Goal: Information Seeking & Learning: Learn about a topic

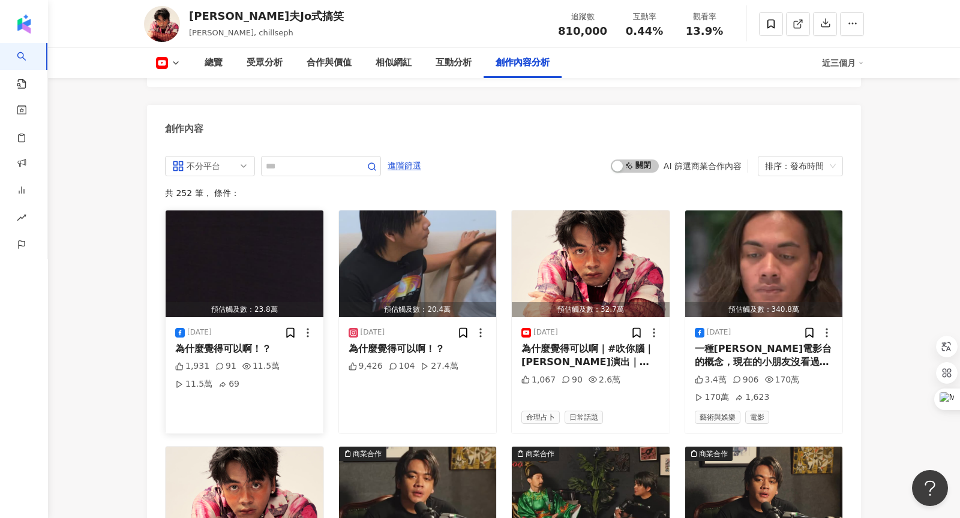
scroll to position [3164, 0]
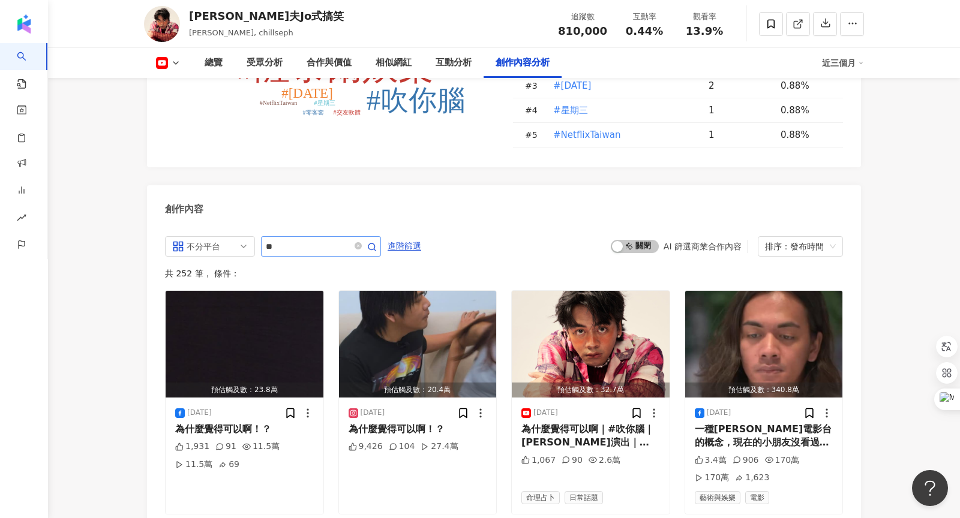
type input "*"
type input "**"
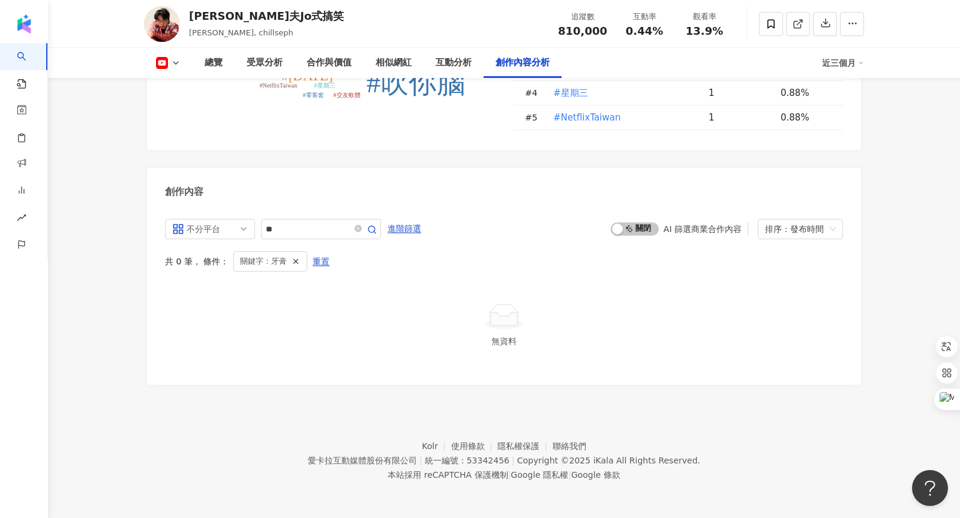
scroll to position [3108, 0]
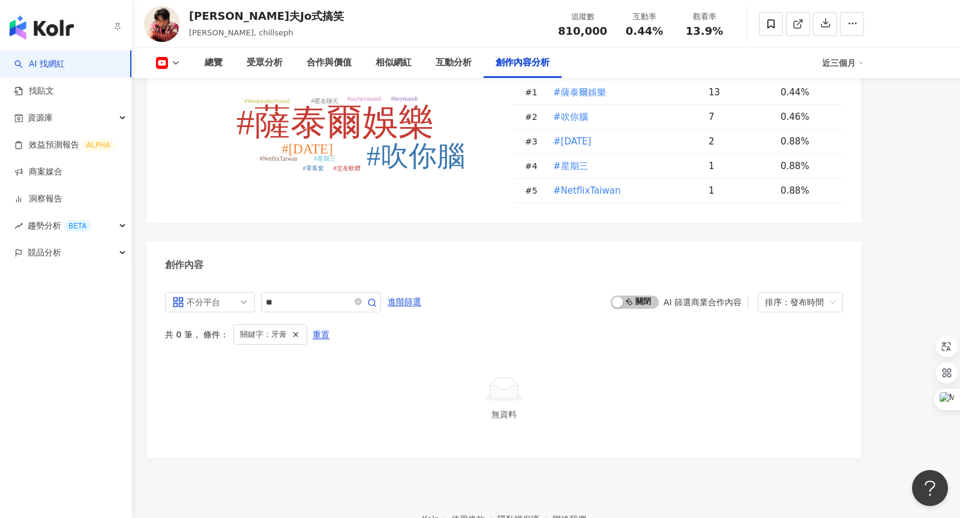
click at [29, 59] on link "AI 找網紅" at bounding box center [39, 64] width 50 height 12
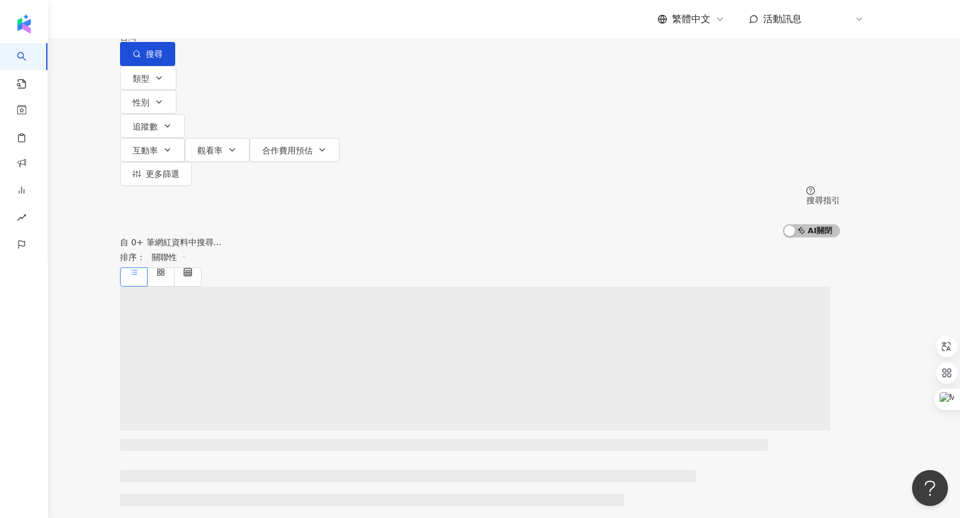
click at [295, 23] on input "search" at bounding box center [245, 11] width 97 height 23
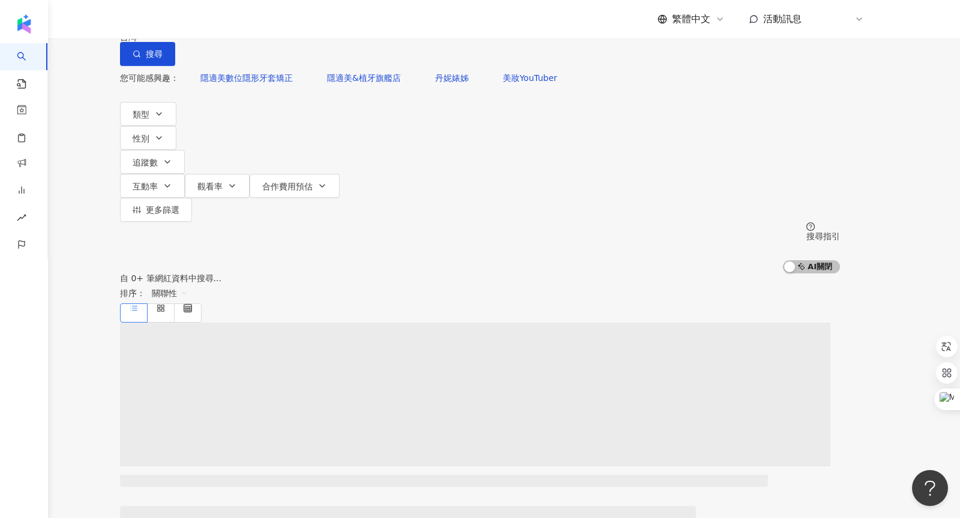
type input "*"
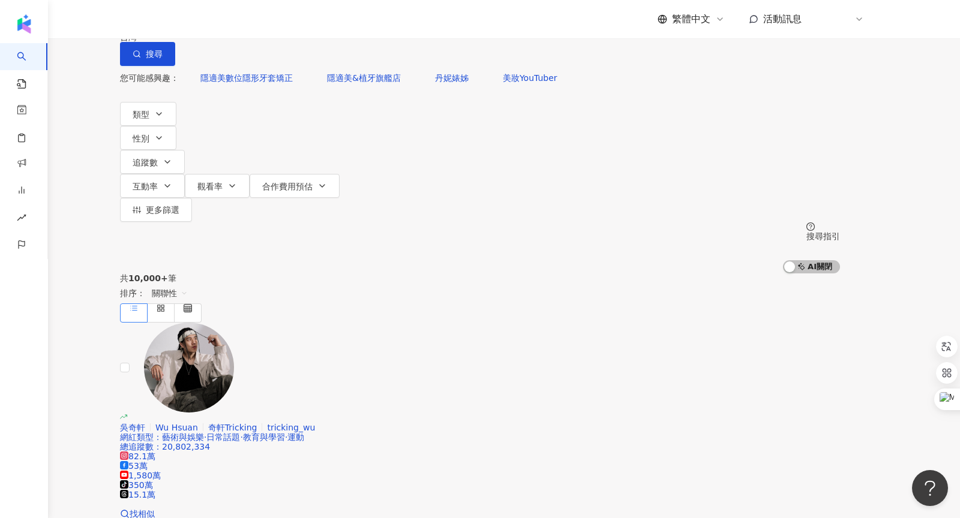
type input "*"
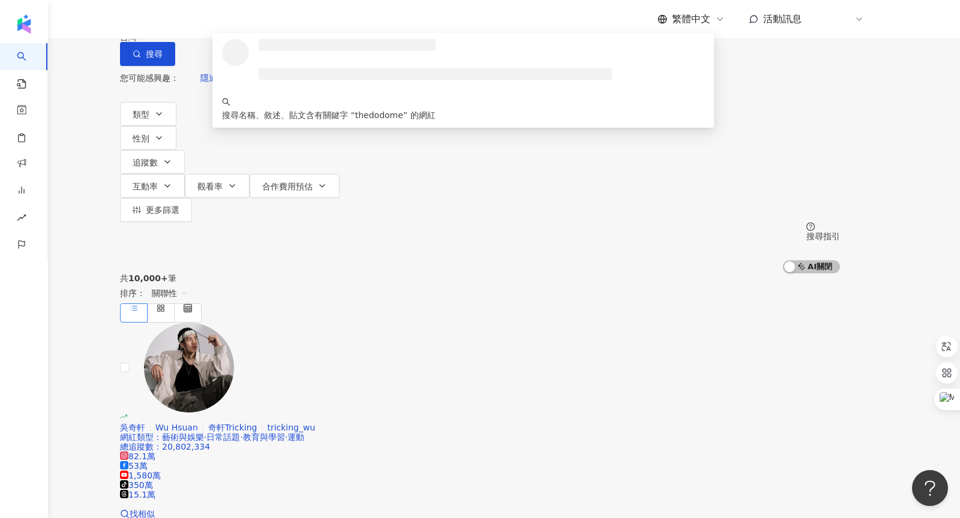
type input "**********"
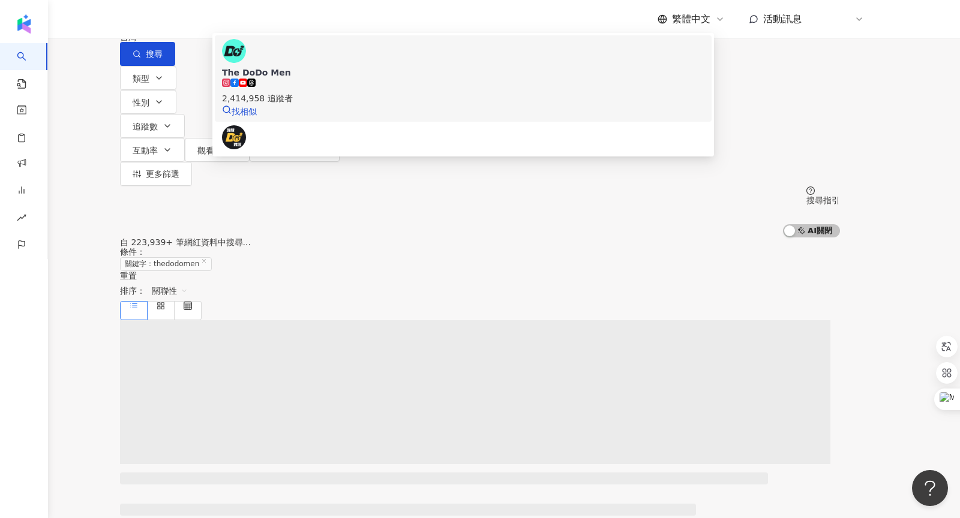
click at [359, 105] on div "2,414,958 追蹤者" at bounding box center [463, 98] width 482 height 13
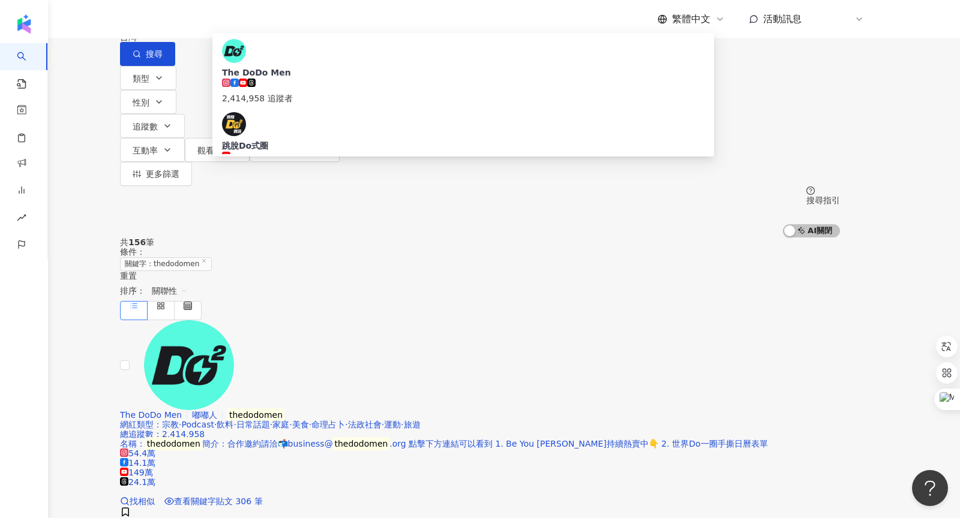
type input "**"
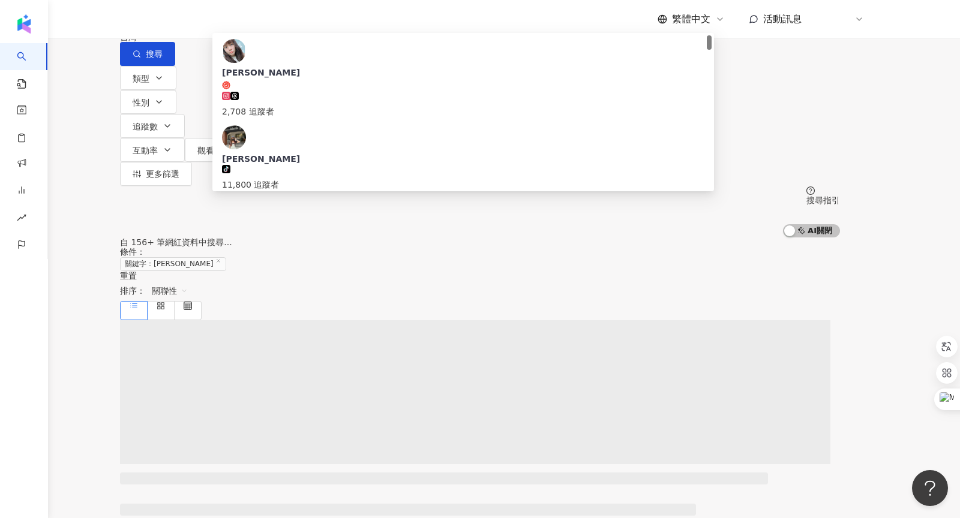
click at [305, 299] on div "千千進食中" at bounding box center [463, 305] width 482 height 12
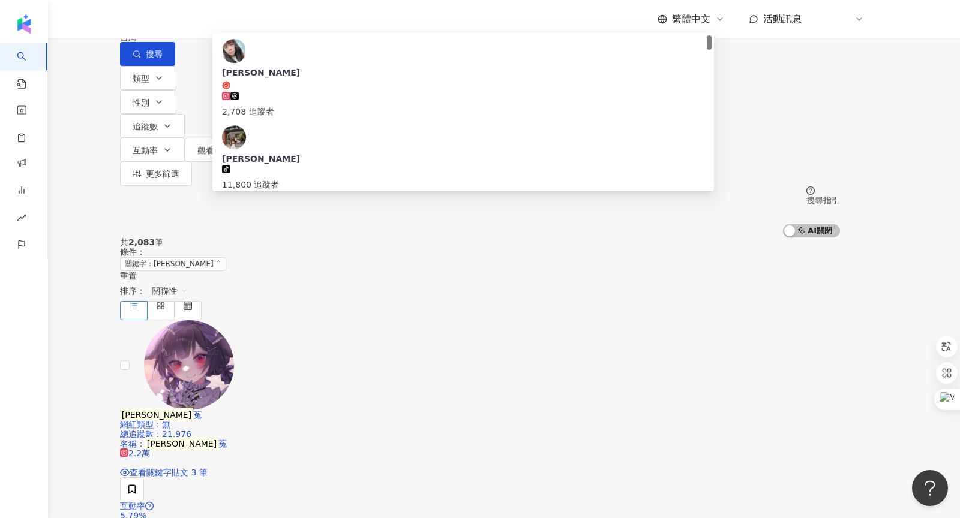
type input "*"
type input "**"
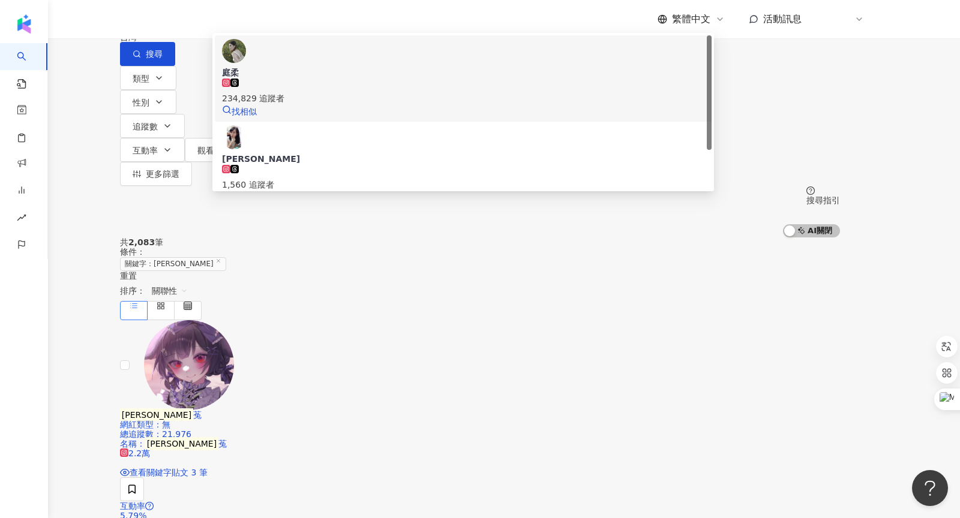
click at [354, 79] on span "庭柔" at bounding box center [463, 73] width 482 height 12
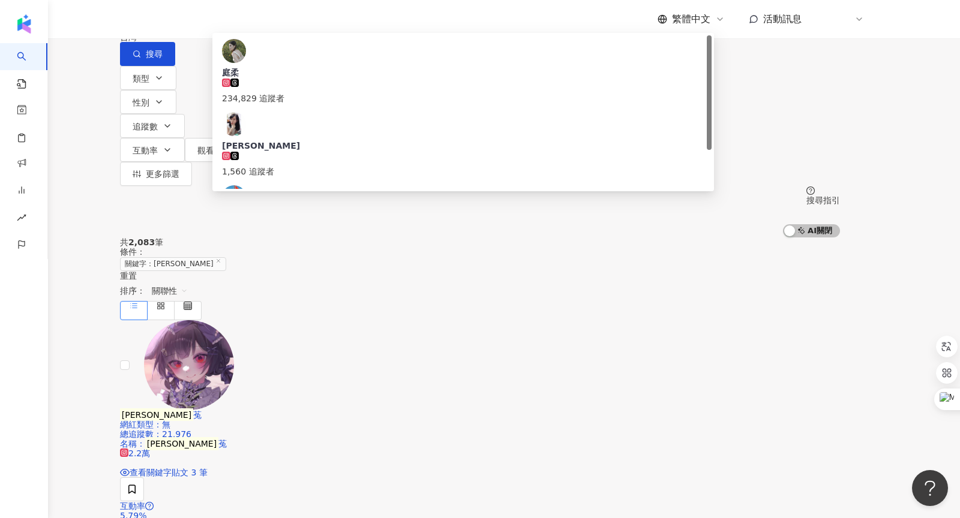
type input "*"
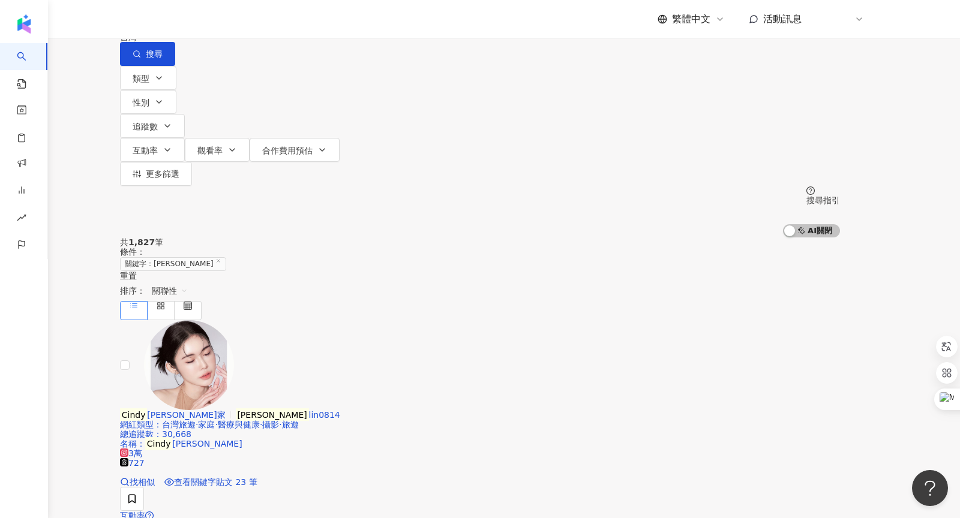
drag, startPoint x: 295, startPoint y: 71, endPoint x: 202, endPoint y: 66, distance: 93.1
click at [202, 66] on div "不分平台 cindy ***** 台灣 搜尋 loading 搜尋名稱、敘述、貼文含有關鍵字 “ cindy ” 的網紅" at bounding box center [480, 33] width 720 height 66
type input "*"
click at [295, 23] on input "search" at bounding box center [245, 11] width 97 height 23
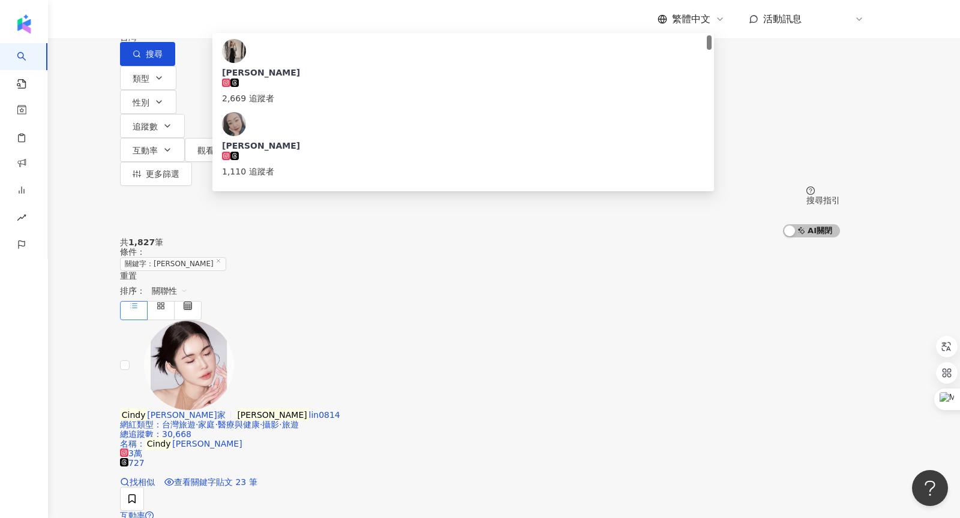
type input "*"
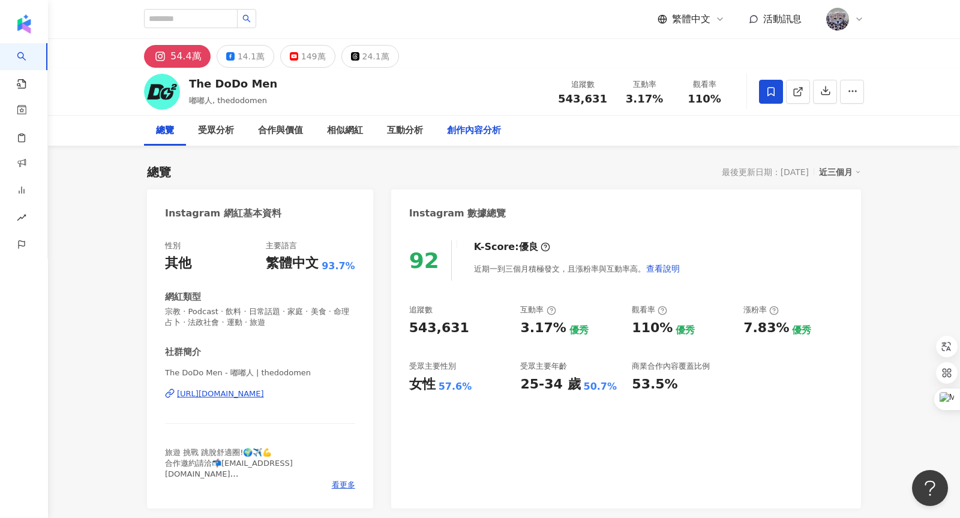
click at [488, 131] on div "創作內容分析" at bounding box center [474, 131] width 54 height 14
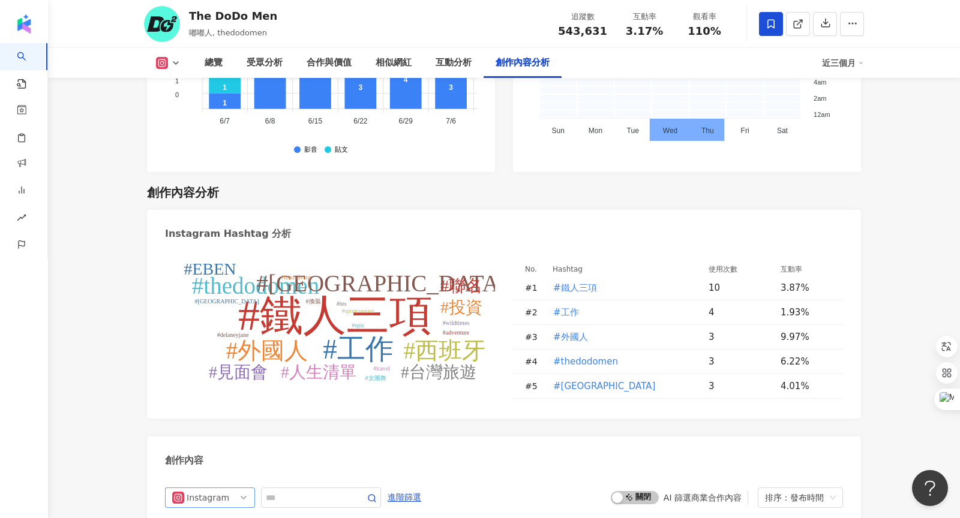
click at [219, 475] on div "Instagram" at bounding box center [206, 484] width 39 height 19
click at [205, 371] on div "不分平台" at bounding box center [208, 377] width 39 height 13
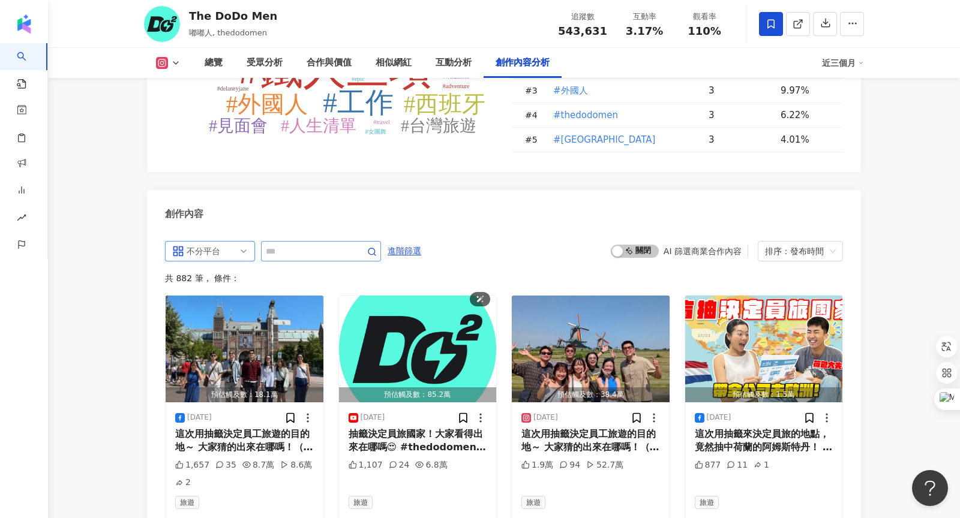
scroll to position [3692, 0]
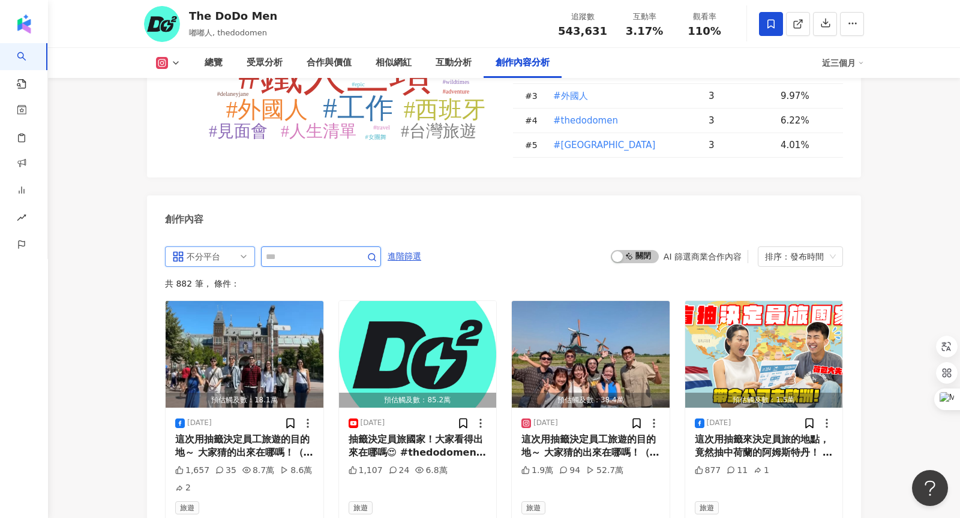
click at [319, 236] on input "text" at bounding box center [308, 243] width 84 height 14
type input "*"
type input "**"
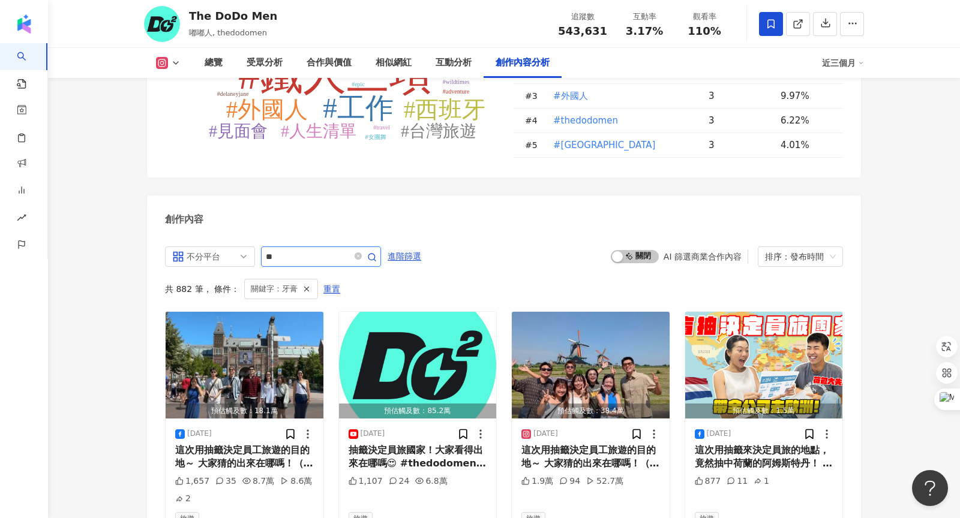
scroll to position [3716, 0]
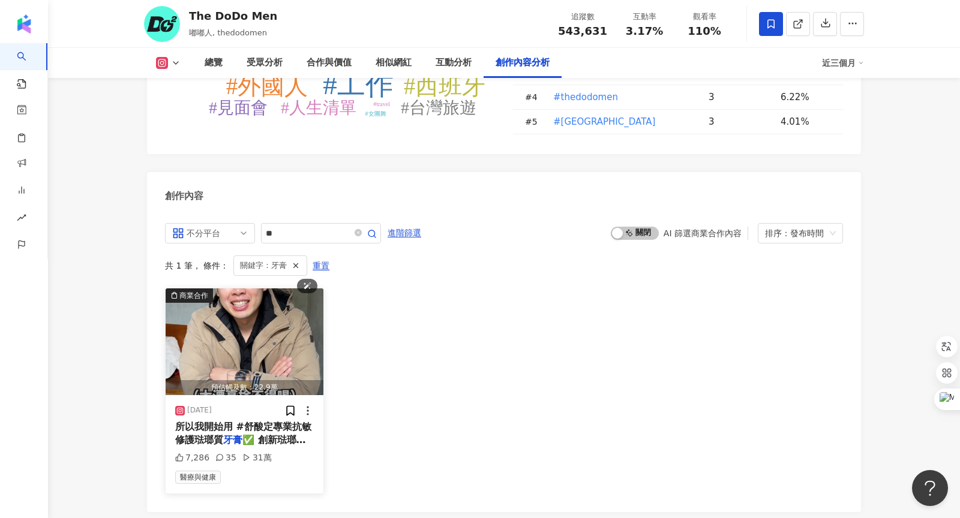
click at [244, 275] on img "button" at bounding box center [245, 328] width 158 height 107
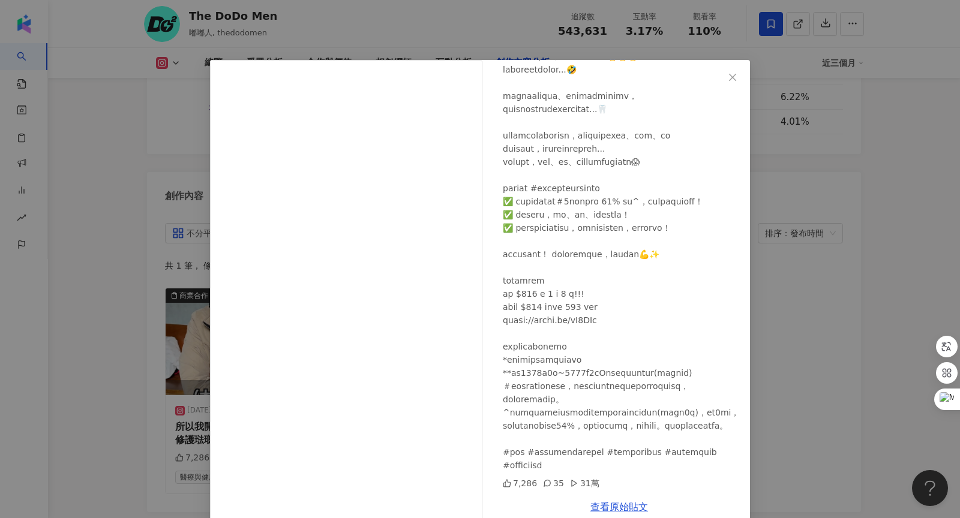
scroll to position [20, 0]
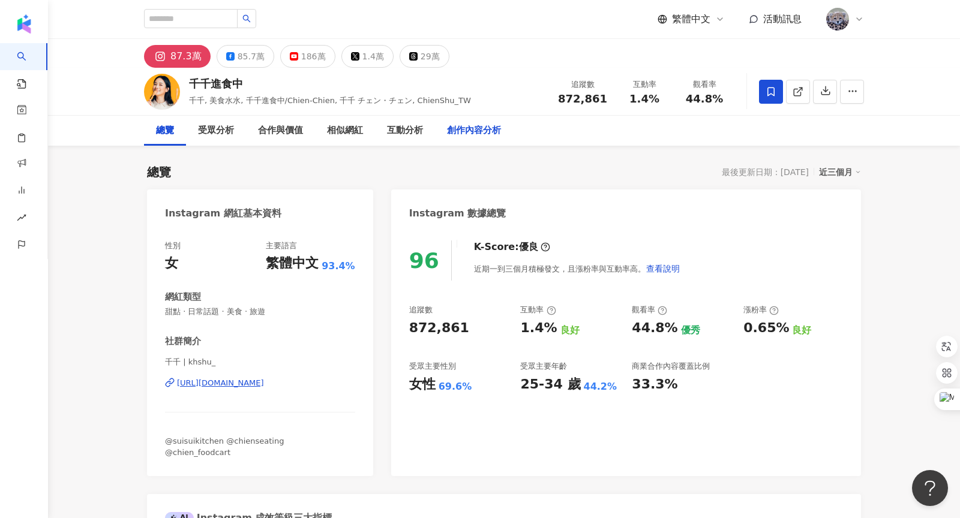
click at [469, 134] on div "創作內容分析" at bounding box center [474, 131] width 54 height 14
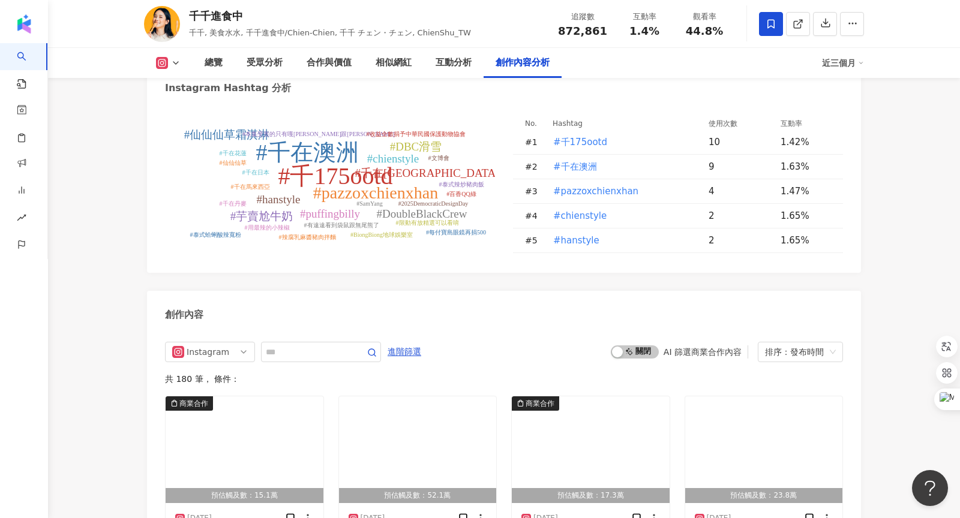
scroll to position [3587, 0]
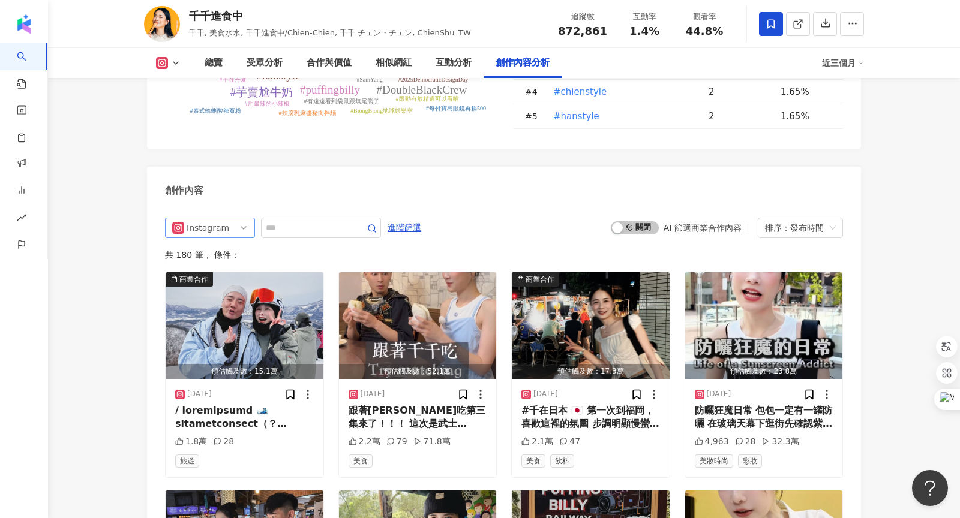
click at [228, 218] on span "Instagram" at bounding box center [210, 227] width 76 height 19
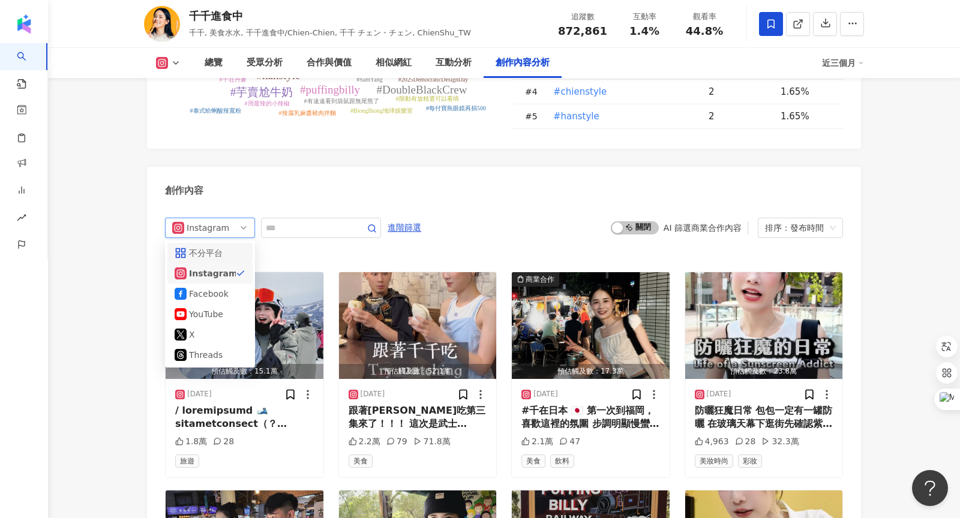
click at [220, 247] on div "不分平台" at bounding box center [208, 253] width 39 height 13
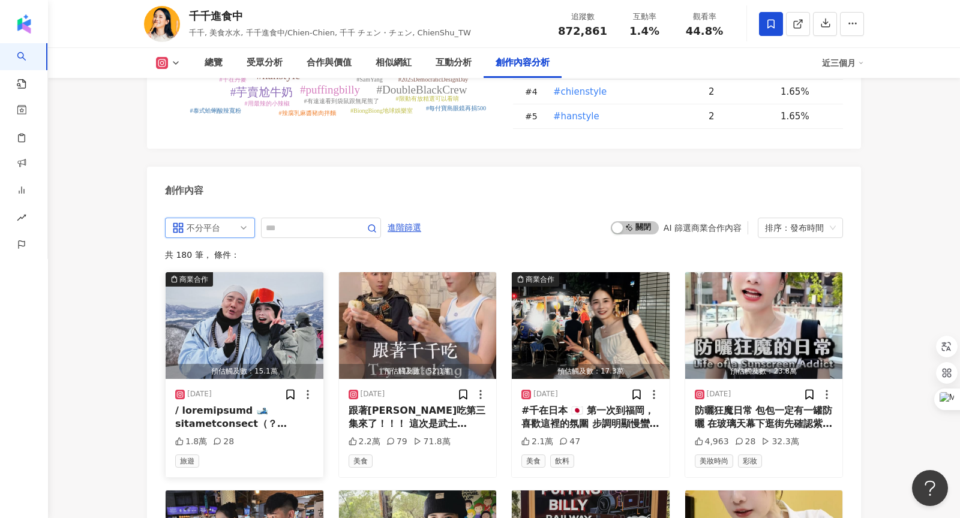
scroll to position [3656, 0]
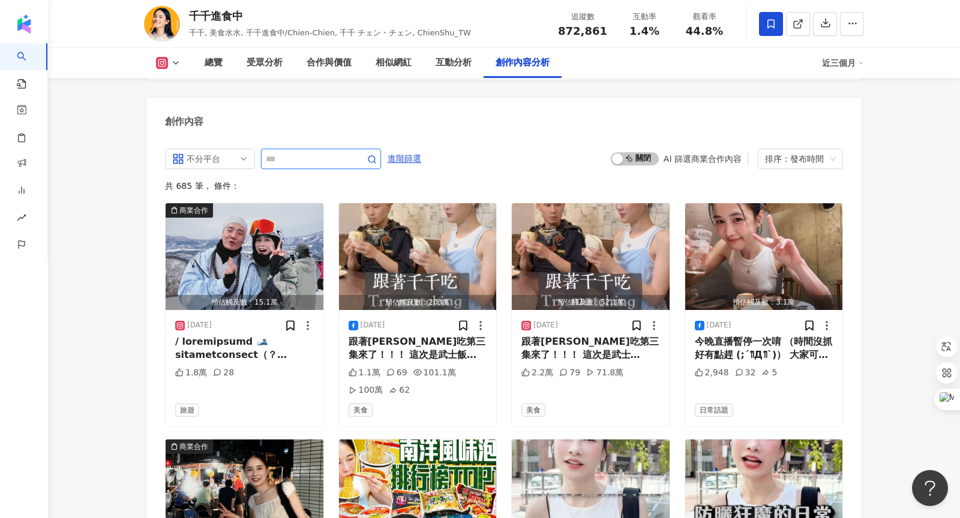
click at [294, 152] on input "text" at bounding box center [308, 159] width 84 height 14
type input "*"
type input "**"
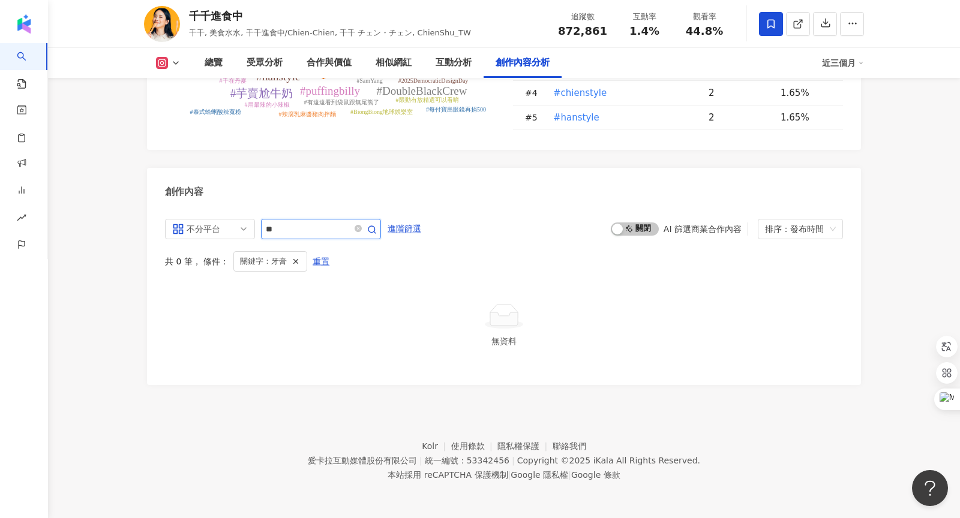
scroll to position [3566, 0]
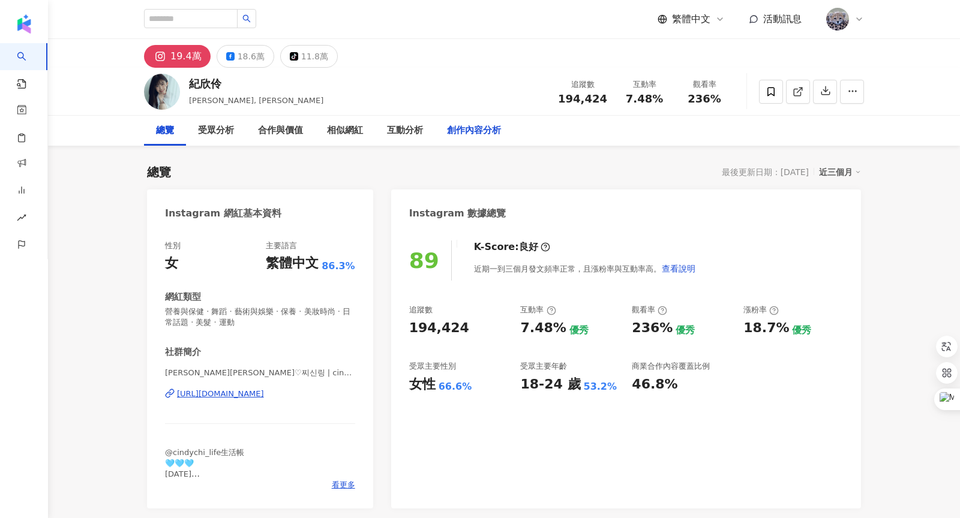
click at [466, 130] on div "創作內容分析" at bounding box center [474, 131] width 54 height 14
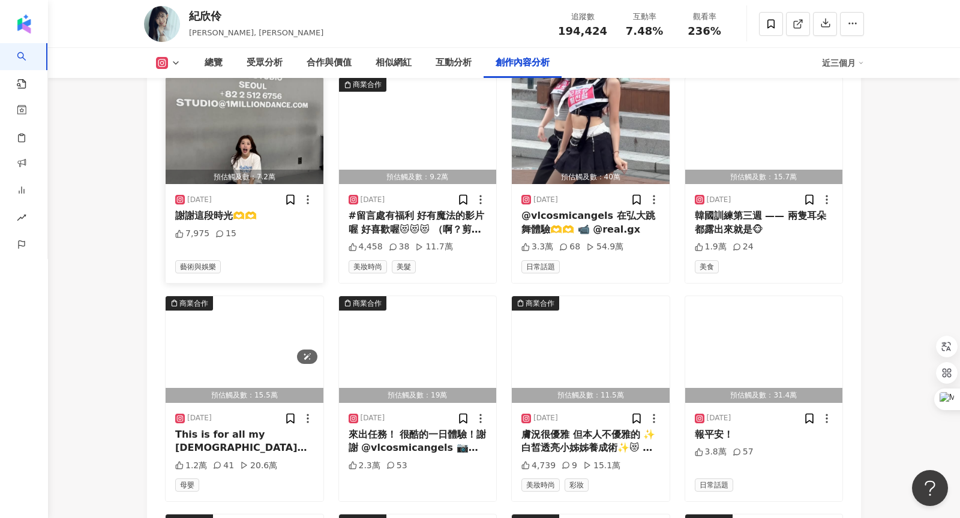
scroll to position [3630, 0]
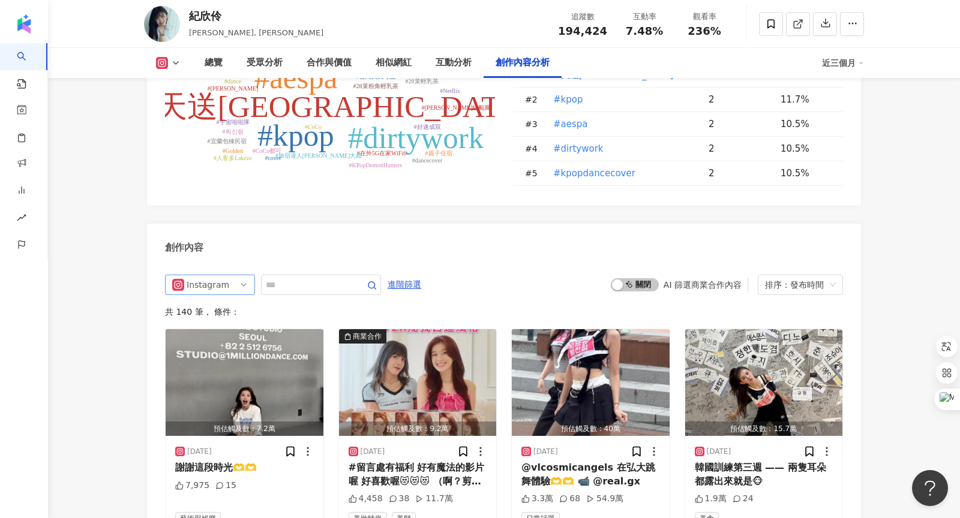
click at [236, 275] on span "Instagram" at bounding box center [210, 284] width 76 height 19
click at [224, 304] on div "不分平台" at bounding box center [208, 310] width 39 height 13
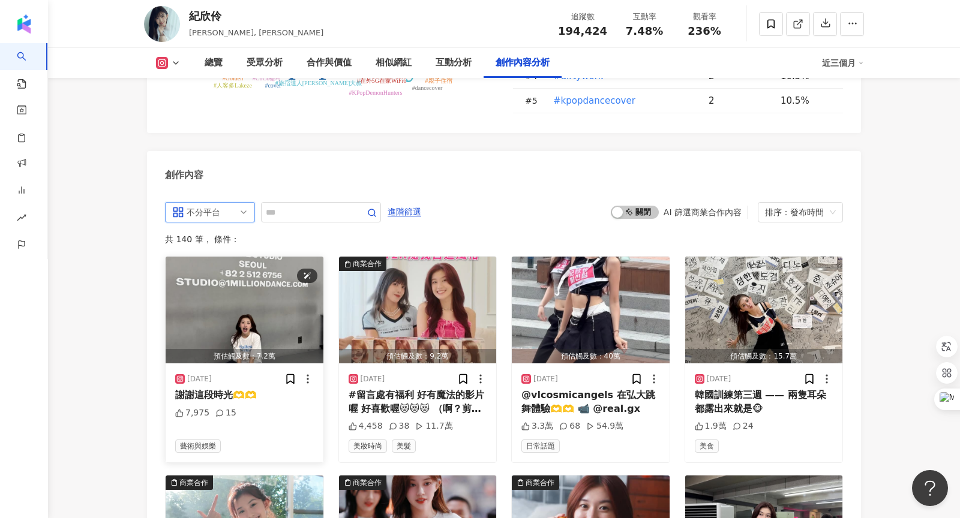
click at [304, 257] on img "button" at bounding box center [245, 310] width 158 height 107
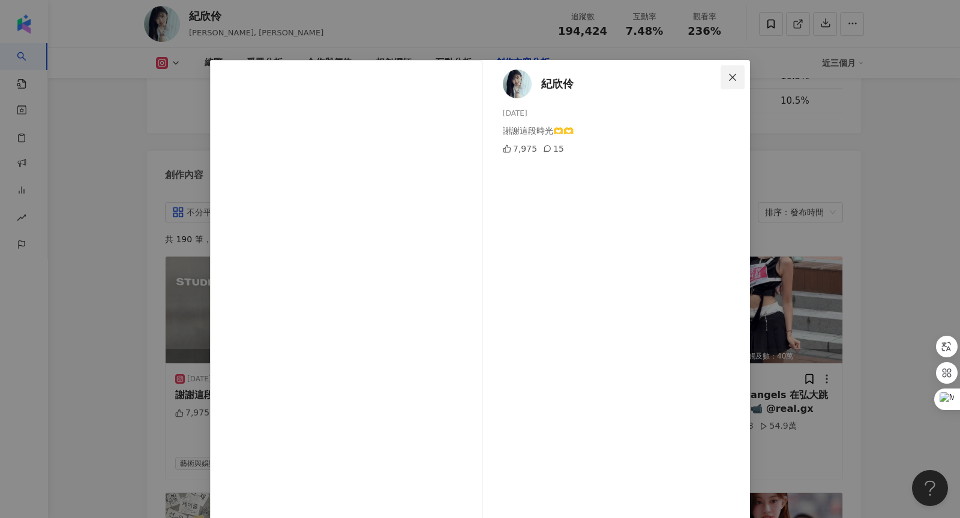
click at [731, 83] on button "Close" at bounding box center [733, 77] width 24 height 24
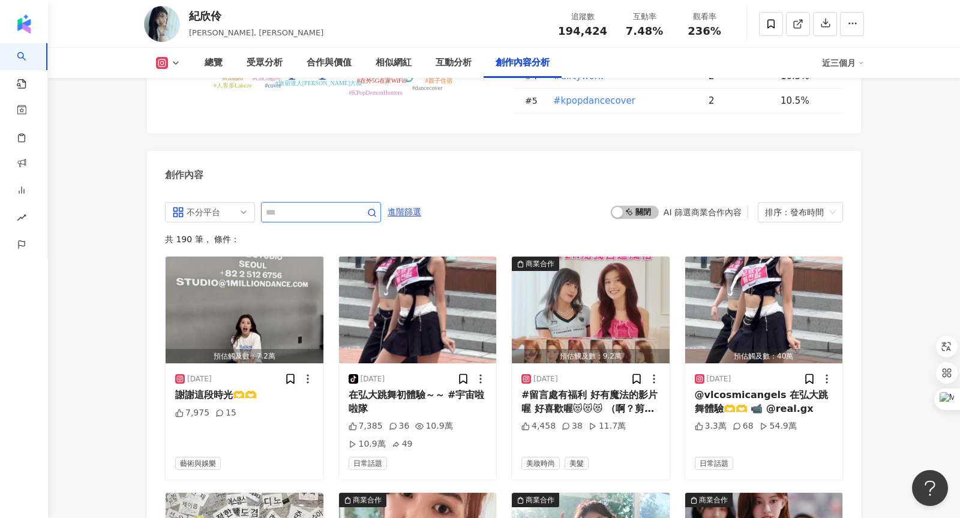
click at [341, 205] on input "text" at bounding box center [308, 212] width 84 height 14
type input "*"
type input "**"
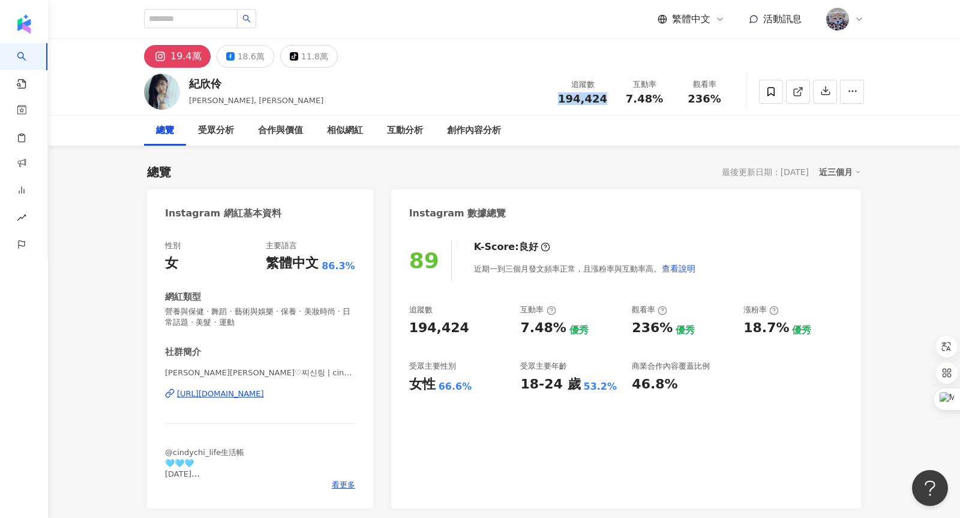
drag, startPoint x: 566, startPoint y: 96, endPoint x: 604, endPoint y: 95, distance: 38.4
click at [604, 95] on div "194,424" at bounding box center [582, 99] width 49 height 12
copy span "194,424"
drag, startPoint x: 693, startPoint y: 98, endPoint x: 719, endPoint y: 98, distance: 25.8
click at [719, 98] on div "236%" at bounding box center [705, 99] width 46 height 12
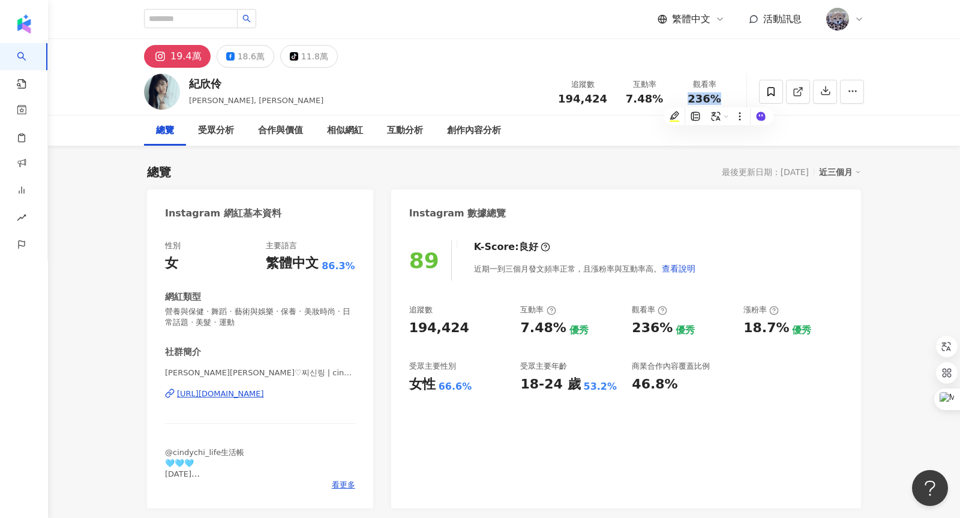
copy span "236%"
click at [467, 133] on div "創作內容分析" at bounding box center [474, 131] width 54 height 14
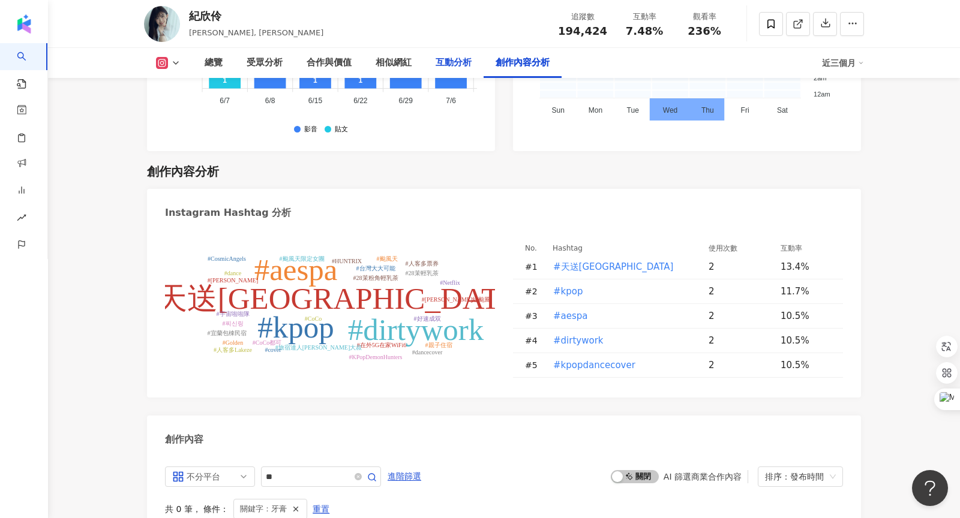
click at [455, 68] on div "互動分析" at bounding box center [454, 63] width 36 height 14
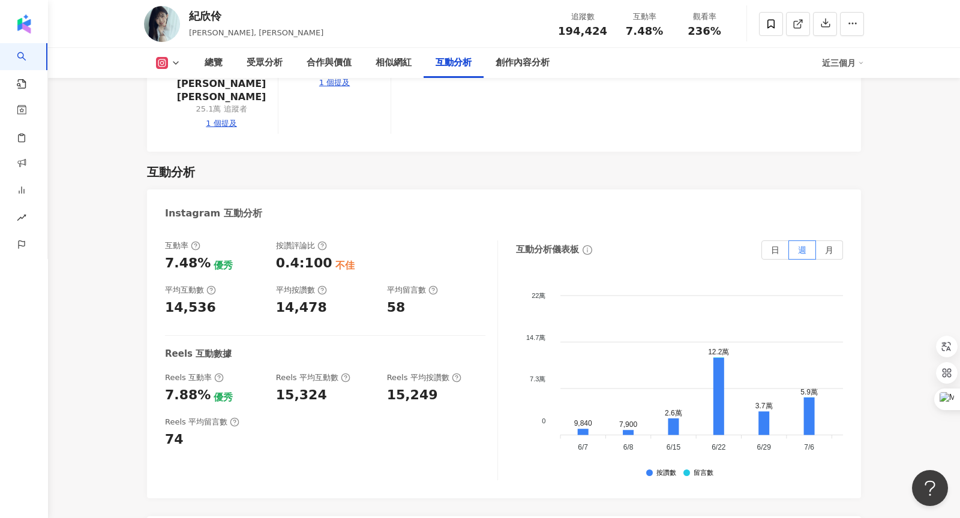
scroll to position [2532, 0]
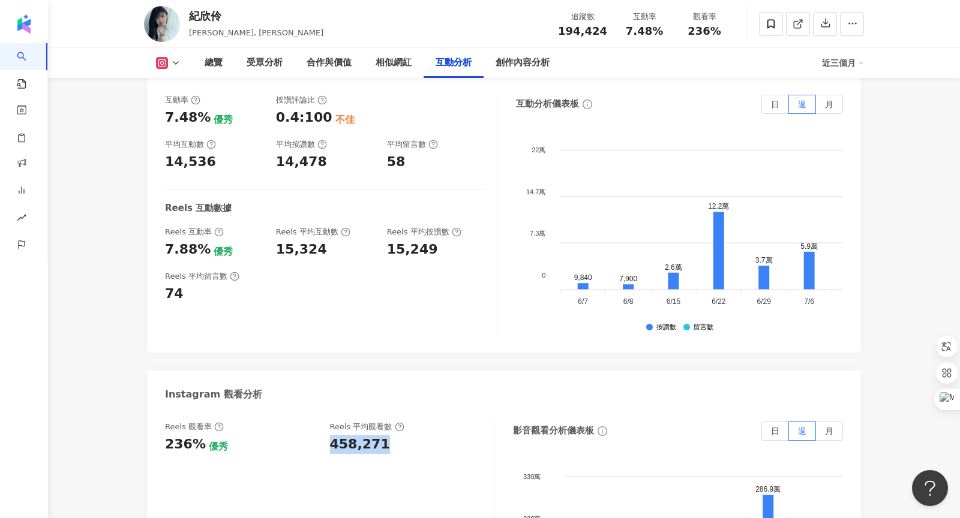
drag, startPoint x: 332, startPoint y: 374, endPoint x: 419, endPoint y: 373, distance: 87.0
click at [419, 436] on div "458,271" at bounding box center [406, 445] width 153 height 19
copy div "458,271"
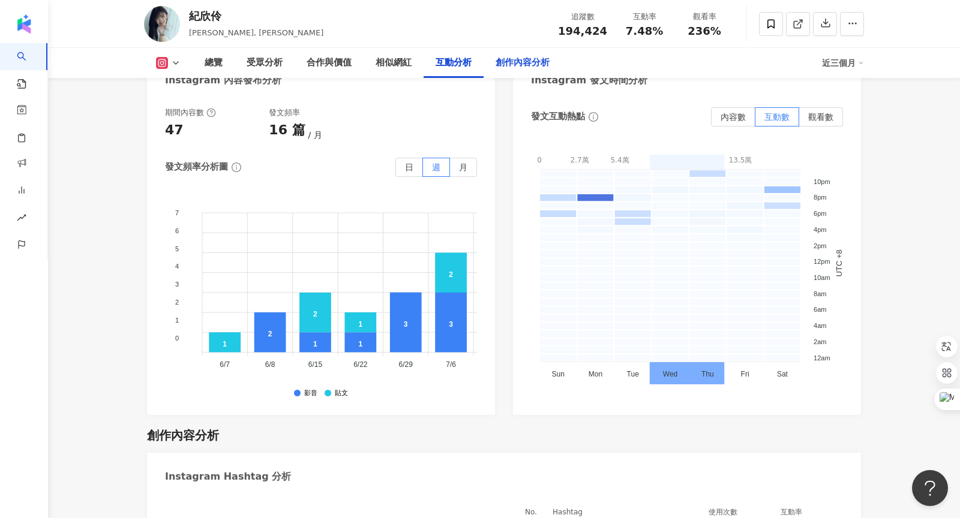
click at [513, 66] on div "創作內容分析" at bounding box center [523, 63] width 54 height 14
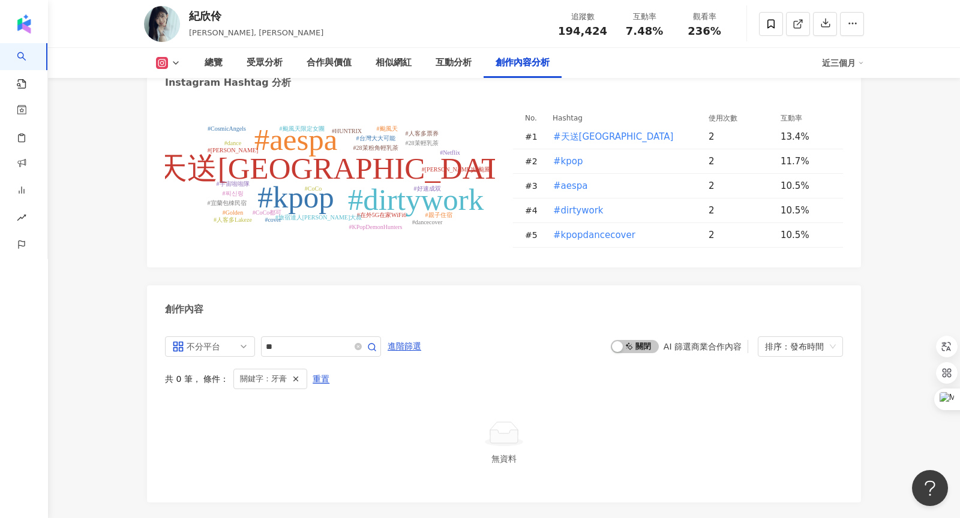
scroll to position [3575, 0]
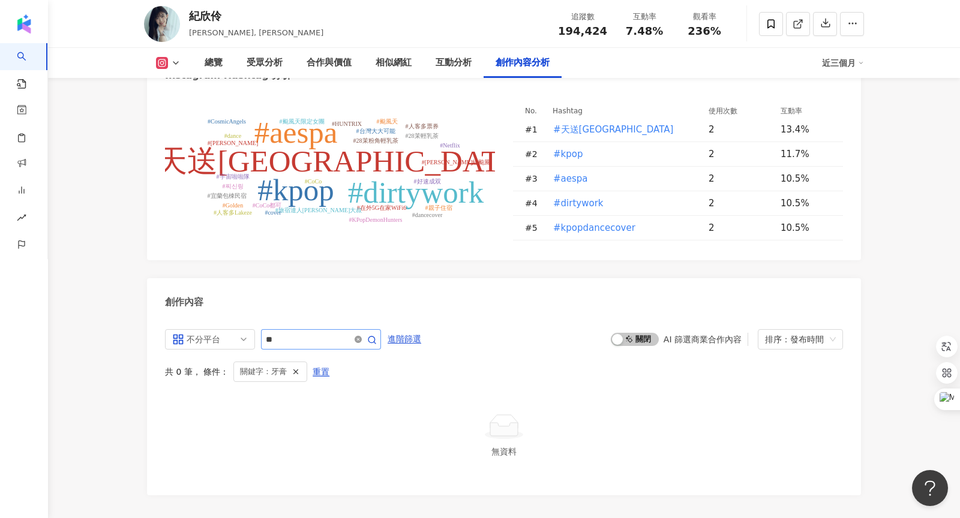
click at [358, 334] on span at bounding box center [358, 339] width 7 height 11
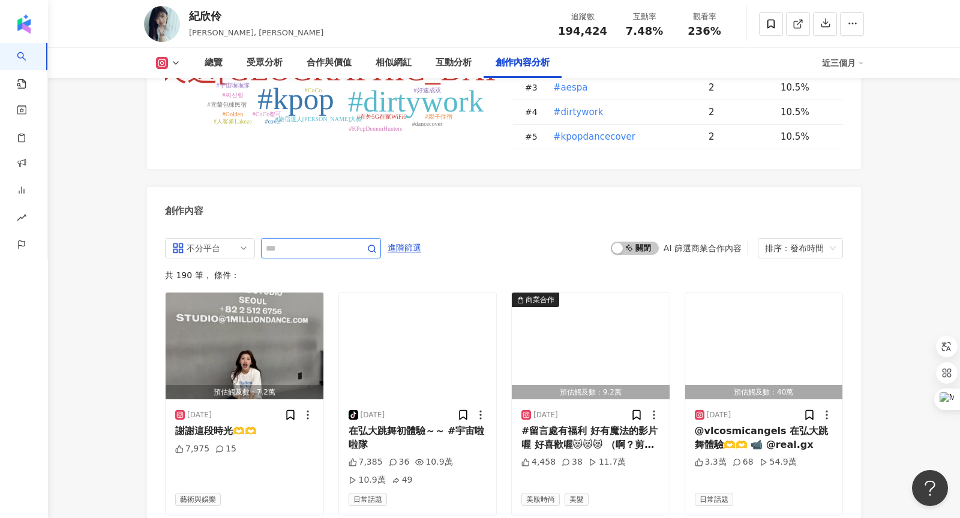
scroll to position [3673, 0]
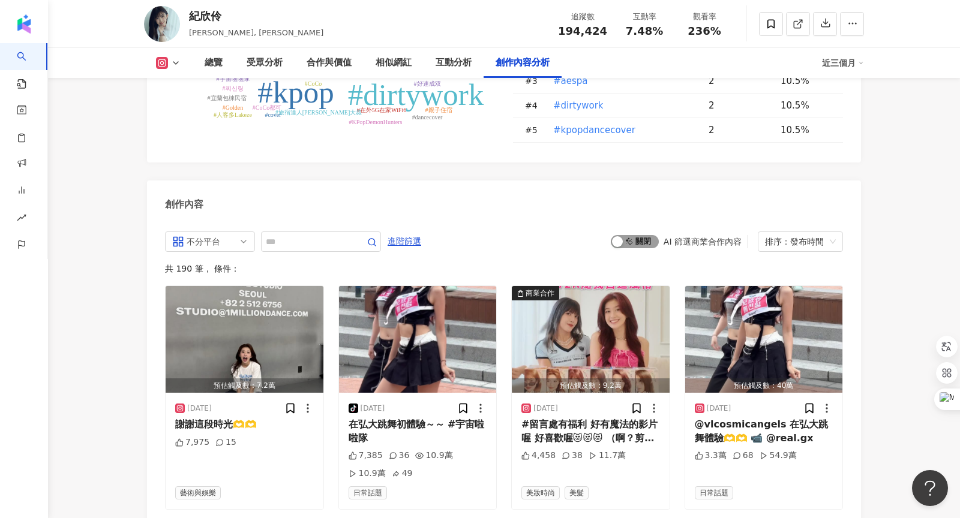
click at [628, 235] on span "啟動 關閉" at bounding box center [635, 241] width 48 height 13
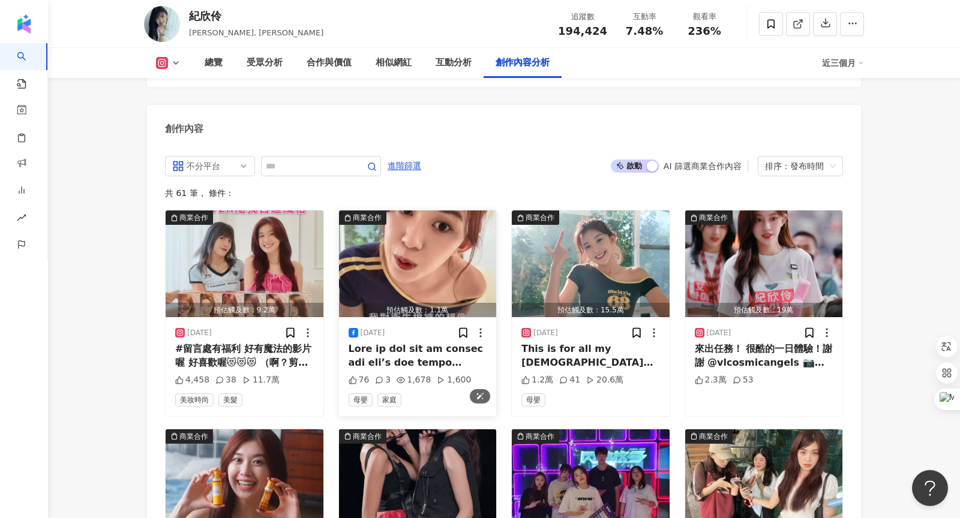
scroll to position [3799, 0]
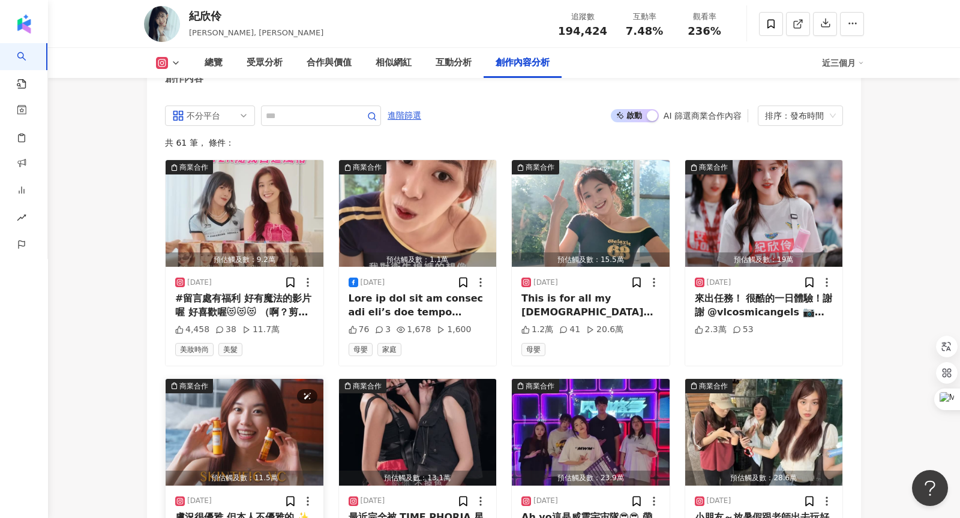
click at [278, 379] on img "button" at bounding box center [245, 432] width 158 height 107
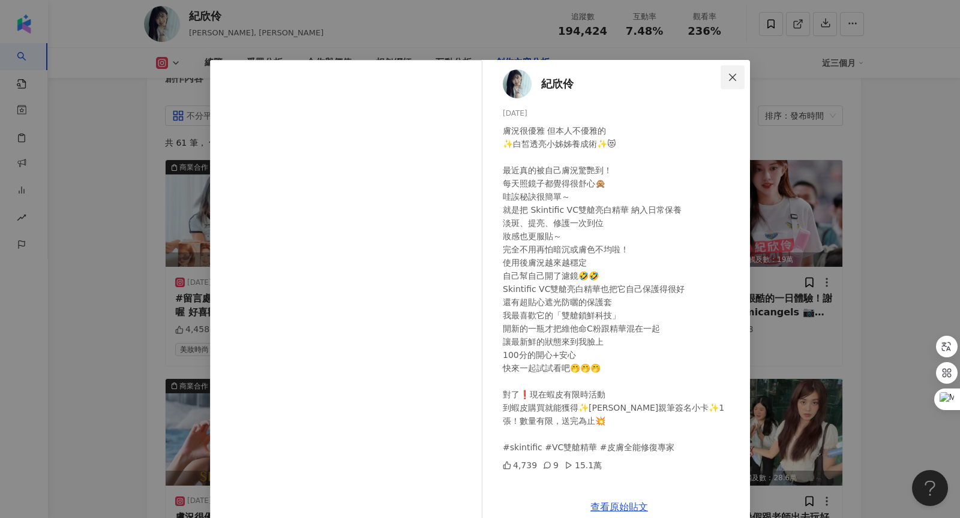
click at [726, 77] on span "Close" at bounding box center [733, 78] width 24 height 10
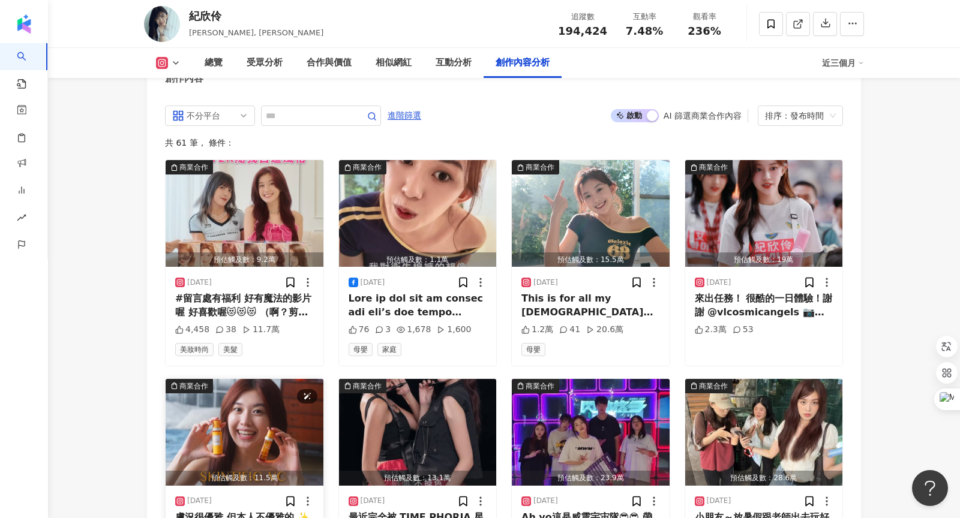
click at [253, 379] on img "button" at bounding box center [245, 432] width 158 height 107
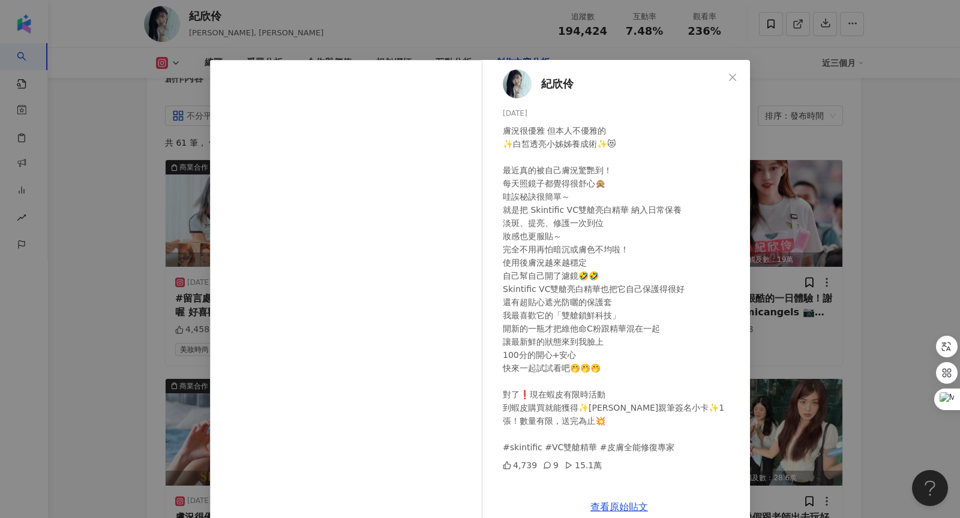
scroll to position [20, 0]
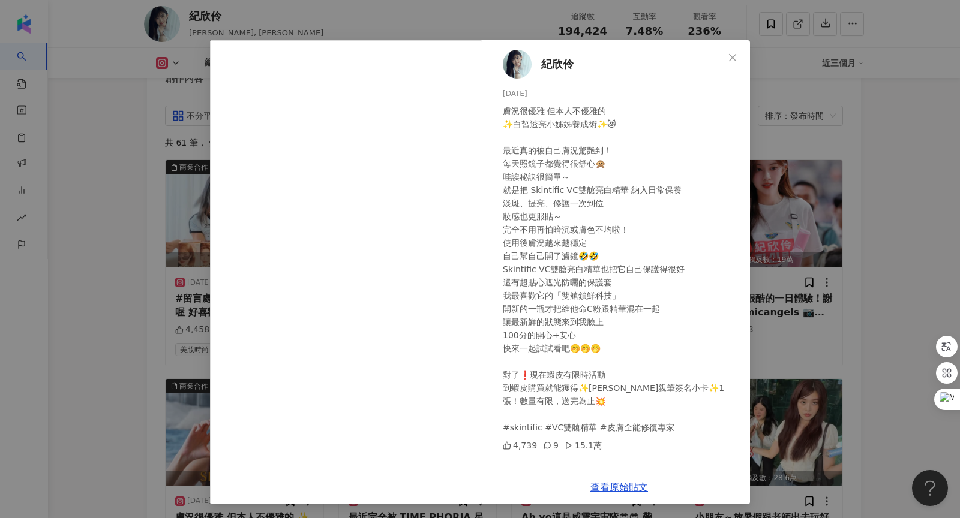
click at [628, 492] on div "查看原始貼文" at bounding box center [619, 487] width 262 height 34
click at [604, 487] on link "查看原始貼文" at bounding box center [619, 487] width 58 height 11
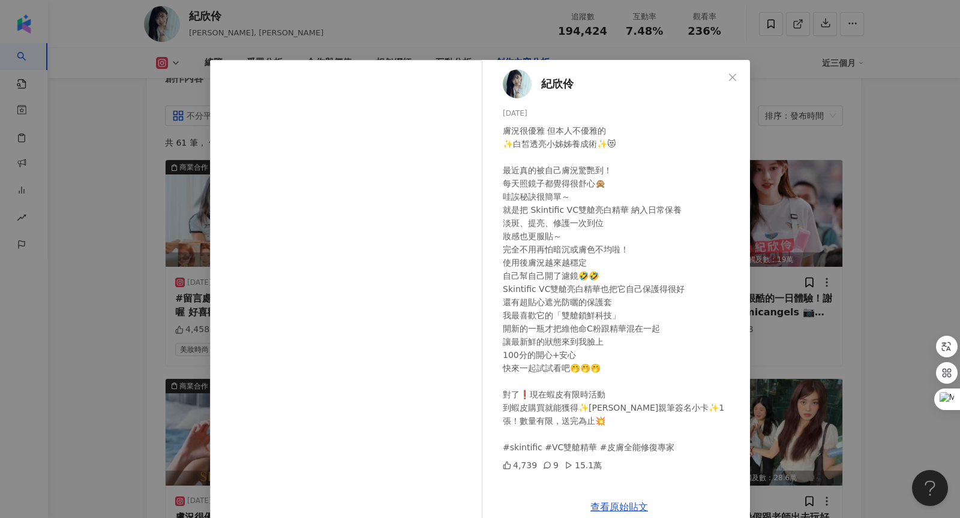
scroll to position [20, 0]
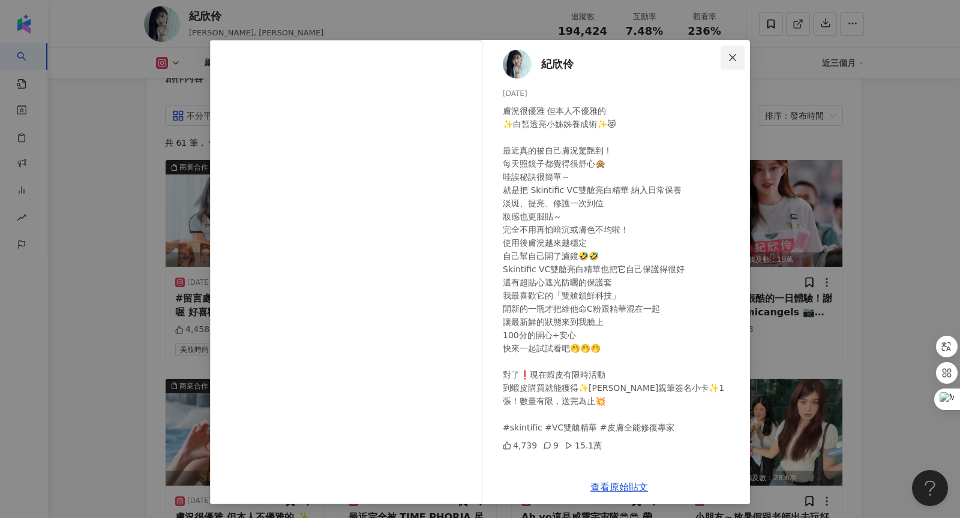
click at [733, 59] on icon "close" at bounding box center [733, 58] width 10 height 10
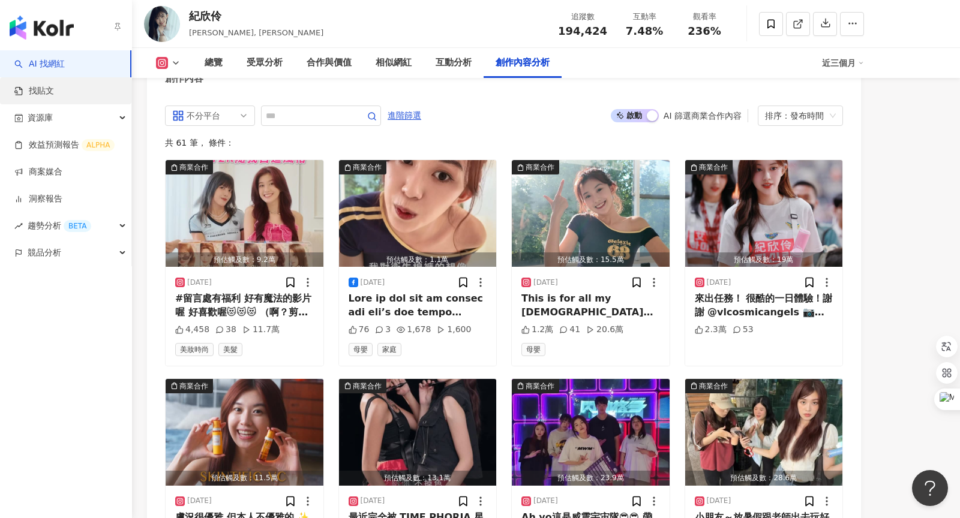
click at [43, 95] on link "找貼文" at bounding box center [34, 91] width 40 height 12
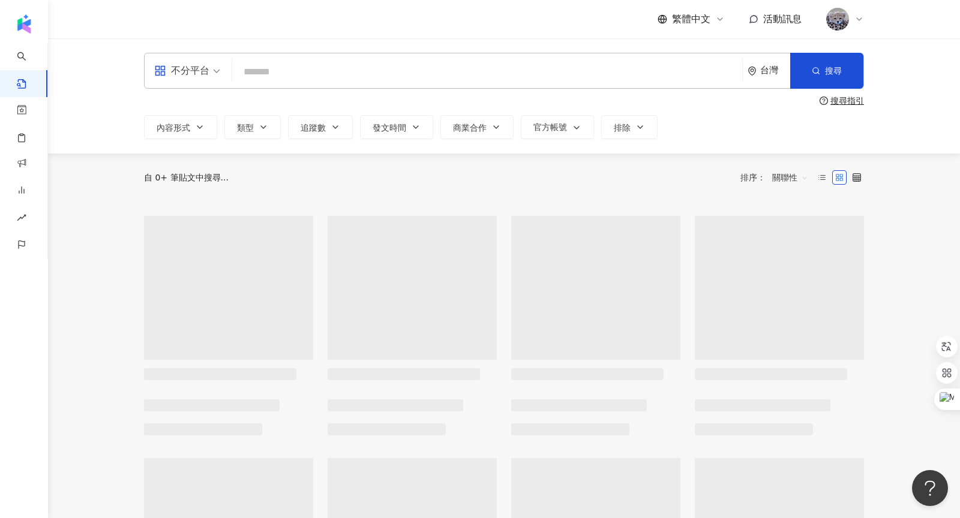
click at [359, 70] on input "search" at bounding box center [487, 72] width 500 height 26
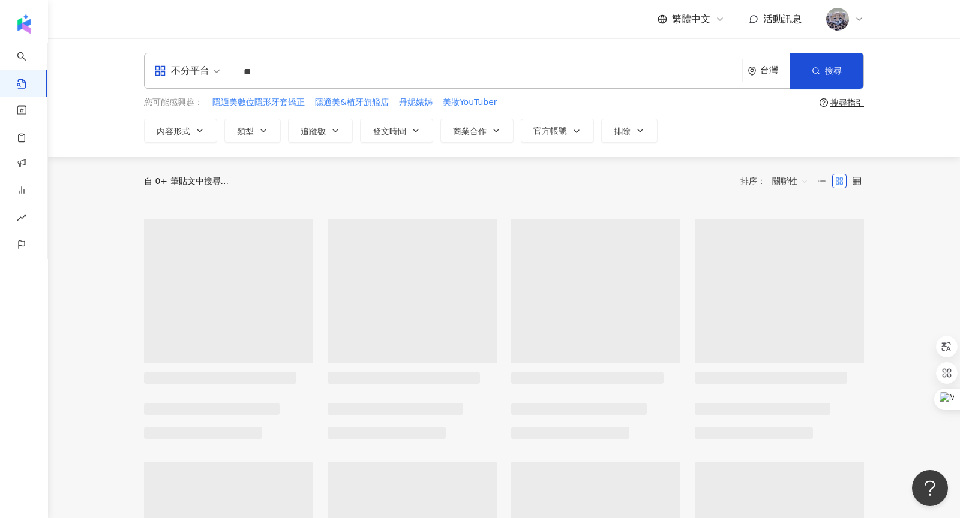
type input "*"
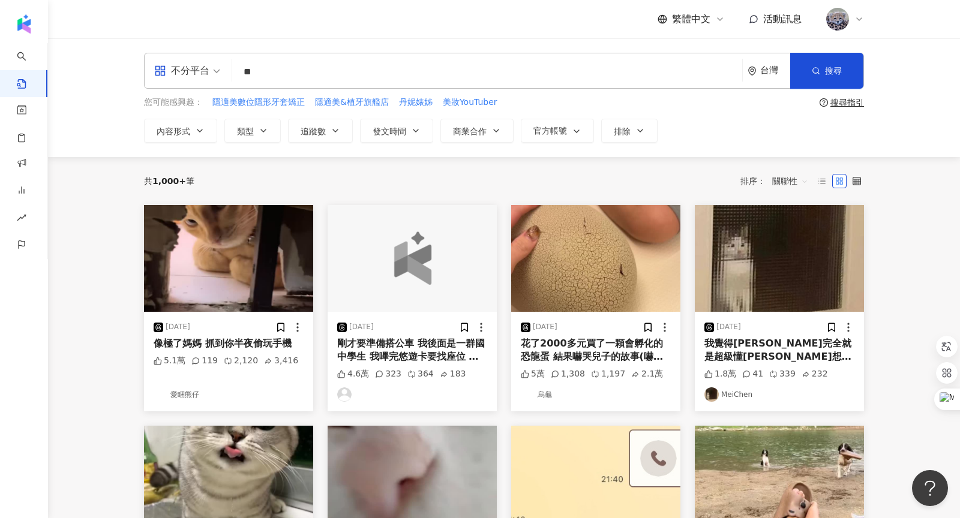
type input "*"
paste input "***"
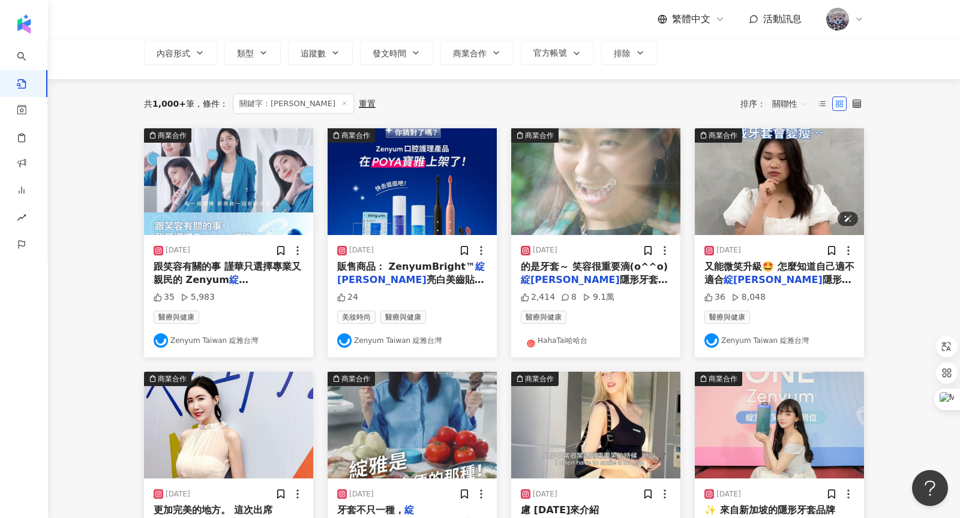
scroll to position [79, 0]
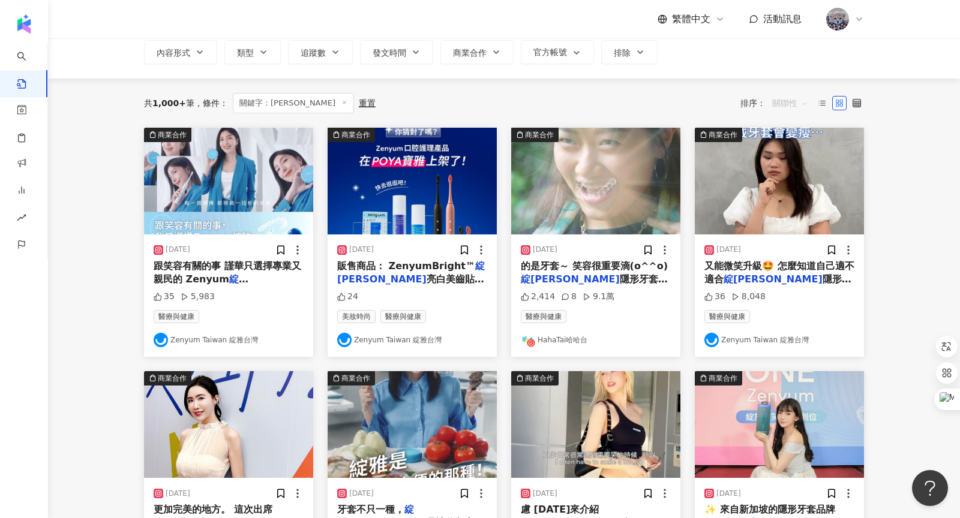
click at [789, 94] on span "關聯性" at bounding box center [790, 103] width 36 height 19
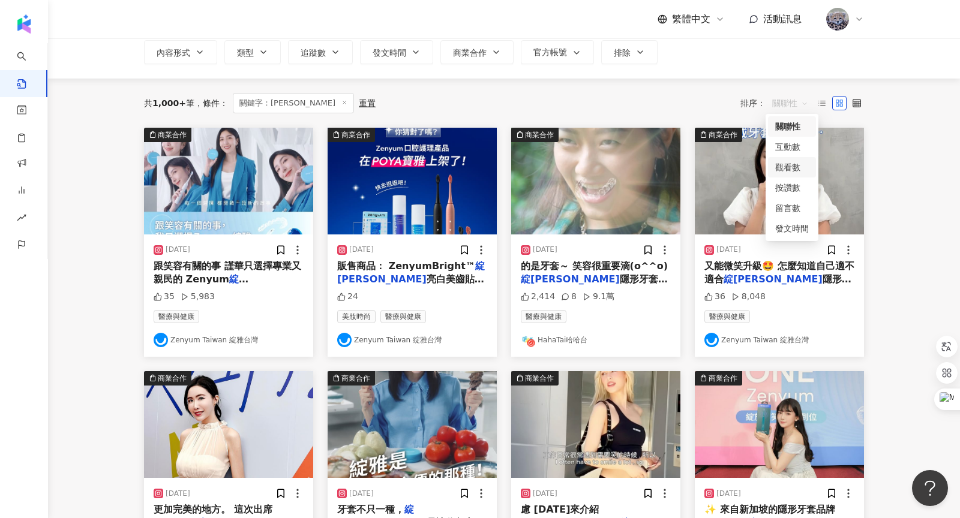
click at [785, 166] on div "觀看數" at bounding box center [792, 167] width 34 height 13
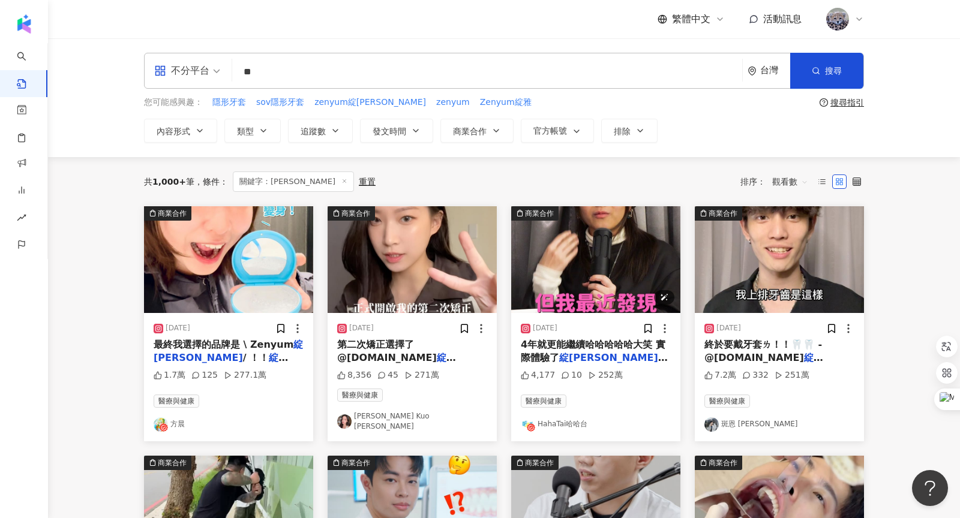
click at [595, 260] on img "button" at bounding box center [595, 259] width 169 height 107
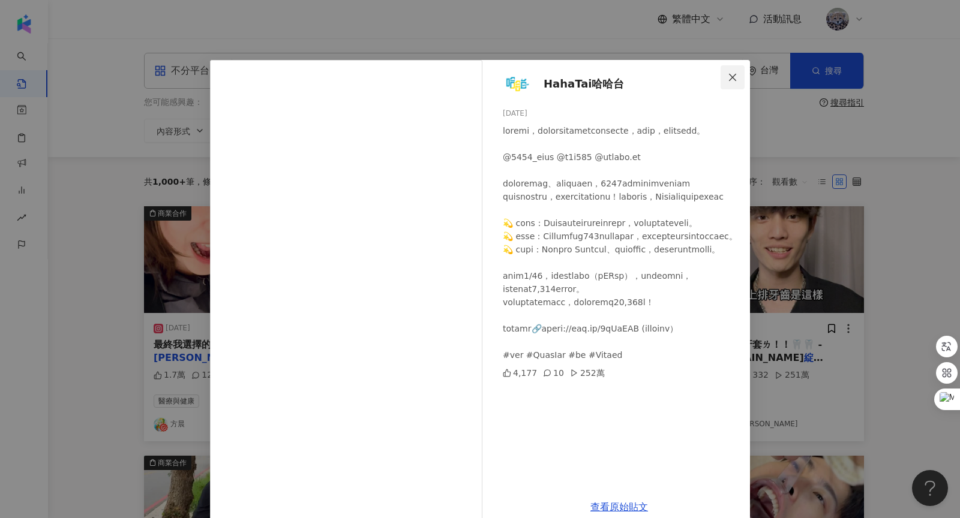
click at [730, 77] on icon "close" at bounding box center [733, 78] width 10 height 10
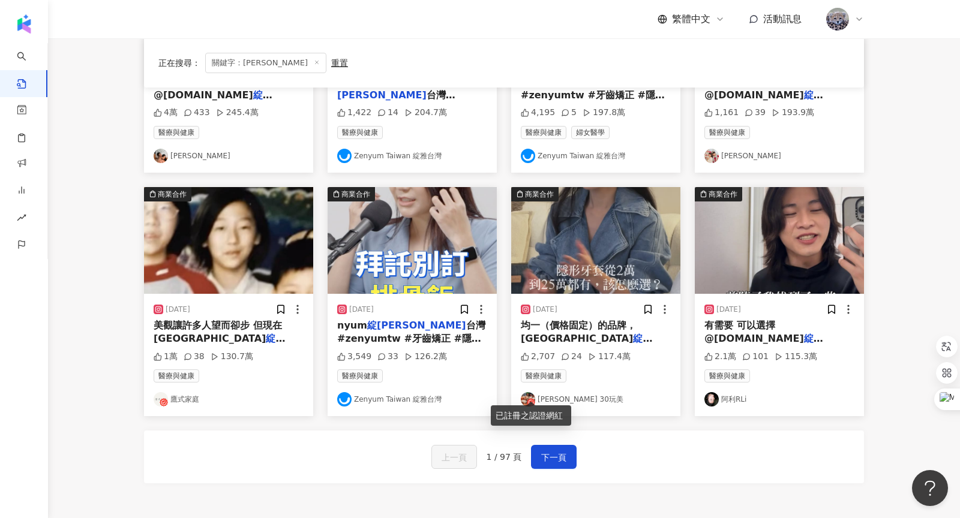
scroll to position [516, 0]
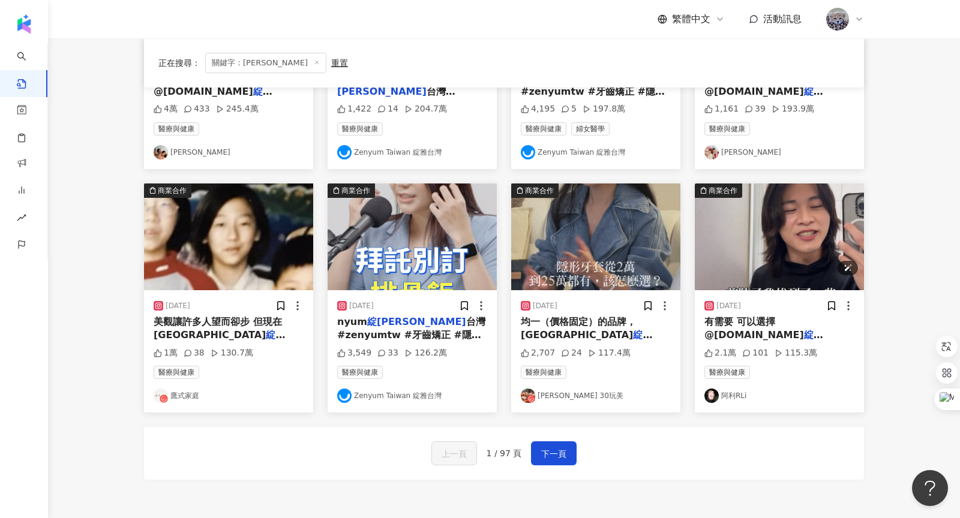
click at [784, 246] on img "button" at bounding box center [779, 237] width 169 height 107
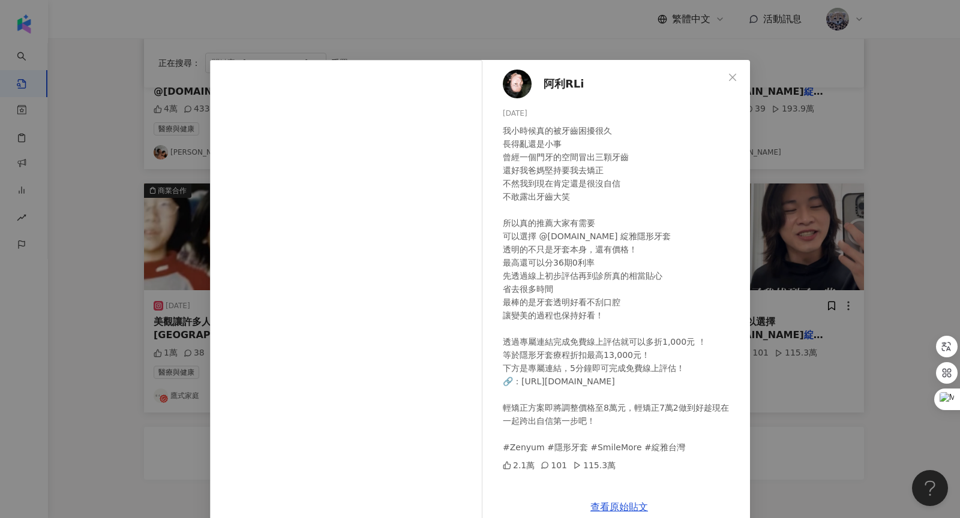
scroll to position [20, 0]
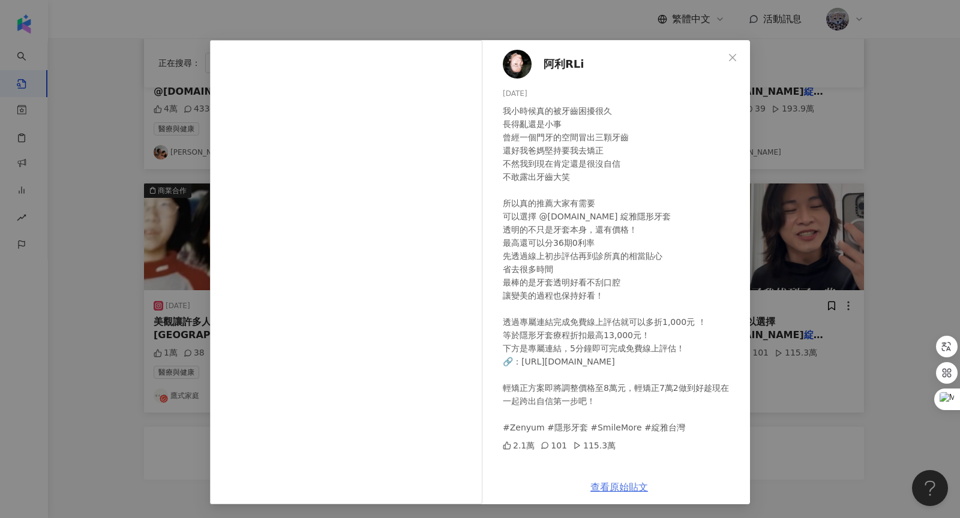
click at [623, 484] on link "查看原始貼文" at bounding box center [619, 487] width 58 height 11
click at [560, 64] on span "阿利RLi" at bounding box center [564, 64] width 41 height 17
click at [739, 59] on span "Close" at bounding box center [733, 58] width 24 height 10
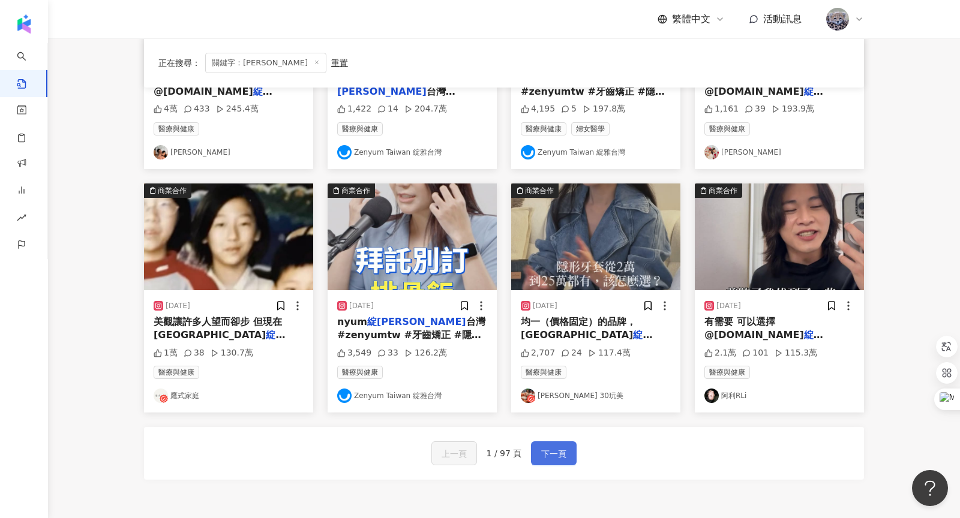
click at [551, 447] on span "下一頁" at bounding box center [553, 454] width 25 height 14
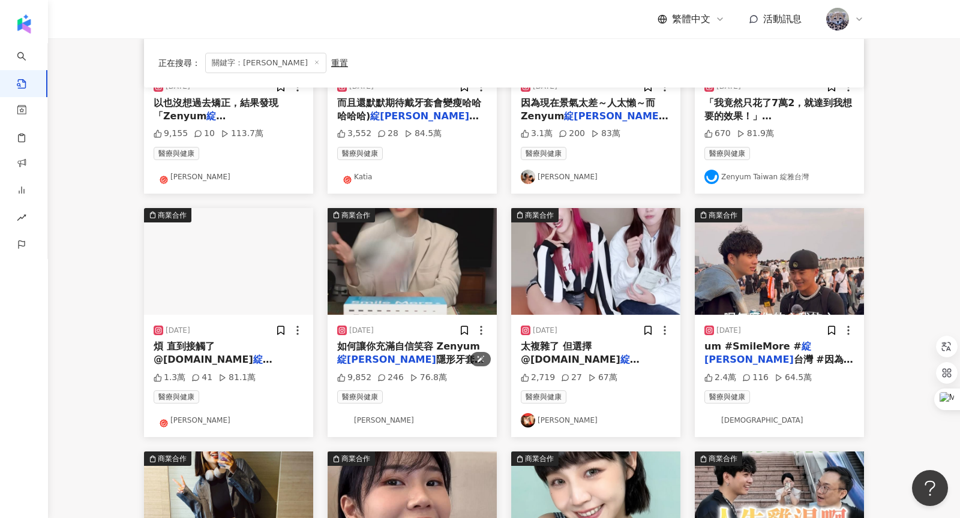
scroll to position [181, 0]
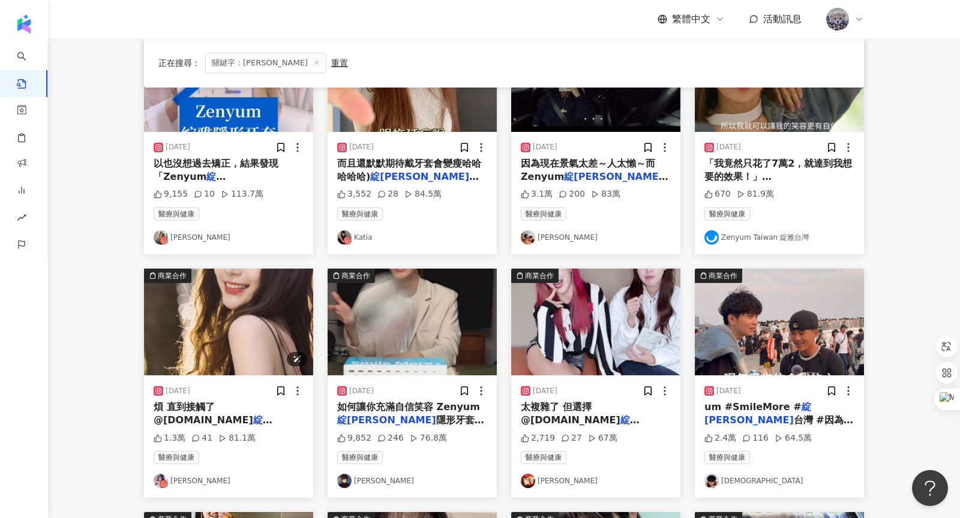
click at [289, 327] on img "button" at bounding box center [228, 322] width 169 height 107
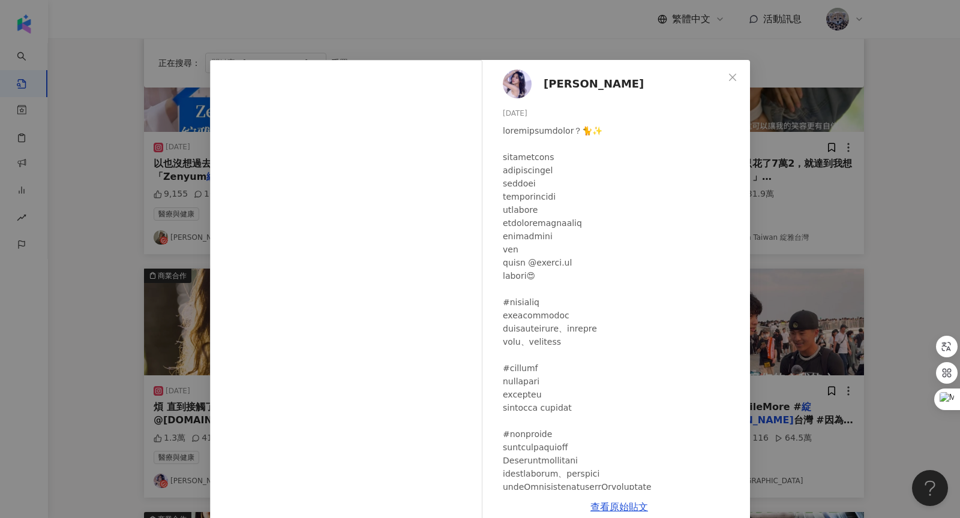
click at [729, 73] on icon "close" at bounding box center [733, 78] width 10 height 10
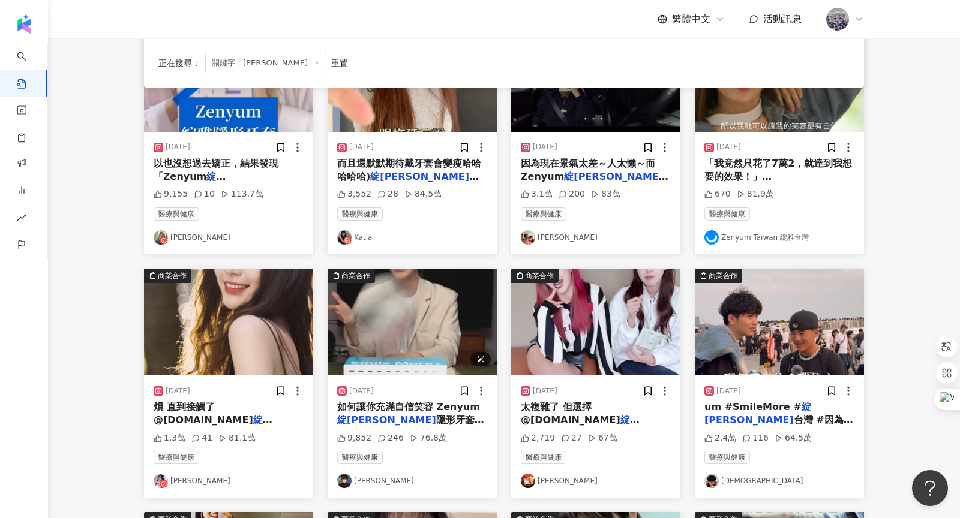
click at [437, 345] on img "button" at bounding box center [412, 322] width 169 height 107
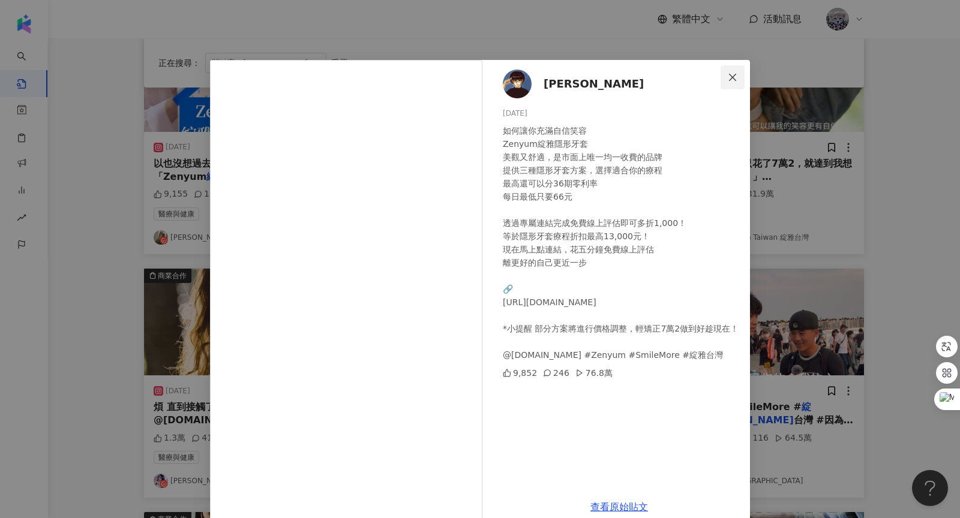
click at [732, 86] on button "Close" at bounding box center [733, 77] width 24 height 24
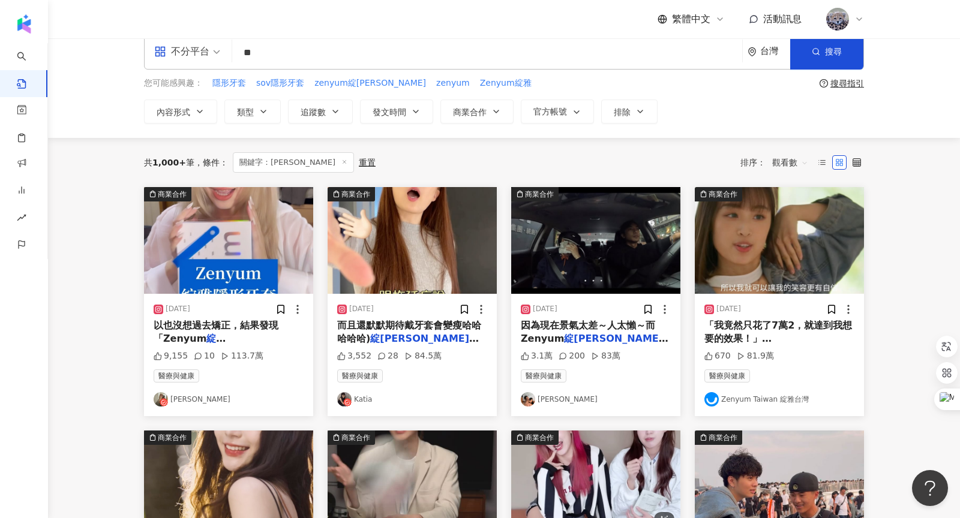
scroll to position [12, 0]
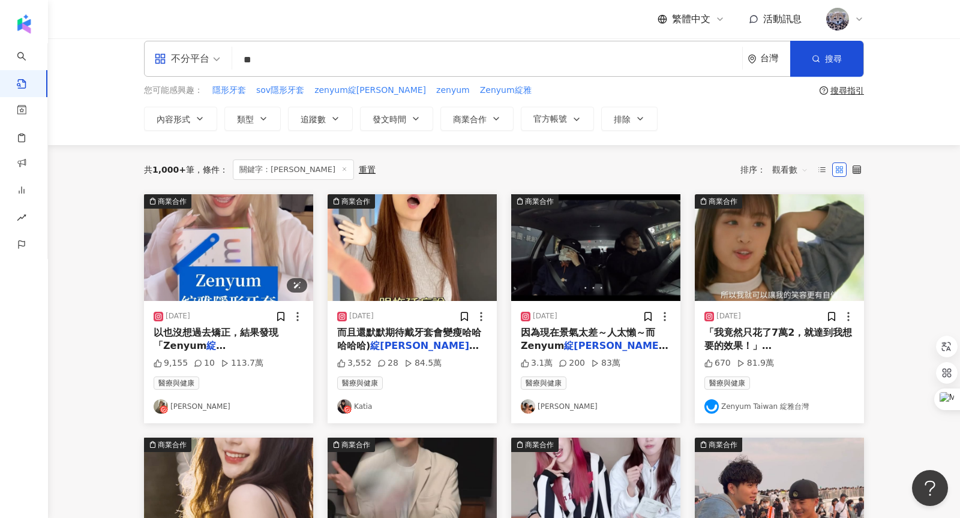
click at [282, 242] on img "button" at bounding box center [228, 247] width 169 height 107
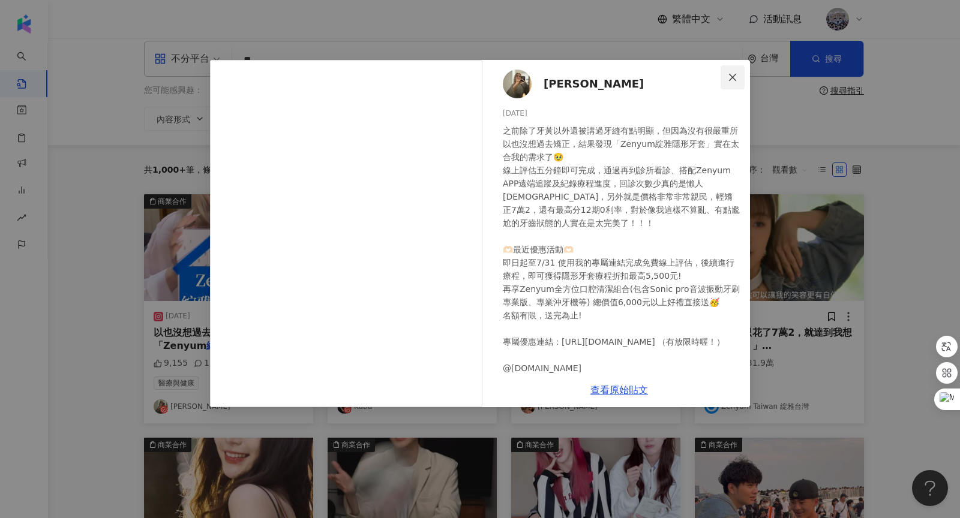
click at [737, 89] on button "Close" at bounding box center [733, 77] width 24 height 24
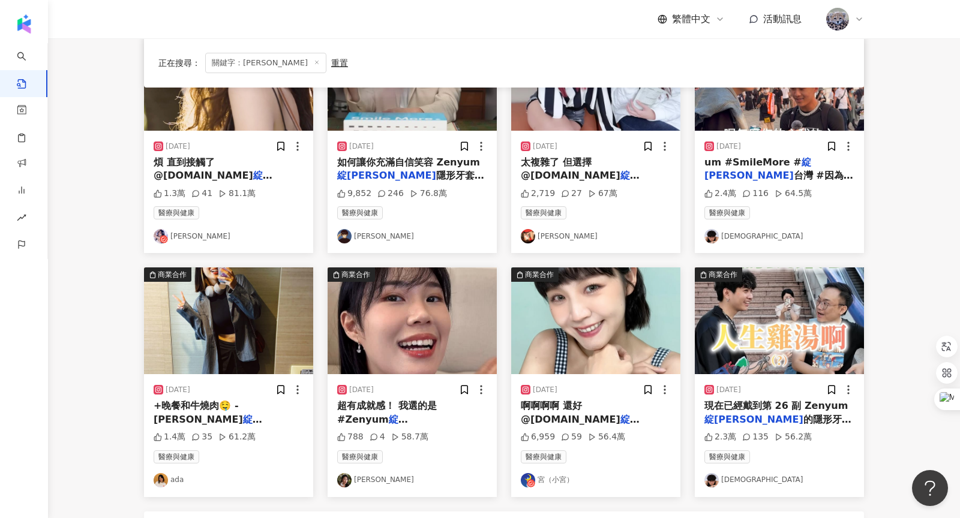
scroll to position [567, 0]
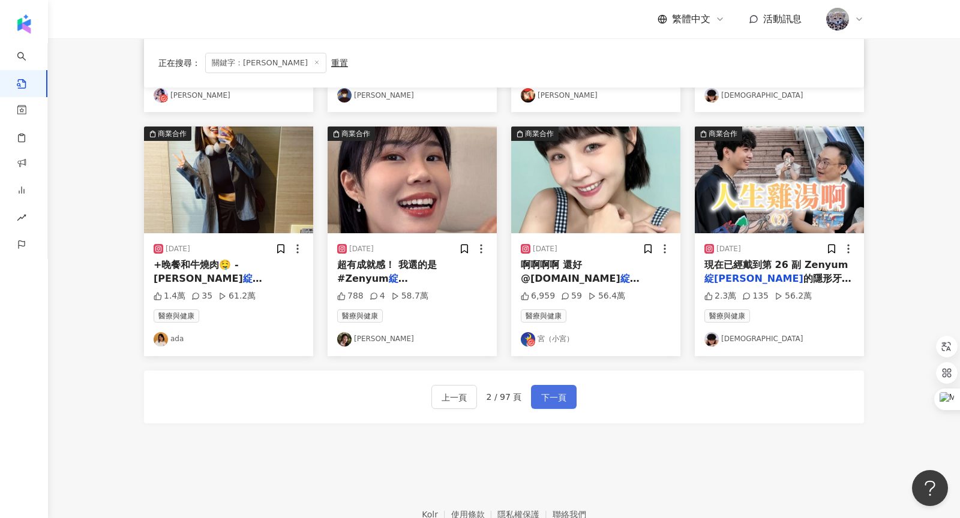
click at [564, 400] on span "下一頁" at bounding box center [553, 398] width 25 height 14
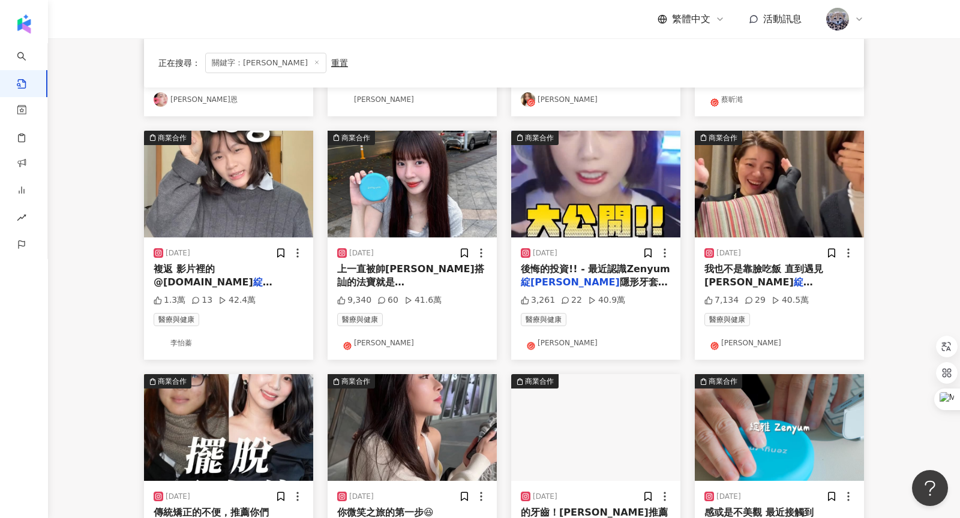
scroll to position [274, 0]
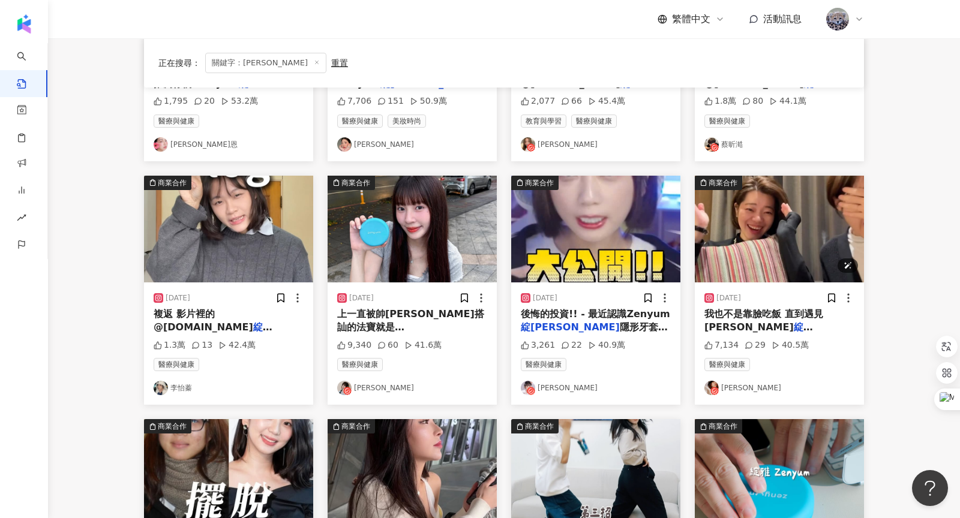
click at [755, 208] on img "button" at bounding box center [779, 229] width 169 height 107
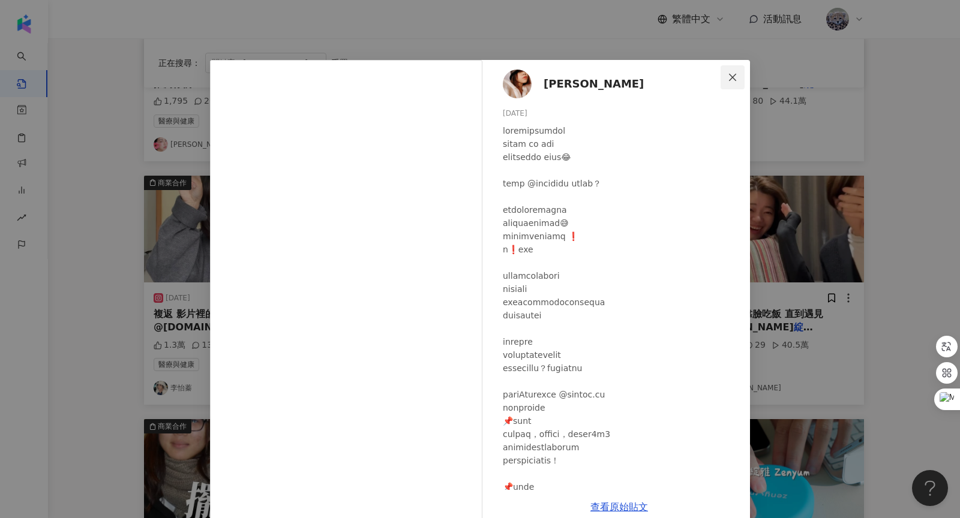
click at [731, 80] on icon "close" at bounding box center [733, 78] width 10 height 10
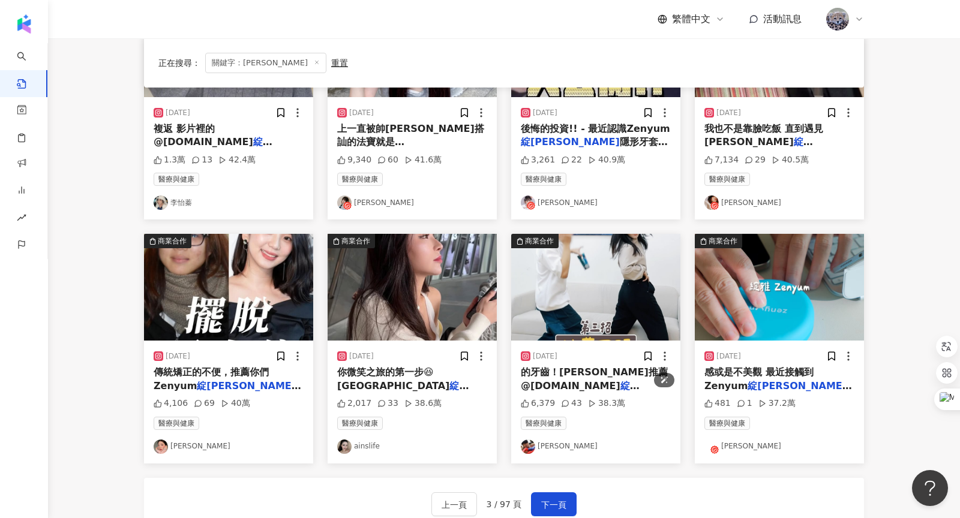
scroll to position [542, 0]
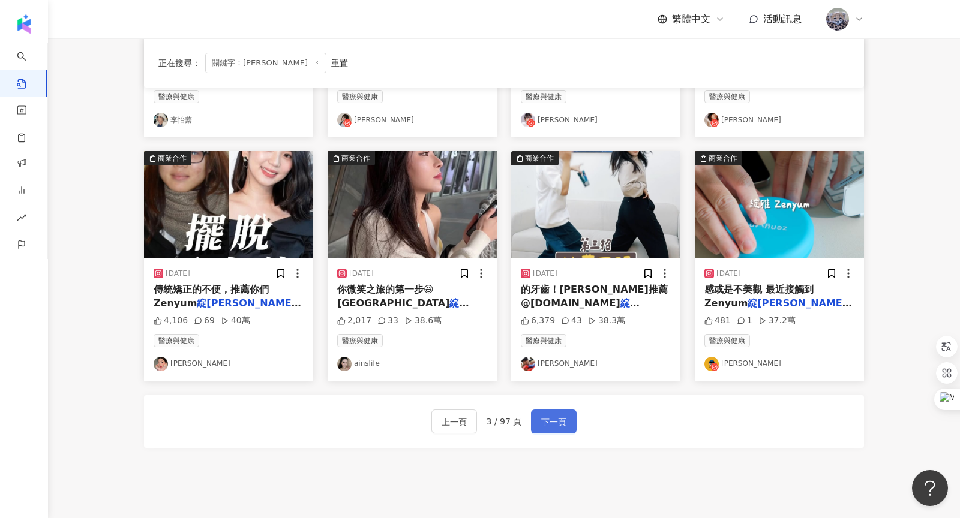
click at [547, 420] on span "下一頁" at bounding box center [553, 422] width 25 height 14
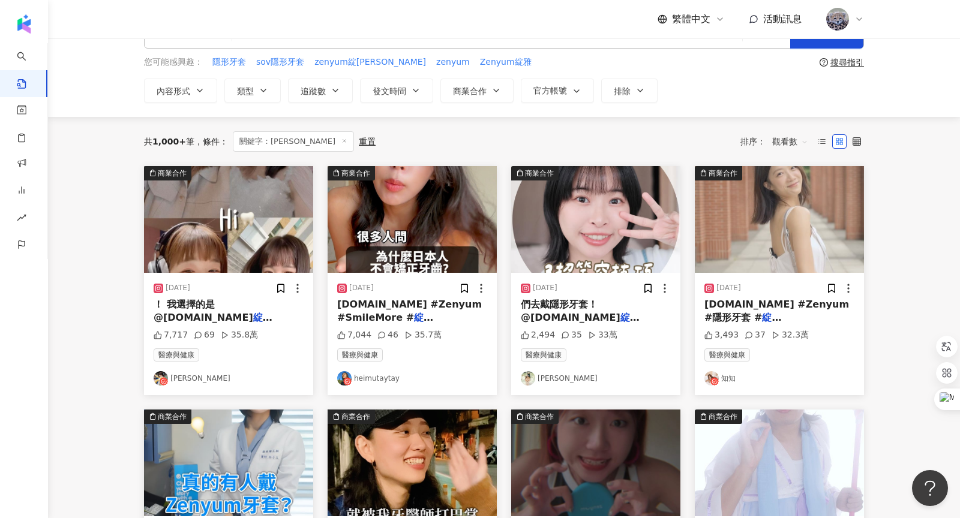
scroll to position [12, 0]
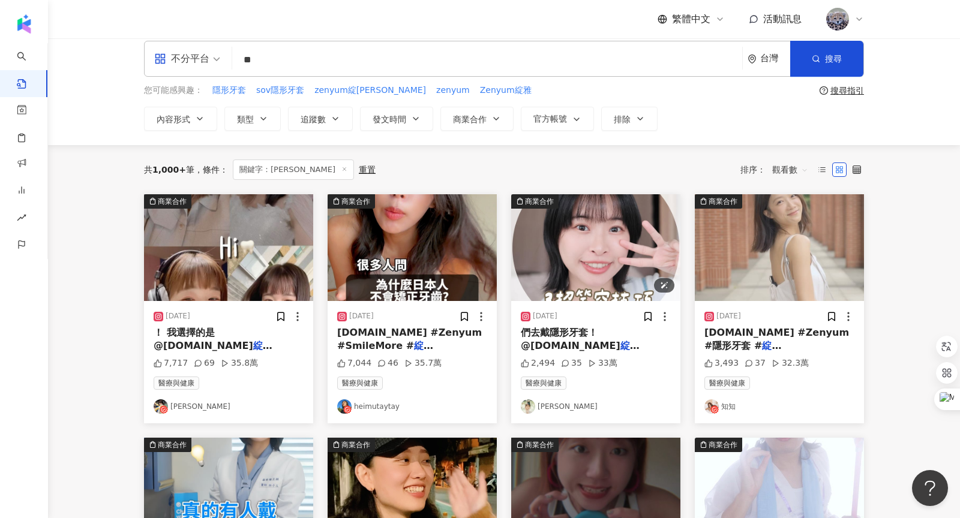
click at [583, 265] on img "button" at bounding box center [595, 247] width 169 height 107
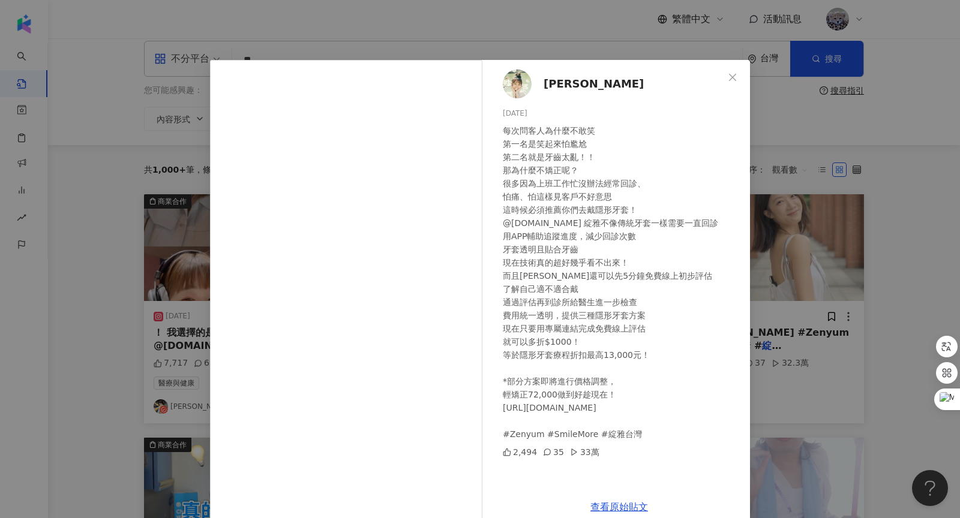
click at [565, 87] on span "陳語瑄" at bounding box center [594, 84] width 100 height 17
click at [732, 80] on icon "close" at bounding box center [733, 78] width 10 height 10
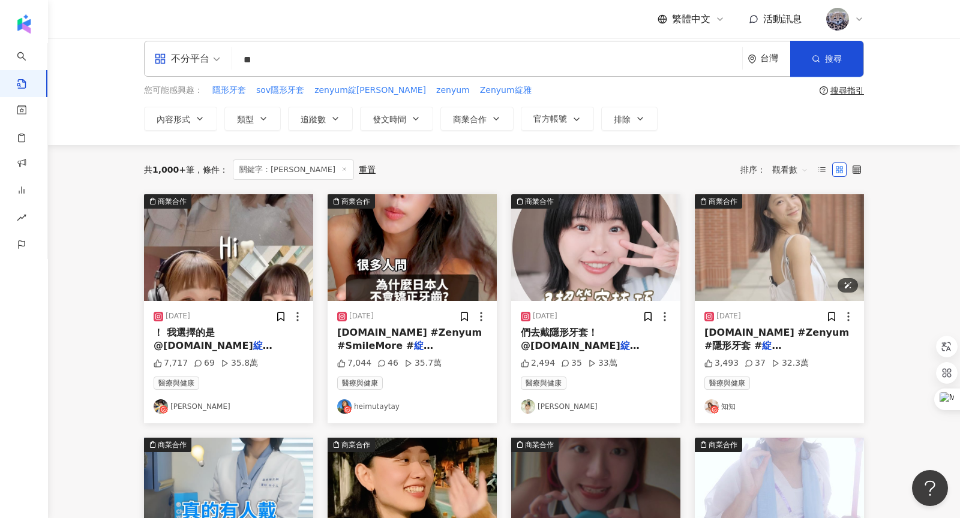
click at [759, 239] on img "button" at bounding box center [779, 247] width 169 height 107
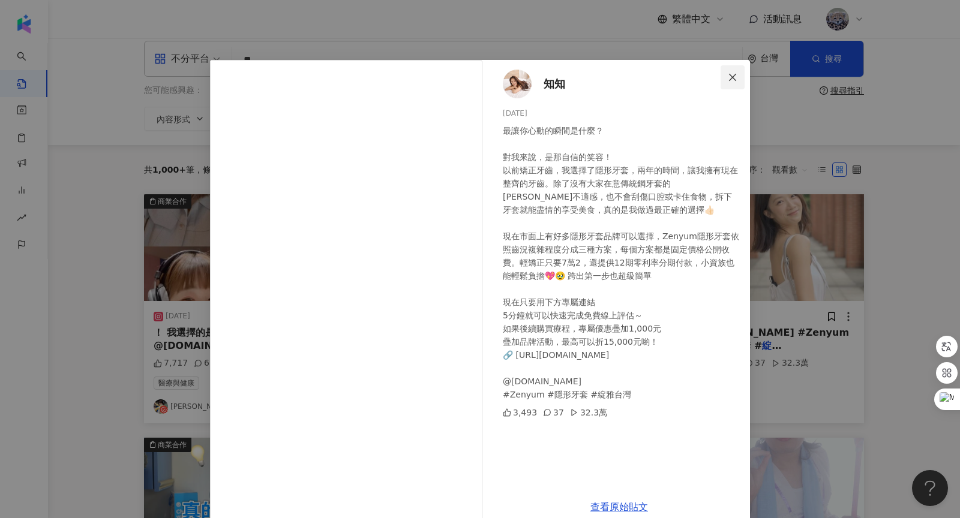
click at [733, 81] on icon "close" at bounding box center [733, 78] width 10 height 10
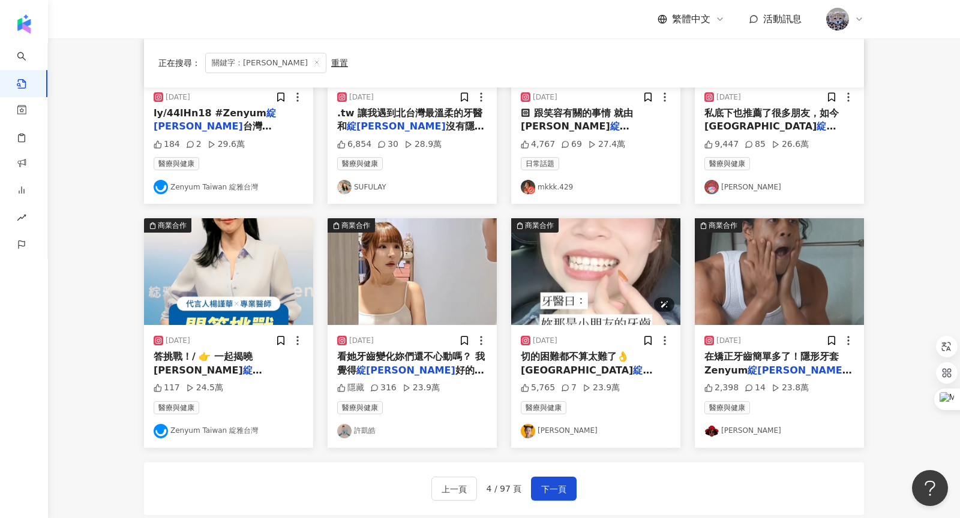
scroll to position [479, 0]
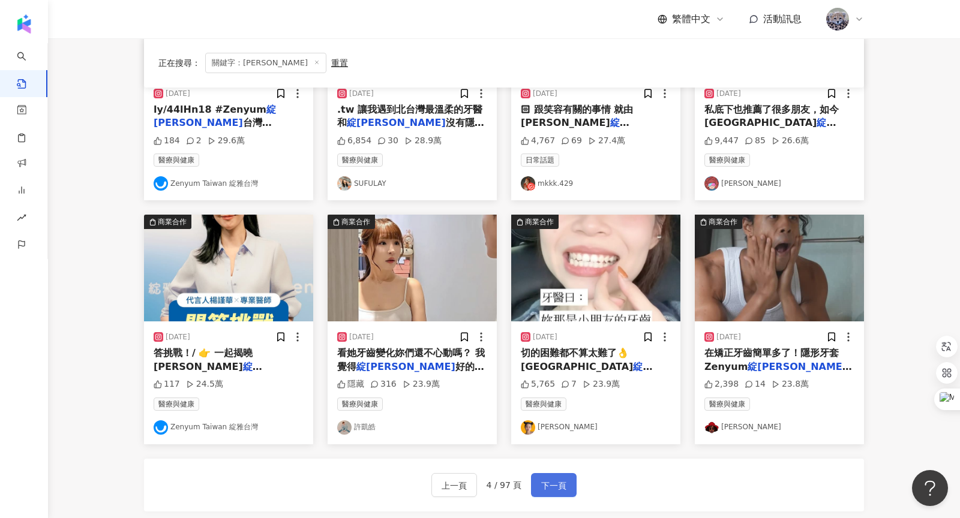
click at [556, 488] on span "下一頁" at bounding box center [553, 486] width 25 height 14
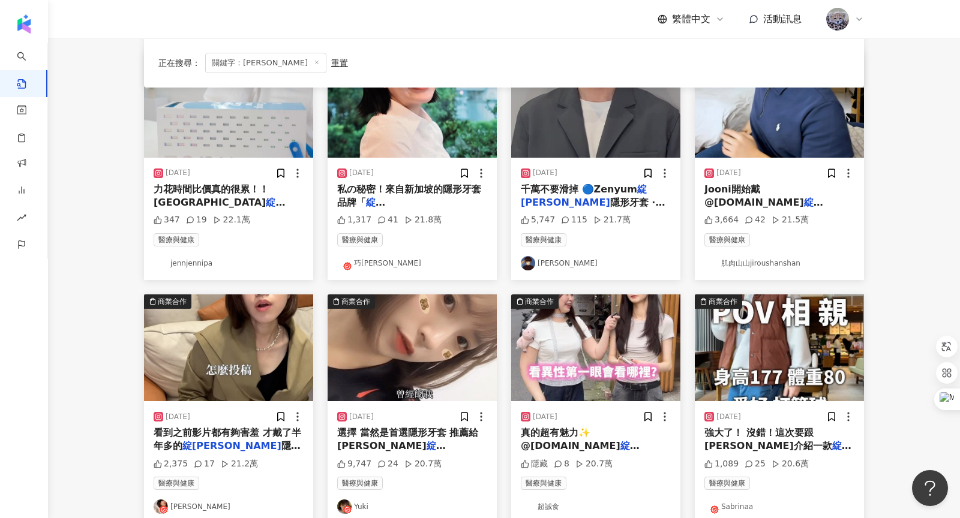
scroll to position [279, 0]
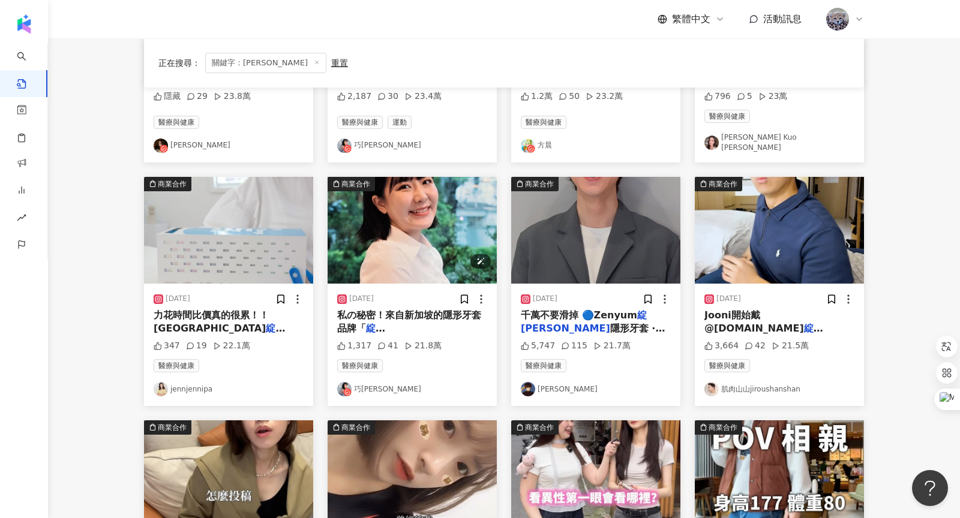
click at [434, 224] on img "button" at bounding box center [412, 230] width 169 height 107
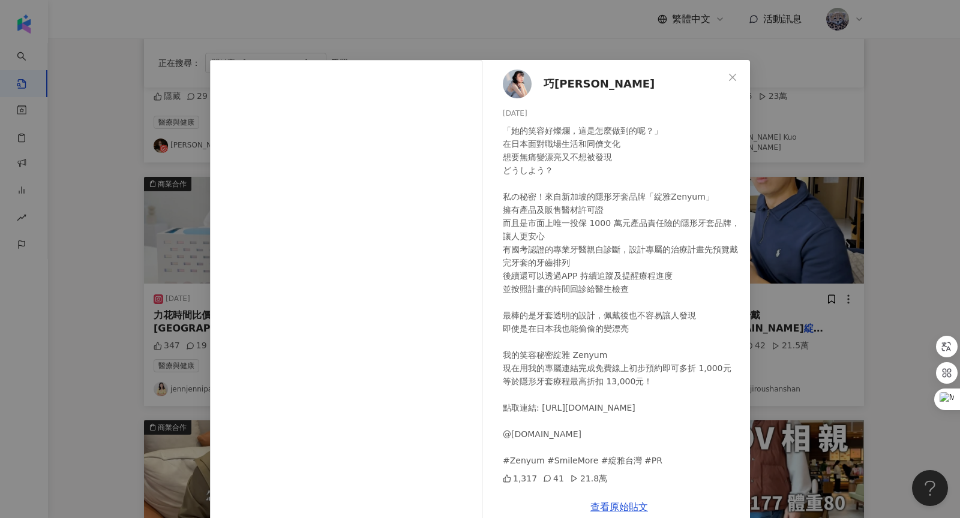
scroll to position [20, 0]
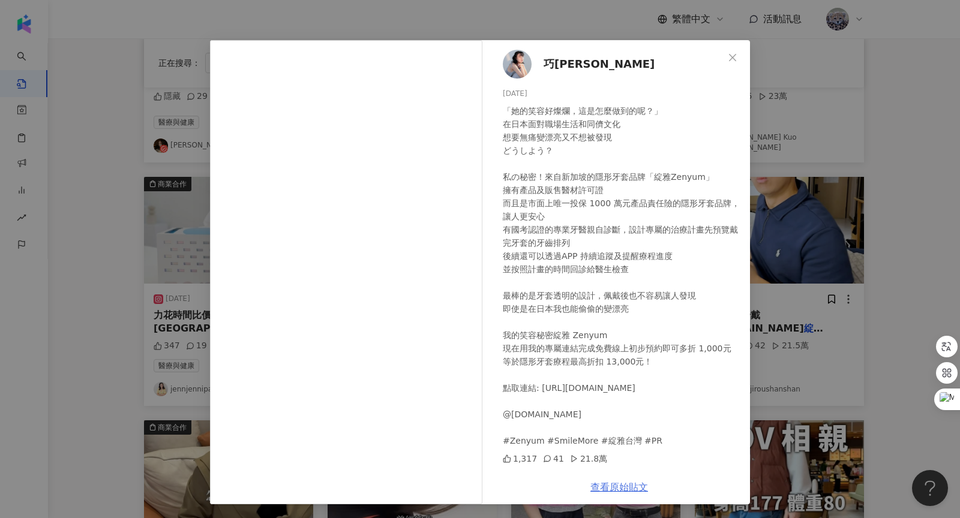
click at [599, 485] on link "查看原始貼文" at bounding box center [619, 487] width 58 height 11
click at [731, 58] on icon "close" at bounding box center [733, 58] width 10 height 10
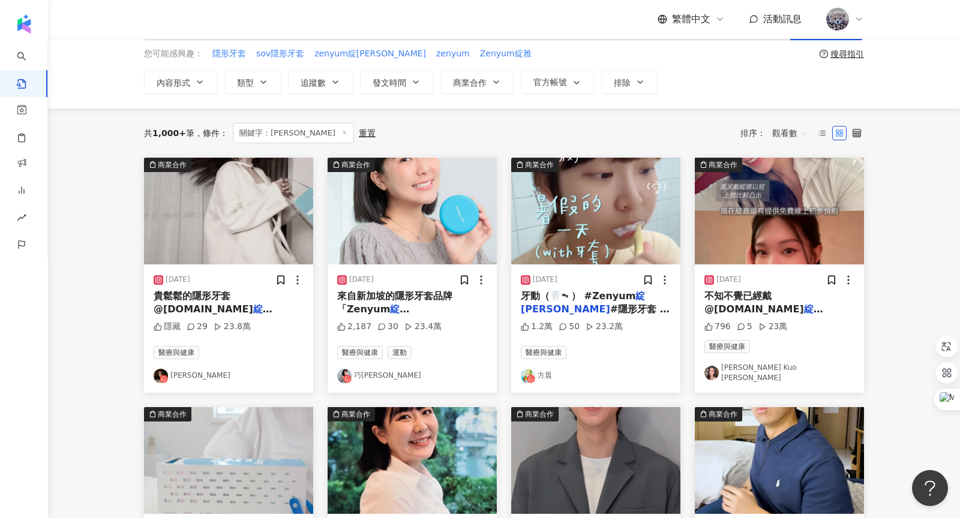
scroll to position [57, 0]
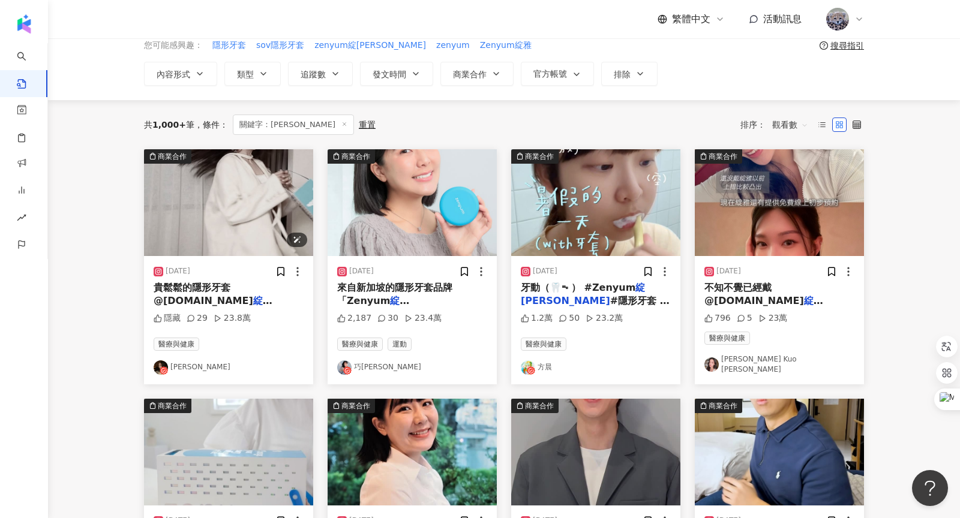
click at [276, 244] on img "button" at bounding box center [228, 202] width 169 height 107
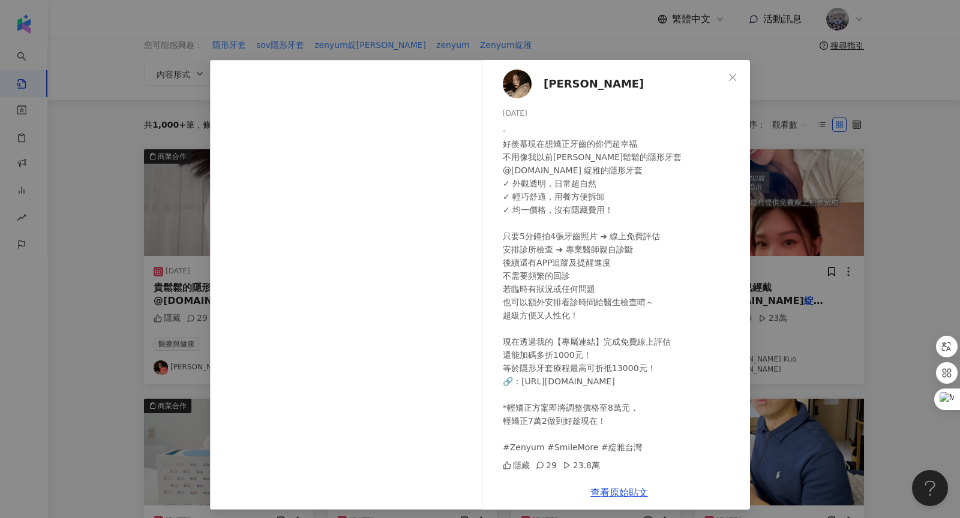
click at [577, 85] on span "張朵莉Dolly" at bounding box center [594, 84] width 100 height 17
click at [729, 82] on button "Close" at bounding box center [733, 77] width 24 height 24
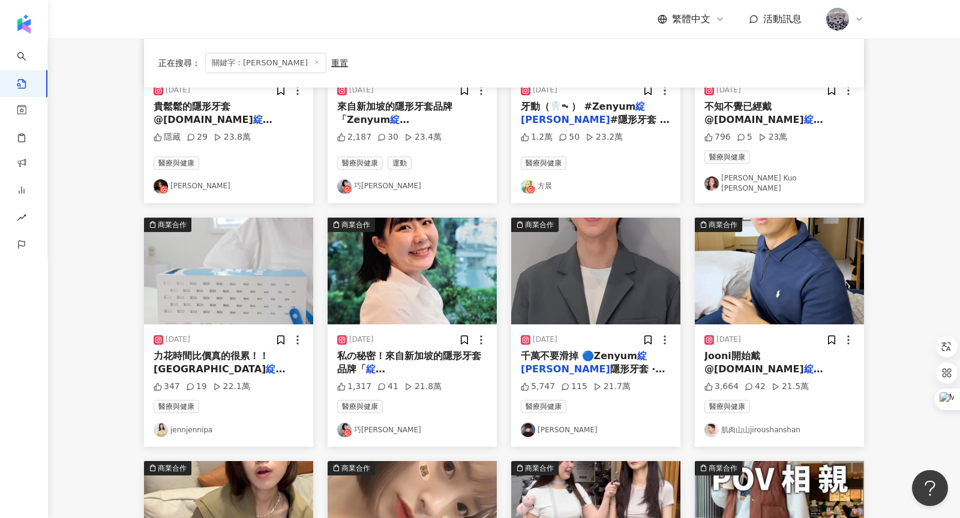
scroll to position [632, 0]
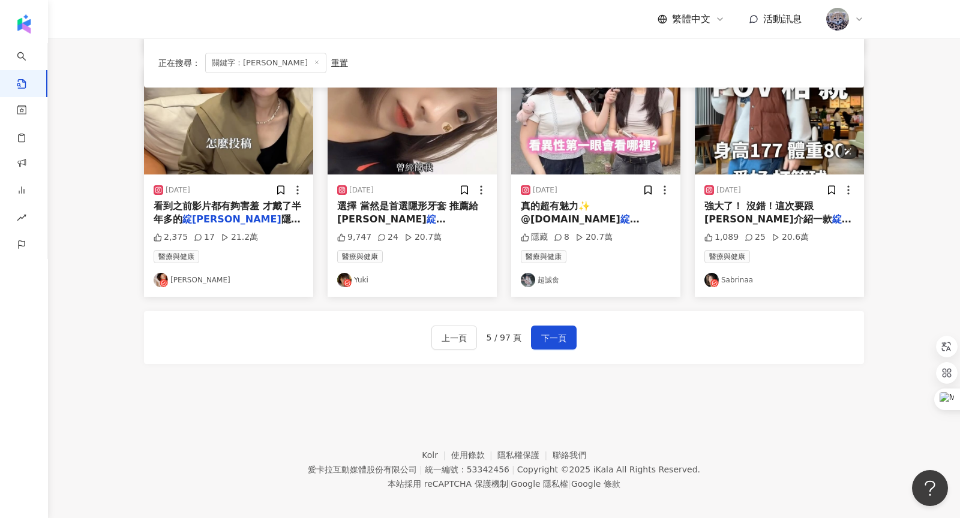
click at [742, 145] on img "button" at bounding box center [779, 121] width 169 height 107
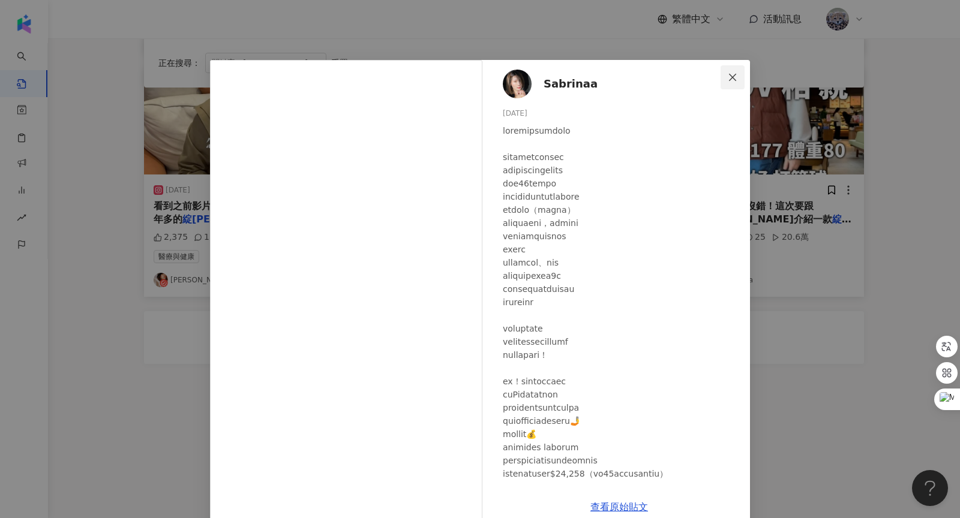
click at [734, 73] on icon "close" at bounding box center [733, 78] width 10 height 10
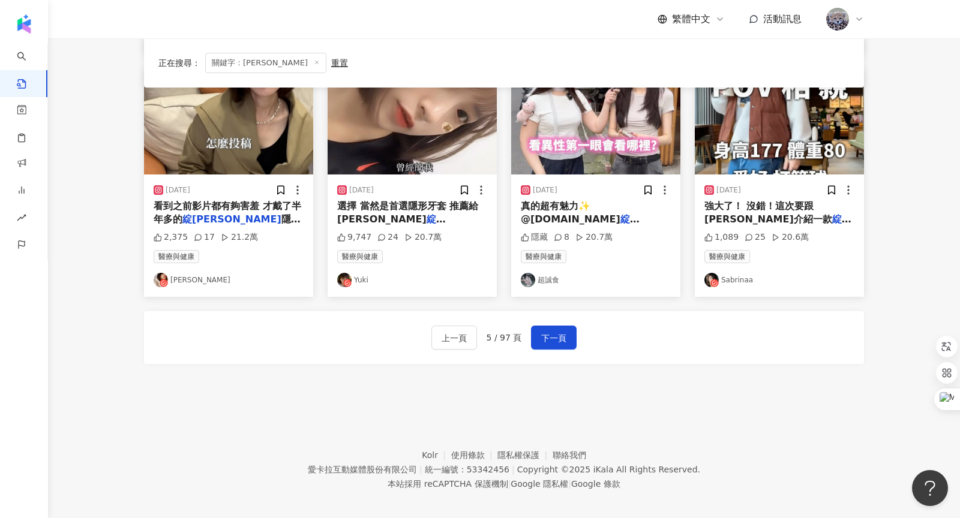
click at [542, 343] on div "上一頁 5 / 97 頁 下一頁" at bounding box center [504, 337] width 720 height 53
click at [544, 331] on span "下一頁" at bounding box center [553, 338] width 25 height 14
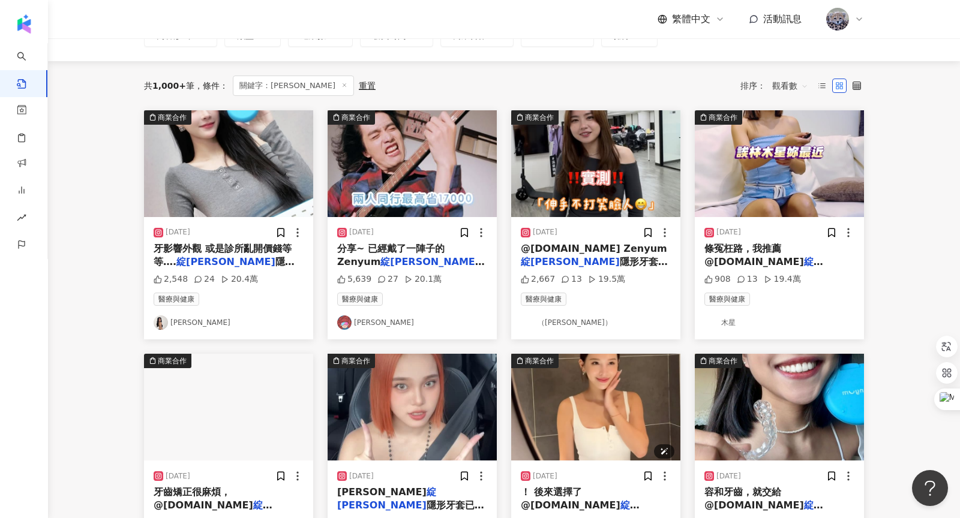
scroll to position [89, 0]
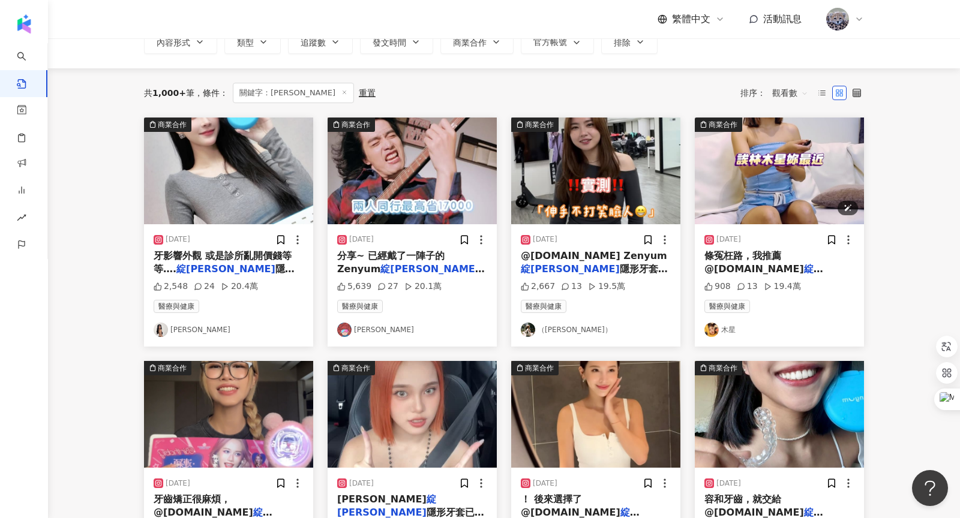
click at [774, 178] on img "button" at bounding box center [779, 171] width 169 height 107
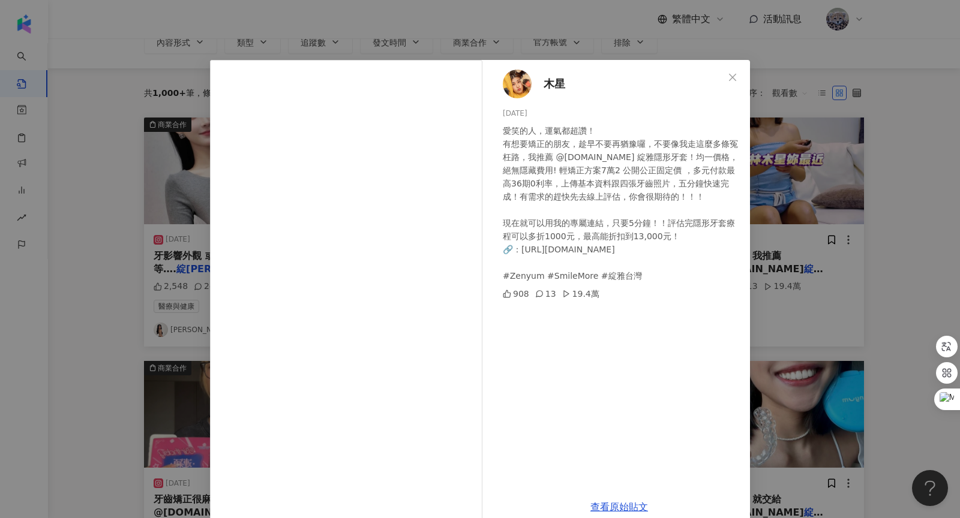
click at [548, 88] on span "木星" at bounding box center [555, 84] width 22 height 17
click at [727, 86] on button "Close" at bounding box center [733, 77] width 24 height 24
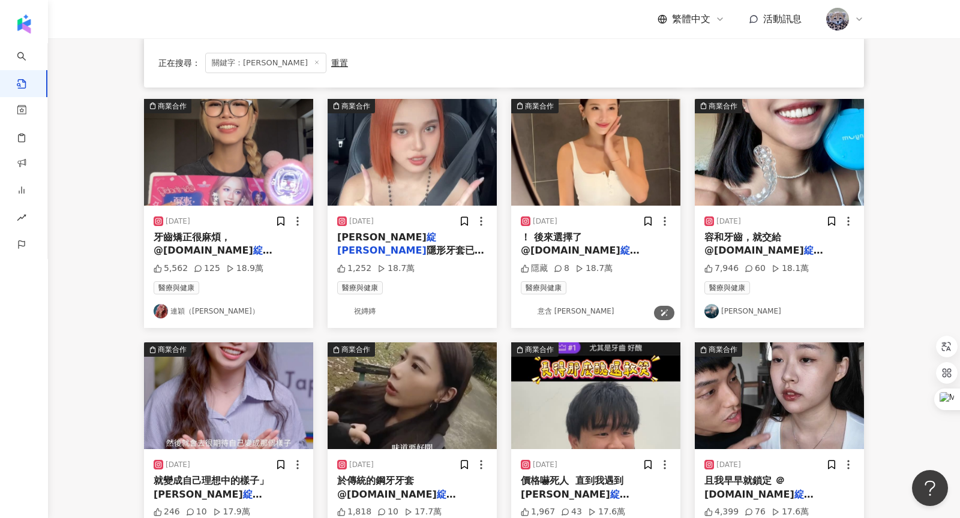
scroll to position [632, 0]
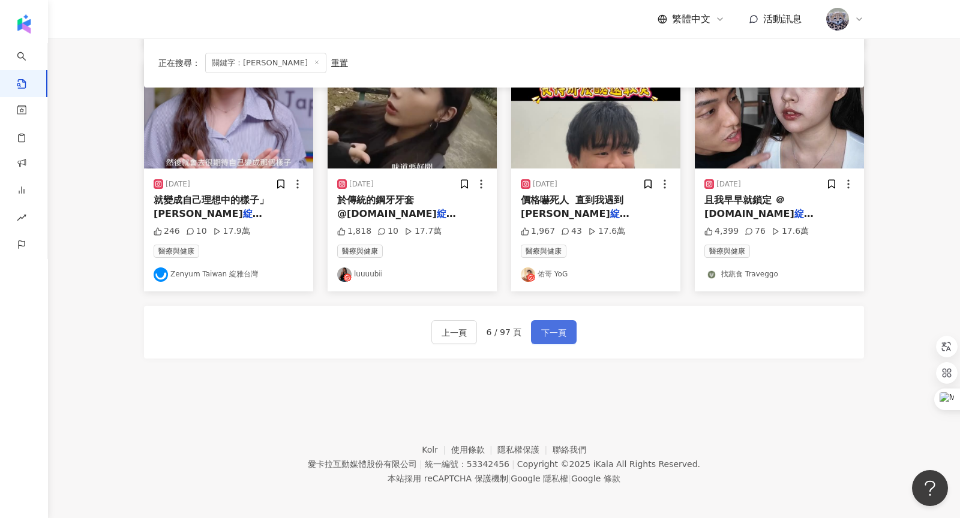
click at [554, 326] on span "下一頁" at bounding box center [553, 333] width 25 height 14
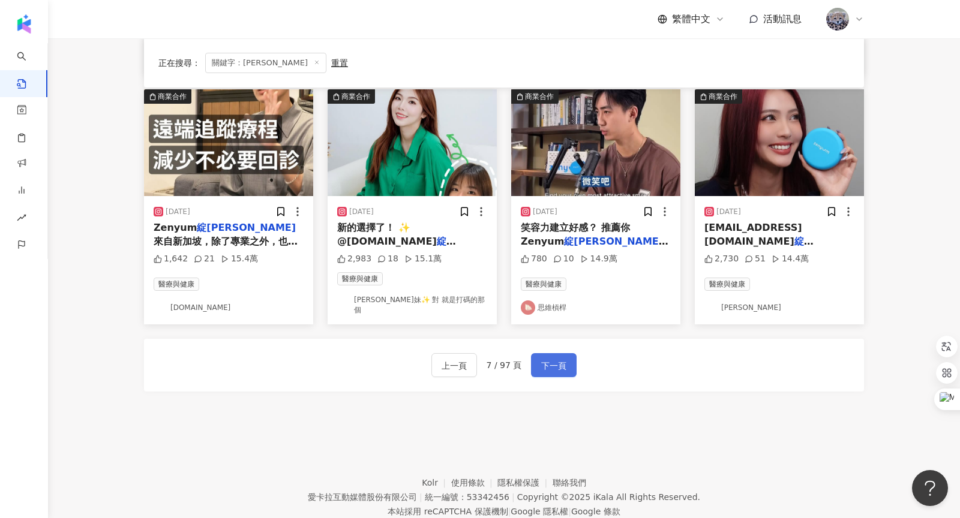
scroll to position [585, 0]
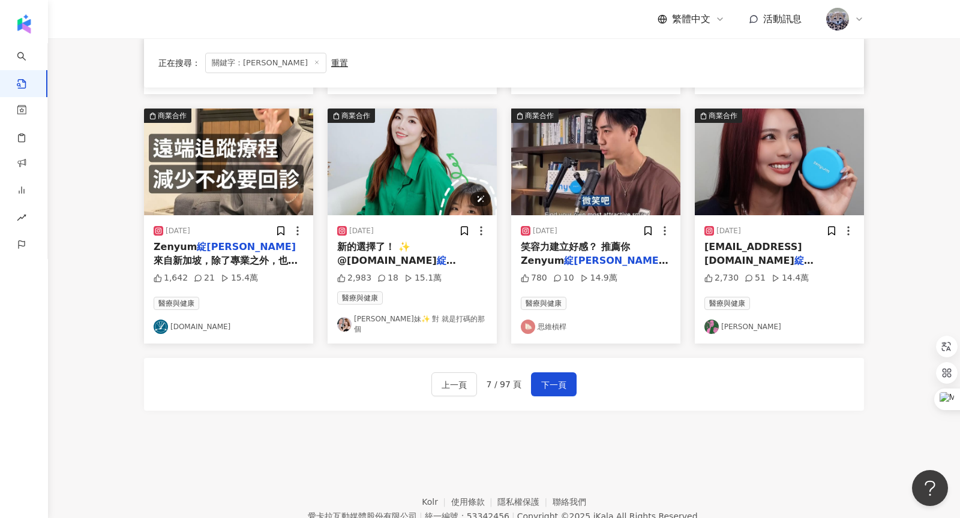
click at [434, 198] on img "button" at bounding box center [412, 162] width 169 height 107
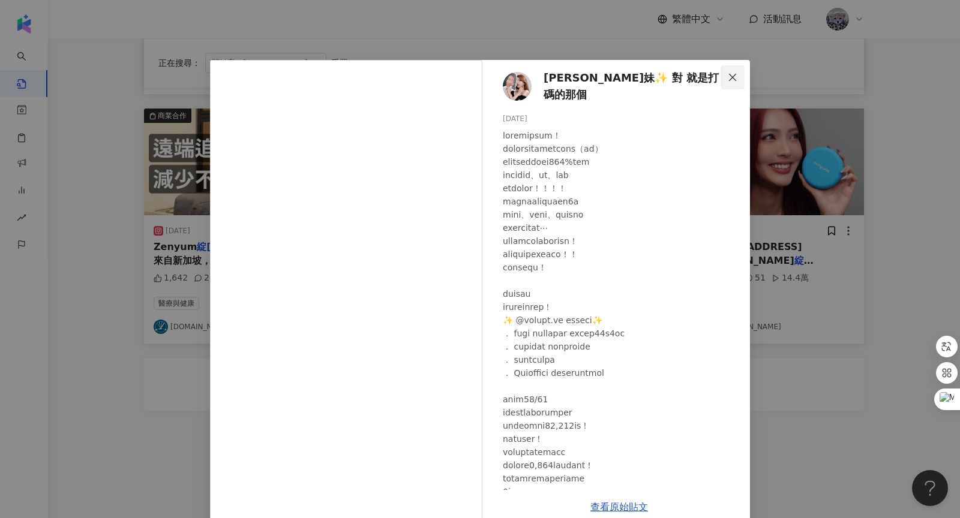
click at [728, 74] on icon "close" at bounding box center [733, 78] width 10 height 10
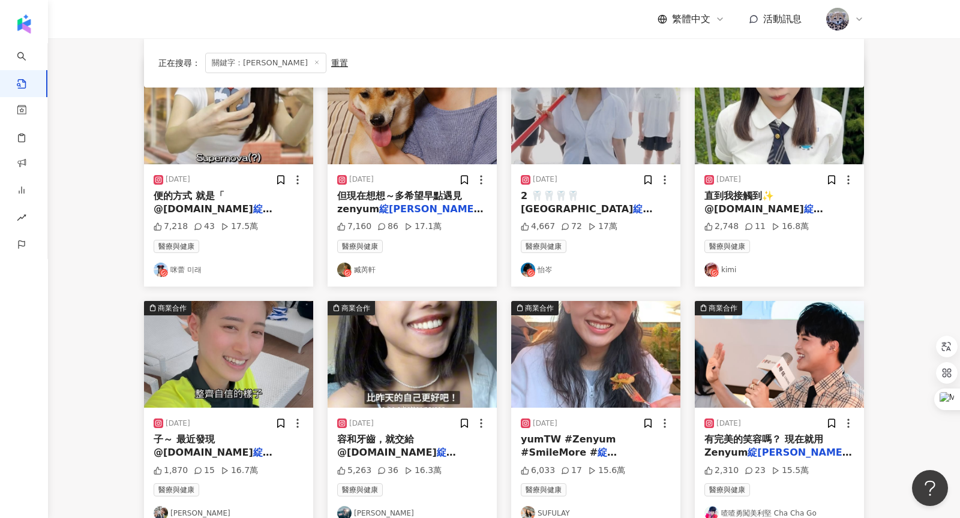
scroll to position [25, 0]
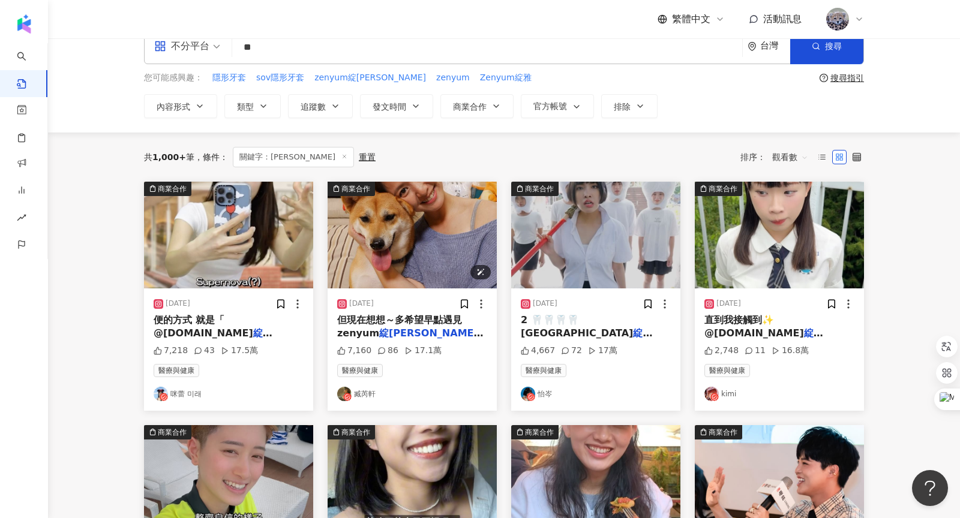
click at [413, 241] on img "button" at bounding box center [412, 235] width 169 height 107
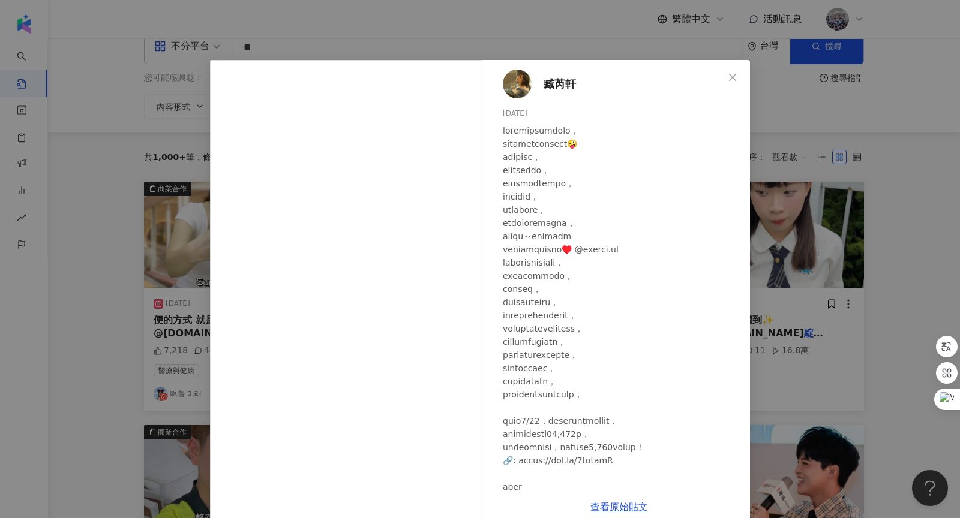
click at [566, 85] on span "臧芮軒" at bounding box center [560, 84] width 32 height 17
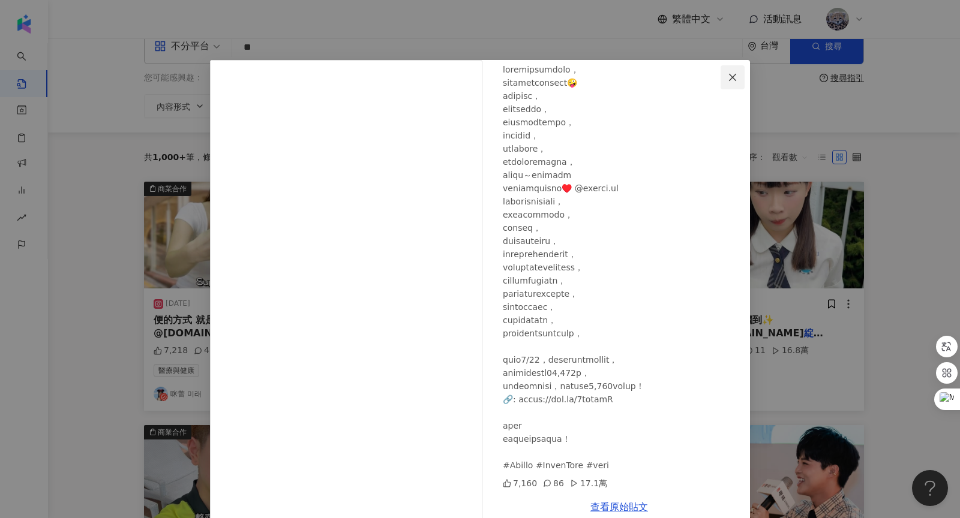
click at [738, 78] on span "Close" at bounding box center [733, 78] width 24 height 10
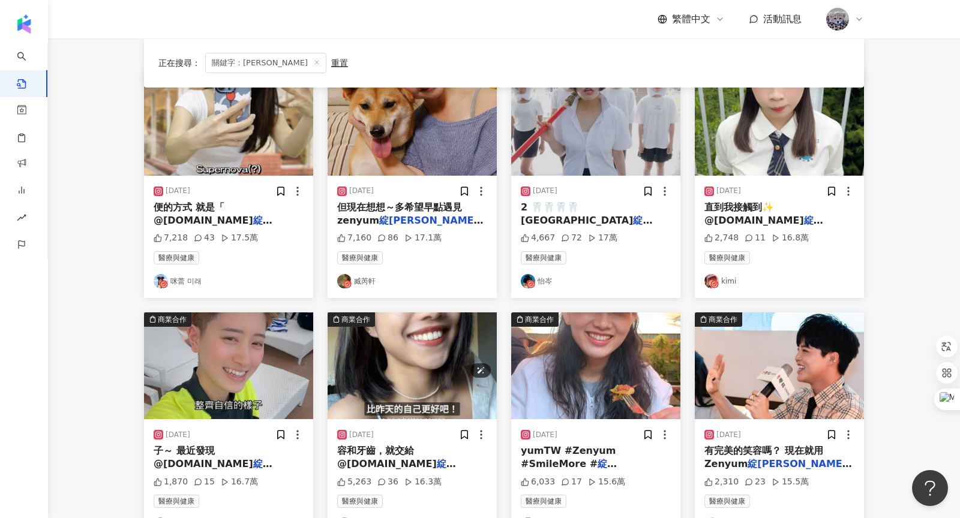
scroll to position [500, 0]
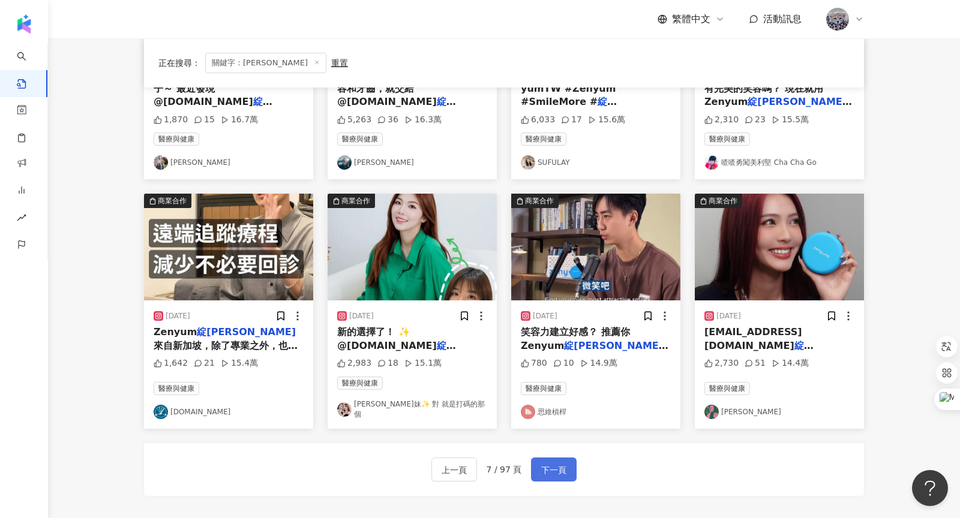
click at [563, 467] on span "下一頁" at bounding box center [553, 470] width 25 height 14
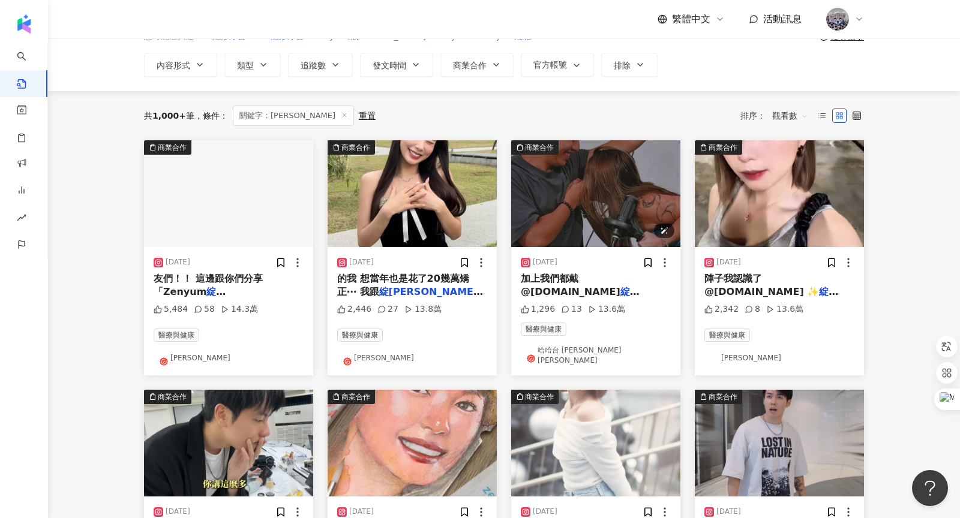
scroll to position [62, 0]
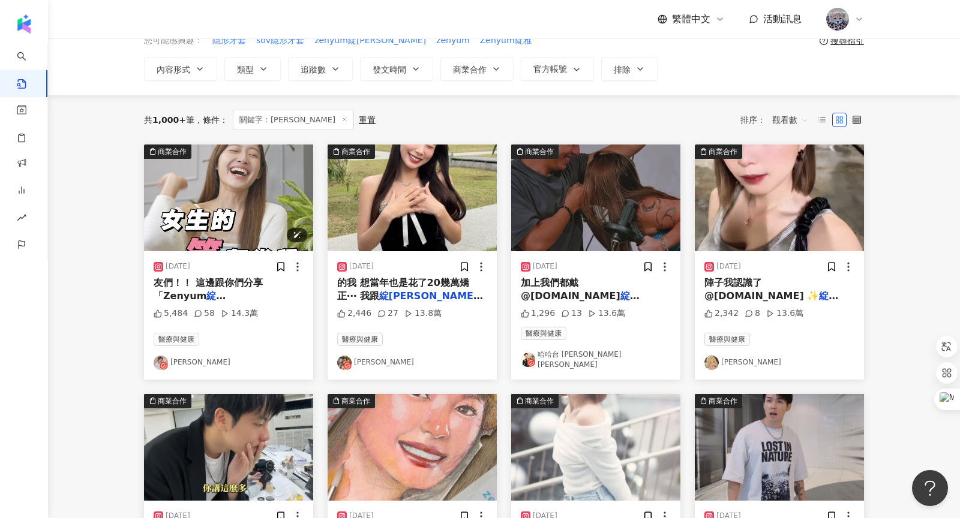
click at [218, 198] on img "button" at bounding box center [228, 198] width 169 height 107
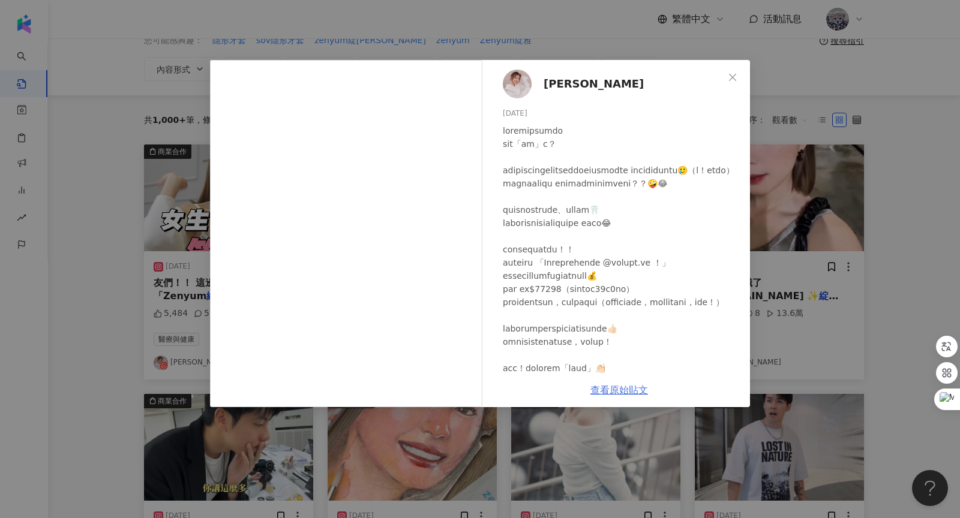
click at [625, 392] on link "查看原始貼文" at bounding box center [619, 390] width 58 height 11
click at [563, 84] on span "劉品妤 Megan" at bounding box center [594, 84] width 100 height 17
click at [729, 75] on icon "close" at bounding box center [733, 78] width 10 height 10
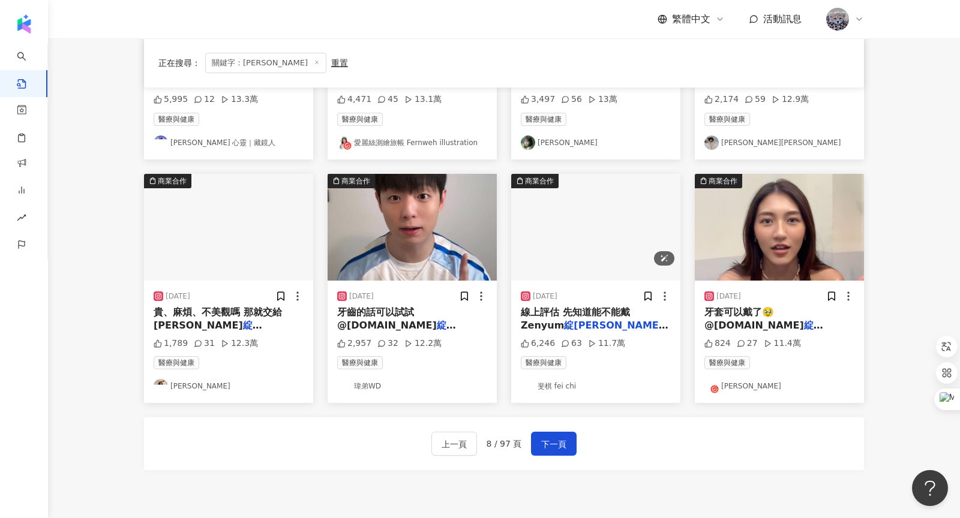
scroll to position [527, 0]
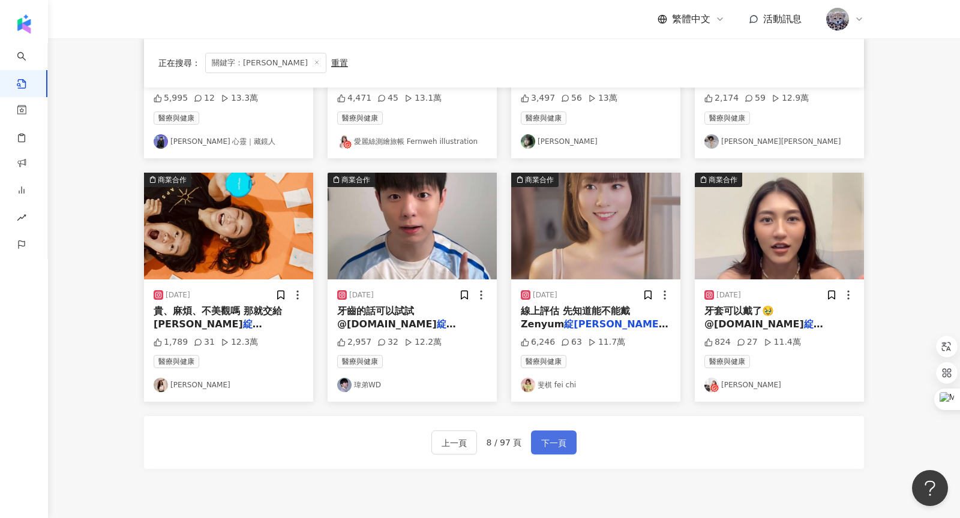
click at [553, 436] on span "下一頁" at bounding box center [553, 443] width 25 height 14
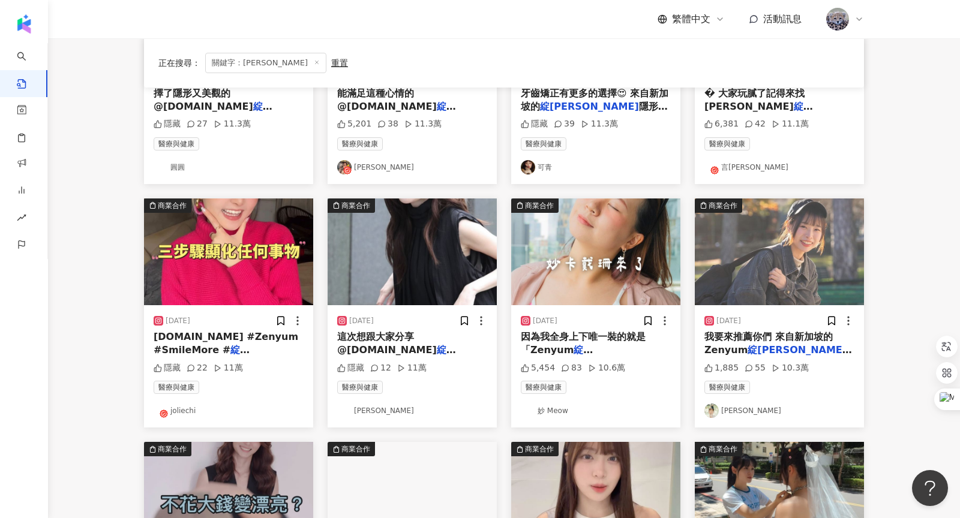
scroll to position [632, 0]
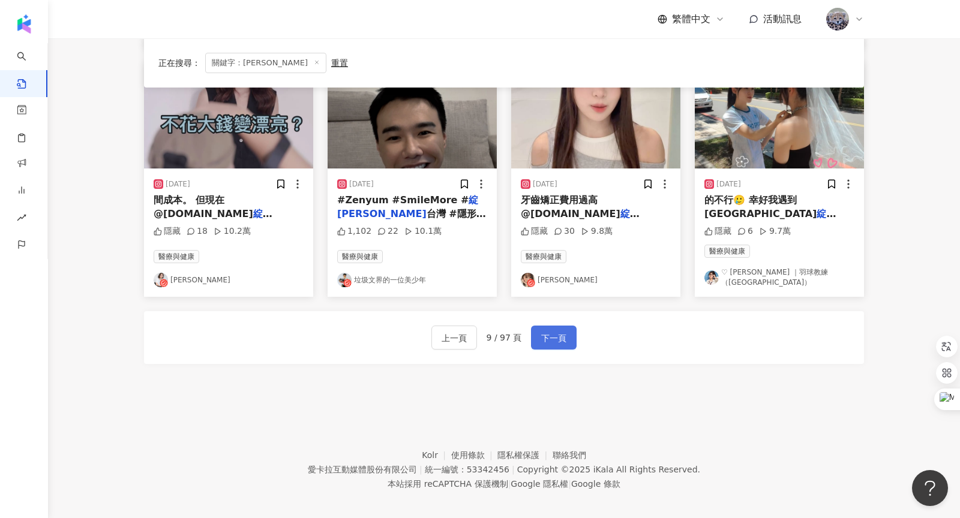
click at [550, 334] on span "下一頁" at bounding box center [553, 338] width 25 height 14
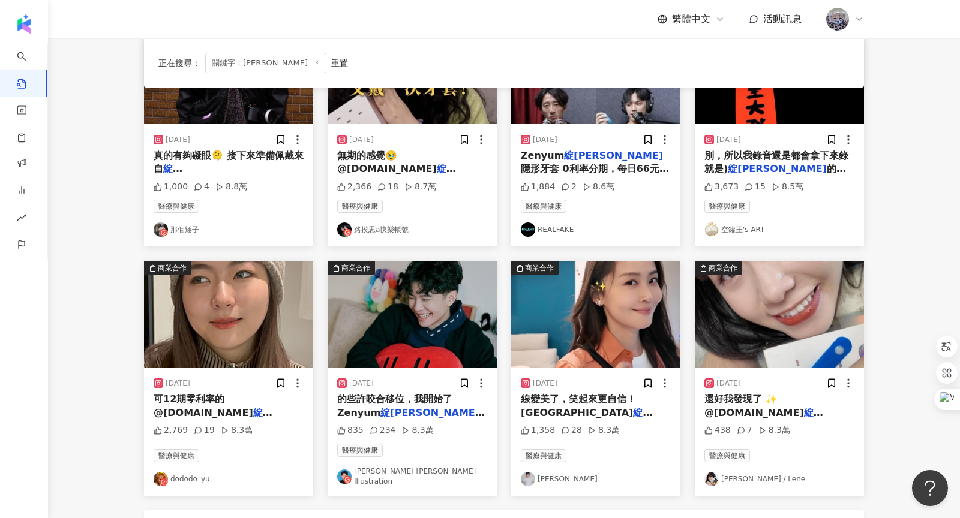
scroll to position [434, 0]
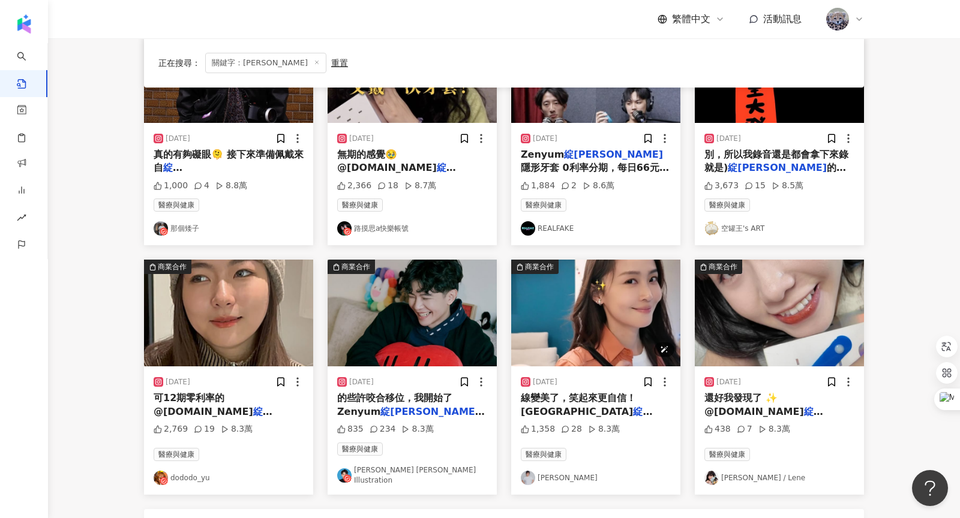
click at [584, 311] on img "button" at bounding box center [595, 313] width 169 height 107
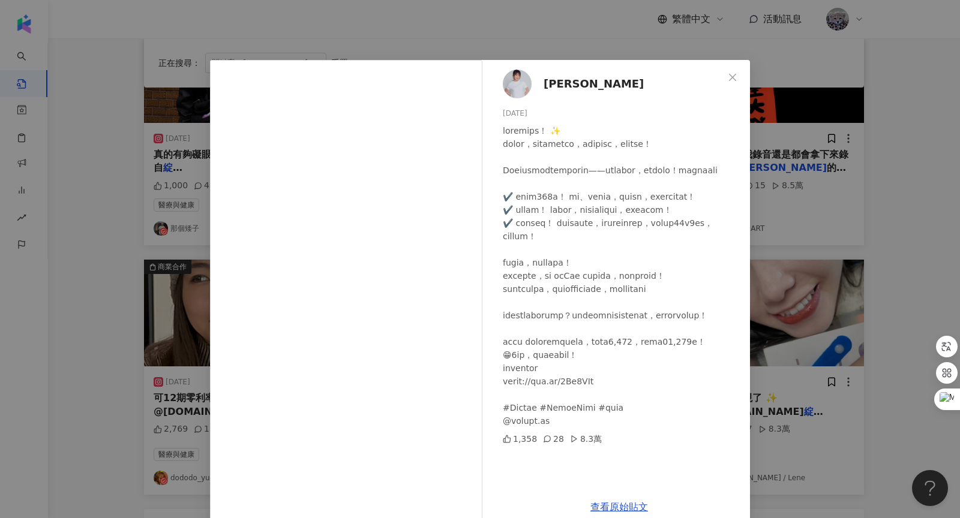
scroll to position [0, 0]
click at [563, 85] on span "[PERSON_NAME]" at bounding box center [594, 84] width 100 height 17
click at [733, 76] on icon "close" at bounding box center [733, 78] width 10 height 10
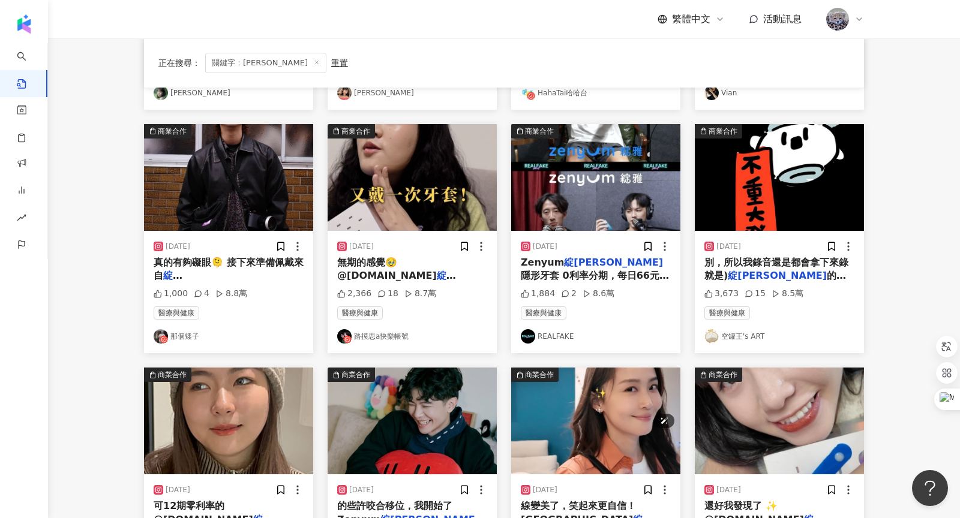
scroll to position [119, 0]
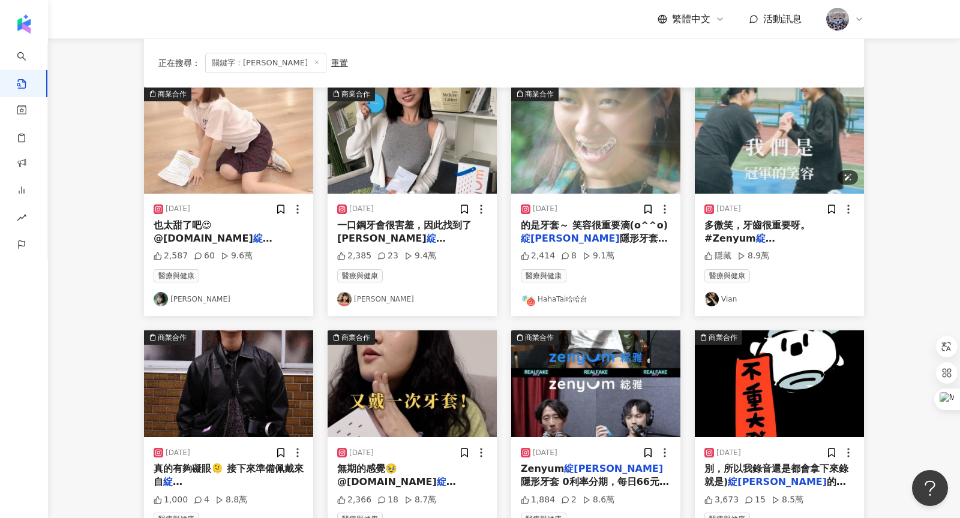
click at [784, 136] on img "button" at bounding box center [779, 140] width 169 height 107
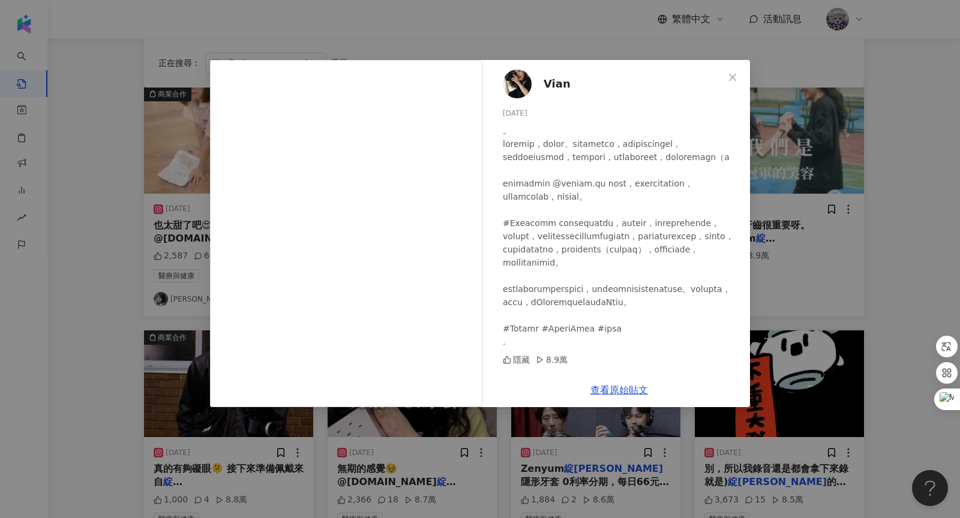
click at [559, 84] on span "Vian" at bounding box center [557, 84] width 27 height 17
click at [729, 84] on button "Close" at bounding box center [733, 77] width 24 height 24
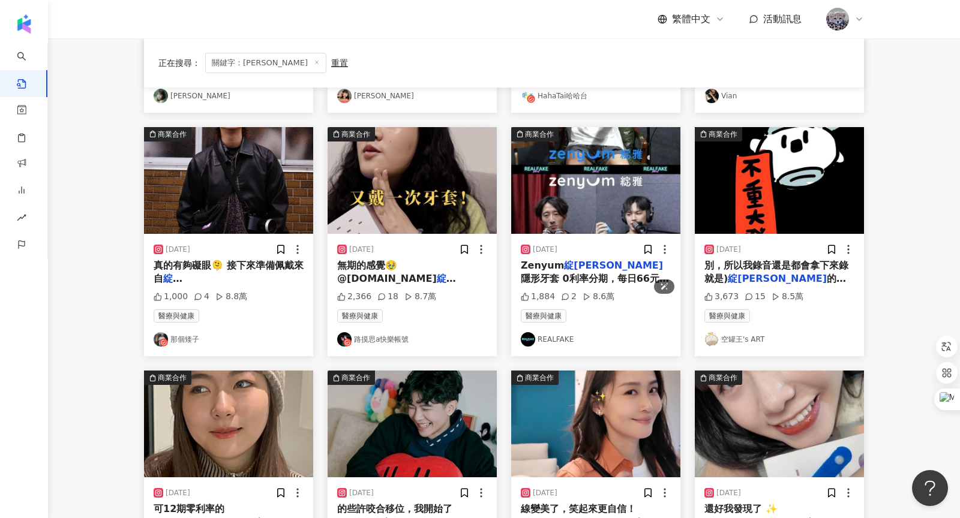
scroll to position [458, 0]
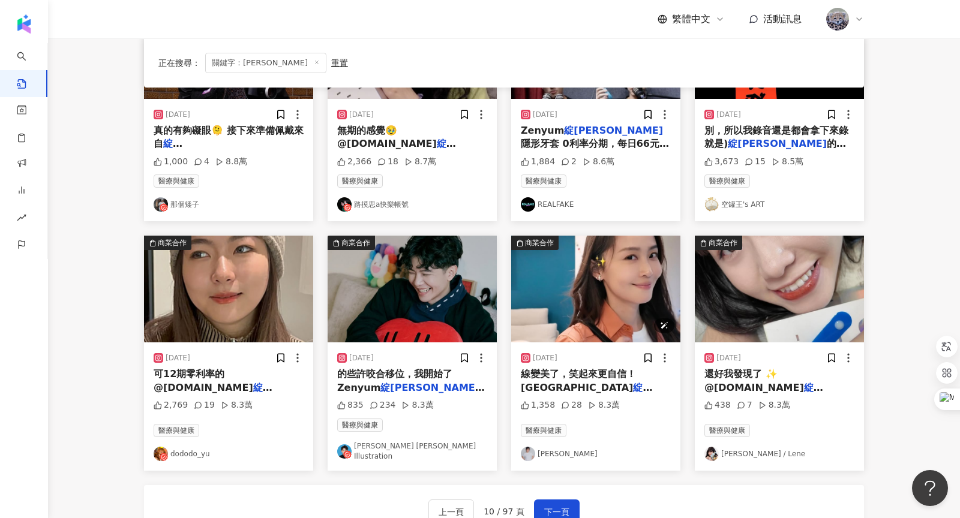
click at [621, 275] on img "button" at bounding box center [595, 289] width 169 height 107
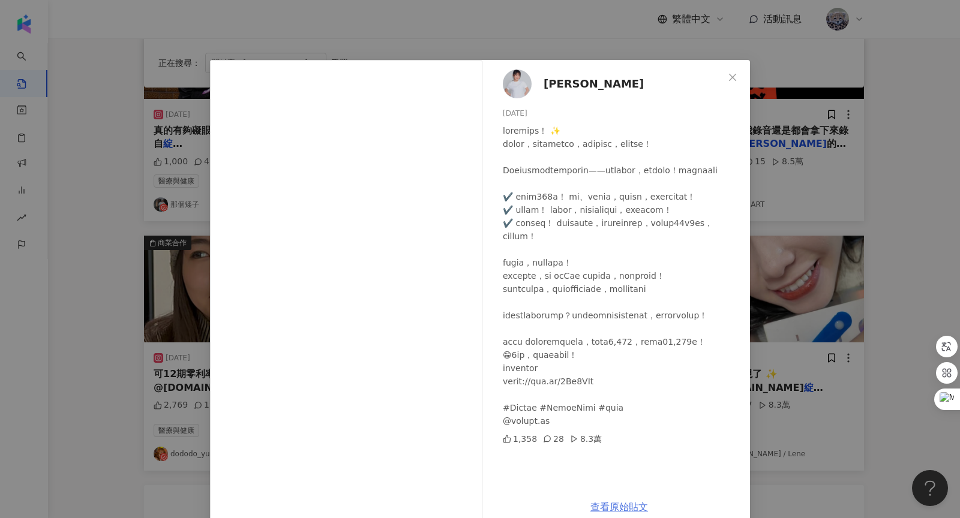
click at [609, 510] on link "查看原始貼文" at bounding box center [619, 507] width 58 height 11
click at [561, 80] on span "林昀希" at bounding box center [594, 84] width 100 height 17
click at [725, 79] on span "Close" at bounding box center [733, 78] width 24 height 10
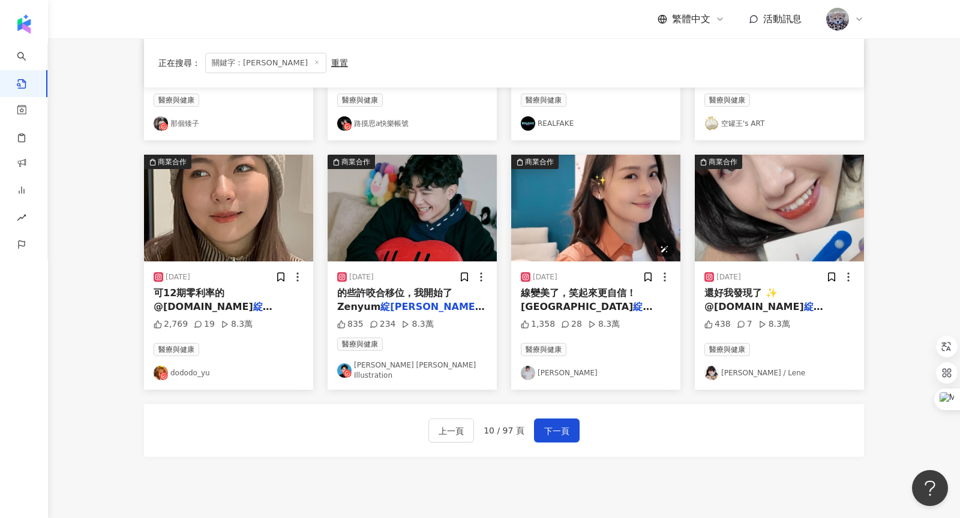
scroll to position [562, 0]
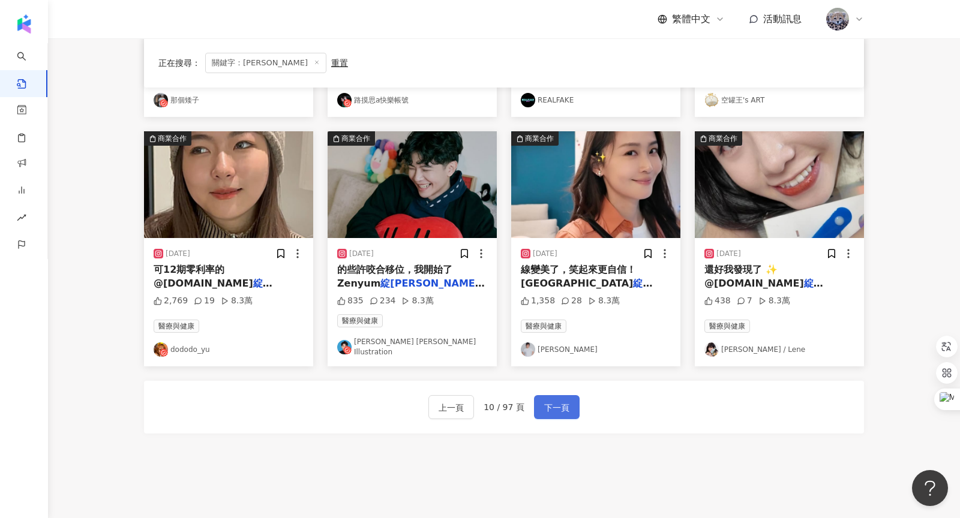
click at [565, 403] on span "下一頁" at bounding box center [556, 408] width 25 height 14
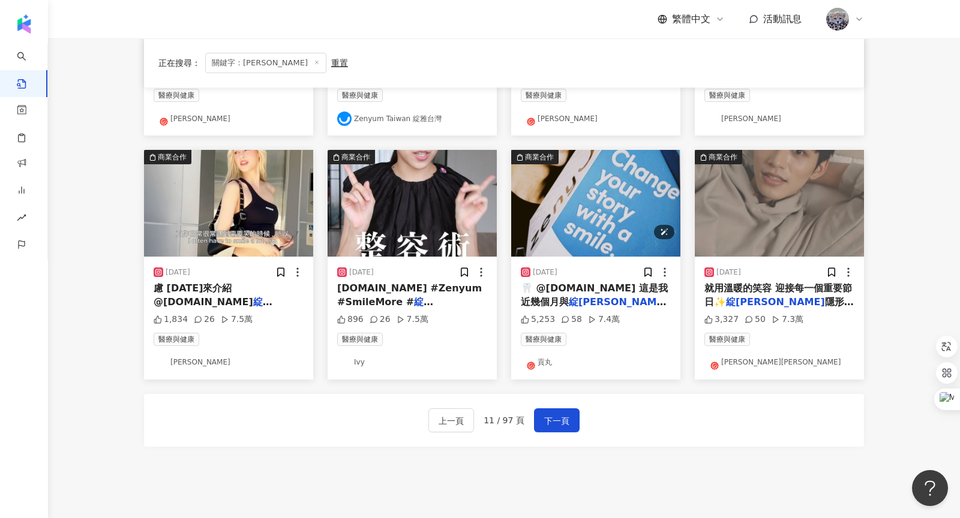
scroll to position [554, 0]
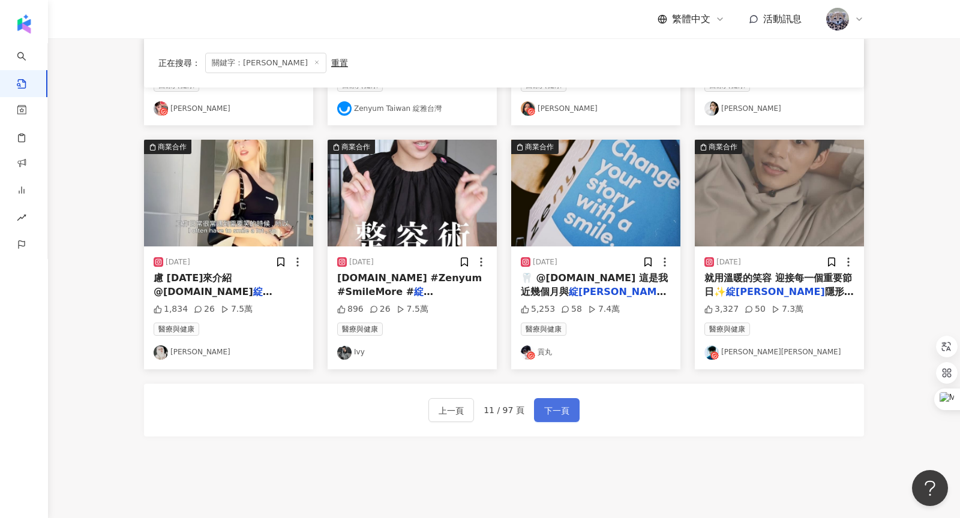
click at [556, 407] on span "下一頁" at bounding box center [556, 411] width 25 height 14
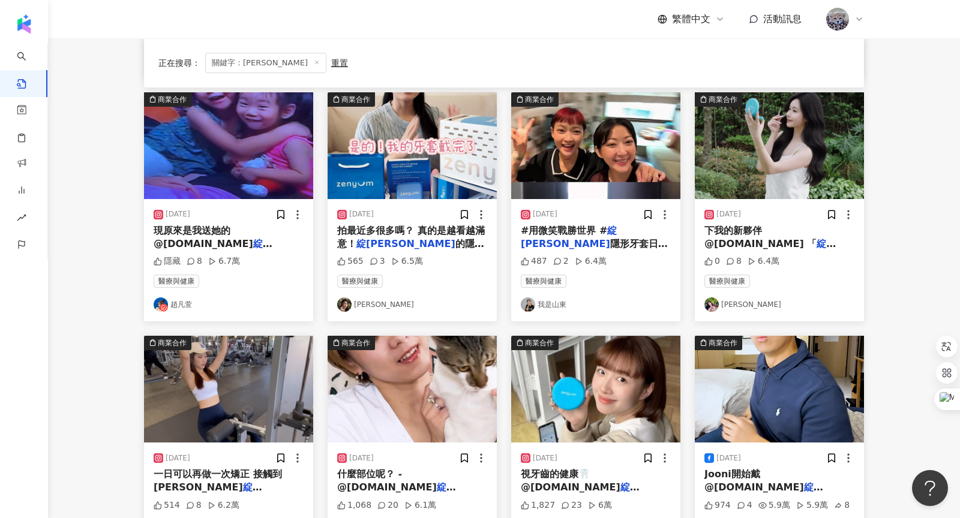
scroll to position [552, 0]
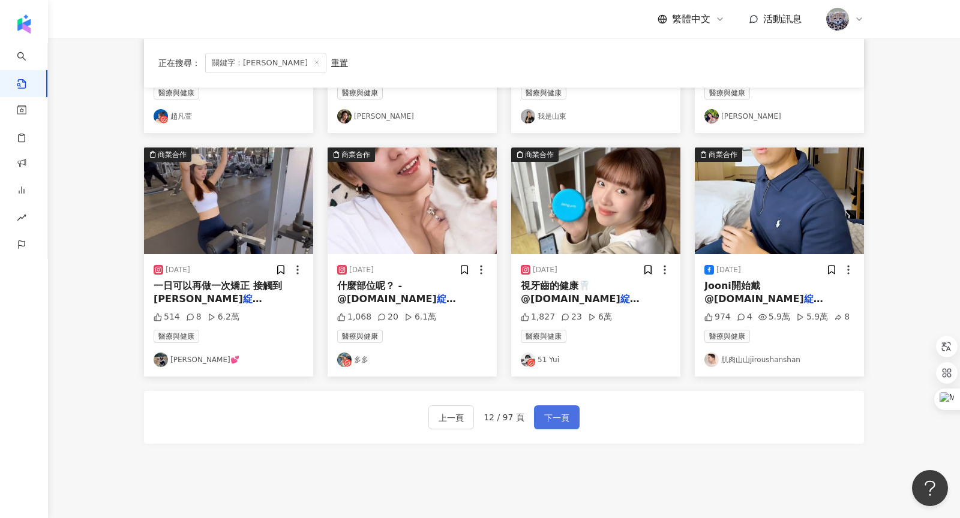
click at [538, 406] on button "下一頁" at bounding box center [557, 418] width 46 height 24
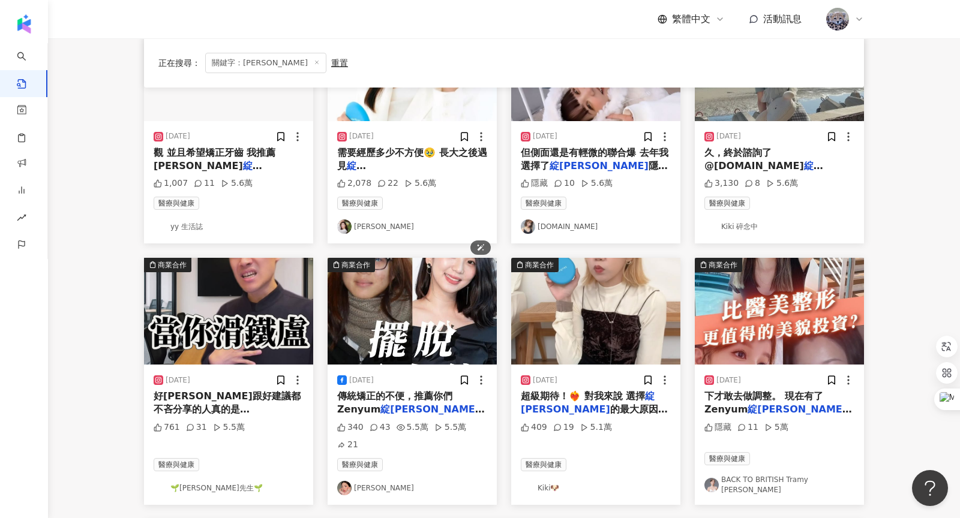
scroll to position [632, 0]
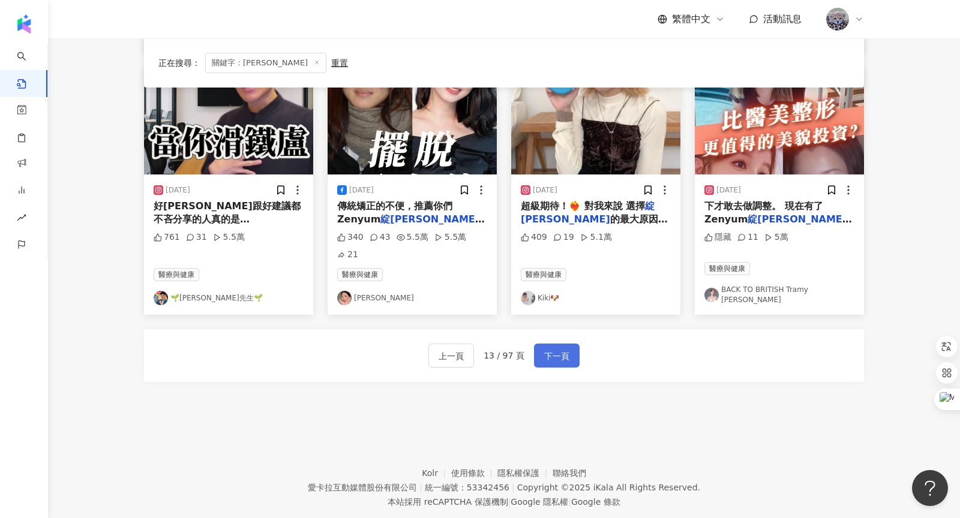
click at [556, 349] on span "下一頁" at bounding box center [556, 356] width 25 height 14
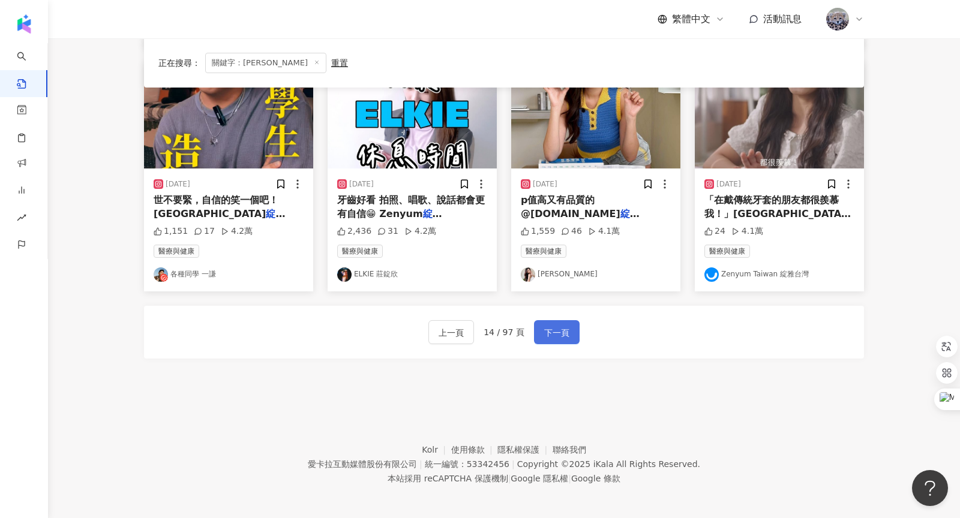
click at [553, 331] on span "下一頁" at bounding box center [556, 333] width 25 height 14
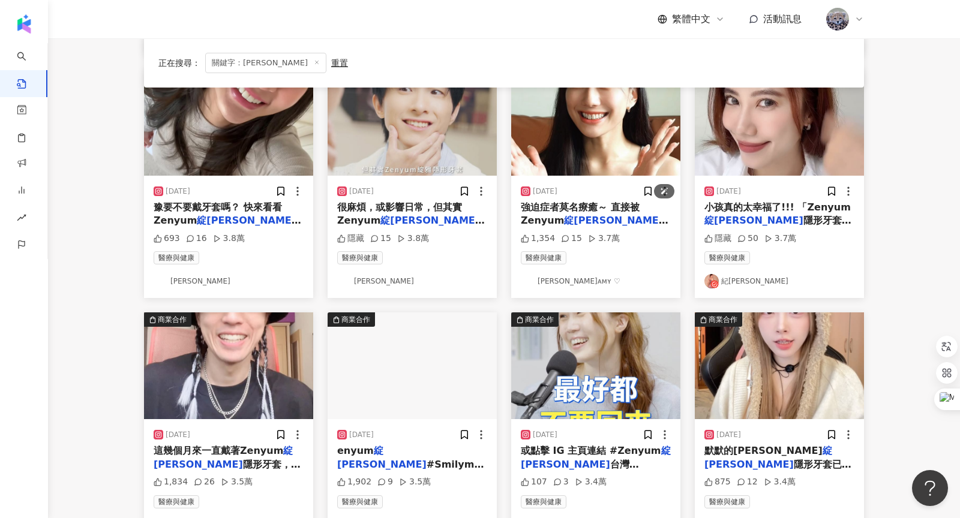
scroll to position [592, 0]
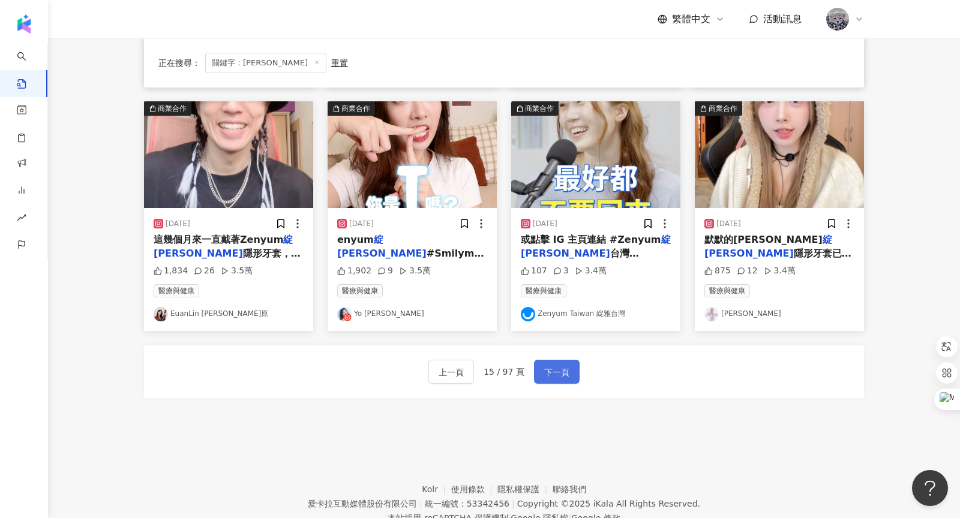
click at [556, 380] on button "下一頁" at bounding box center [557, 372] width 46 height 24
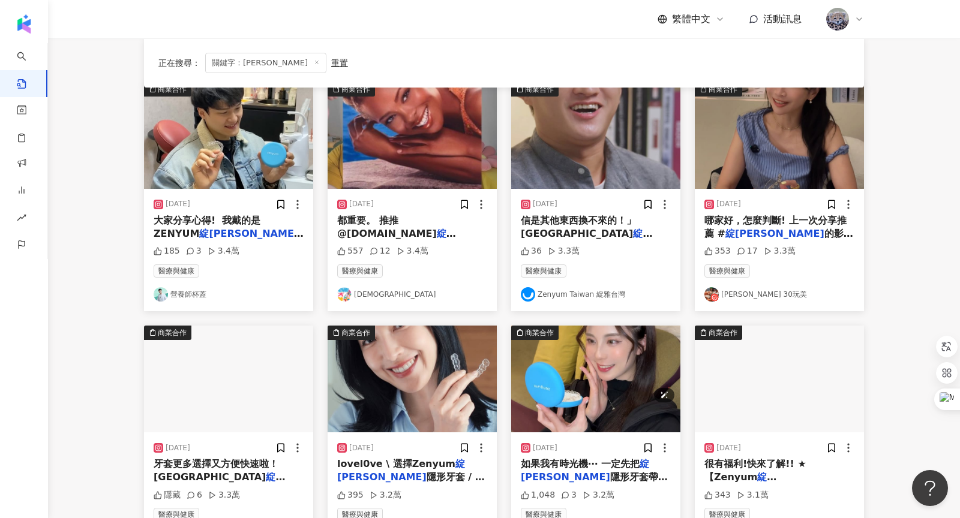
scroll to position [524, 0]
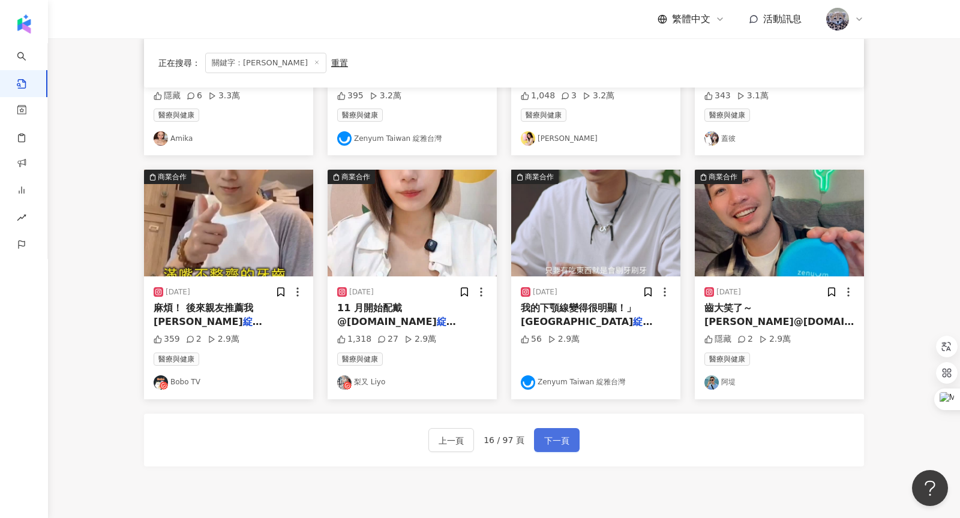
click at [554, 444] on span "下一頁" at bounding box center [556, 441] width 25 height 14
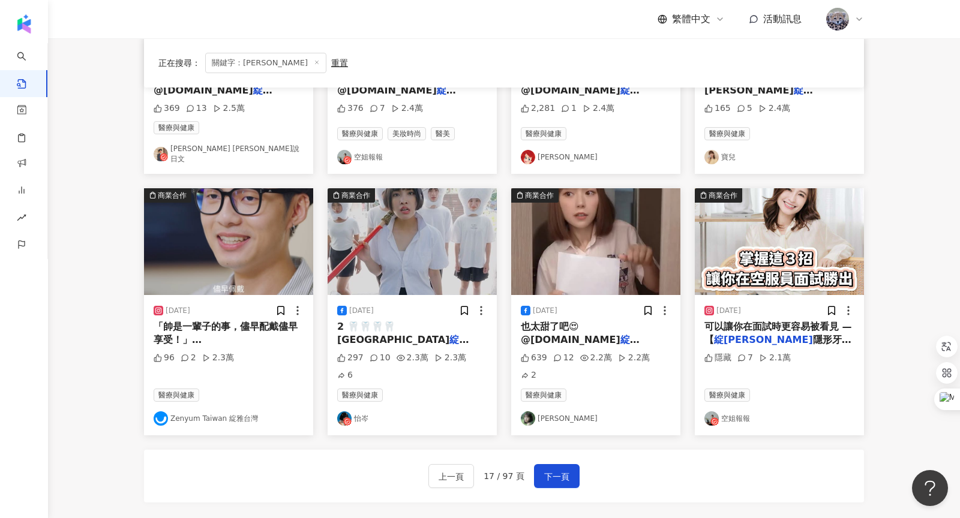
scroll to position [632, 0]
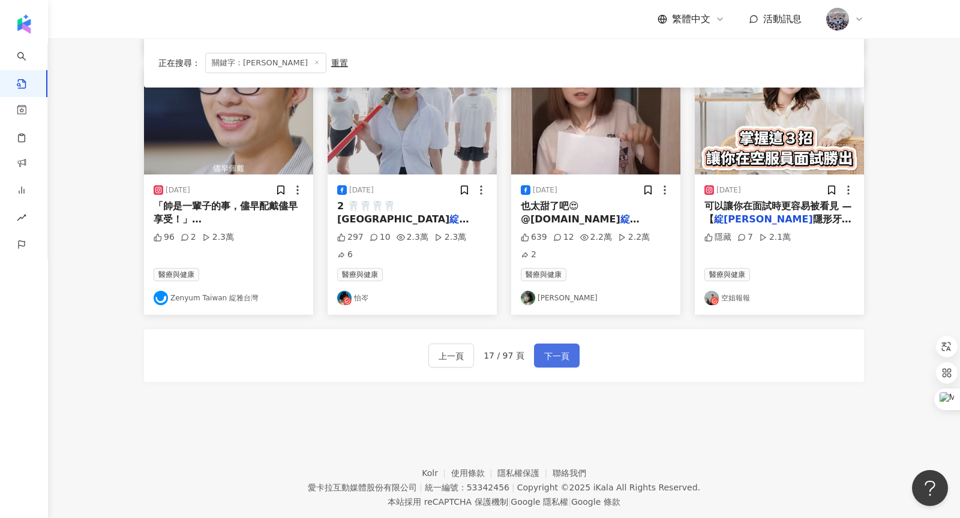
click at [553, 349] on span "下一頁" at bounding box center [556, 356] width 25 height 14
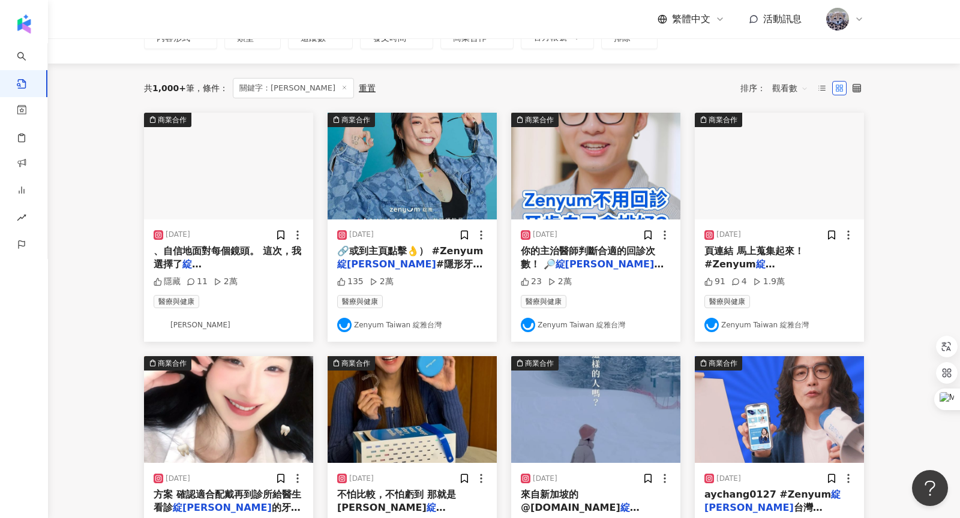
scroll to position [0, 0]
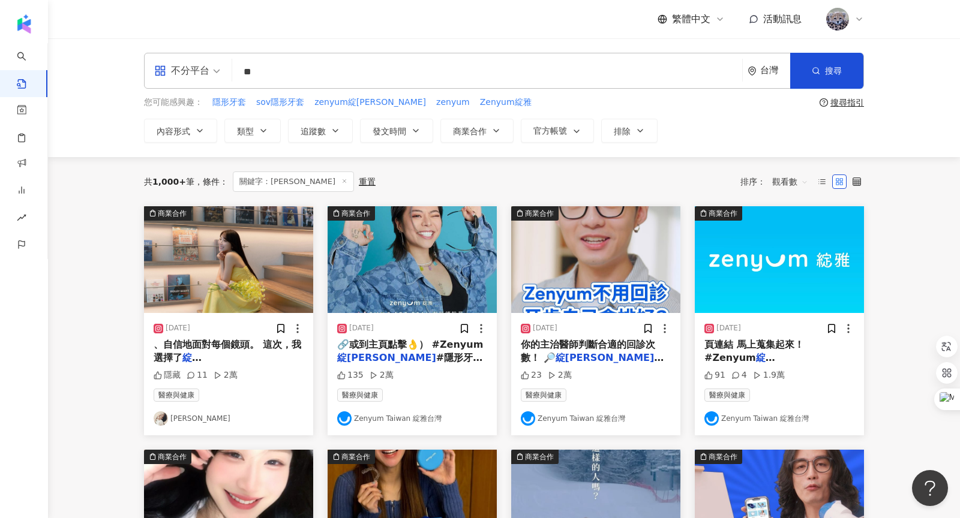
drag, startPoint x: 300, startPoint y: 75, endPoint x: 219, endPoint y: 71, distance: 81.1
click at [219, 71] on div "不分平台 綻雅 ** 台灣 搜尋" at bounding box center [504, 71] width 720 height 36
type input "*"
type input "********"
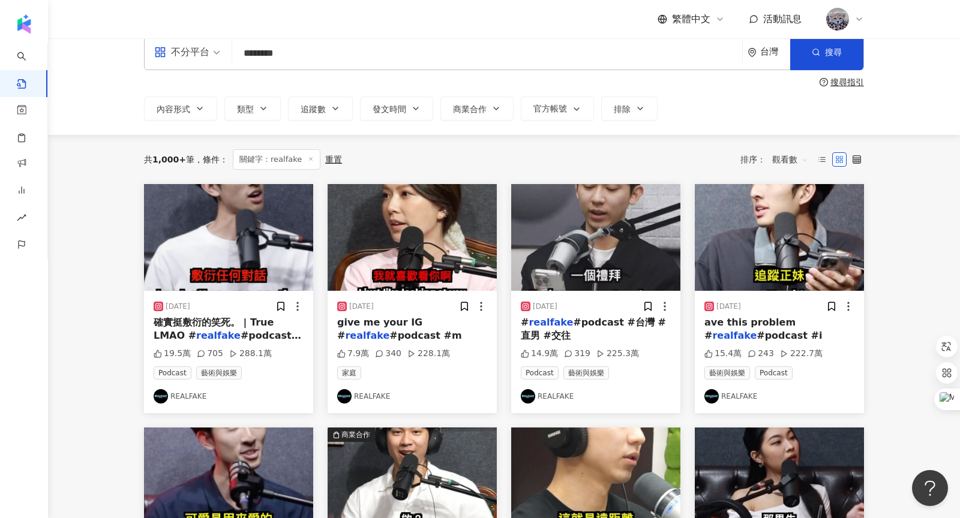
scroll to position [41, 0]
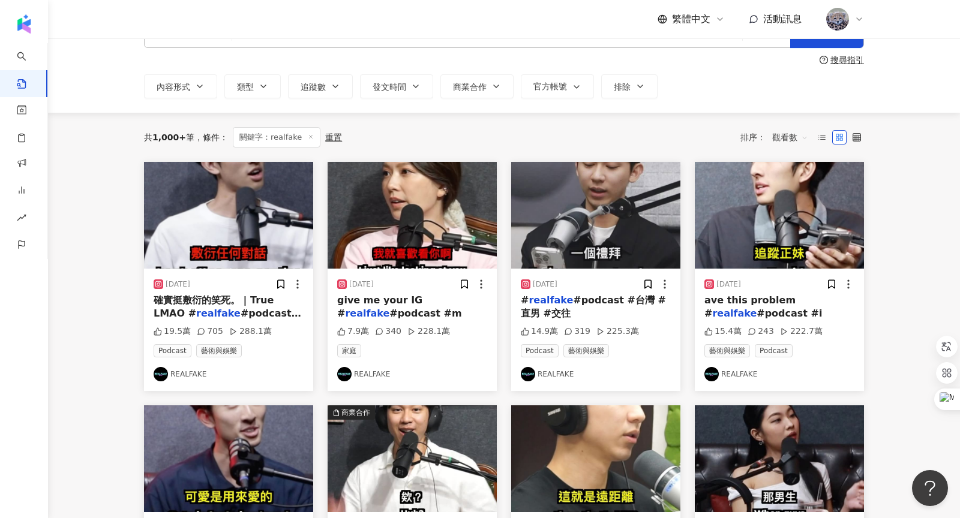
click at [530, 374] on img at bounding box center [528, 374] width 14 height 14
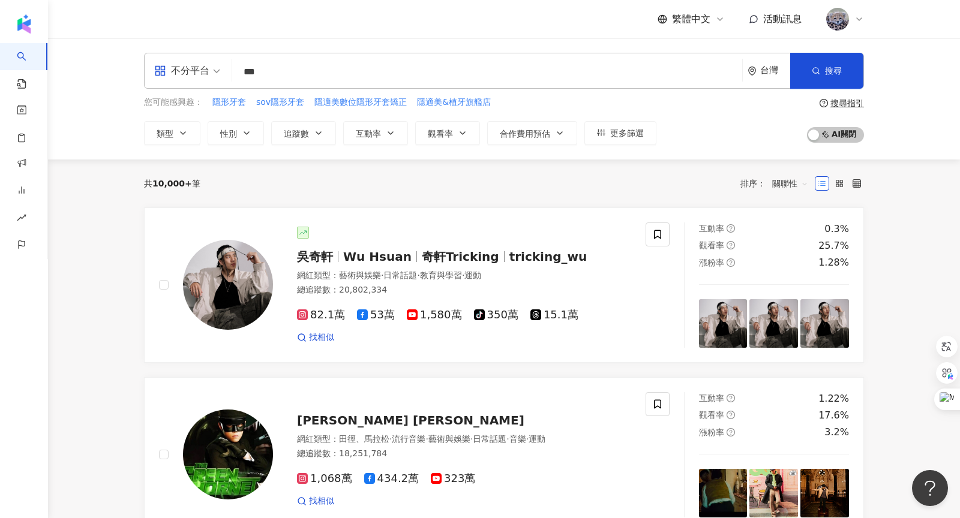
type input "***"
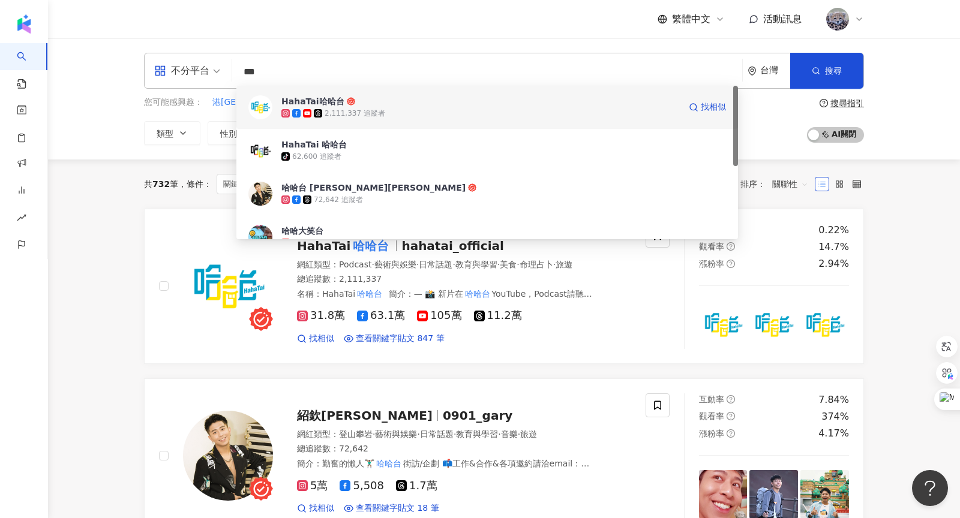
click at [367, 110] on div "2,111,337 追蹤者" at bounding box center [355, 114] width 61 height 10
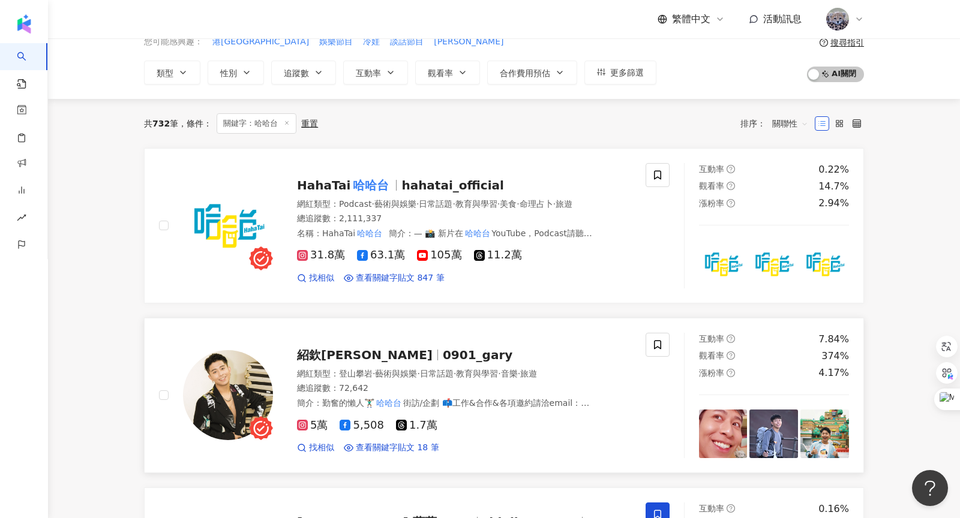
scroll to position [81, 0]
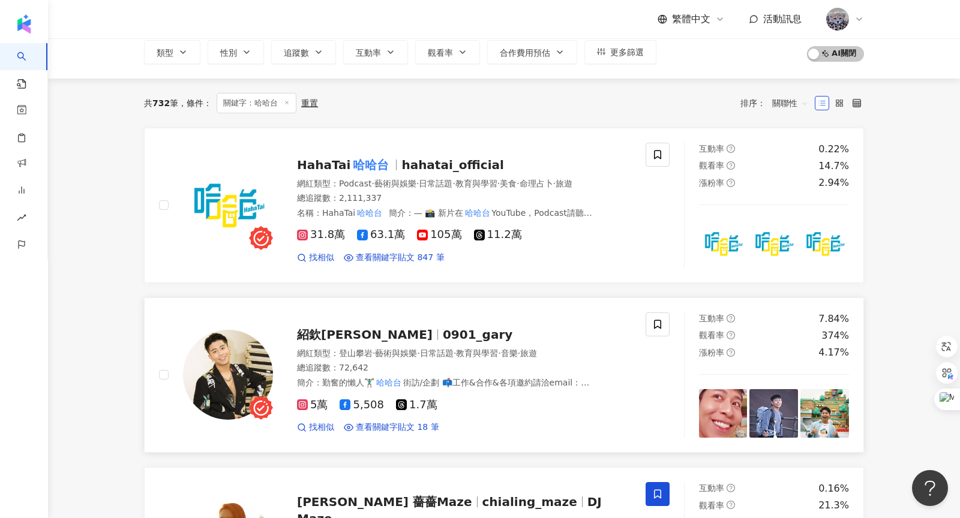
click at [443, 332] on span "0901_gary" at bounding box center [478, 335] width 70 height 14
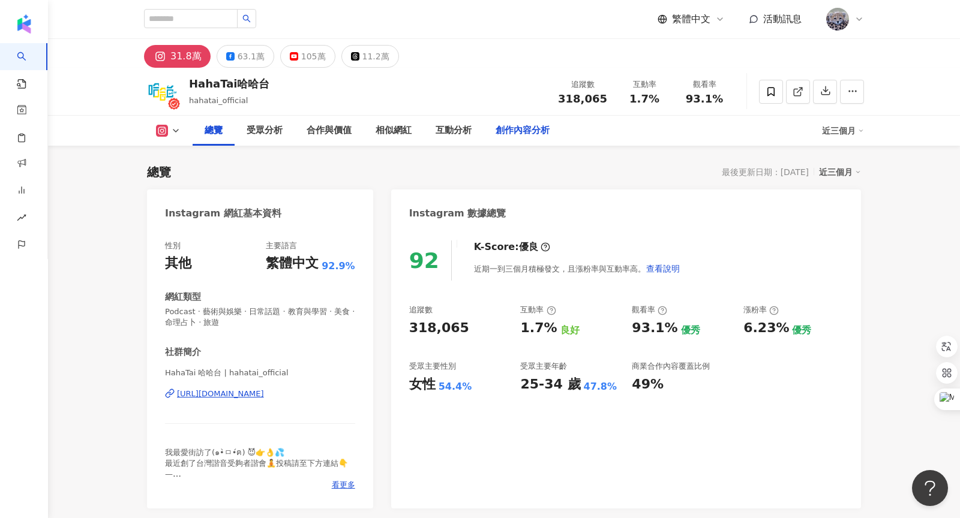
click at [509, 130] on div "創作內容分析" at bounding box center [523, 131] width 54 height 14
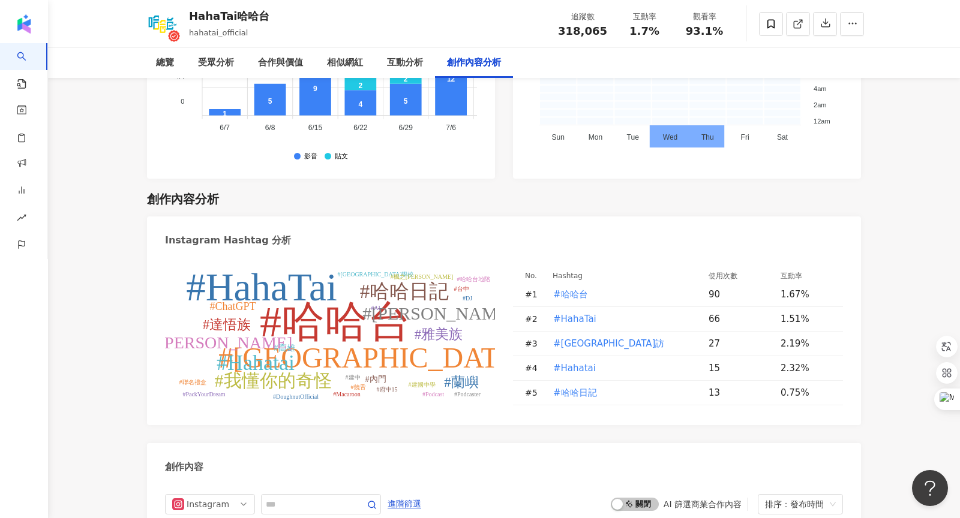
scroll to position [3552, 0]
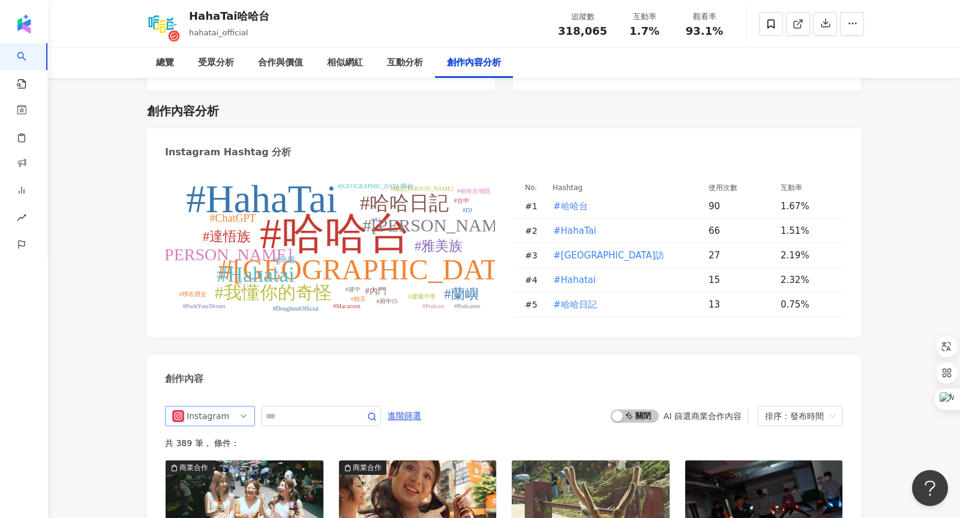
click at [221, 407] on div "Instagram" at bounding box center [206, 416] width 39 height 19
click at [218, 435] on div "不分平台" at bounding box center [208, 441] width 39 height 13
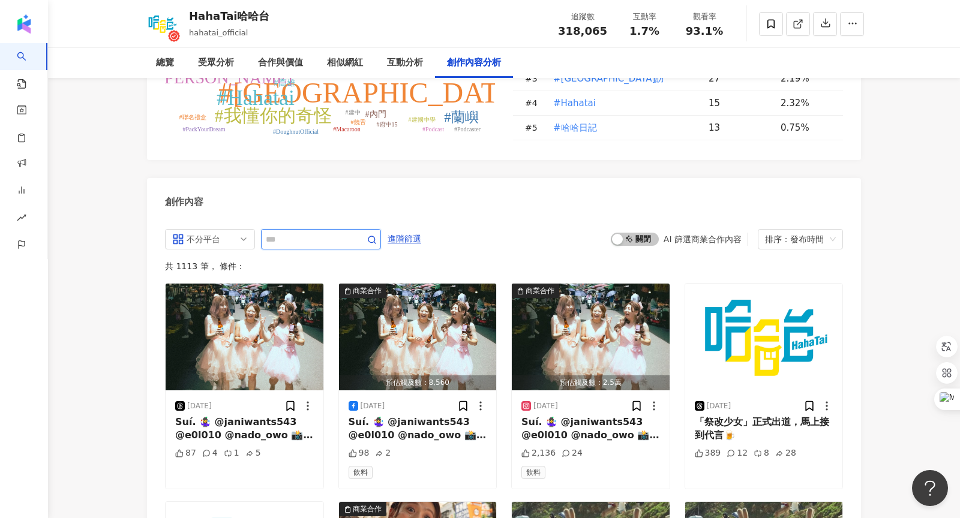
click at [316, 232] on input "text" at bounding box center [308, 239] width 84 height 14
type input "**"
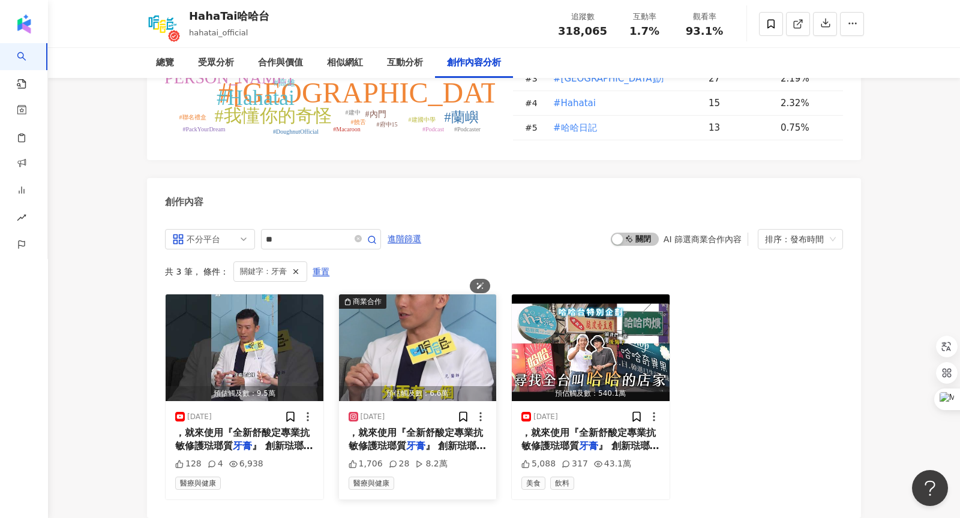
click at [429, 295] on img "button" at bounding box center [418, 348] width 158 height 107
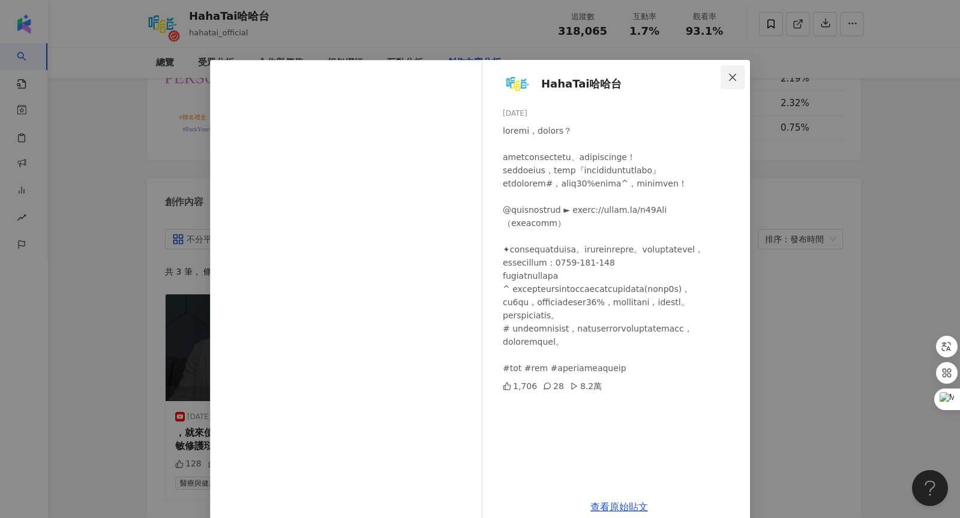
click at [727, 83] on button "Close" at bounding box center [733, 77] width 24 height 24
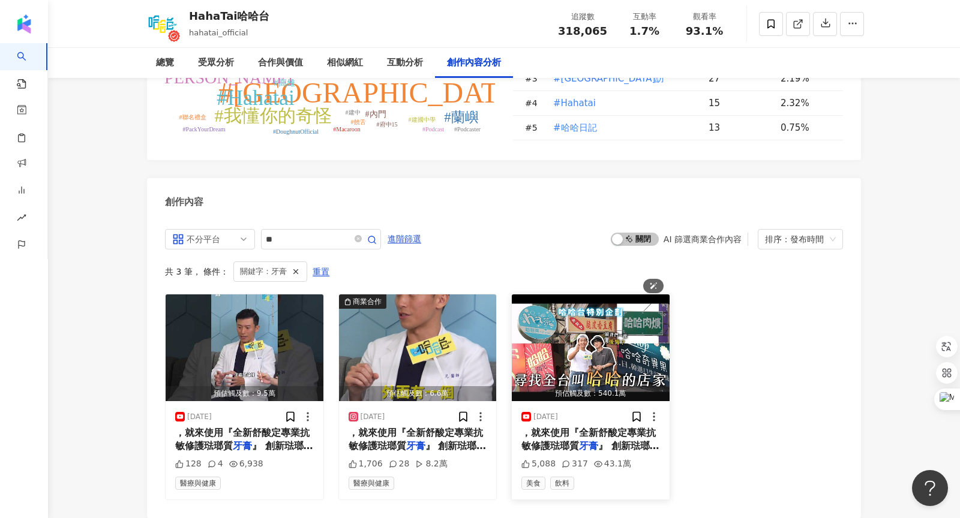
click at [603, 295] on img "button" at bounding box center [591, 348] width 158 height 107
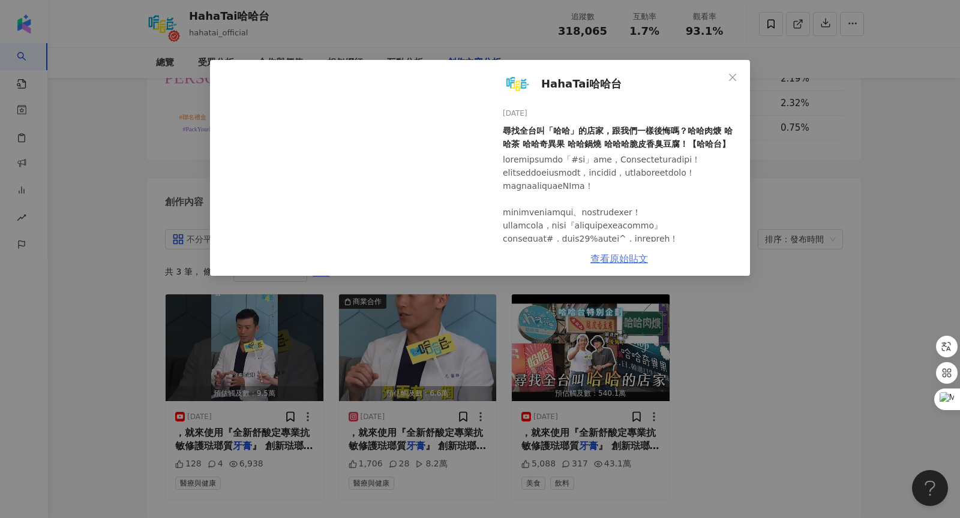
click at [615, 257] on link "查看原始貼文" at bounding box center [619, 258] width 58 height 11
click at [722, 77] on span "Close" at bounding box center [733, 78] width 24 height 10
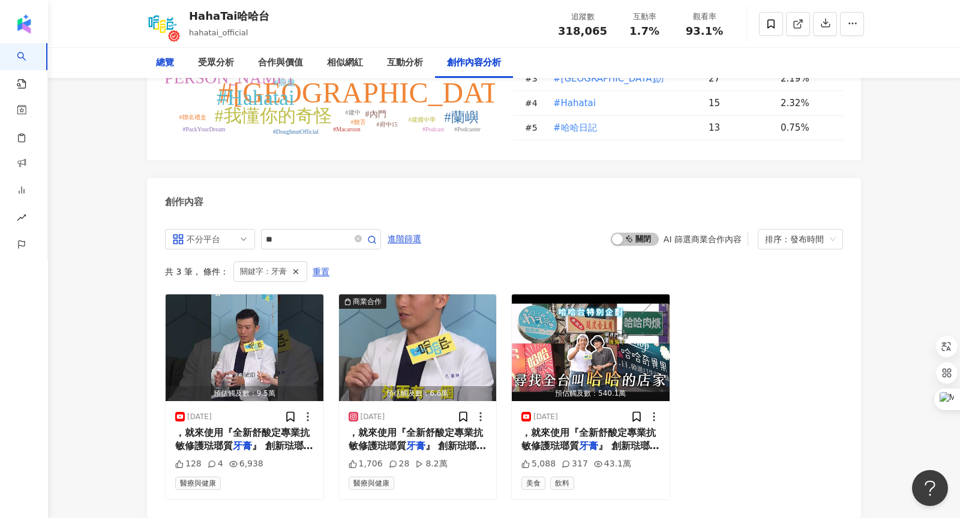
click at [167, 53] on div "總覽" at bounding box center [165, 63] width 42 height 30
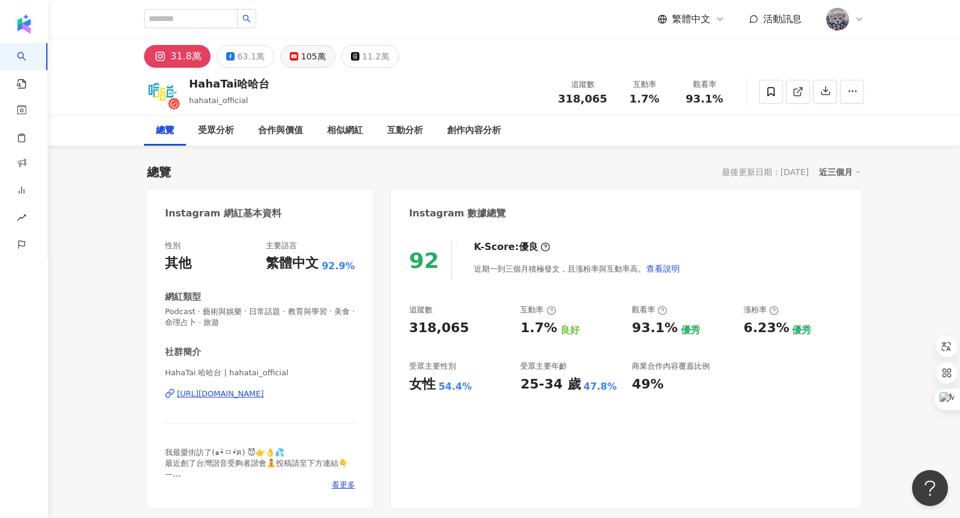
click at [311, 56] on div "105萬" at bounding box center [313, 56] width 25 height 17
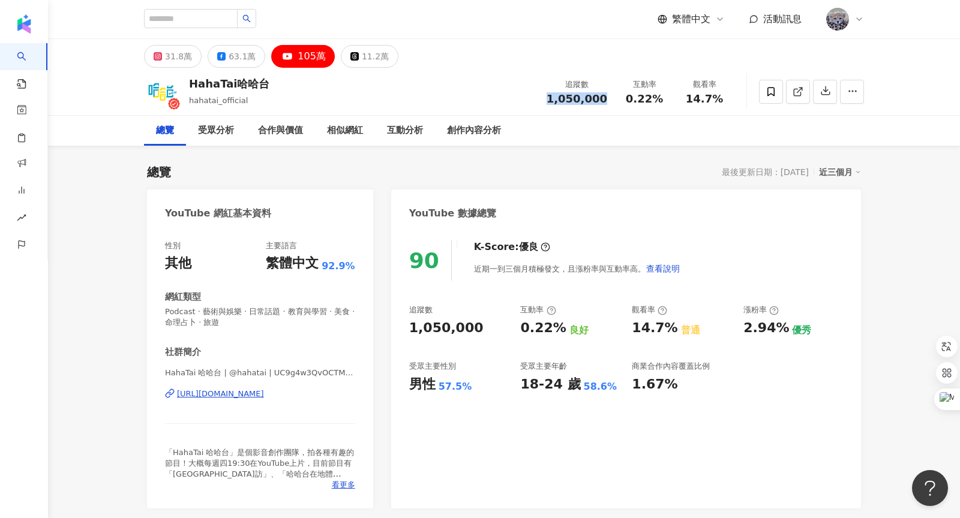
drag, startPoint x: 619, startPoint y: 100, endPoint x: 605, endPoint y: 98, distance: 13.3
click at [605, 98] on span "1,050,000" at bounding box center [577, 98] width 61 height 13
copy span "1,050,000"
drag, startPoint x: 689, startPoint y: 98, endPoint x: 724, endPoint y: 98, distance: 34.2
click at [724, 98] on div "14.7%" at bounding box center [705, 99] width 46 height 12
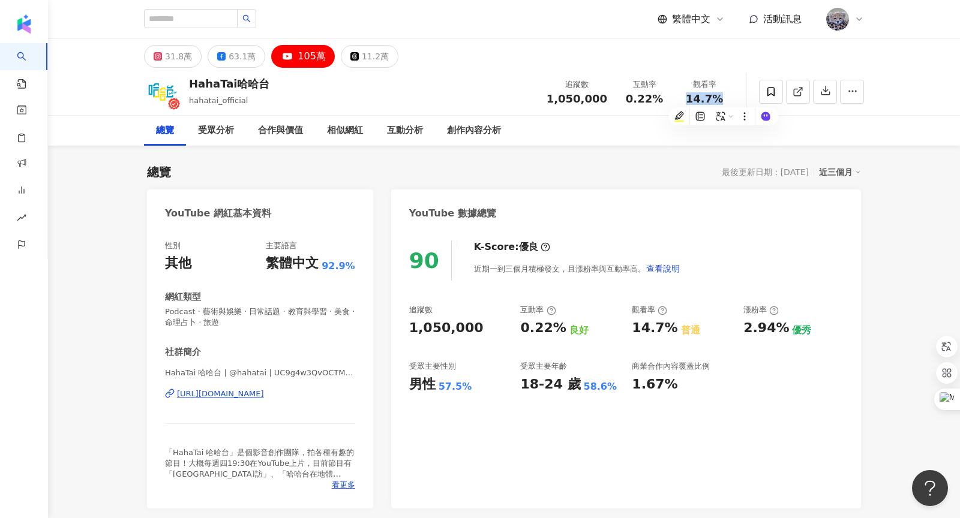
copy span "14.7%"
click at [415, 131] on div "互動分析" at bounding box center [405, 131] width 36 height 14
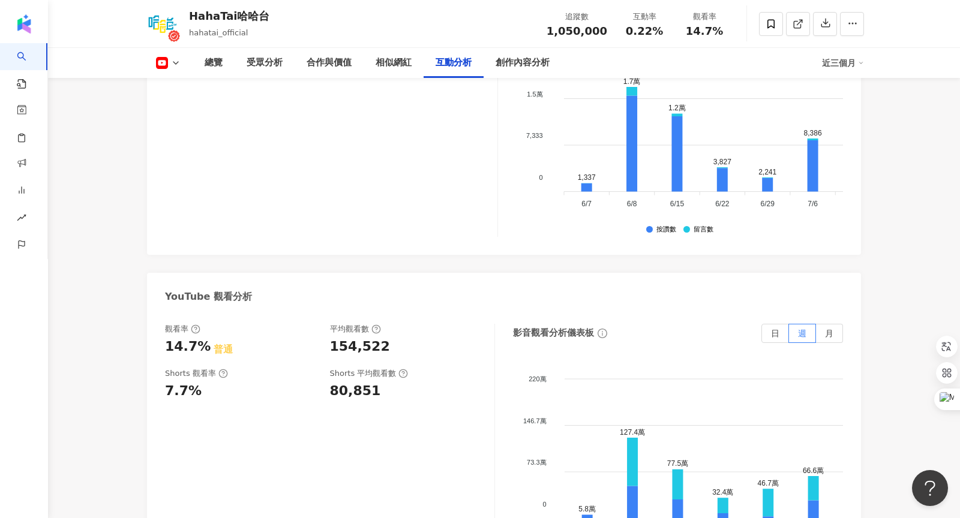
scroll to position [2182, 0]
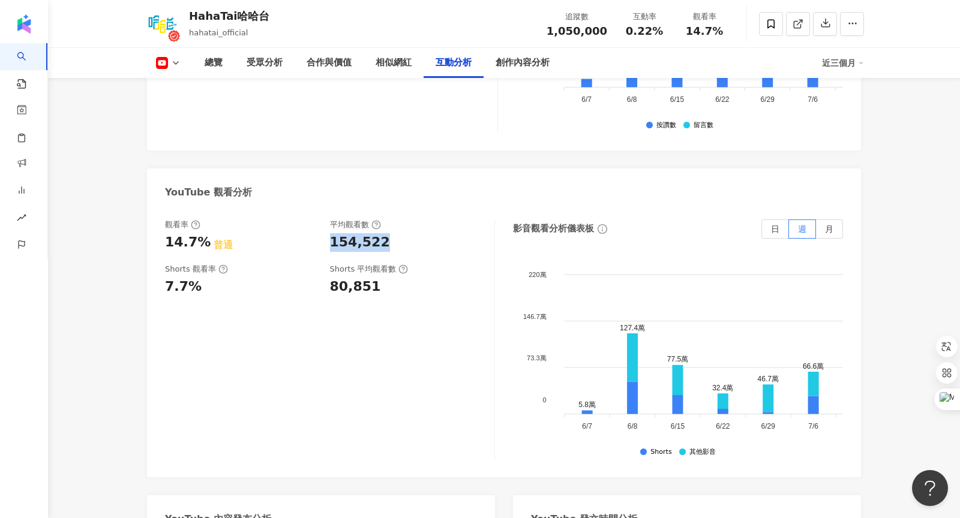
drag, startPoint x: 332, startPoint y: 240, endPoint x: 394, endPoint y: 239, distance: 61.2
click at [394, 239] on div "154,522" at bounding box center [406, 242] width 153 height 19
copy div "154,522"
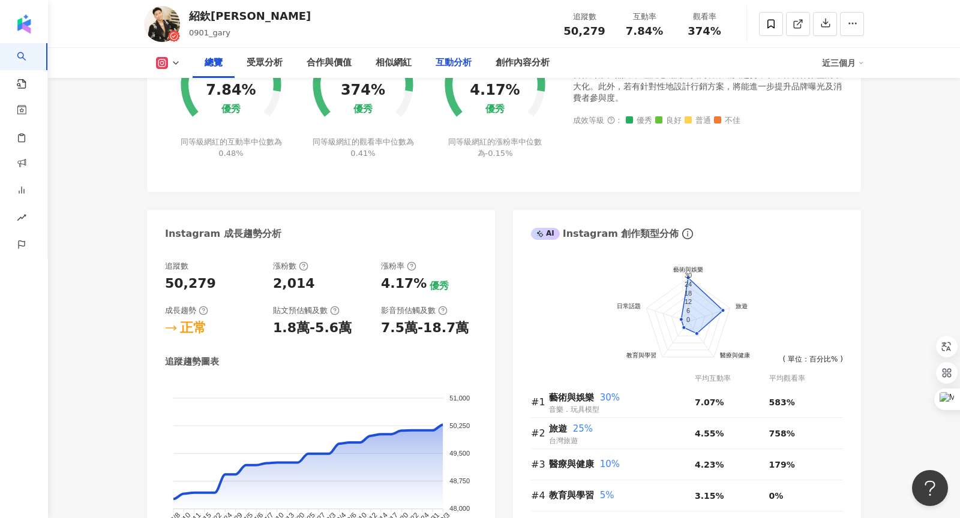
click at [475, 64] on div "互動分析" at bounding box center [454, 63] width 60 height 30
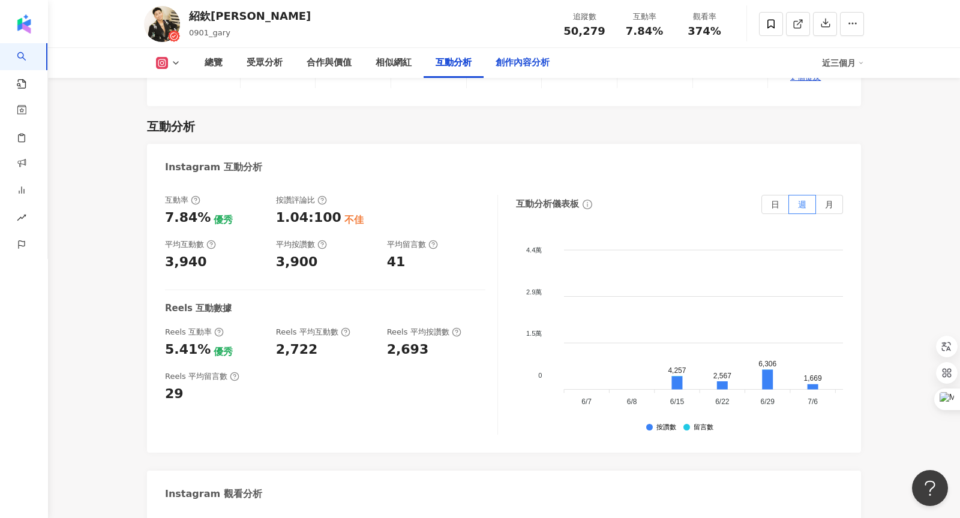
click at [512, 65] on div "創作內容分析" at bounding box center [523, 63] width 54 height 14
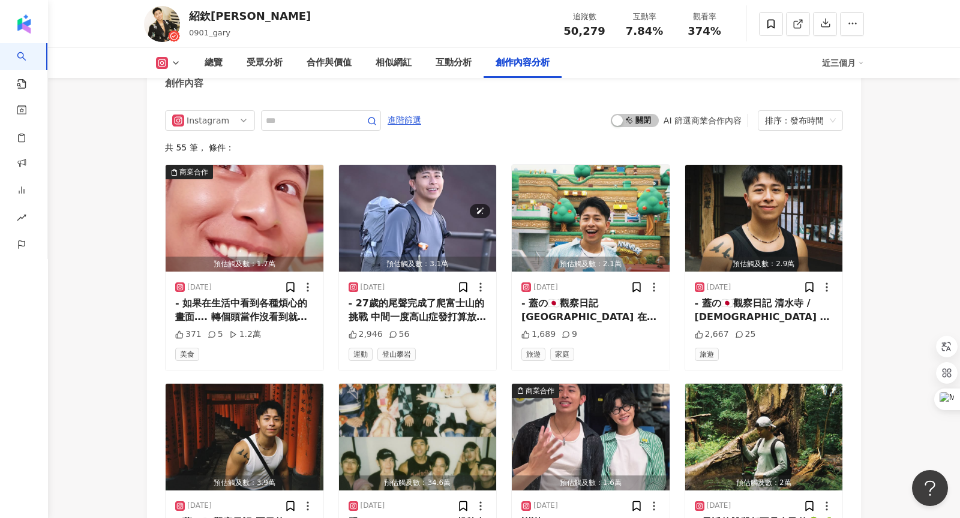
scroll to position [3701, 0]
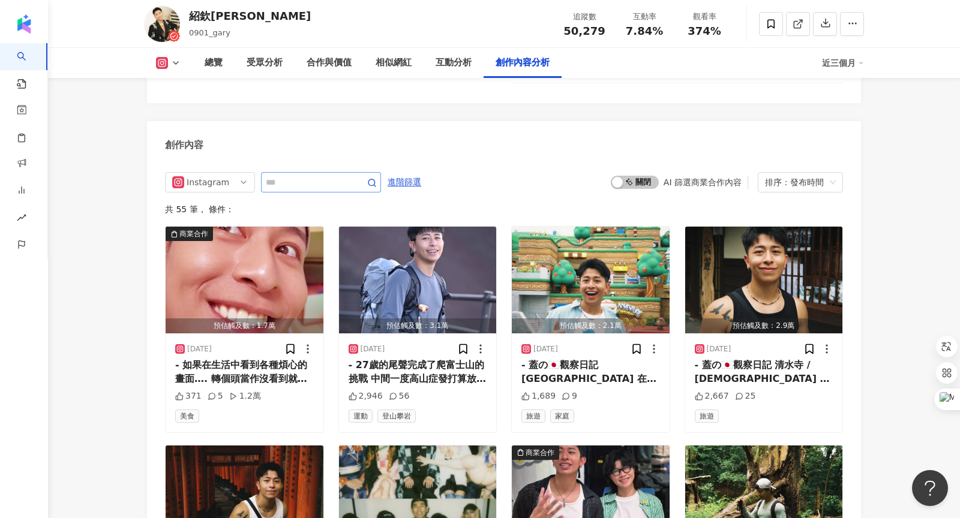
click at [304, 172] on span at bounding box center [321, 182] width 120 height 20
click at [221, 173] on div "Instagram" at bounding box center [206, 182] width 39 height 19
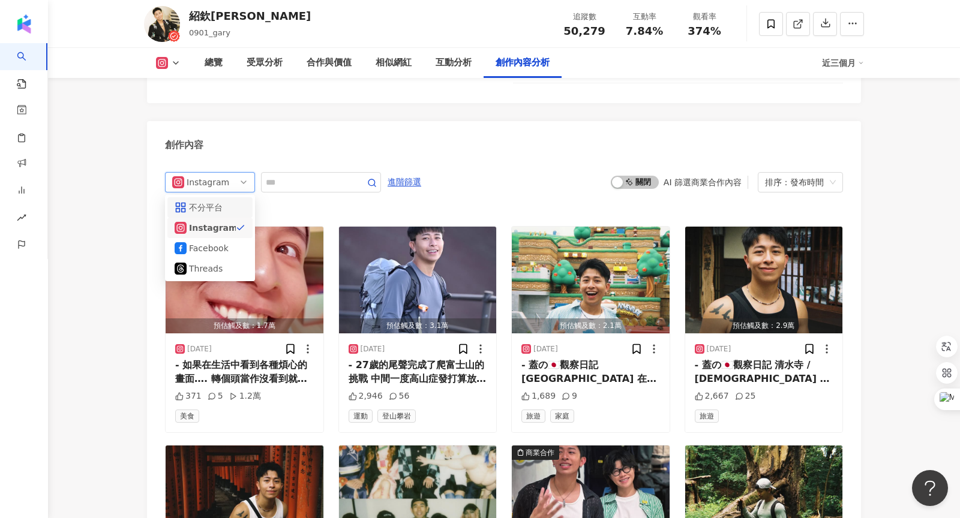
click at [215, 201] on div "不分平台" at bounding box center [208, 207] width 39 height 13
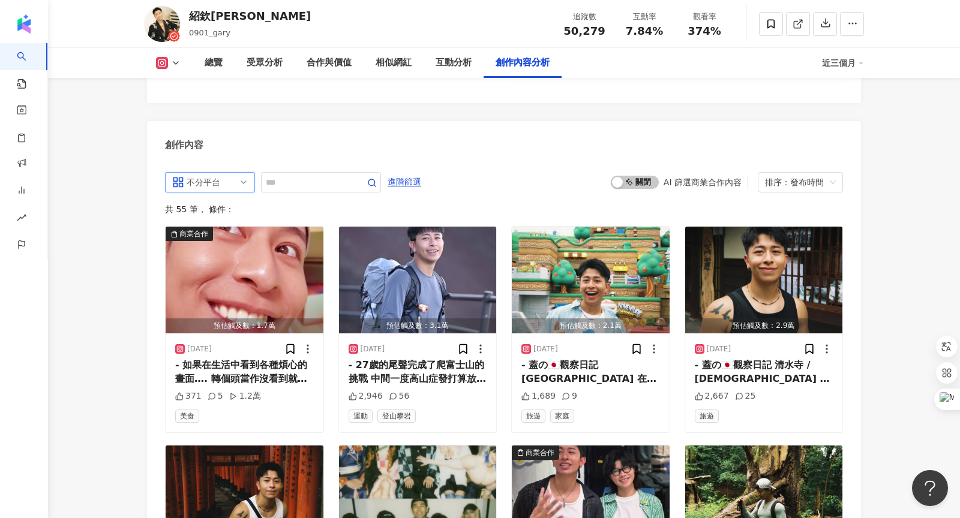
scroll to position [3716, 0]
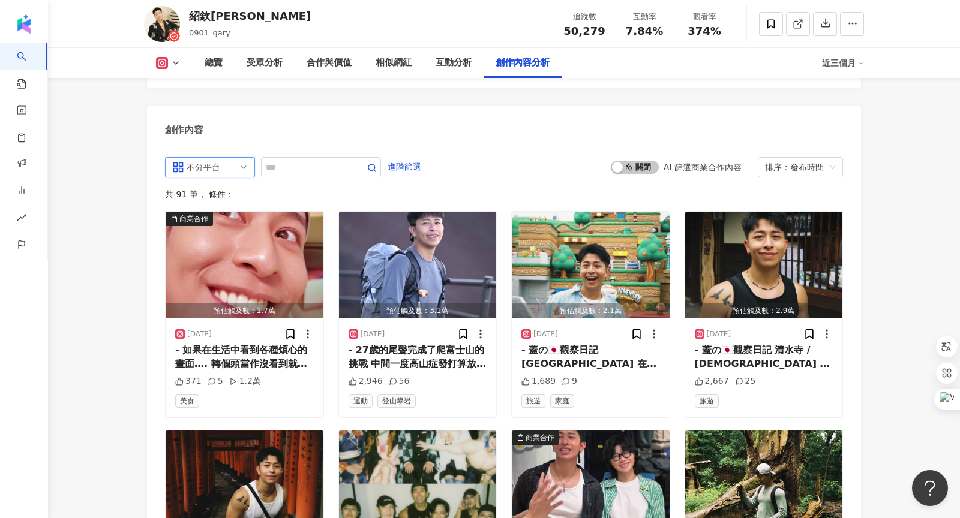
click at [301, 158] on div "all 不分平台 all ig 不分平台 Instagram Facebook Threads 進階篩選 啟動 關閉 AI 篩選商業合作內容 排序：發布時間 …" at bounding box center [504, 525] width 678 height 737
click at [314, 160] on input "text" at bounding box center [308, 167] width 84 height 14
type input "*"
type input "**"
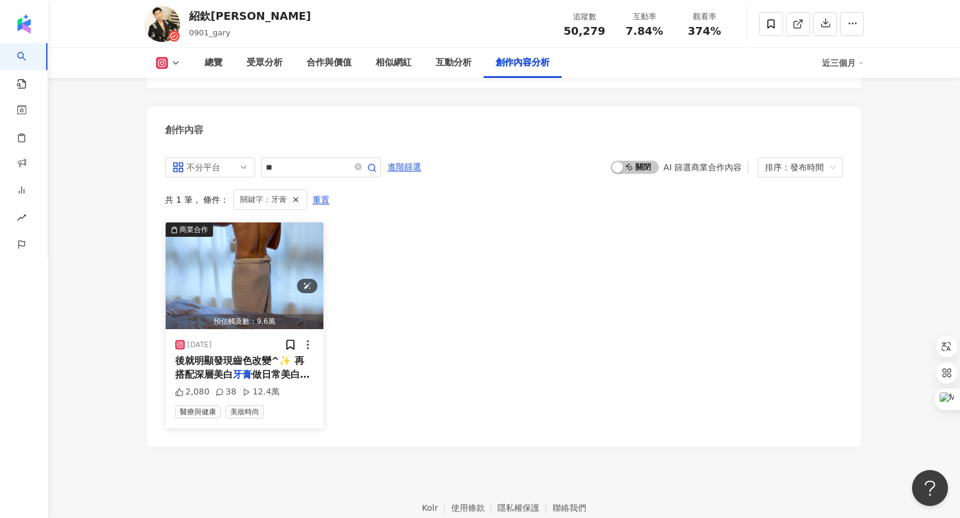
click at [292, 223] on img "button" at bounding box center [245, 276] width 158 height 107
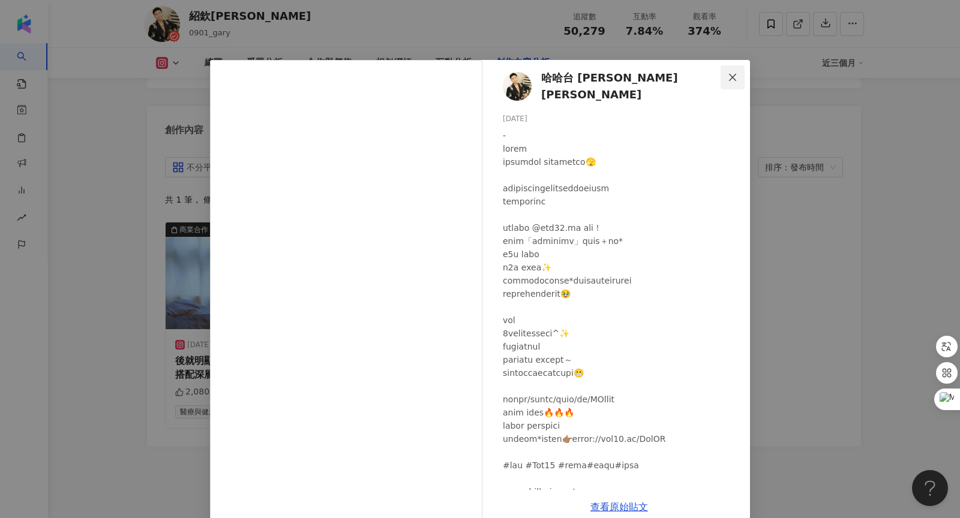
click at [729, 80] on icon "close" at bounding box center [733, 78] width 10 height 10
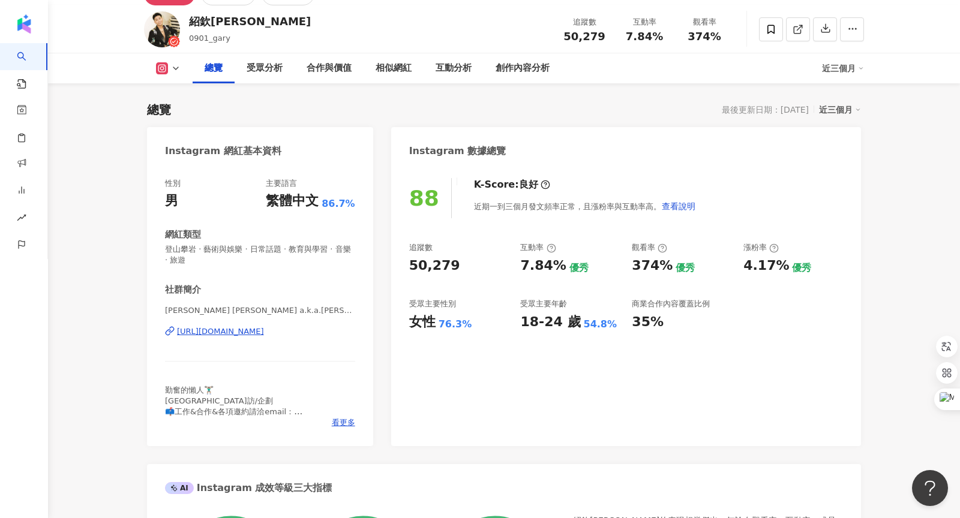
scroll to position [96, 0]
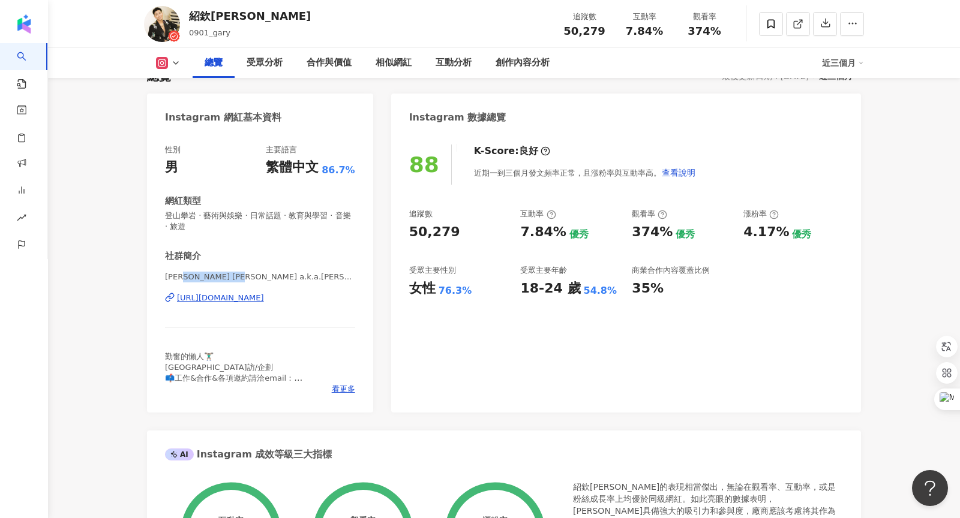
drag, startPoint x: 192, startPoint y: 277, endPoint x: 241, endPoint y: 277, distance: 49.2
click at [241, 277] on span "洪紹欽 Gary a.k.a.蓋瑞 | 0901_gary" at bounding box center [260, 277] width 190 height 11
click at [341, 392] on span "看更多" at bounding box center [343, 389] width 23 height 11
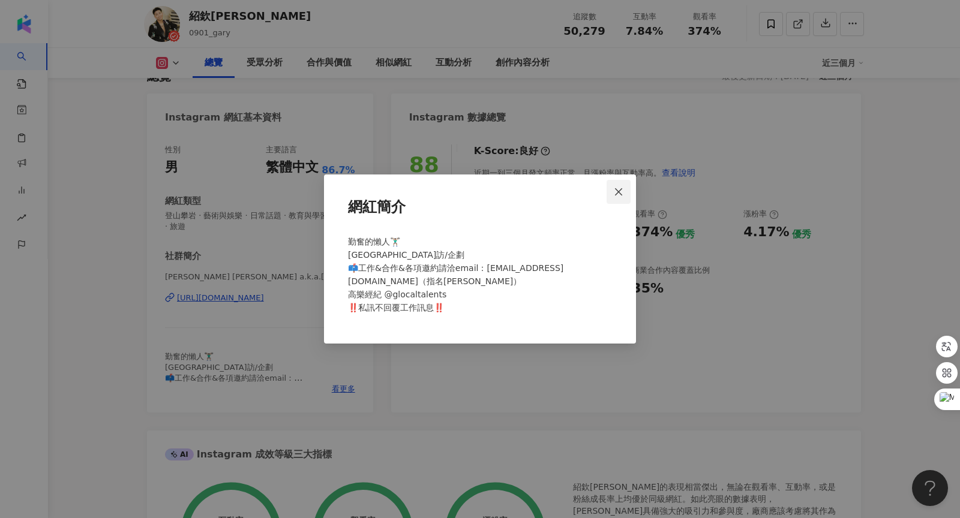
click at [624, 193] on span "Close" at bounding box center [619, 192] width 24 height 10
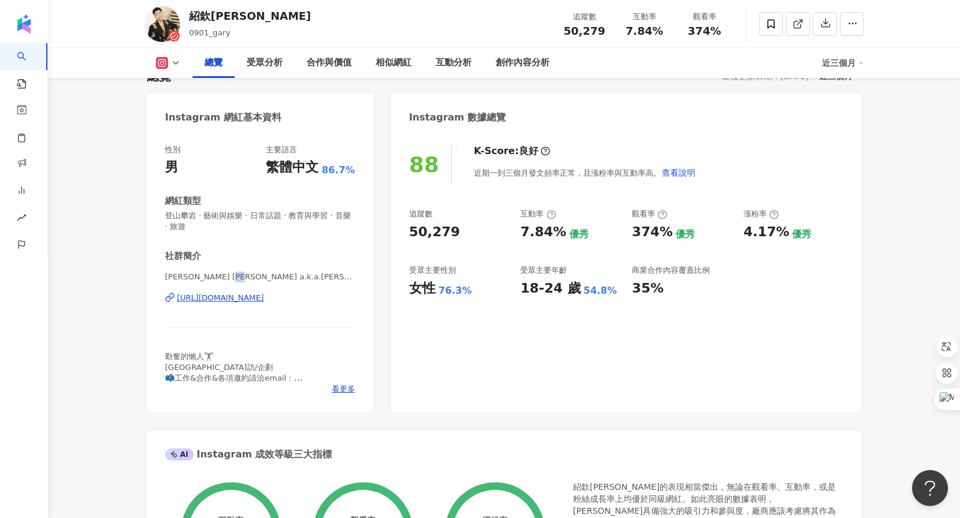
drag, startPoint x: 230, startPoint y: 277, endPoint x: 242, endPoint y: 277, distance: 12.6
click at [242, 277] on span "洪紹欽 Gary a.k.a.蓋瑞 | 0901_gary" at bounding box center [260, 277] width 190 height 11
copy span "蓋瑞"
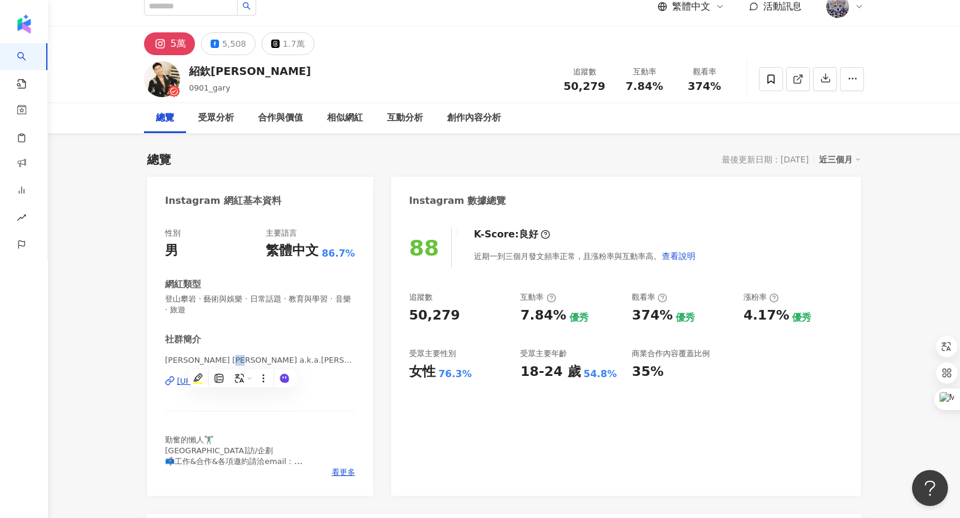
scroll to position [0, 0]
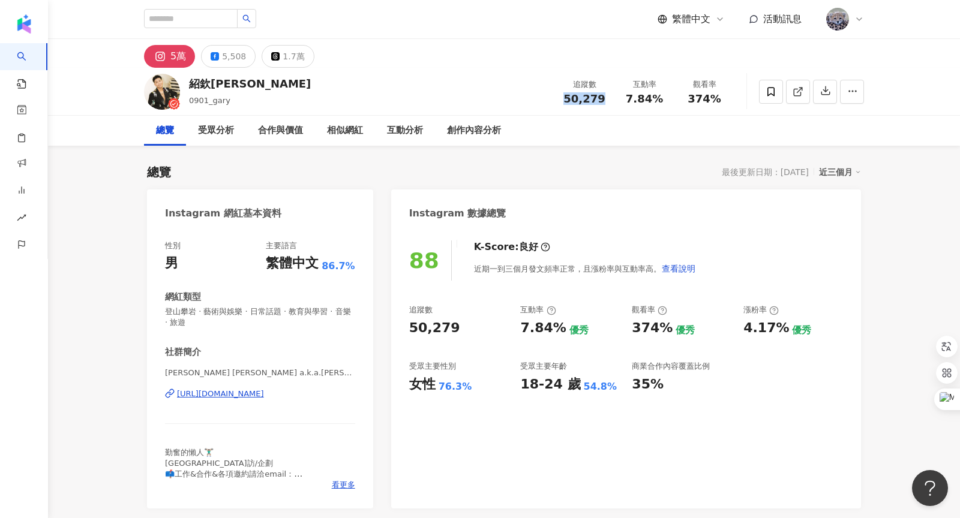
drag, startPoint x: 568, startPoint y: 100, endPoint x: 608, endPoint y: 100, distance: 40.8
click at [608, 100] on div "追蹤數 50,279" at bounding box center [584, 92] width 60 height 26
copy span "50,279"
drag, startPoint x: 693, startPoint y: 99, endPoint x: 718, endPoint y: 100, distance: 25.2
click at [718, 100] on div "374%" at bounding box center [705, 99] width 46 height 12
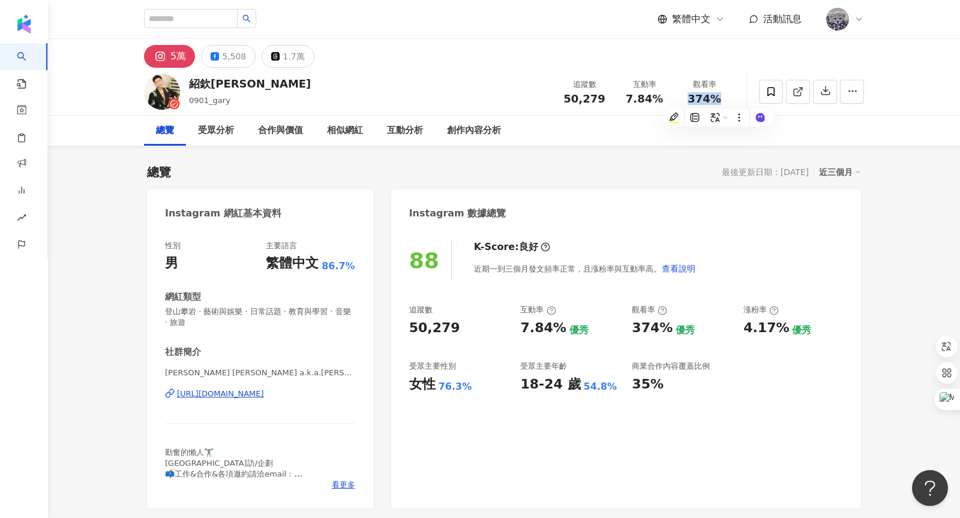
copy span "374%"
click at [403, 134] on div "互動分析" at bounding box center [405, 131] width 36 height 14
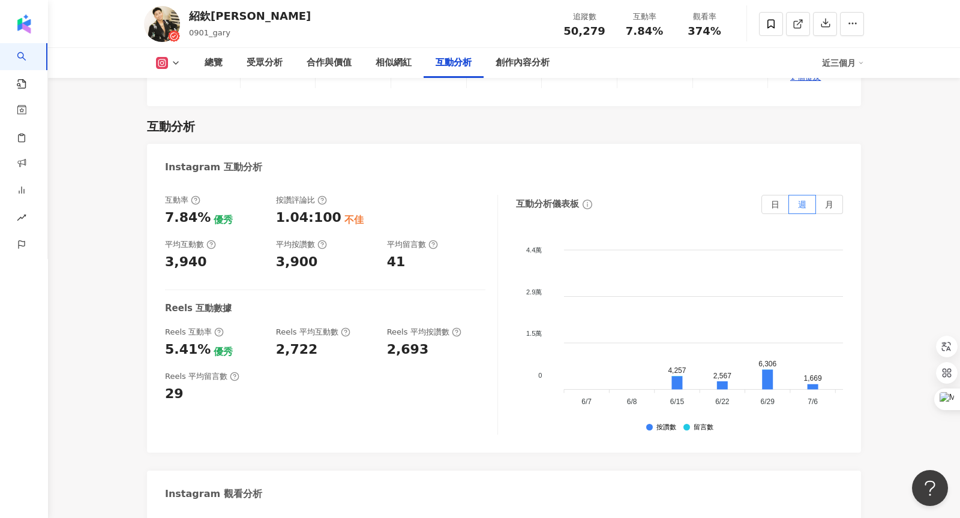
scroll to position [2565, 0]
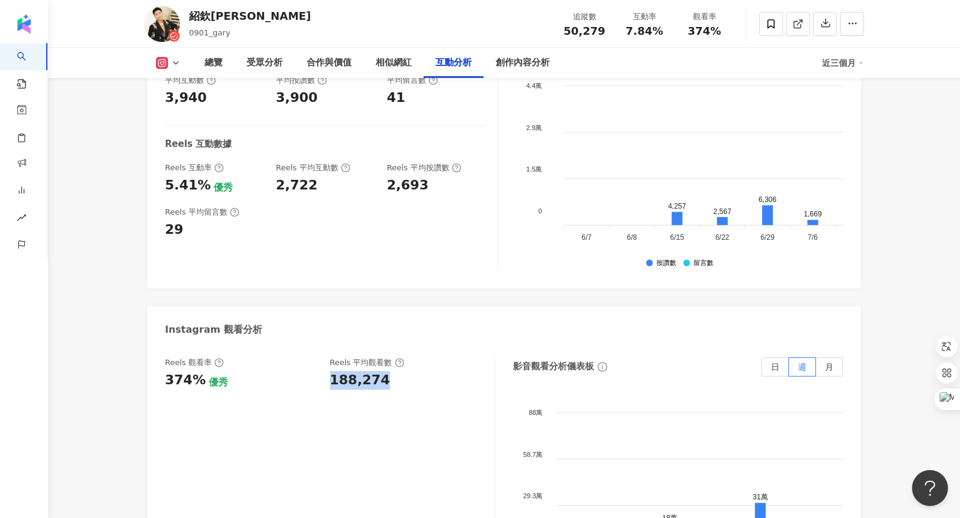
drag, startPoint x: 332, startPoint y: 355, endPoint x: 395, endPoint y: 355, distance: 63.0
click at [395, 371] on div "188,274" at bounding box center [406, 380] width 153 height 19
copy div "188,274"
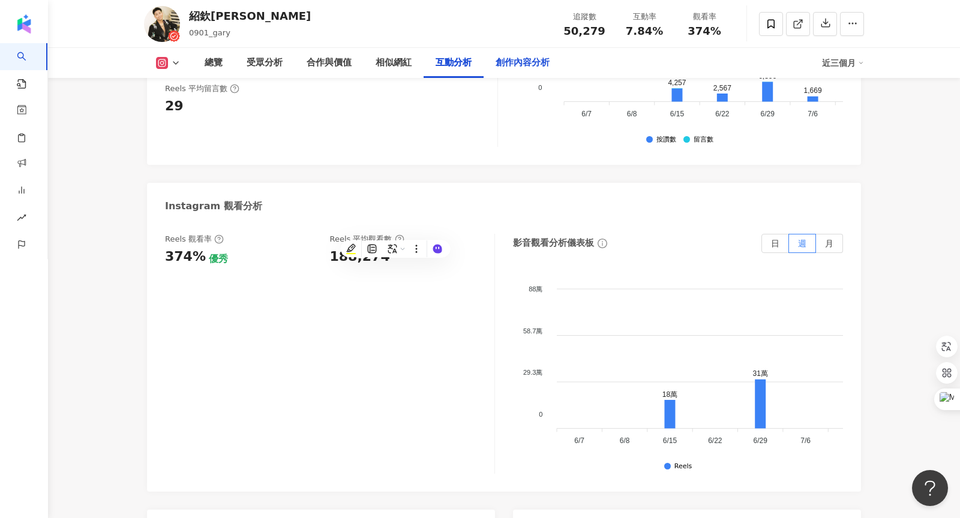
click at [526, 74] on div "創作內容分析" at bounding box center [523, 63] width 78 height 30
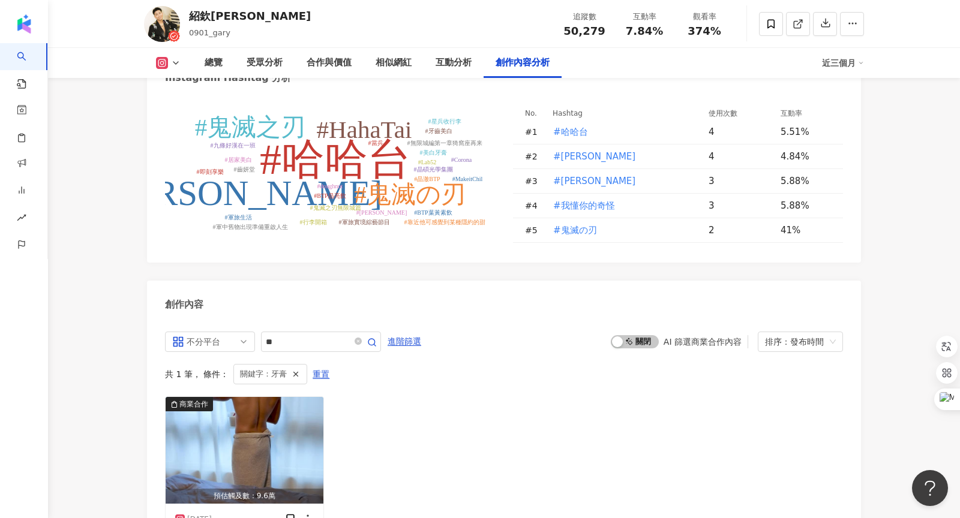
scroll to position [3747, 0]
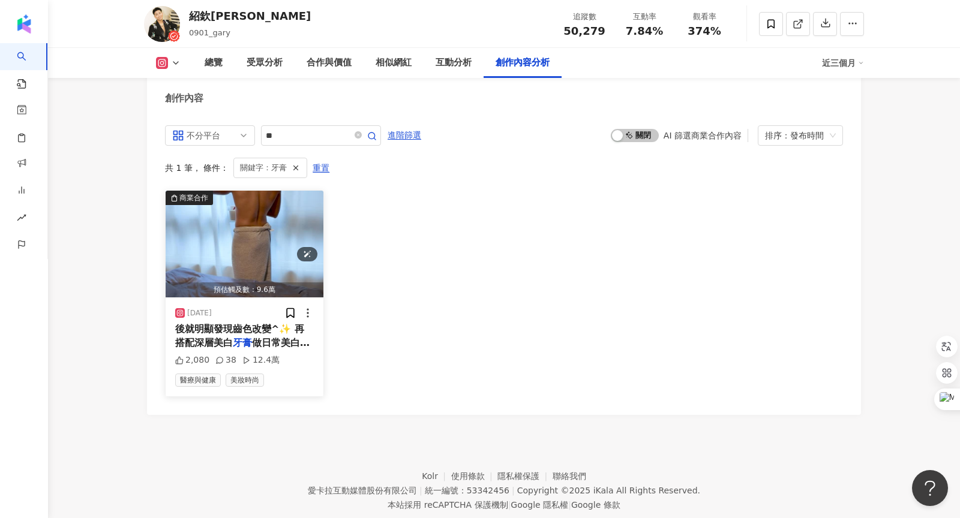
click at [266, 229] on img "button" at bounding box center [245, 244] width 158 height 107
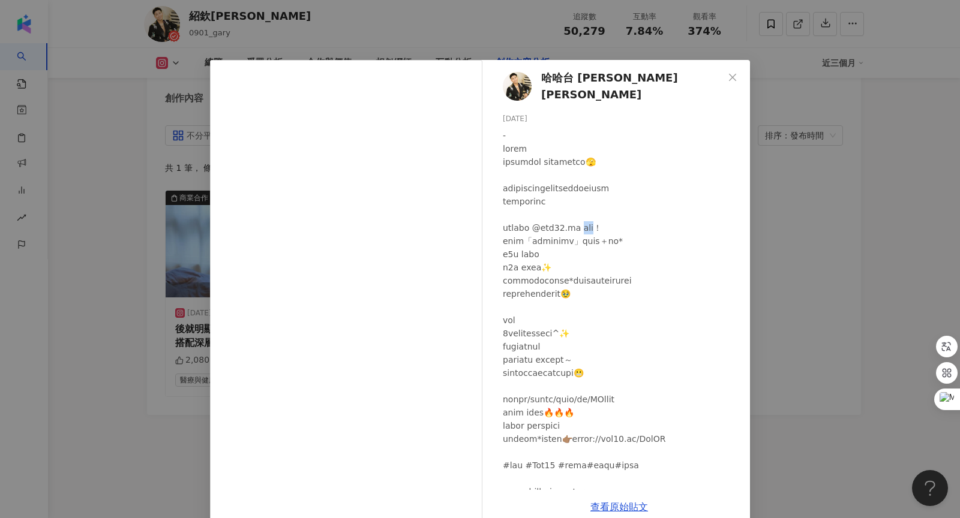
drag, startPoint x: 600, startPoint y: 223, endPoint x: 620, endPoint y: 222, distance: 20.4
click at [620, 222] on div at bounding box center [622, 347] width 238 height 436
copy div "妍堂！"
click at [646, 204] on div at bounding box center [622, 347] width 238 height 436
click at [741, 73] on span "Close" at bounding box center [733, 78] width 24 height 10
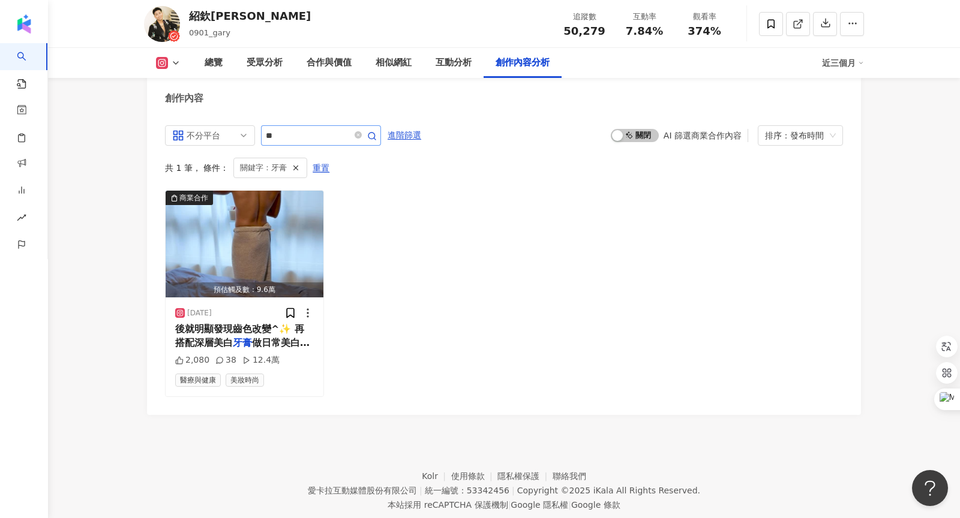
click at [358, 128] on span at bounding box center [364, 135] width 24 height 14
click at [361, 131] on icon "close-circle" at bounding box center [358, 134] width 7 height 7
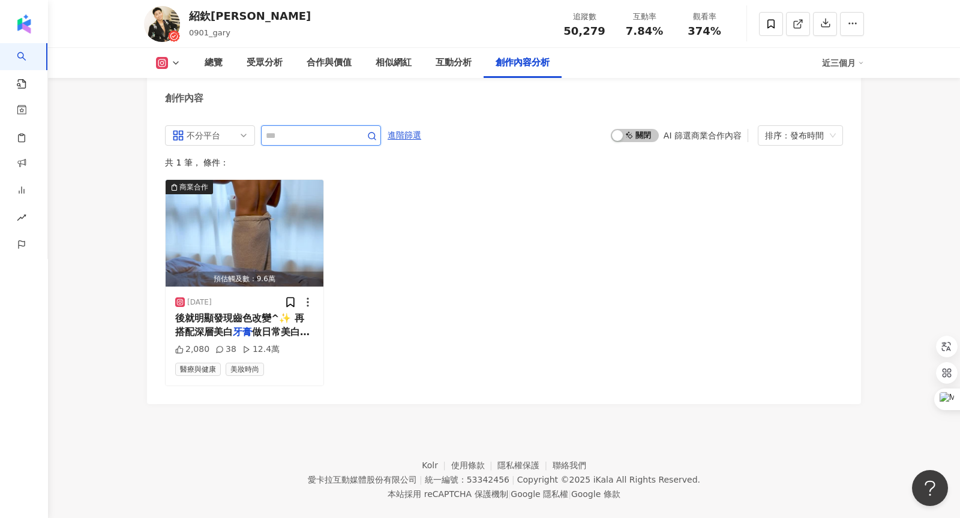
scroll to position [3716, 0]
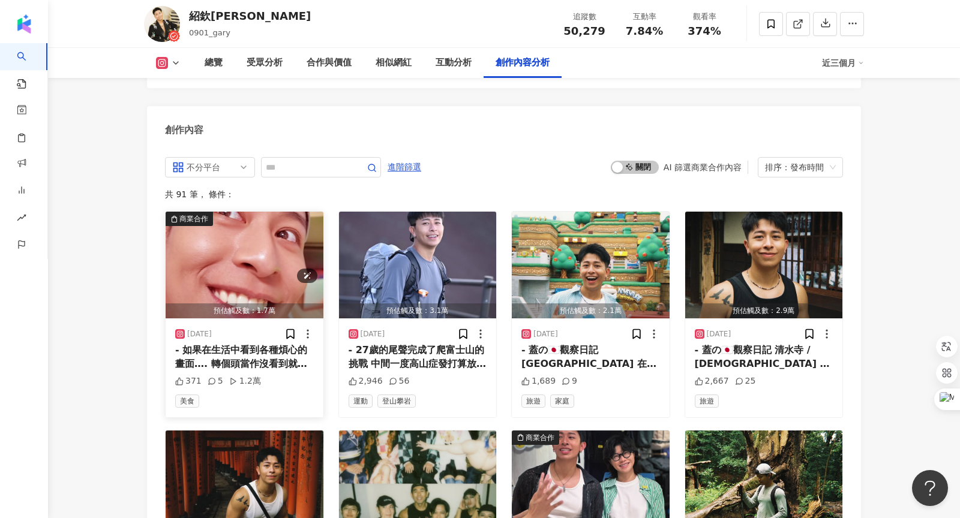
click at [224, 223] on img "button" at bounding box center [245, 265] width 158 height 107
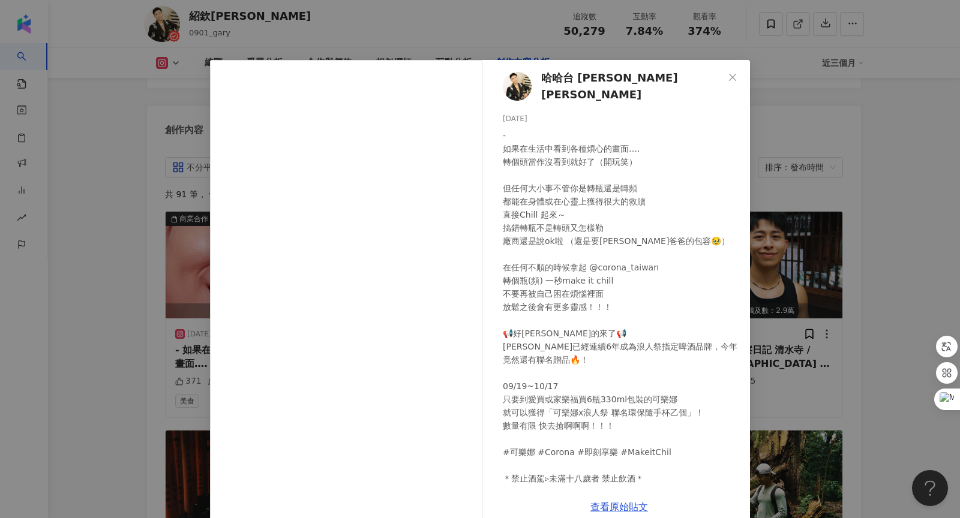
scroll to position [8, 0]
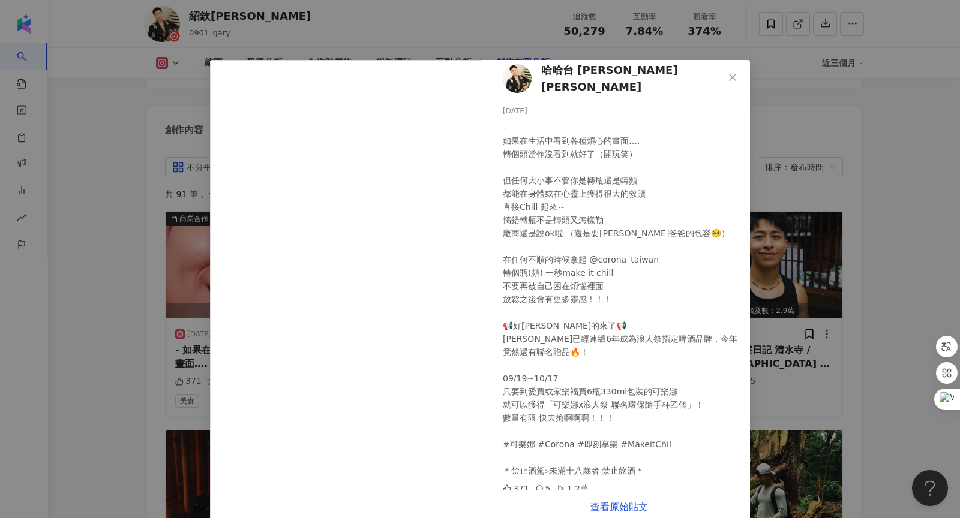
click at [734, 74] on icon "close" at bounding box center [733, 78] width 10 height 10
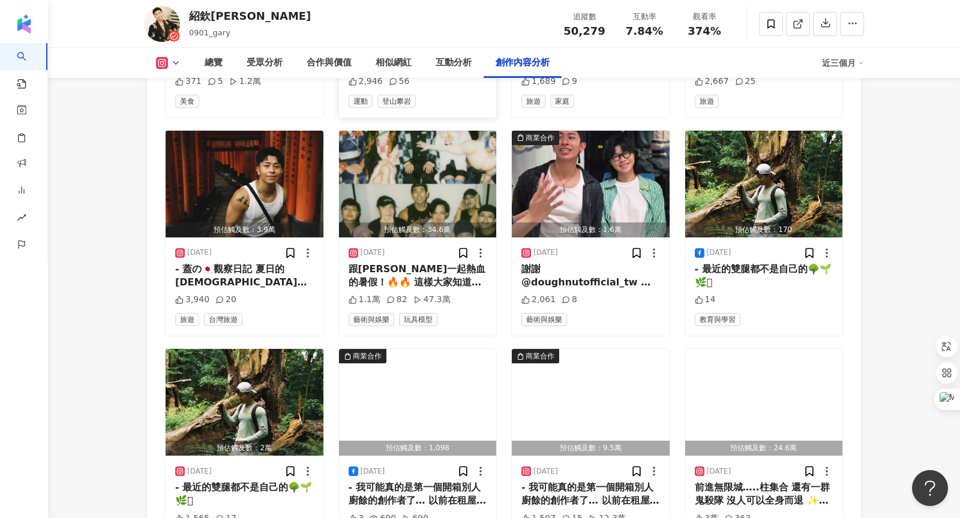
scroll to position [4022, 0]
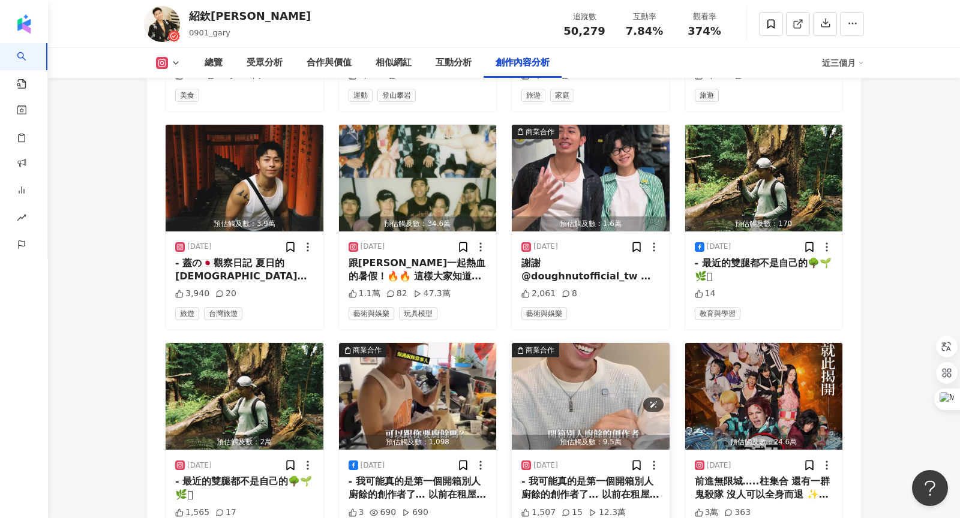
click at [605, 355] on img "button" at bounding box center [591, 396] width 158 height 107
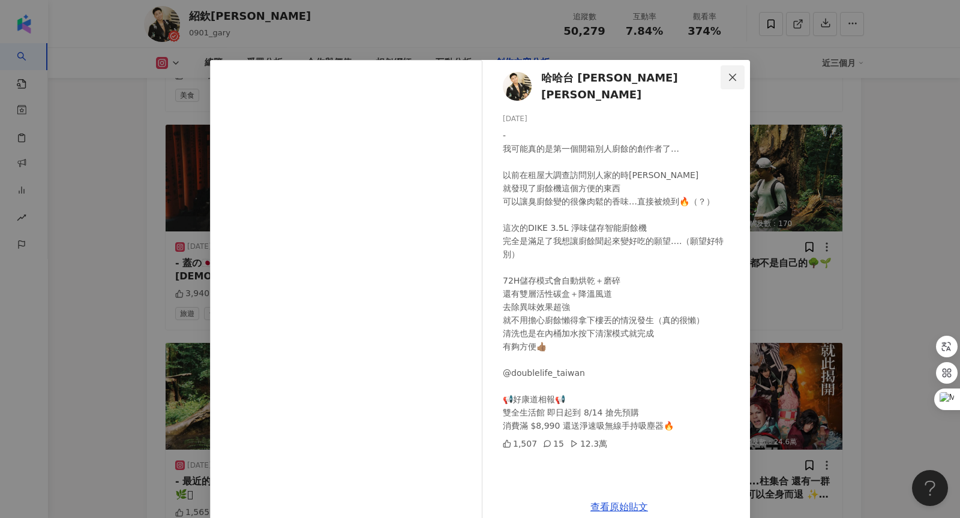
click at [726, 81] on span "Close" at bounding box center [733, 78] width 24 height 10
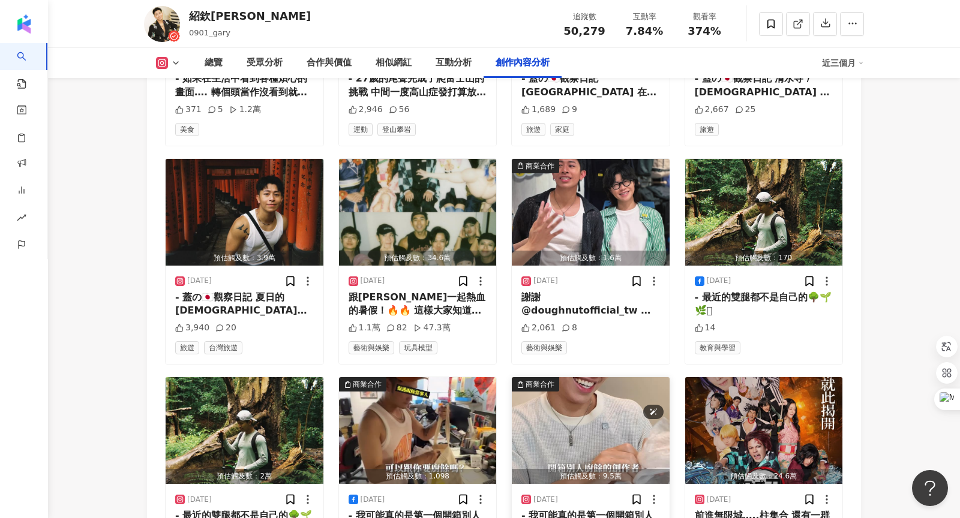
scroll to position [4024, 0]
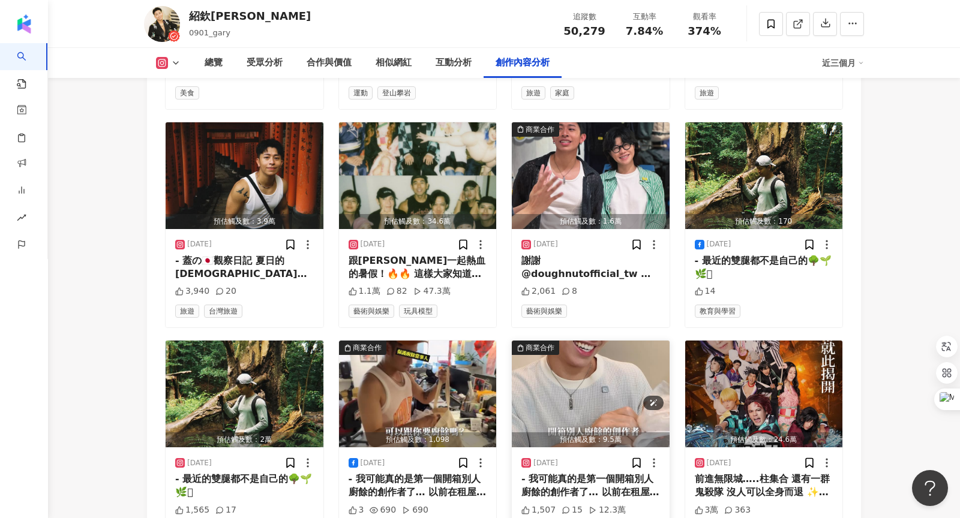
click at [582, 371] on img "button" at bounding box center [591, 394] width 158 height 107
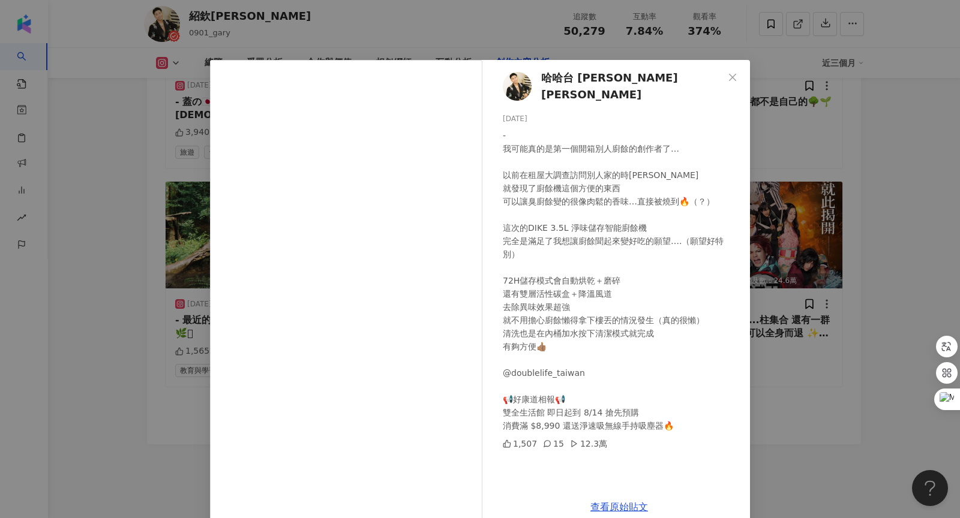
scroll to position [4206, 0]
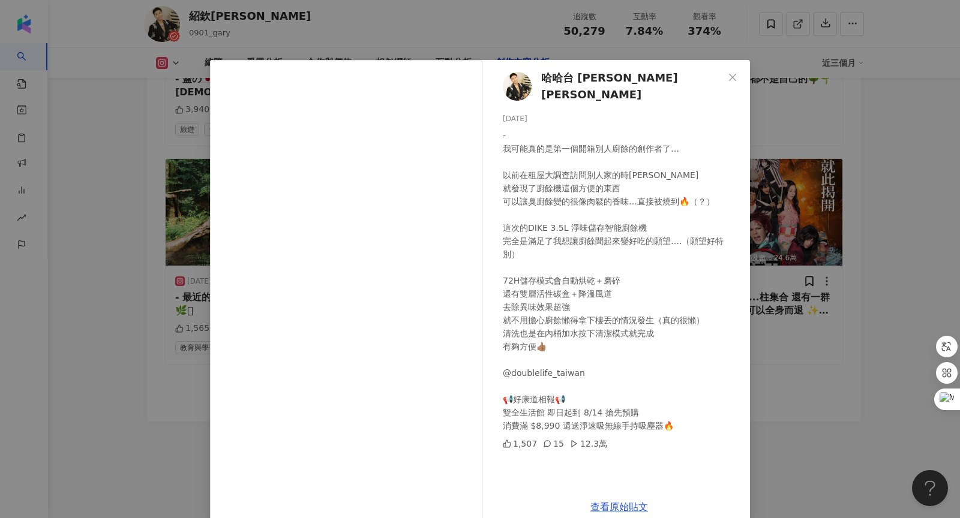
click at [617, 512] on div "查看原始貼文" at bounding box center [619, 507] width 262 height 34
click at [604, 504] on link "查看原始貼文" at bounding box center [619, 507] width 58 height 11
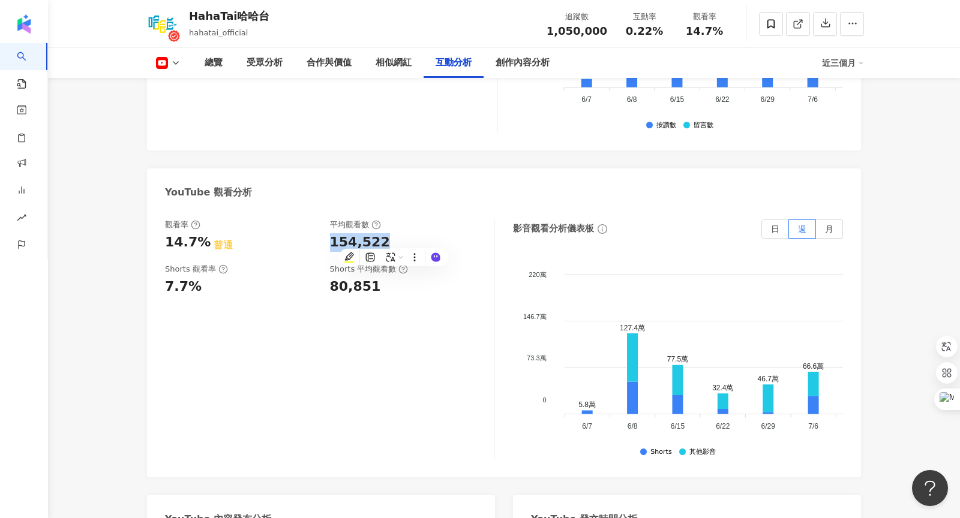
scroll to position [2182, 0]
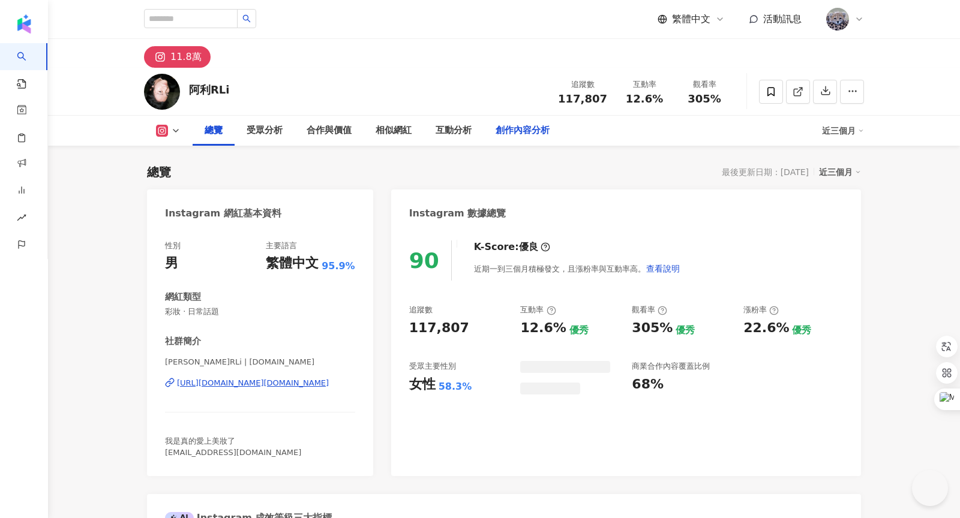
click at [510, 124] on div "創作內容分析" at bounding box center [523, 131] width 54 height 14
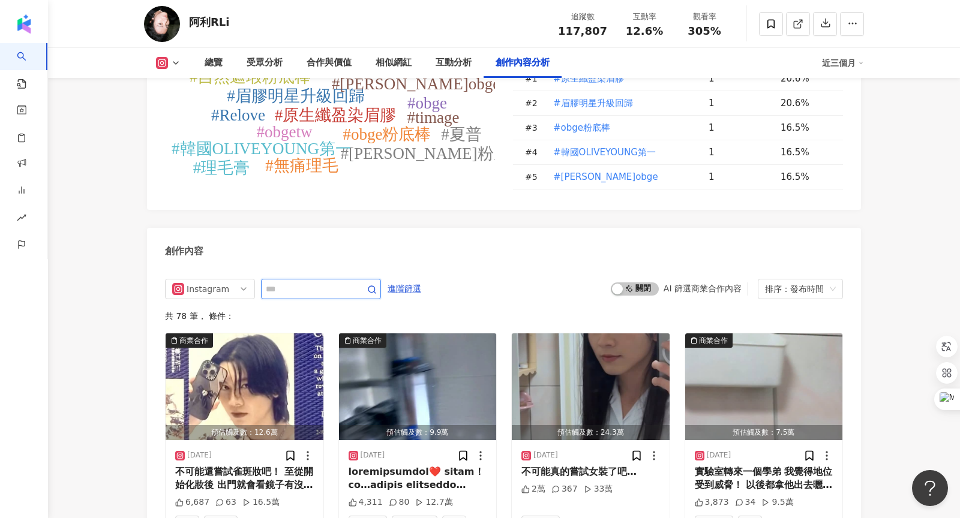
click at [300, 282] on input "text" at bounding box center [308, 289] width 84 height 14
click at [194, 280] on div "Instagram" at bounding box center [206, 289] width 39 height 19
click at [201, 308] on div "不分平台" at bounding box center [208, 314] width 39 height 13
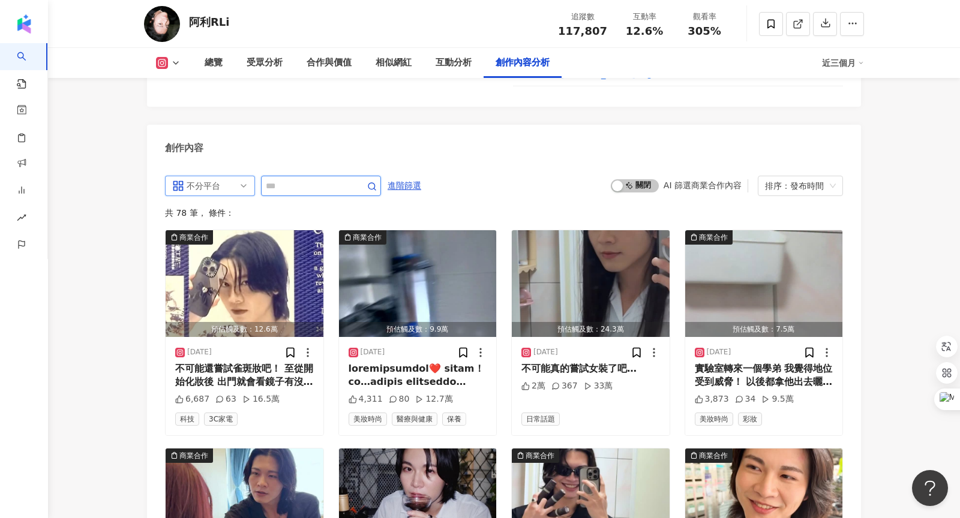
click at [310, 179] on input "text" at bounding box center [308, 186] width 84 height 14
type input "*"
type input "**"
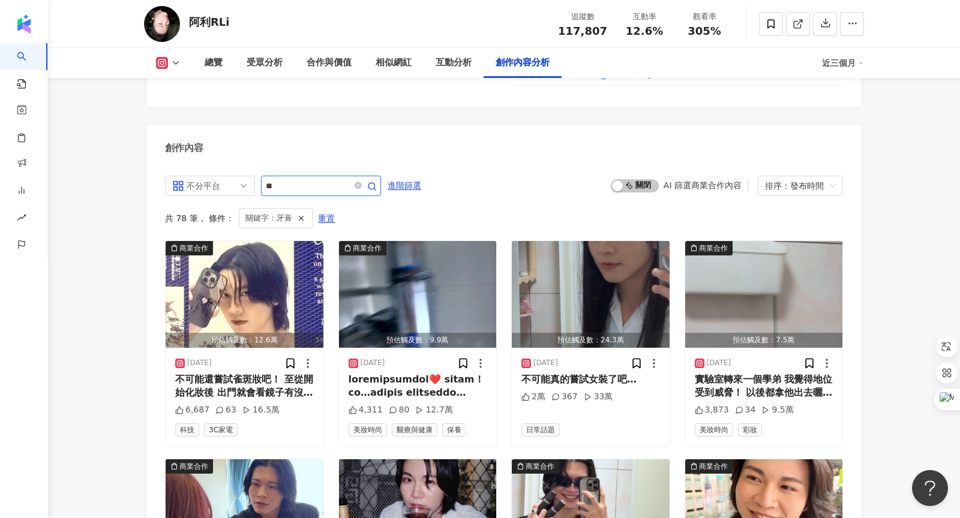
scroll to position [3572, 0]
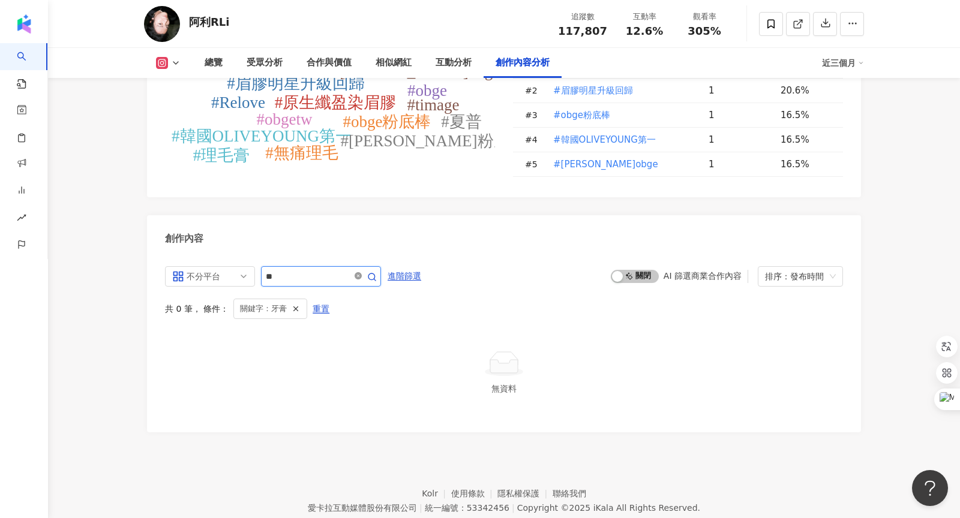
click at [357, 272] on icon "close-circle" at bounding box center [358, 275] width 7 height 7
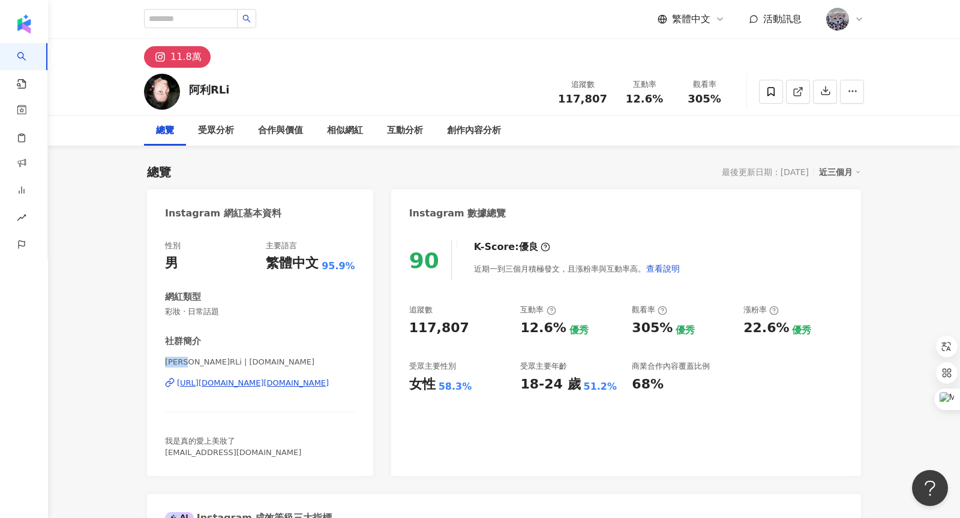
drag, startPoint x: 164, startPoint y: 359, endPoint x: 193, endPoint y: 359, distance: 29.4
click at [193, 359] on div "性別 男 主要語言 繁體中文 95.9% 網紅類型 彩妝 · 日常話題 社群簡介 阿利RLi | rli.tw https://www.instagram.c…" at bounding box center [260, 353] width 226 height 248
copy span "阿利RLi"
drag, startPoint x: 565, startPoint y: 100, endPoint x: 607, endPoint y: 100, distance: 41.4
click at [607, 100] on div "117,807" at bounding box center [582, 99] width 49 height 12
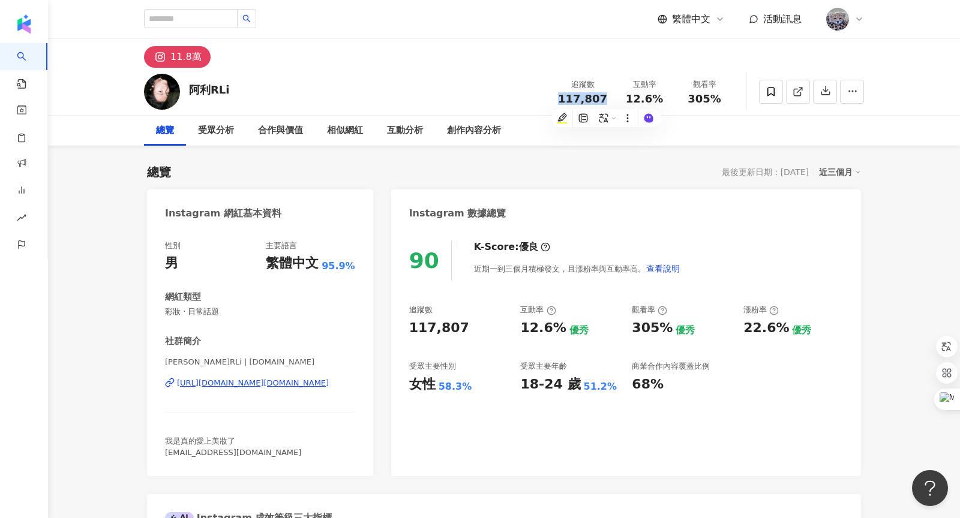
copy span "117,807"
drag, startPoint x: 692, startPoint y: 101, endPoint x: 721, endPoint y: 101, distance: 28.2
click at [721, 101] on div "305%" at bounding box center [705, 99] width 46 height 12
copy span "305%"
click at [413, 134] on div "互動分析" at bounding box center [405, 131] width 36 height 14
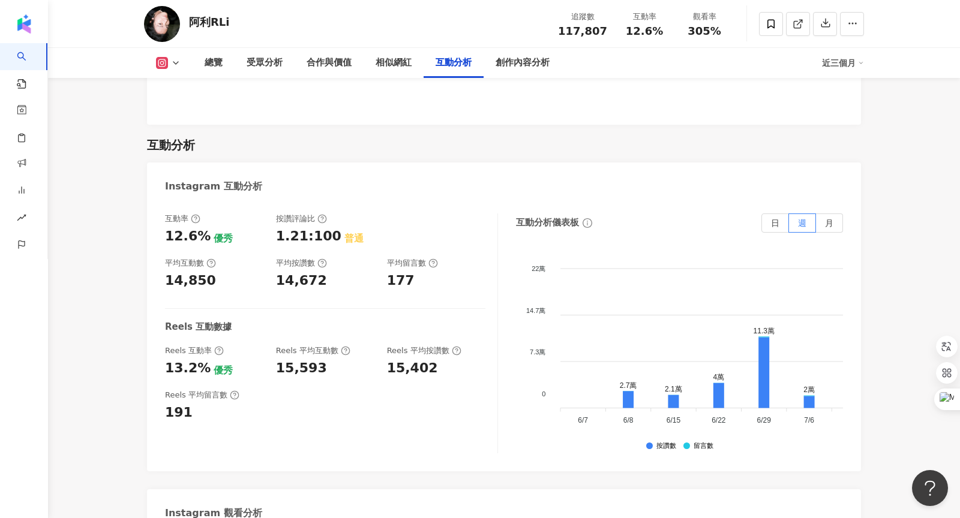
scroll to position [2435, 0]
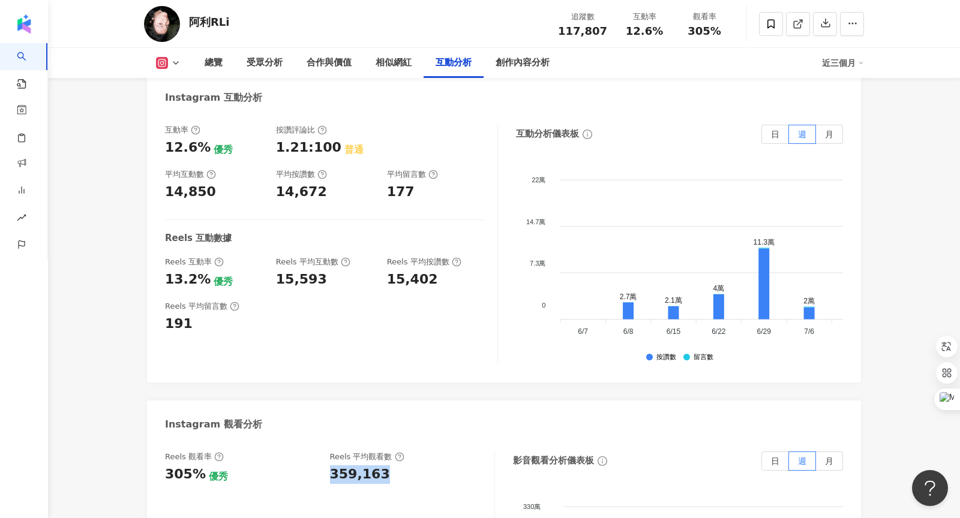
drag, startPoint x: 332, startPoint y: 426, endPoint x: 377, endPoint y: 426, distance: 44.4
click at [377, 466] on div "359,163" at bounding box center [360, 475] width 60 height 19
copy div "359,163"
click at [513, 59] on div "創作內容分析" at bounding box center [523, 63] width 54 height 14
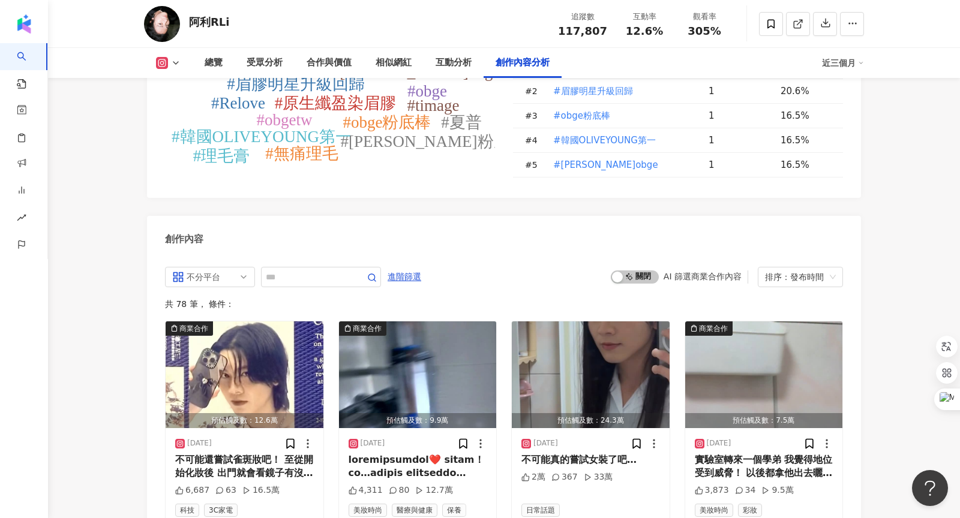
scroll to position [3591, 0]
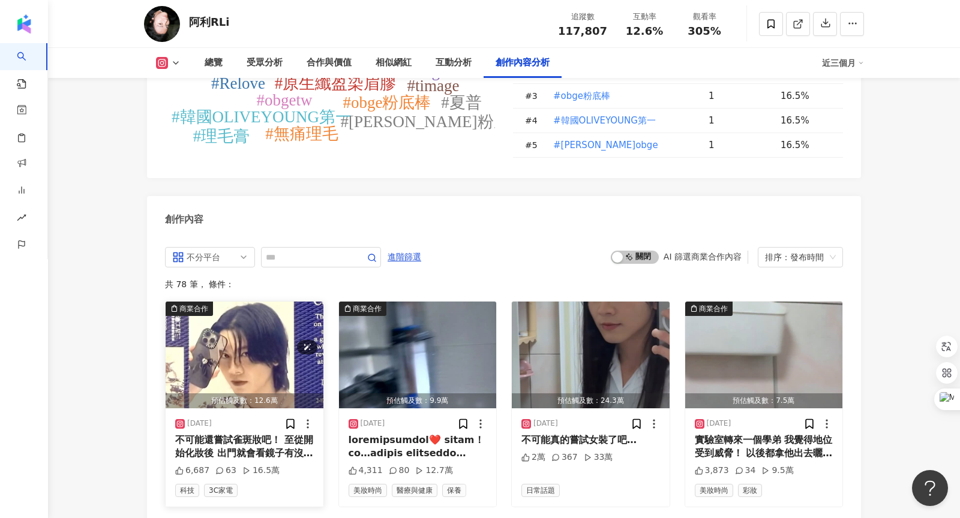
click at [232, 319] on img "button" at bounding box center [245, 355] width 158 height 107
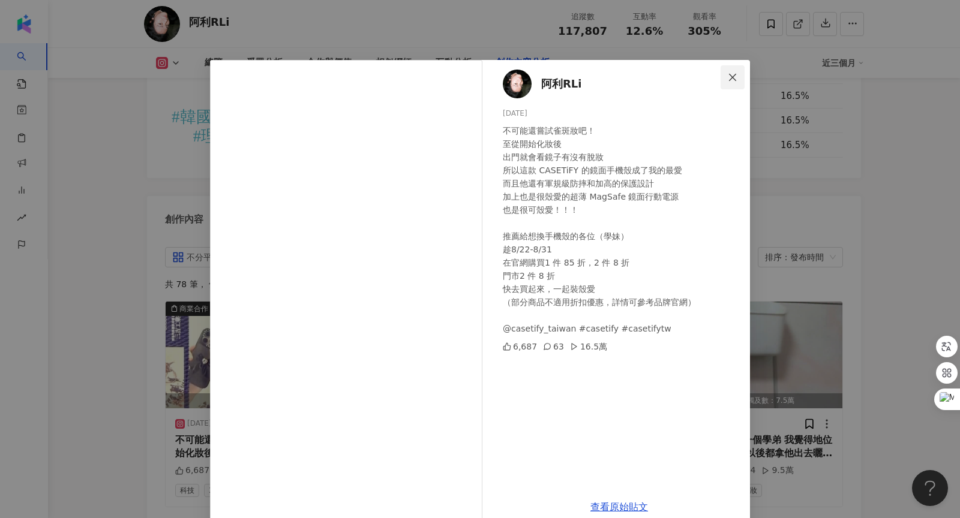
click at [736, 73] on icon "close" at bounding box center [733, 78] width 10 height 10
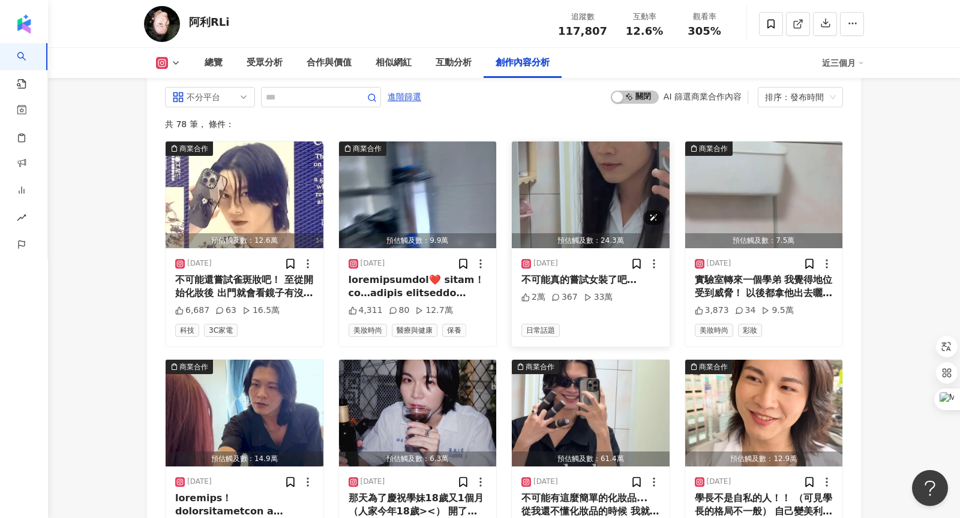
scroll to position [3775, 0]
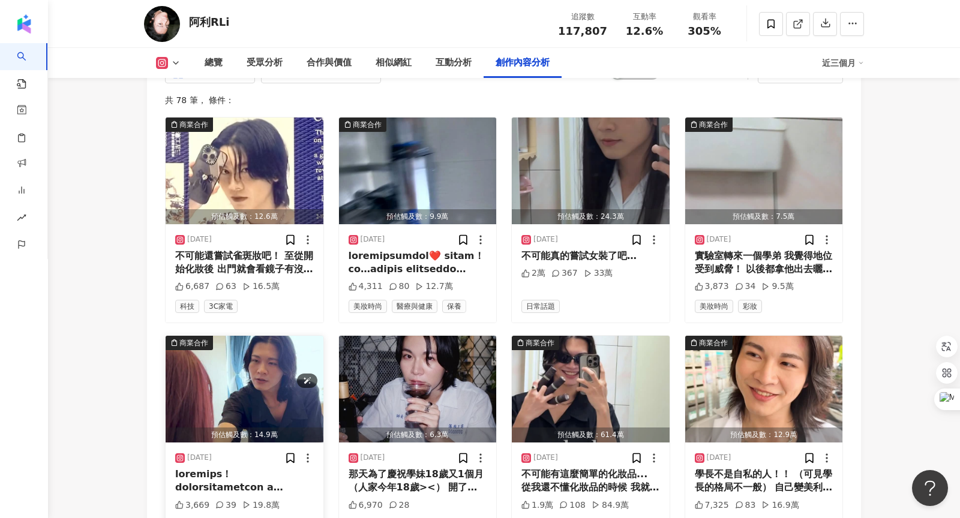
click at [264, 366] on img "button" at bounding box center [245, 389] width 158 height 107
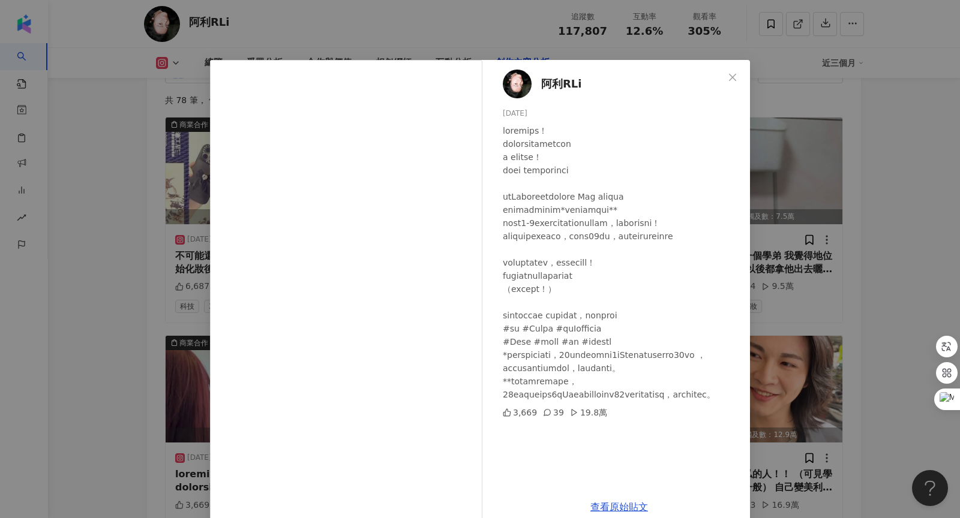
scroll to position [20, 0]
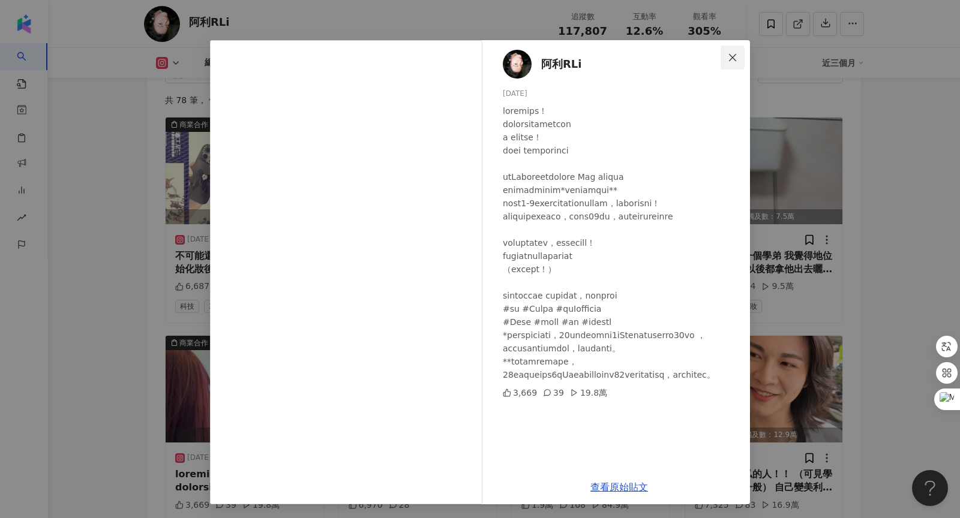
click at [727, 65] on button "Close" at bounding box center [733, 58] width 24 height 24
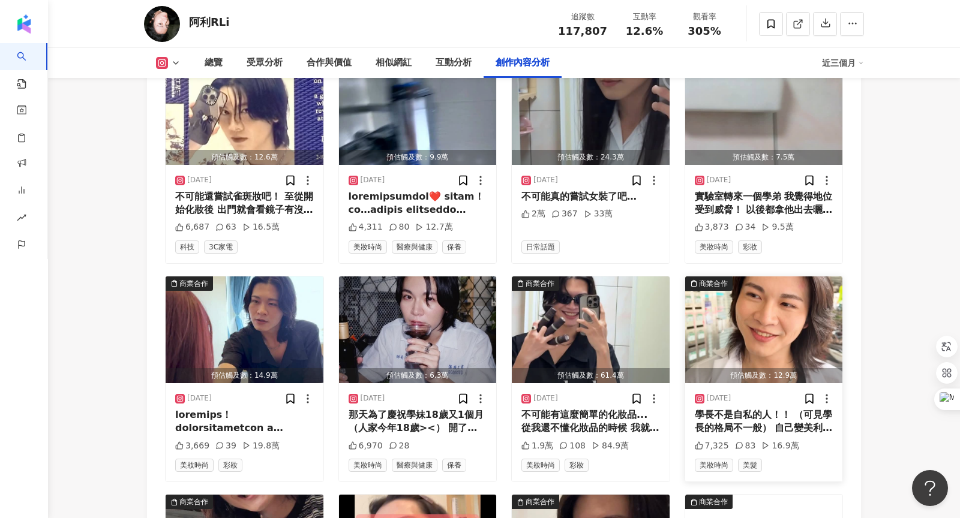
scroll to position [3836, 0]
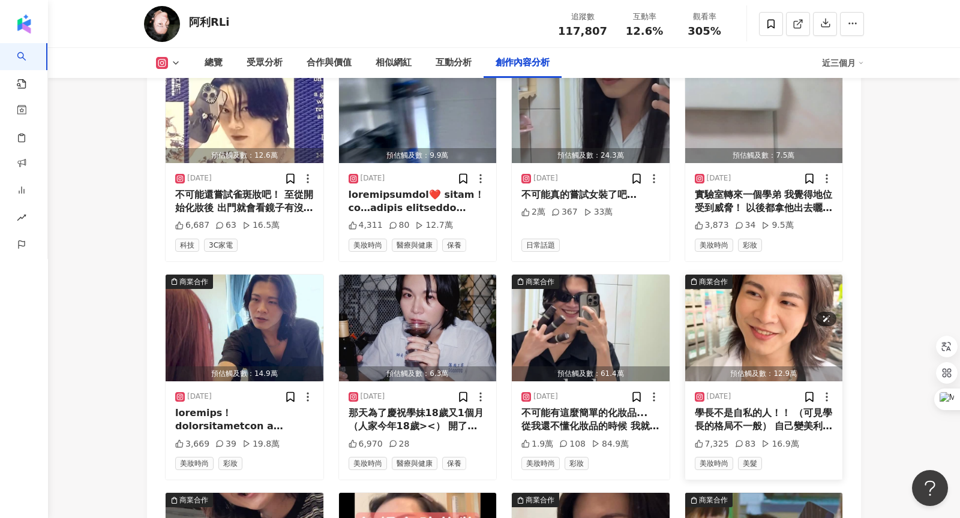
click at [742, 292] on img "button" at bounding box center [764, 328] width 158 height 107
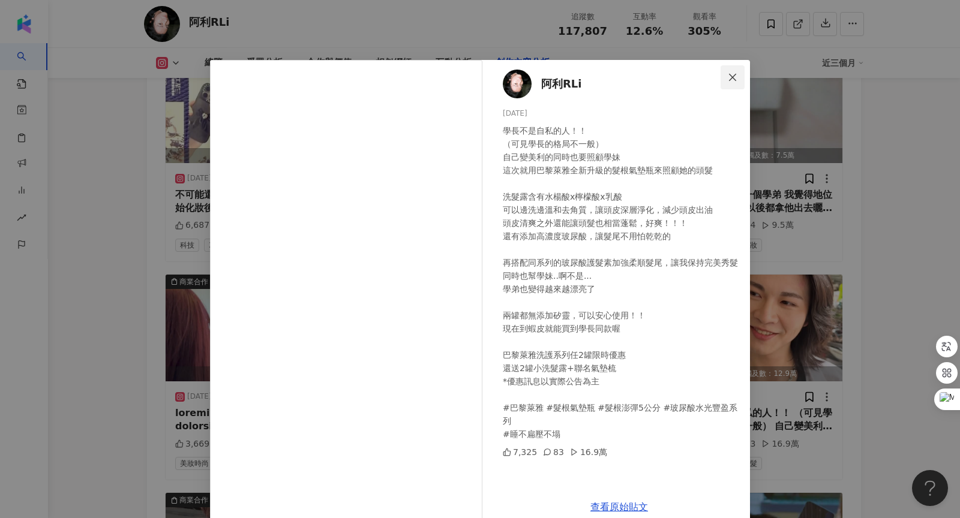
click at [731, 77] on icon "close" at bounding box center [733, 78] width 10 height 10
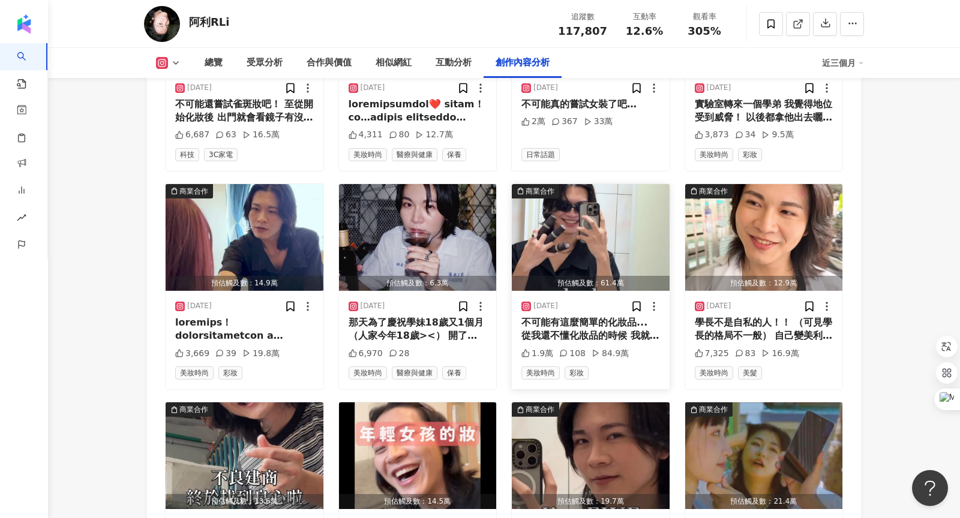
scroll to position [4057, 0]
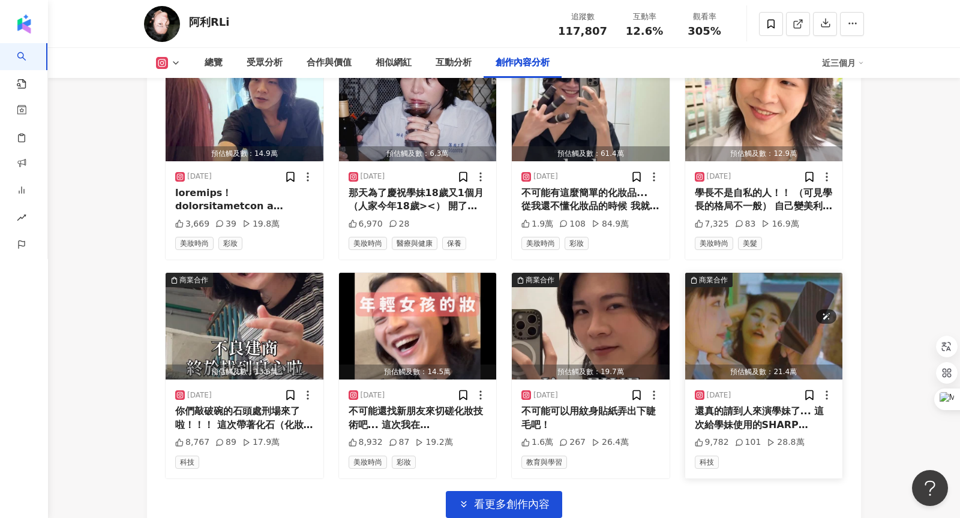
click at [749, 293] on img "button" at bounding box center [764, 326] width 158 height 107
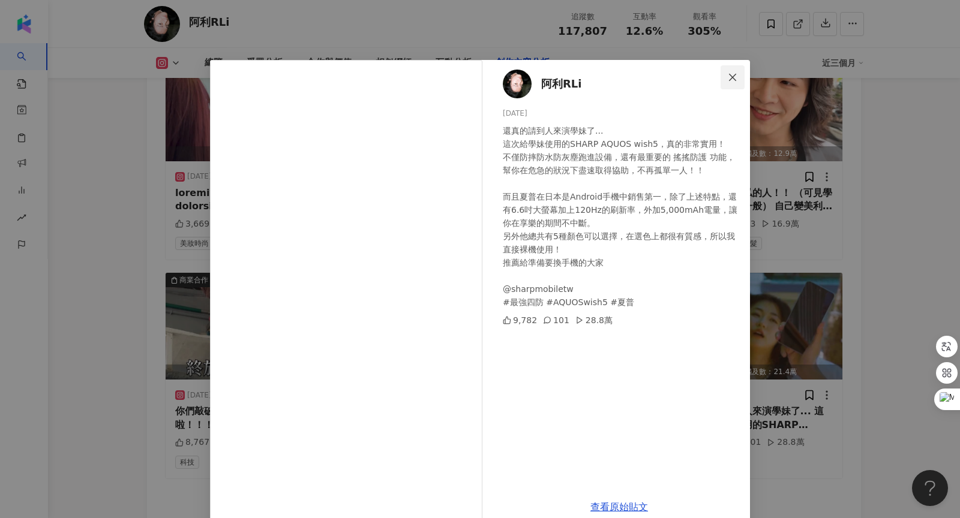
click at [731, 79] on icon "close" at bounding box center [733, 78] width 10 height 10
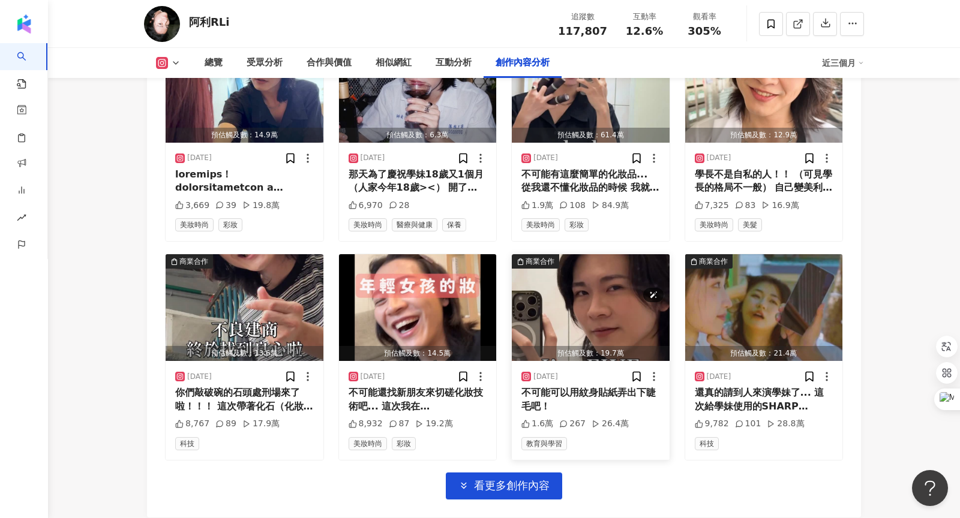
scroll to position [4083, 0]
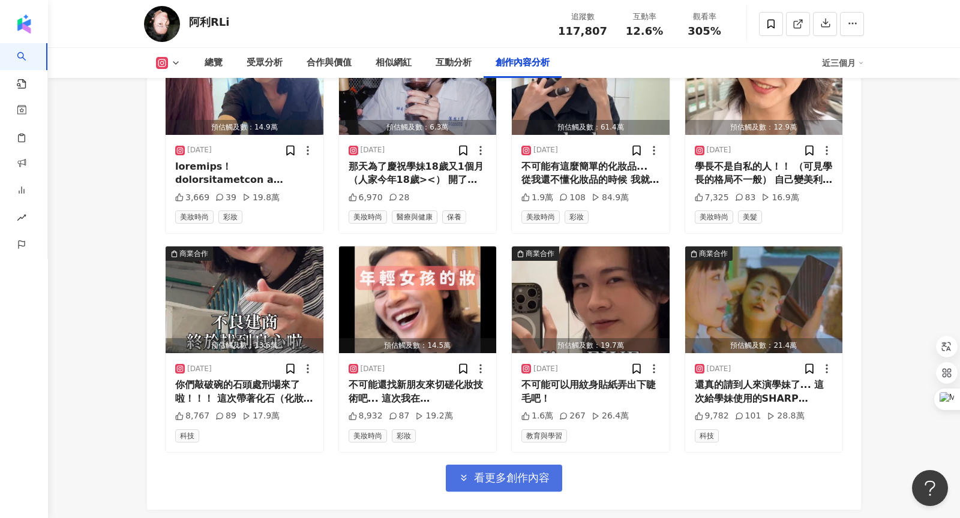
click at [480, 472] on span "看更多創作內容" at bounding box center [512, 478] width 76 height 13
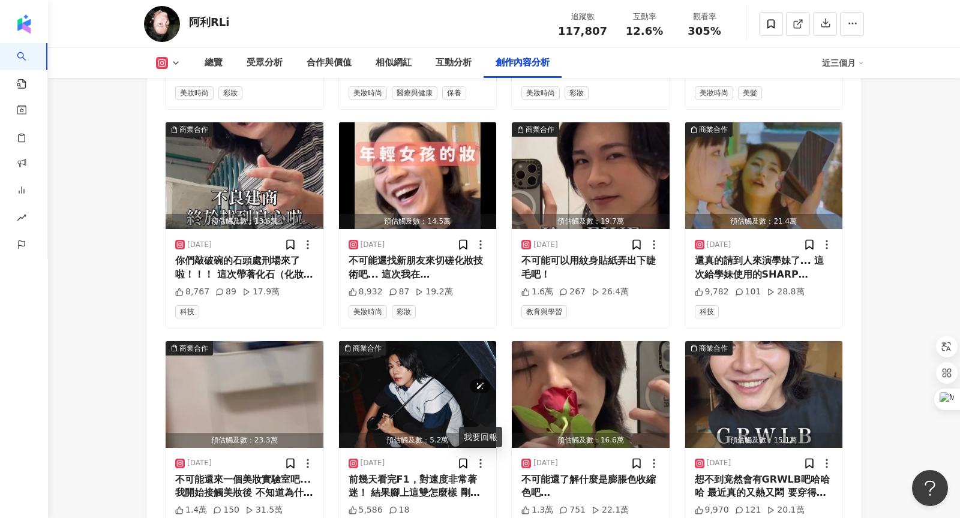
scroll to position [4214, 0]
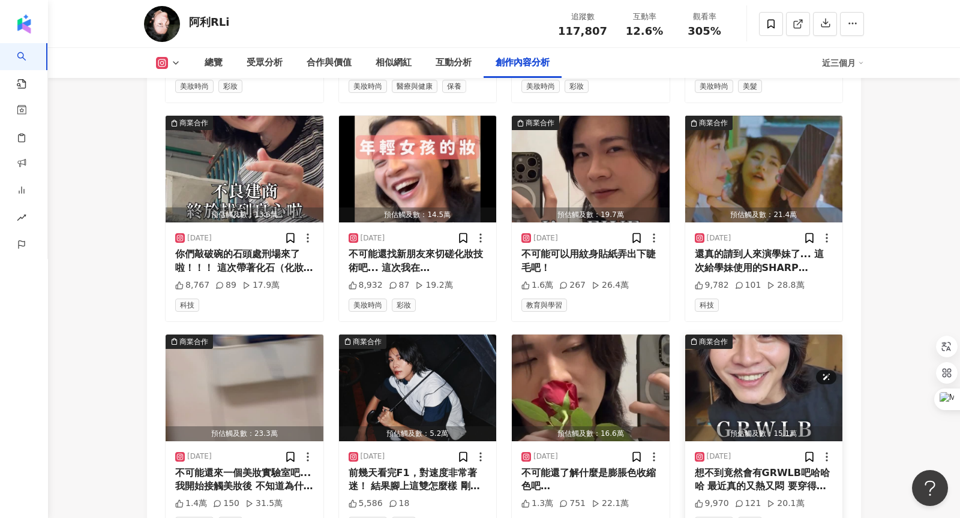
click at [749, 335] on img "button" at bounding box center [764, 388] width 158 height 107
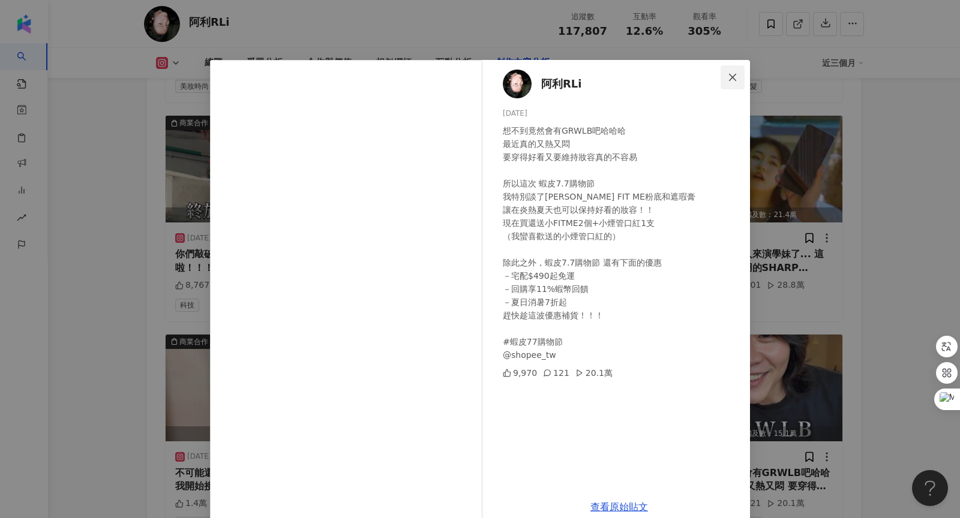
click at [733, 79] on icon "close" at bounding box center [733, 78] width 10 height 10
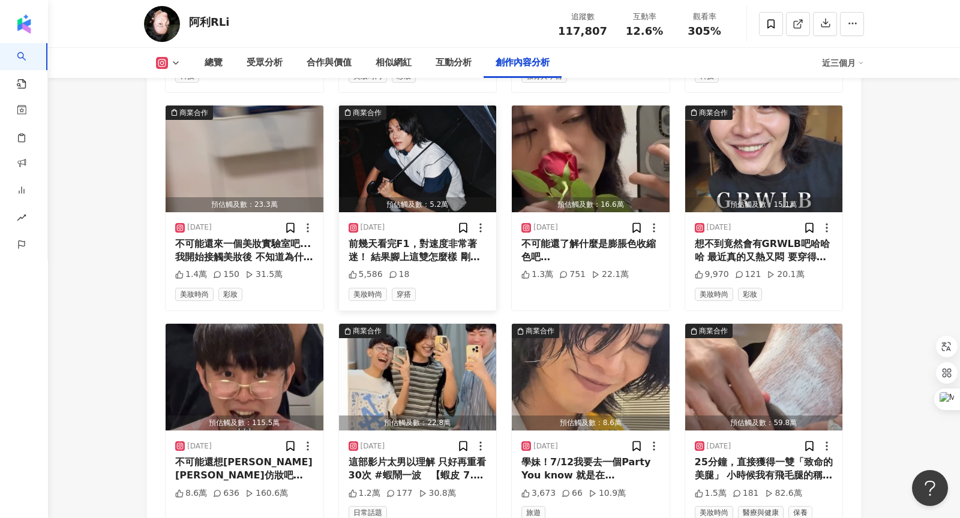
scroll to position [4444, 0]
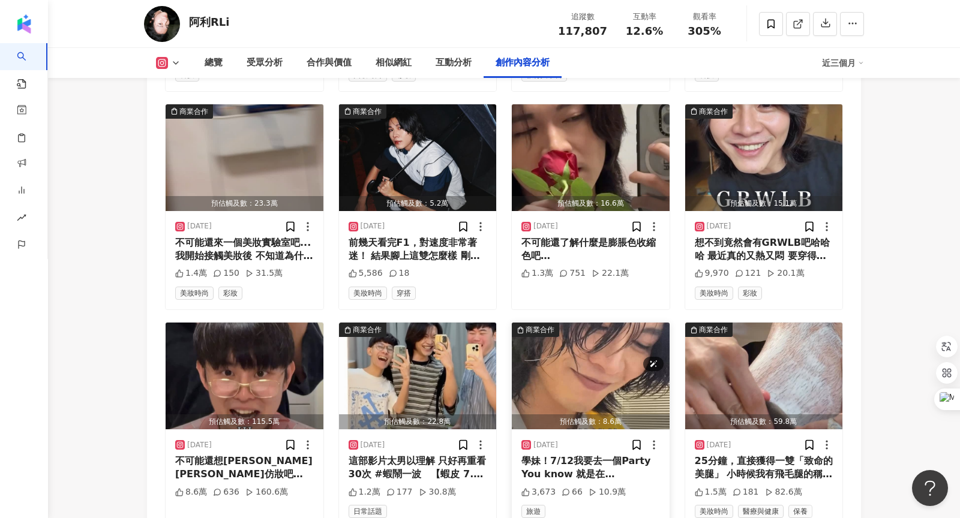
click at [611, 325] on img "button" at bounding box center [591, 376] width 158 height 107
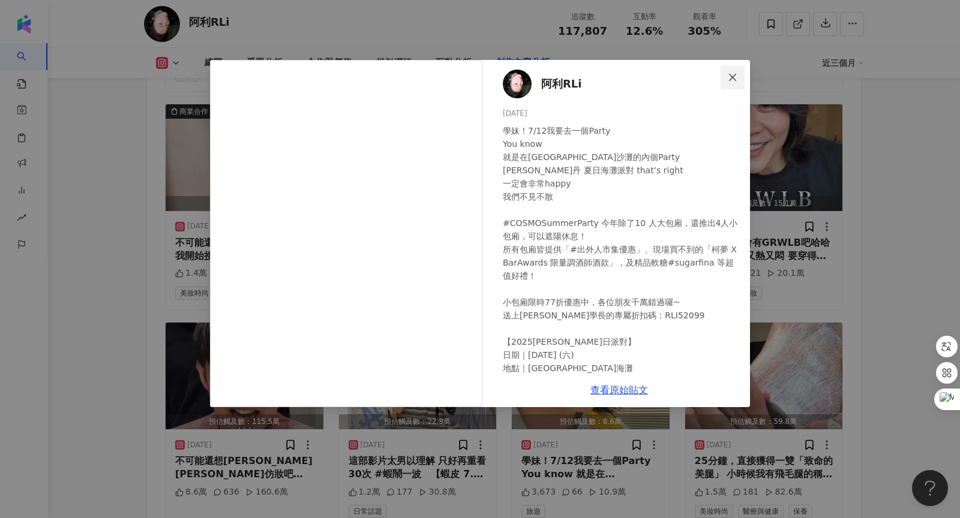
click at [734, 77] on icon "close" at bounding box center [733, 78] width 10 height 10
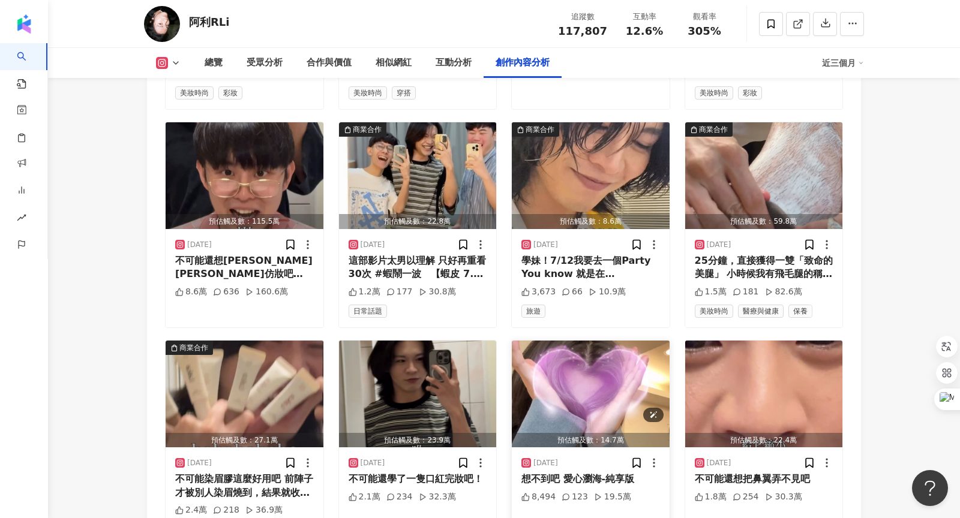
scroll to position [4804, 0]
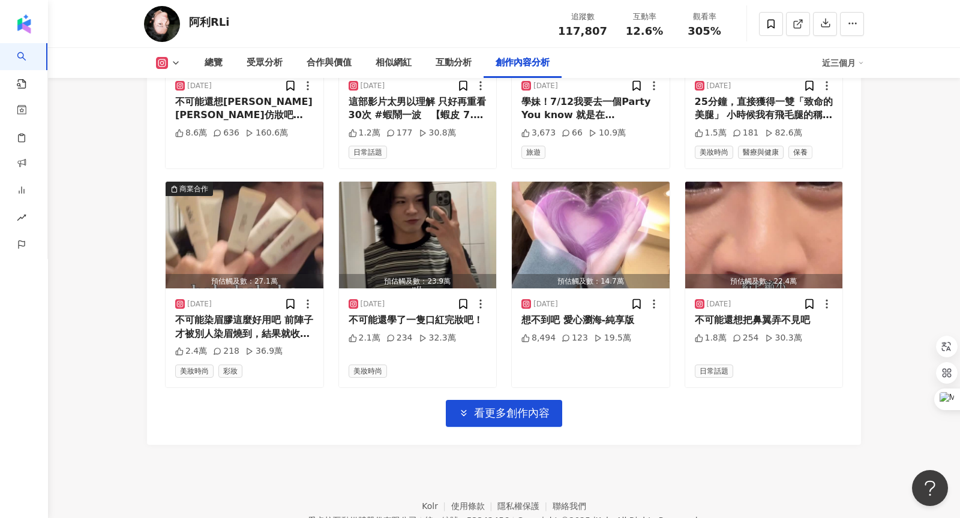
click at [545, 407] on span "看更多創作內容" at bounding box center [512, 413] width 76 height 13
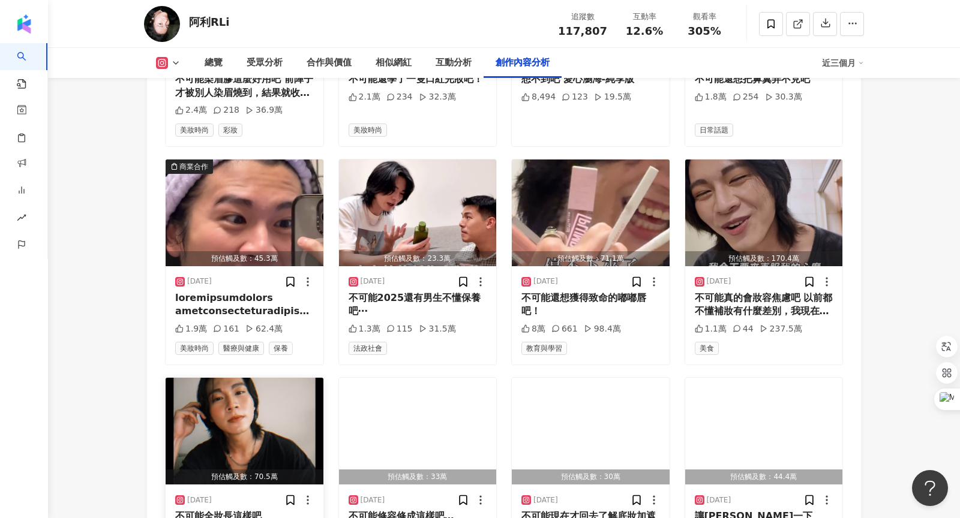
scroll to position [5050, 0]
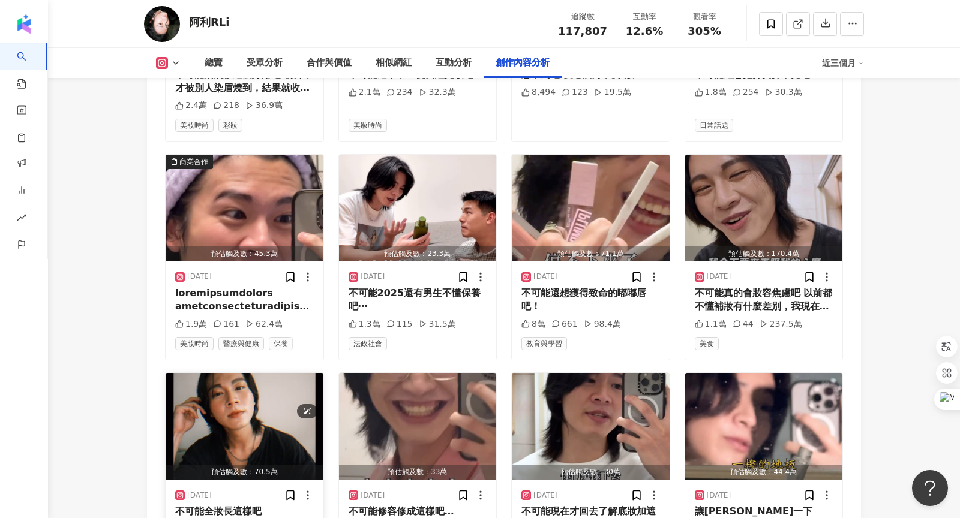
click at [231, 375] on img "button" at bounding box center [245, 426] width 158 height 107
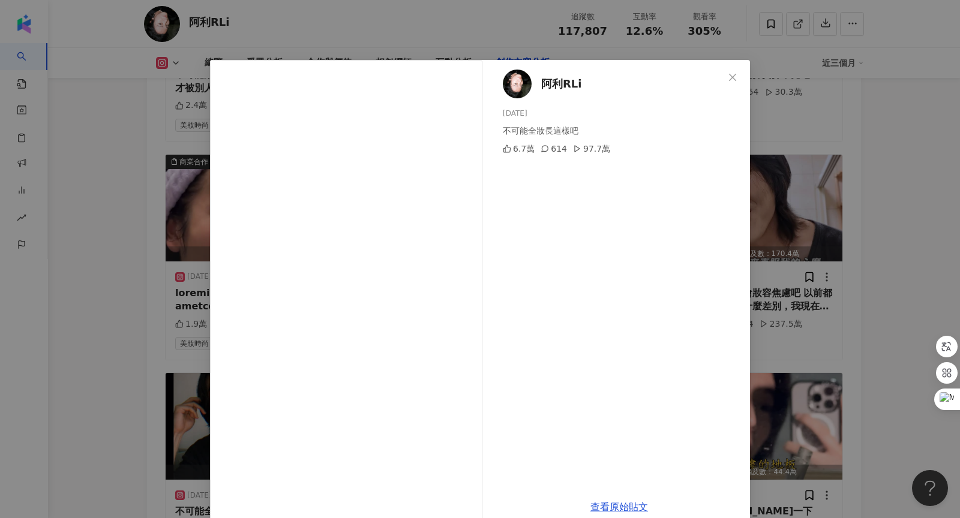
click at [748, 76] on div "阿利RLi 2025/5/22 不可能全妝長這樣吧 6.7萬 614 97.7萬" at bounding box center [619, 275] width 262 height 430
click at [739, 75] on span "Close" at bounding box center [733, 78] width 24 height 10
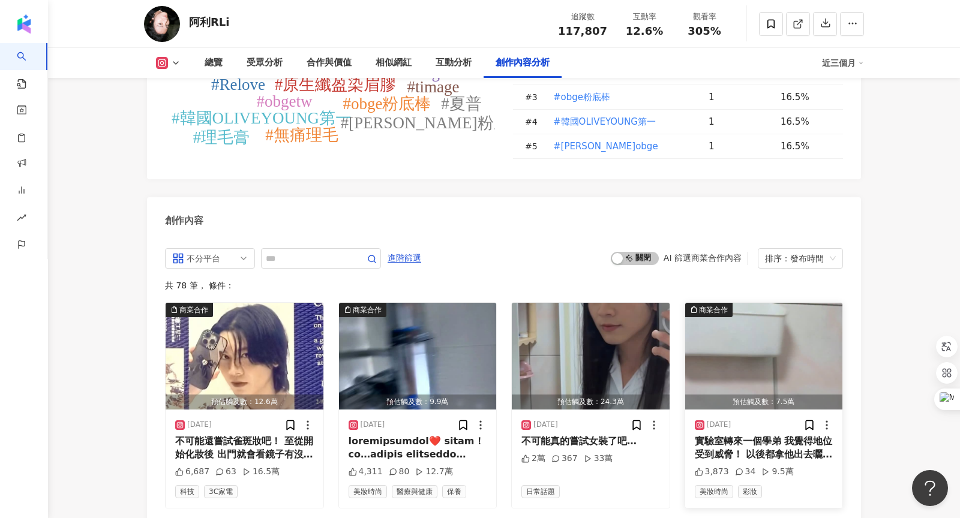
scroll to position [3590, 0]
click at [727, 304] on img "button" at bounding box center [764, 355] width 158 height 107
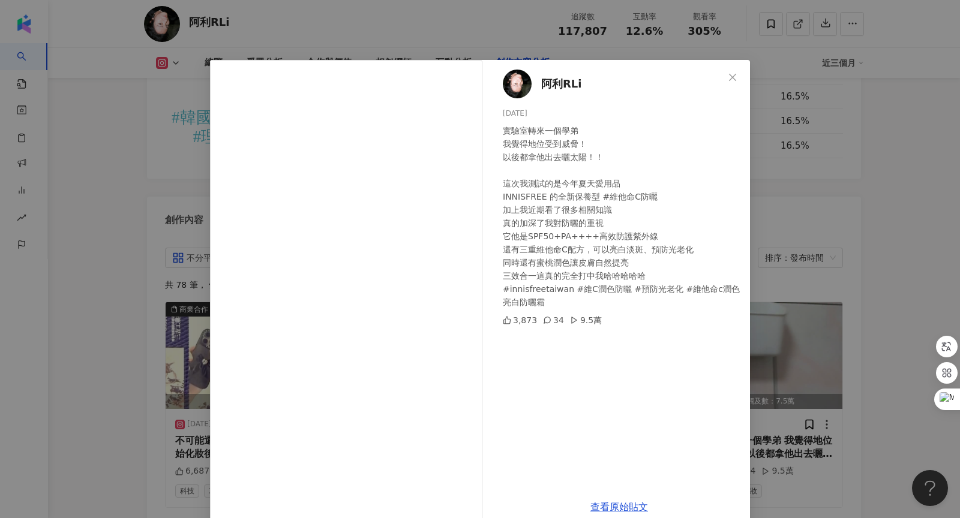
scroll to position [20, 0]
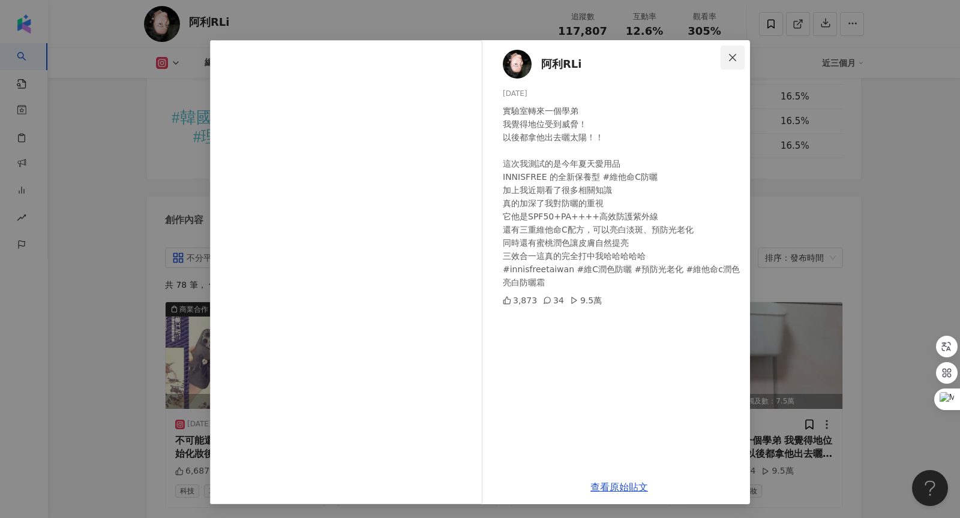
click at [731, 53] on icon "close" at bounding box center [733, 58] width 10 height 10
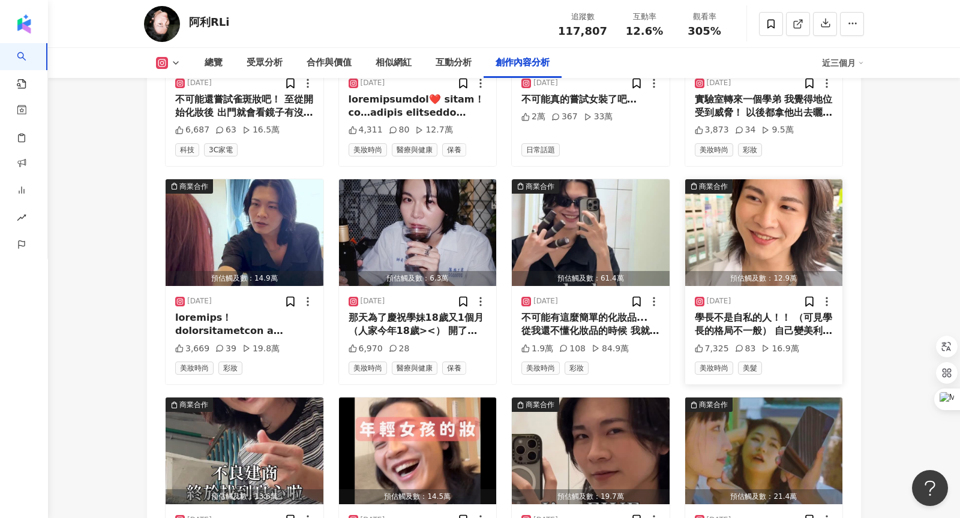
scroll to position [3958, 0]
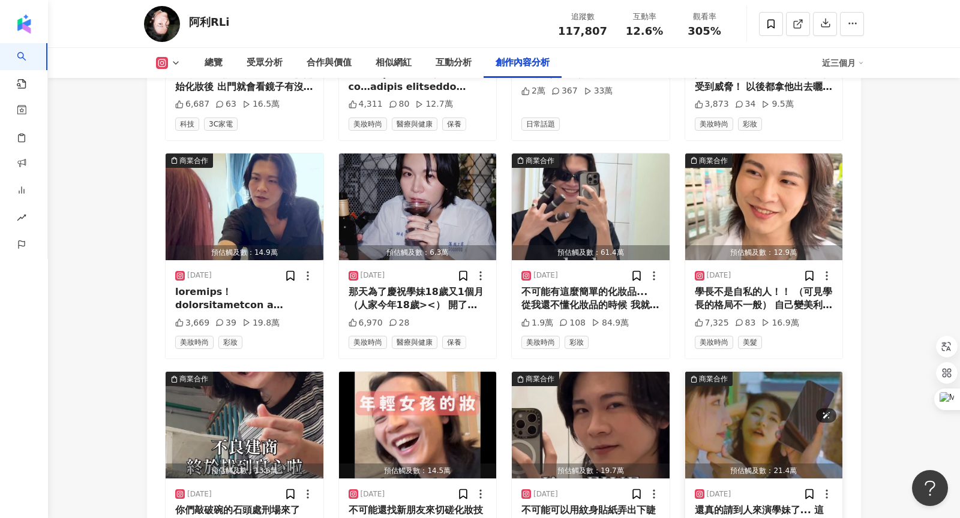
click at [732, 382] on img "button" at bounding box center [764, 425] width 158 height 107
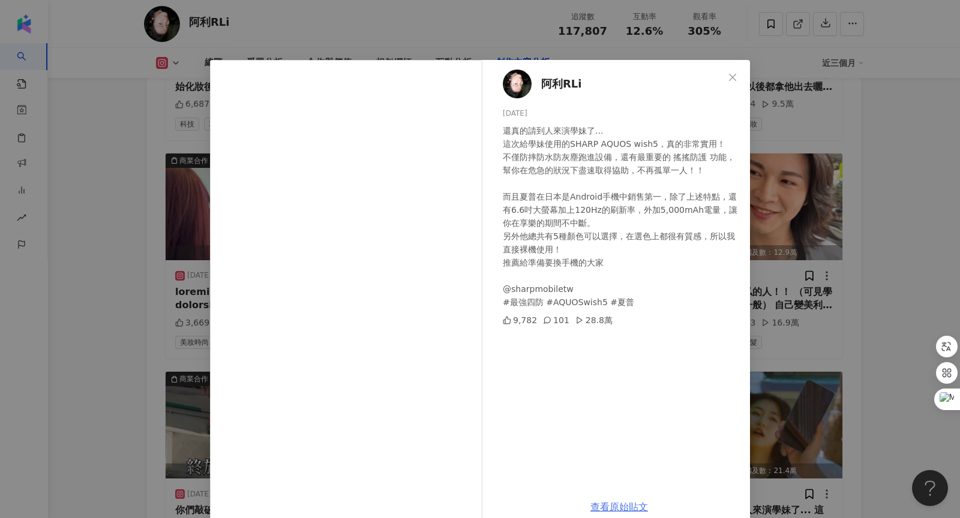
click at [616, 507] on link "查看原始貼文" at bounding box center [619, 507] width 58 height 11
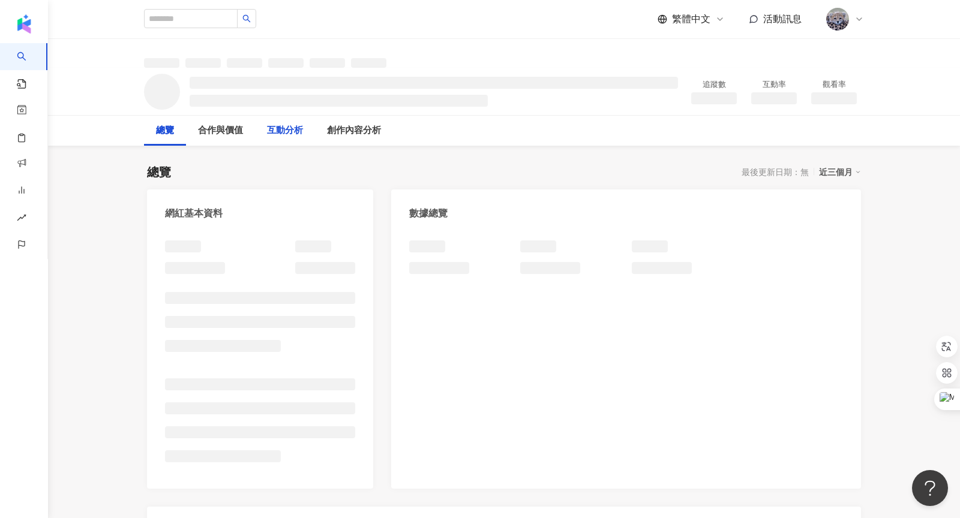
click at [315, 132] on div "互動分析" at bounding box center [285, 131] width 60 height 30
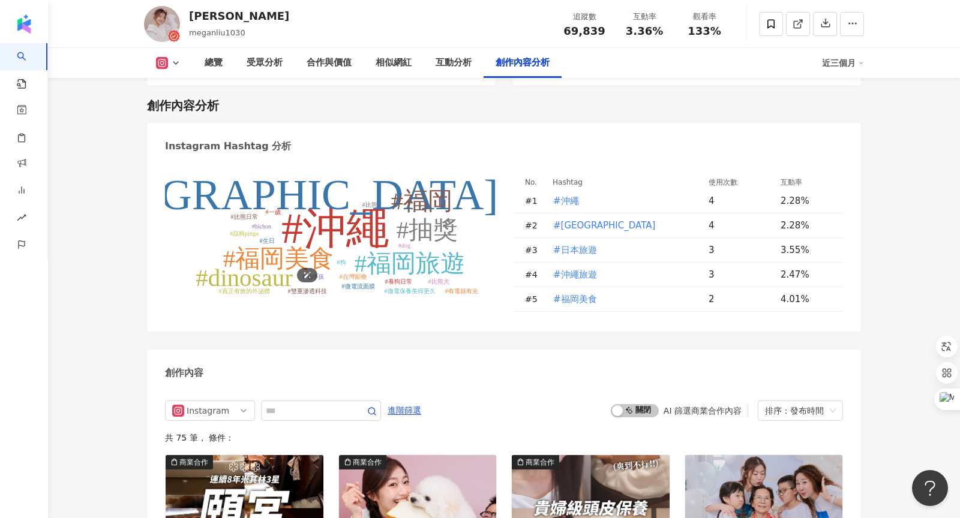
scroll to position [3703, 0]
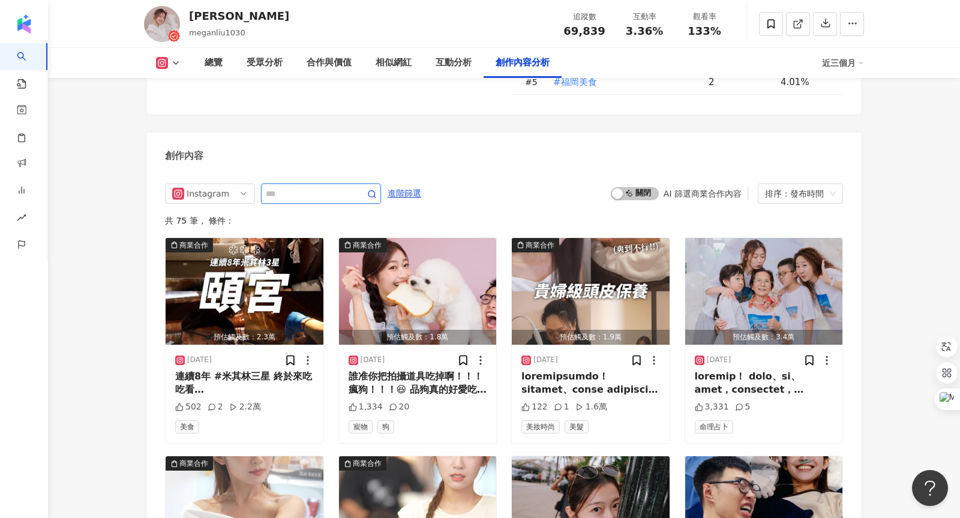
click at [295, 187] on input "text" at bounding box center [308, 194] width 84 height 14
type input "**"
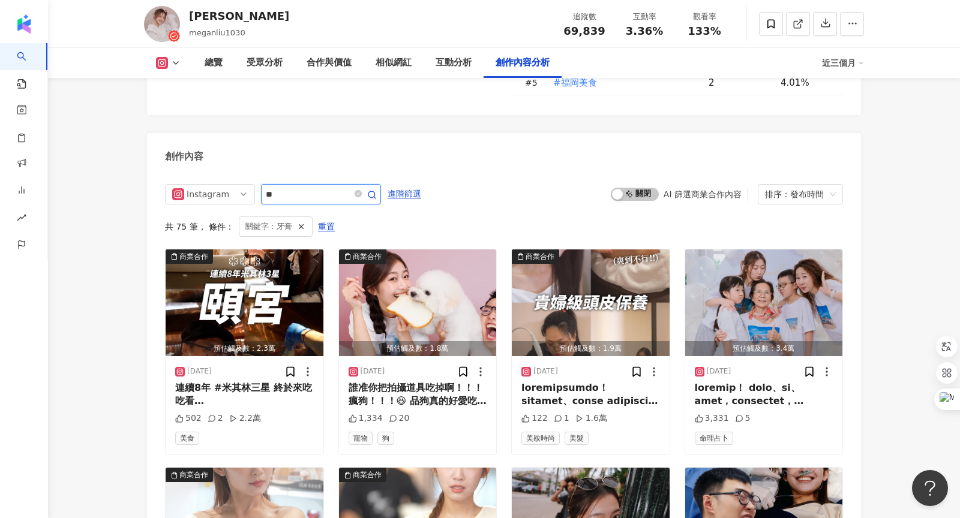
scroll to position [3612, 0]
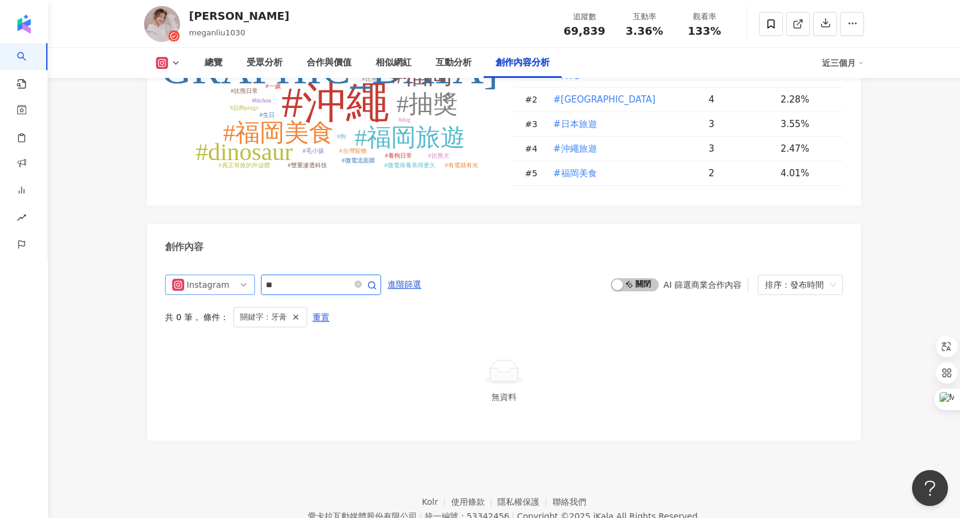
click at [227, 275] on span "Instagram" at bounding box center [210, 284] width 76 height 19
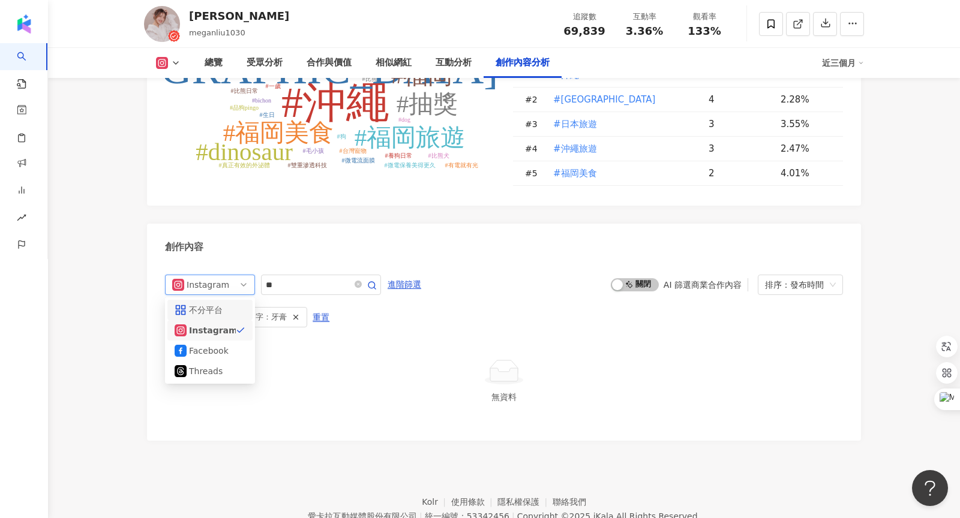
click at [233, 300] on div "不分平台" at bounding box center [209, 310] width 85 height 20
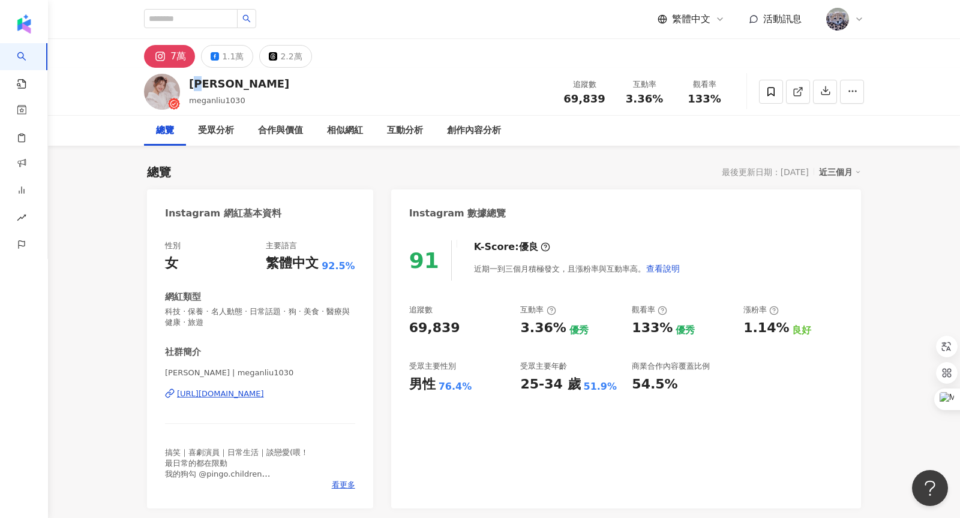
drag, startPoint x: 200, startPoint y: 82, endPoint x: 206, endPoint y: 83, distance: 6.0
click at [206, 83] on div "[PERSON_NAME]" at bounding box center [239, 83] width 100 height 15
drag, startPoint x: 193, startPoint y: 83, endPoint x: 260, endPoint y: 81, distance: 66.6
click at [260, 81] on div "[PERSON_NAME]Megan meganliu1030 追蹤數 69,839 互動率 3.36% 觀看率 133%" at bounding box center [504, 91] width 768 height 47
copy div "[PERSON_NAME]"
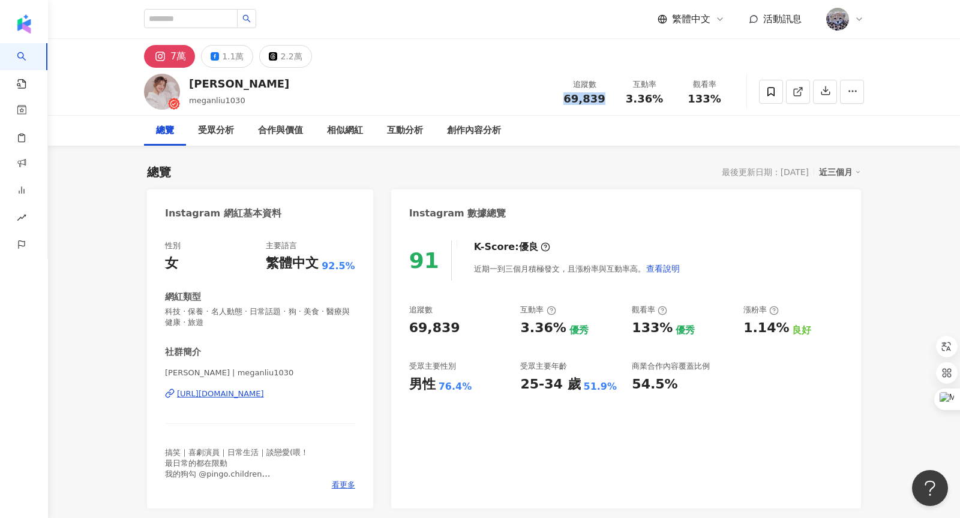
drag, startPoint x: 568, startPoint y: 98, endPoint x: 602, endPoint y: 98, distance: 33.6
click at [602, 98] on div "69,839" at bounding box center [585, 99] width 46 height 12
copy span "69,839"
drag, startPoint x: 692, startPoint y: 96, endPoint x: 723, endPoint y: 96, distance: 31.2
click at [723, 96] on div "133%" at bounding box center [705, 99] width 46 height 12
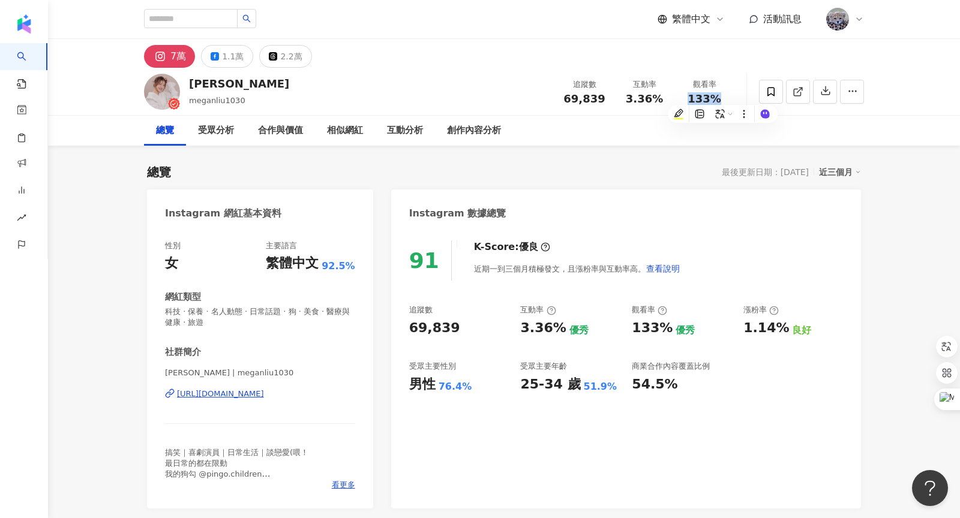
copy span "133%"
click at [470, 129] on div "創作內容分析" at bounding box center [474, 131] width 54 height 14
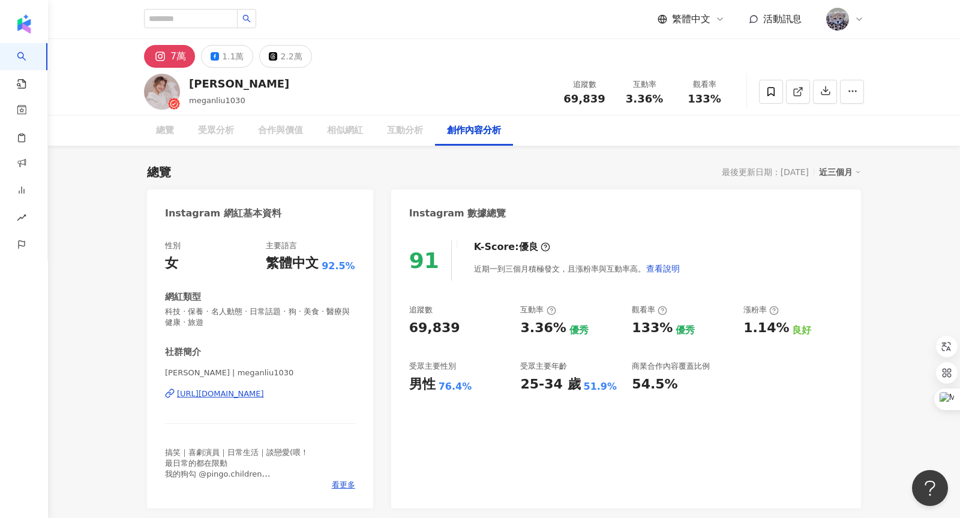
scroll to position [3438, 0]
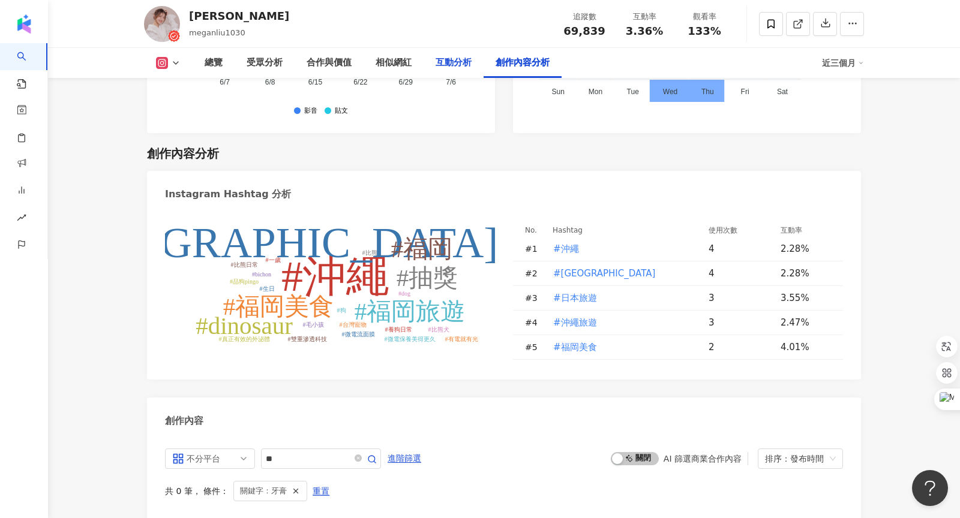
click at [445, 65] on div "互動分析" at bounding box center [454, 63] width 36 height 14
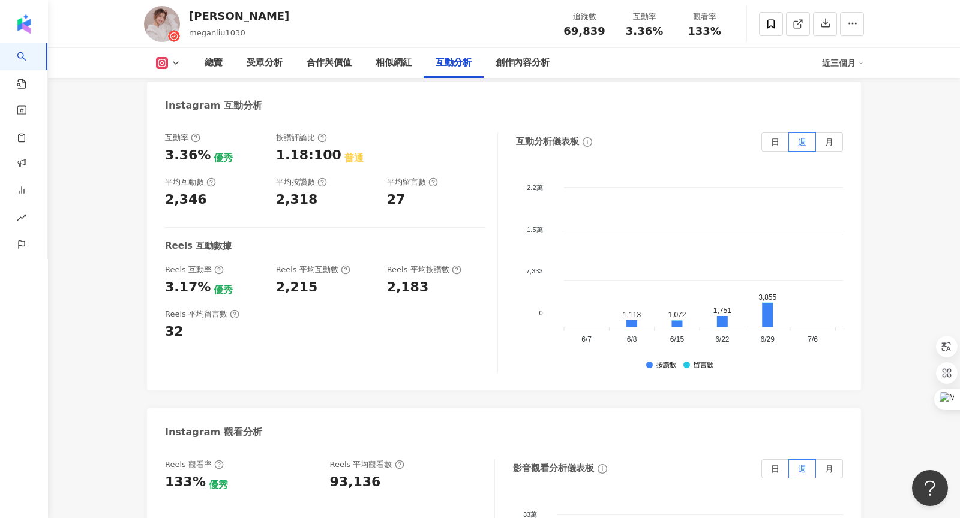
scroll to position [2491, 0]
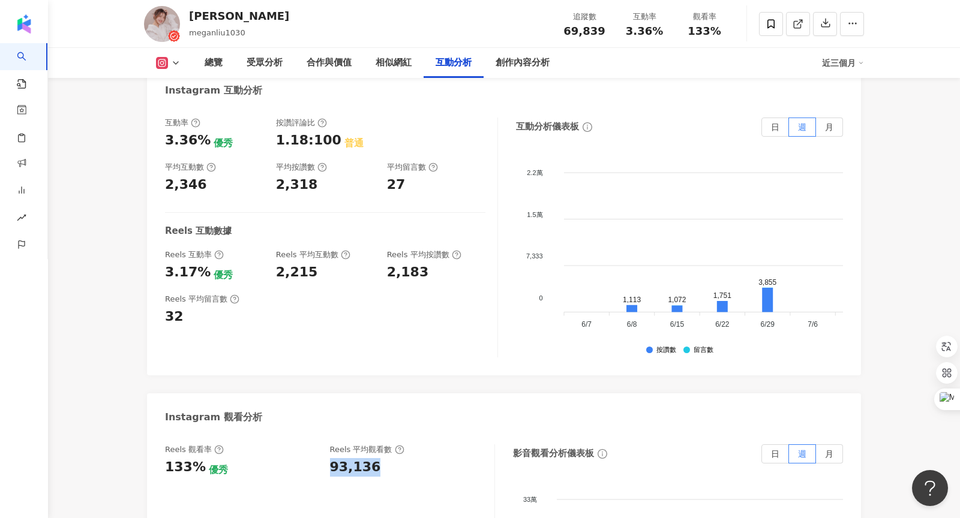
drag, startPoint x: 330, startPoint y: 416, endPoint x: 385, endPoint y: 416, distance: 54.6
click at [385, 458] on div "93,136" at bounding box center [406, 467] width 153 height 19
copy div "93,136"
click at [527, 61] on div "創作內容分析" at bounding box center [523, 63] width 54 height 14
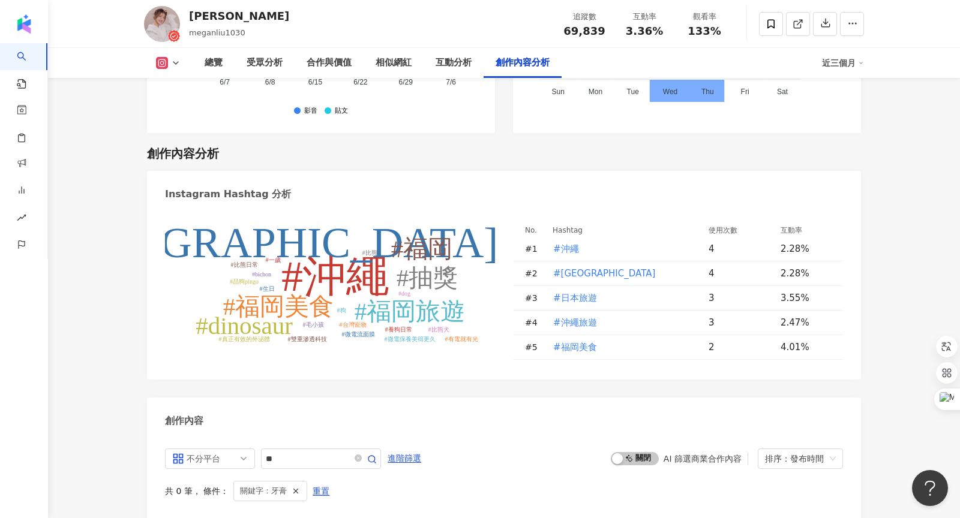
scroll to position [3612, 0]
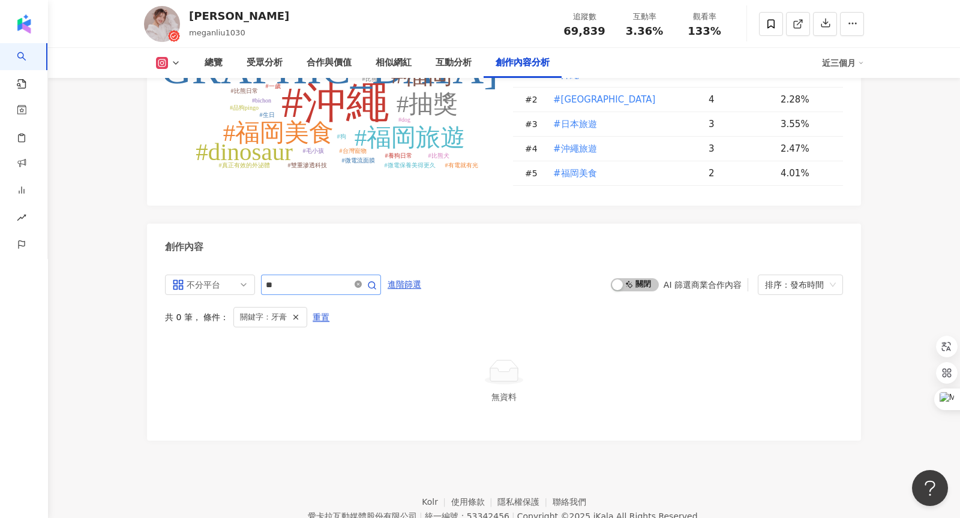
click at [358, 281] on icon "close-circle" at bounding box center [358, 284] width 7 height 7
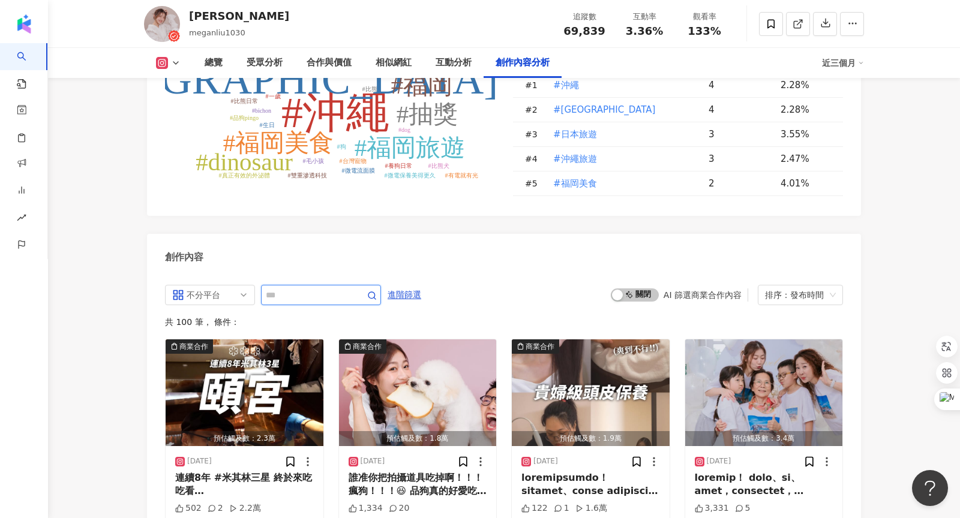
scroll to position [3612, 0]
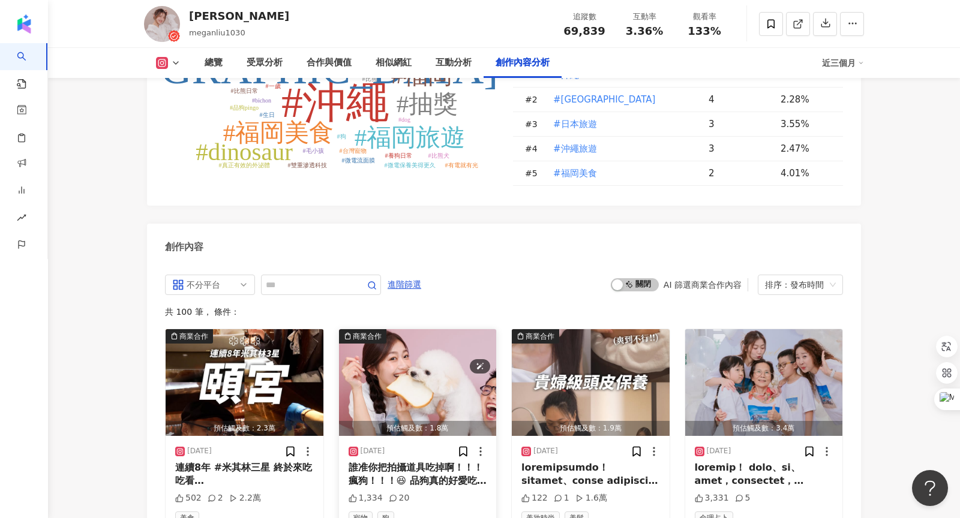
click at [421, 334] on img "button" at bounding box center [418, 382] width 158 height 107
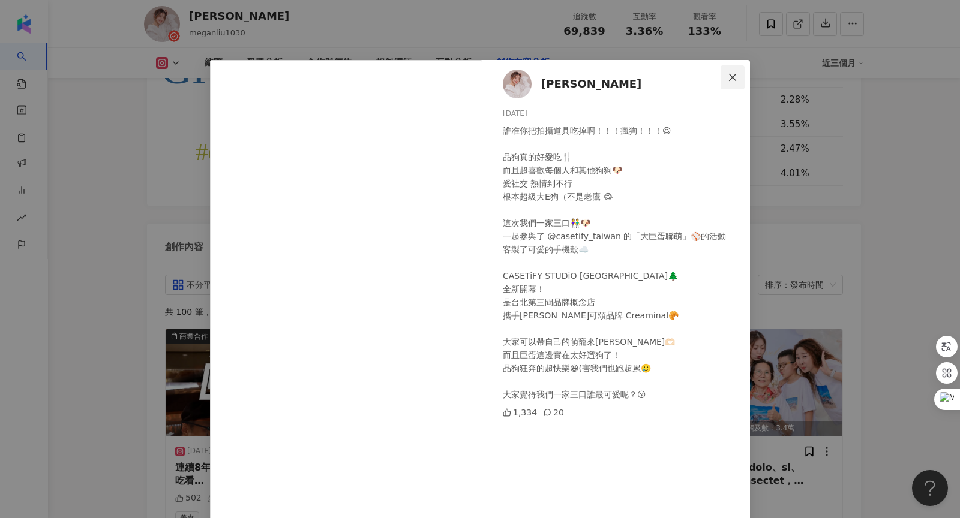
click at [731, 79] on icon "close" at bounding box center [733, 78] width 10 height 10
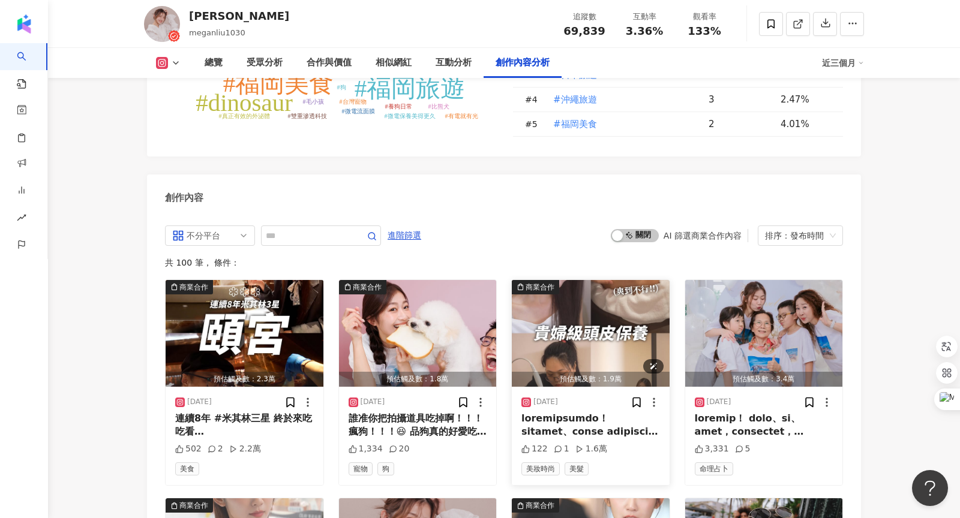
scroll to position [3678, 0]
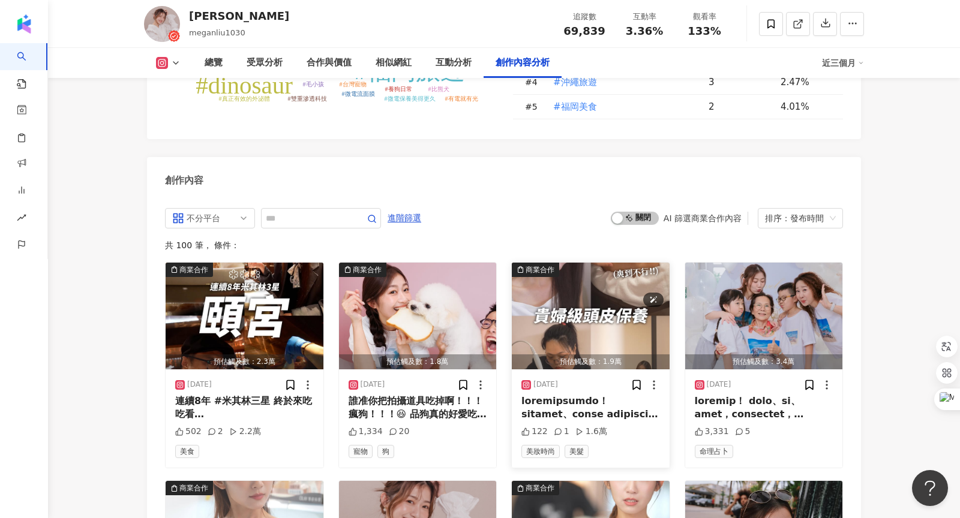
click at [562, 286] on img "button" at bounding box center [591, 316] width 158 height 107
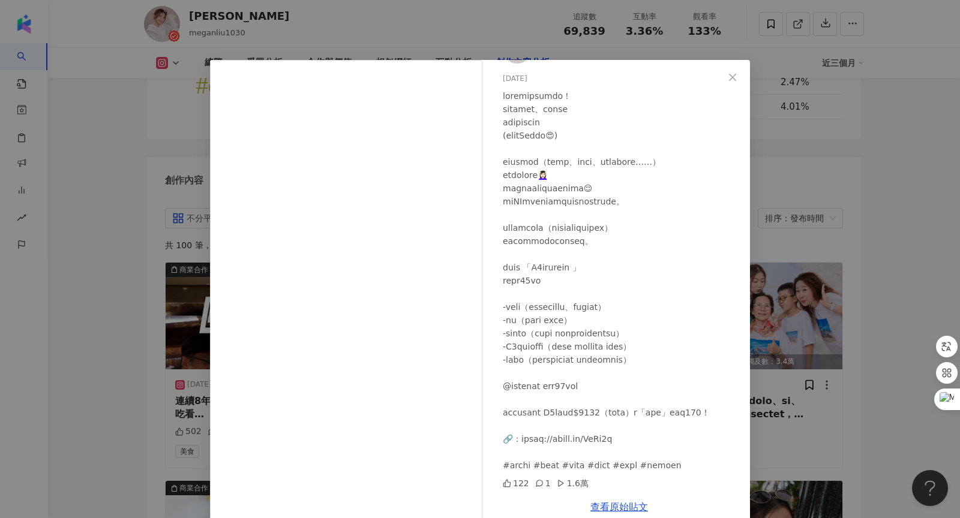
scroll to position [20, 0]
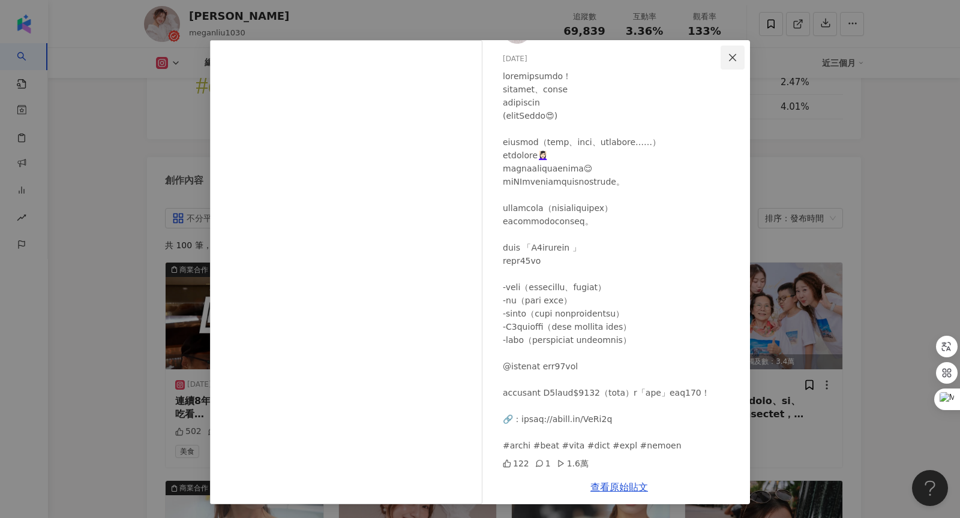
click at [737, 61] on icon "close" at bounding box center [733, 58] width 10 height 10
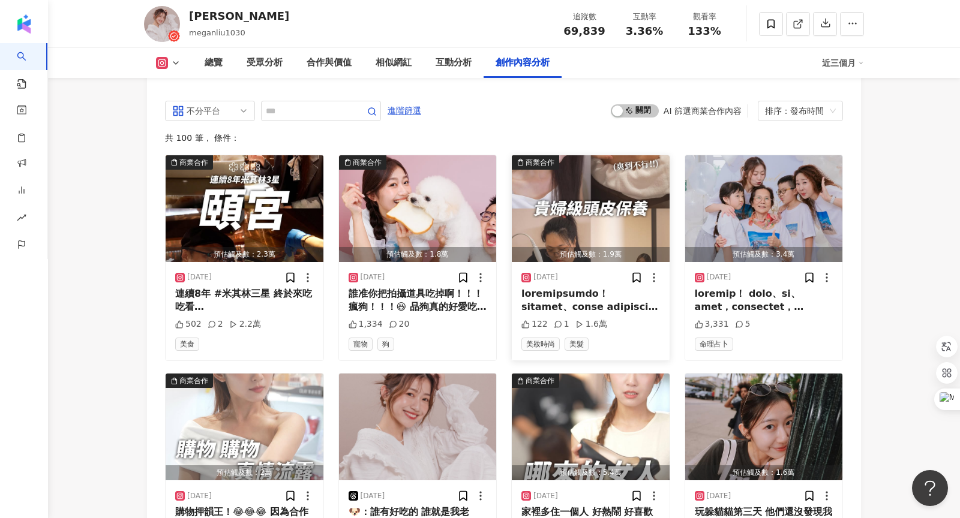
scroll to position [3788, 0]
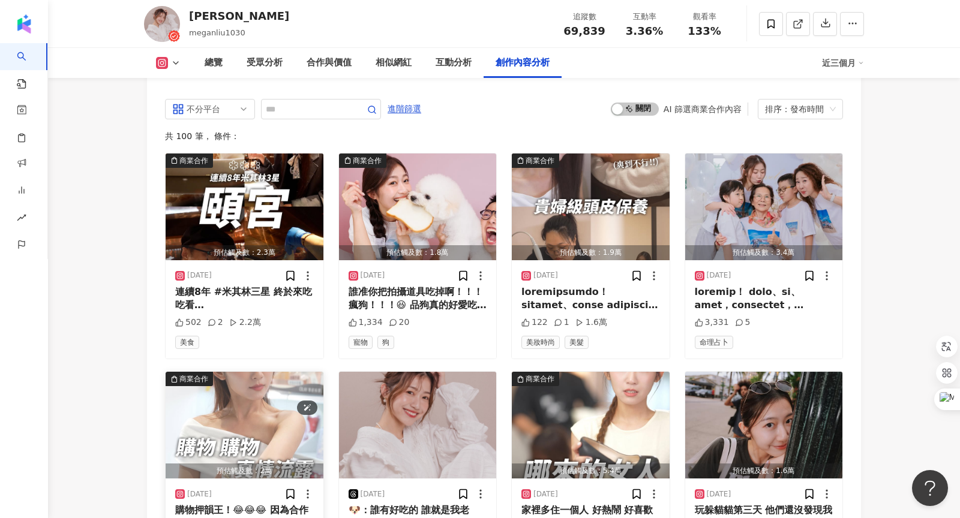
click at [223, 391] on img "button" at bounding box center [245, 425] width 158 height 107
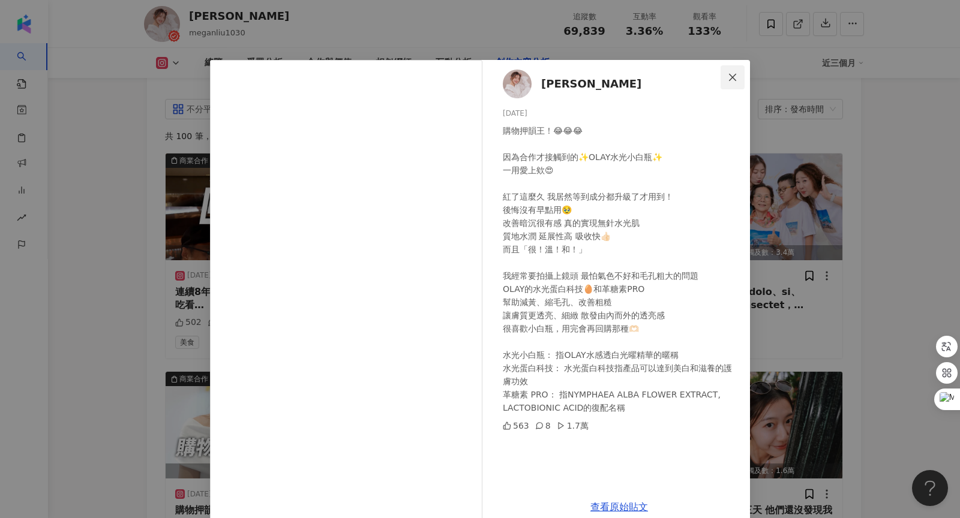
click at [725, 75] on span "Close" at bounding box center [733, 78] width 24 height 10
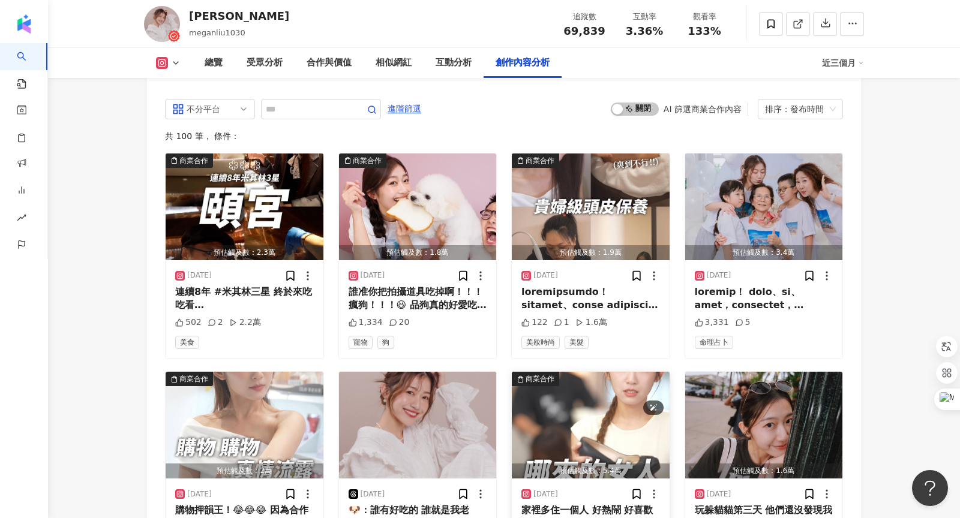
click at [595, 372] on img "button" at bounding box center [591, 425] width 158 height 107
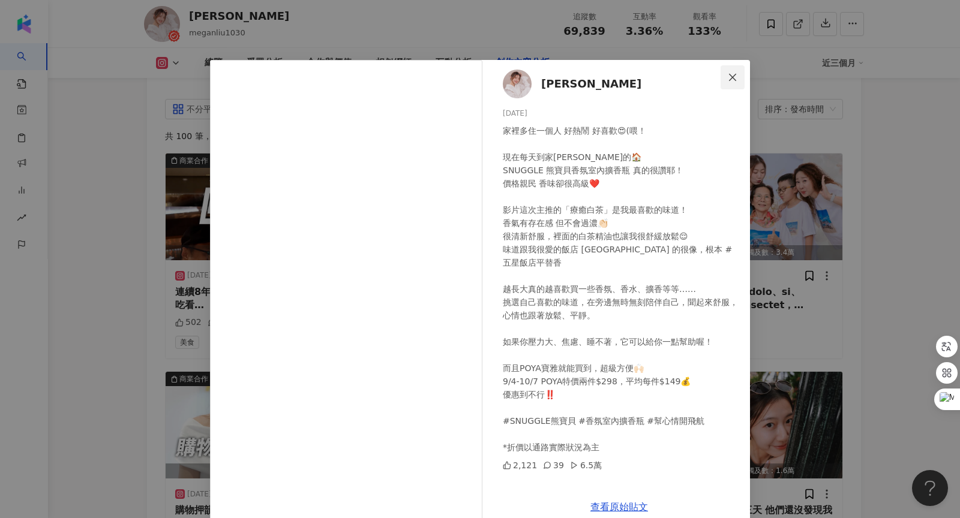
click at [729, 78] on icon "close" at bounding box center [733, 78] width 10 height 10
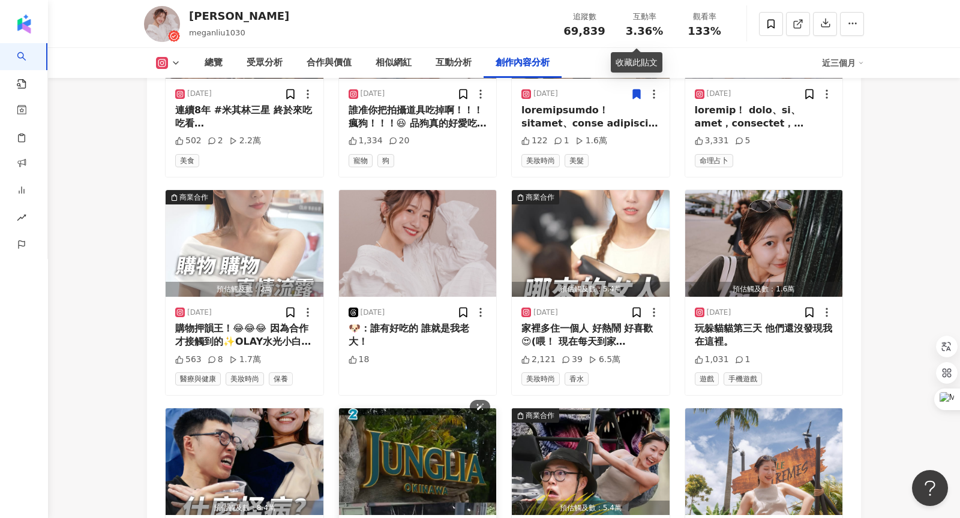
scroll to position [4019, 0]
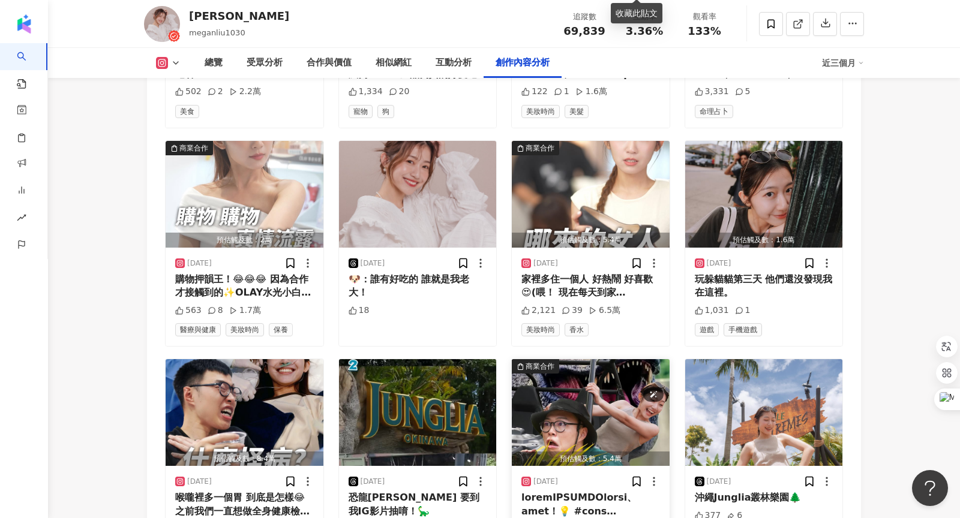
click at [643, 359] on img "button" at bounding box center [591, 412] width 158 height 107
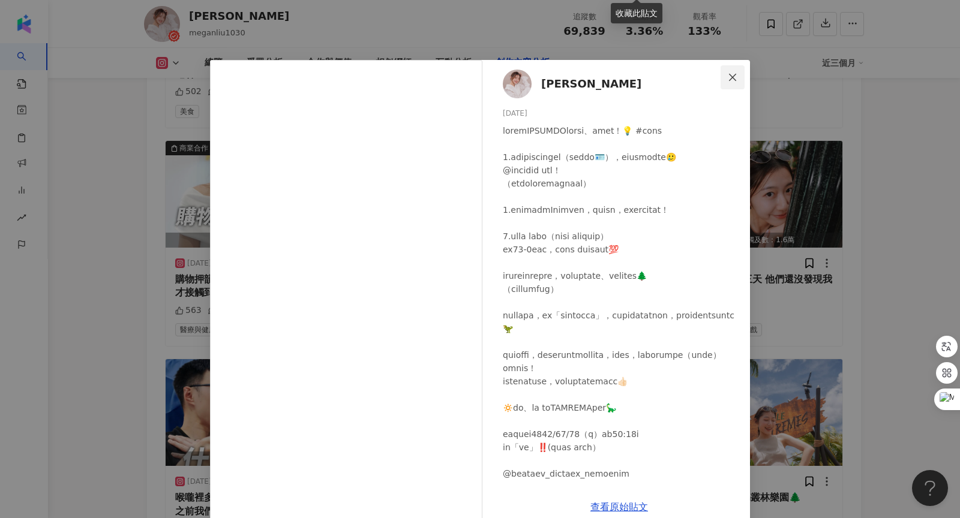
click at [731, 76] on icon "close" at bounding box center [733, 78] width 10 height 10
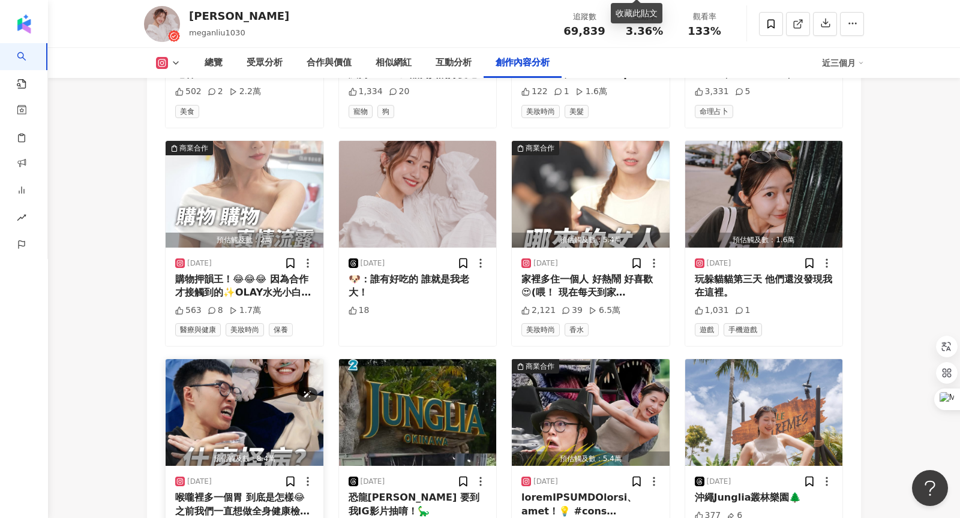
click at [244, 359] on img "button" at bounding box center [245, 412] width 158 height 107
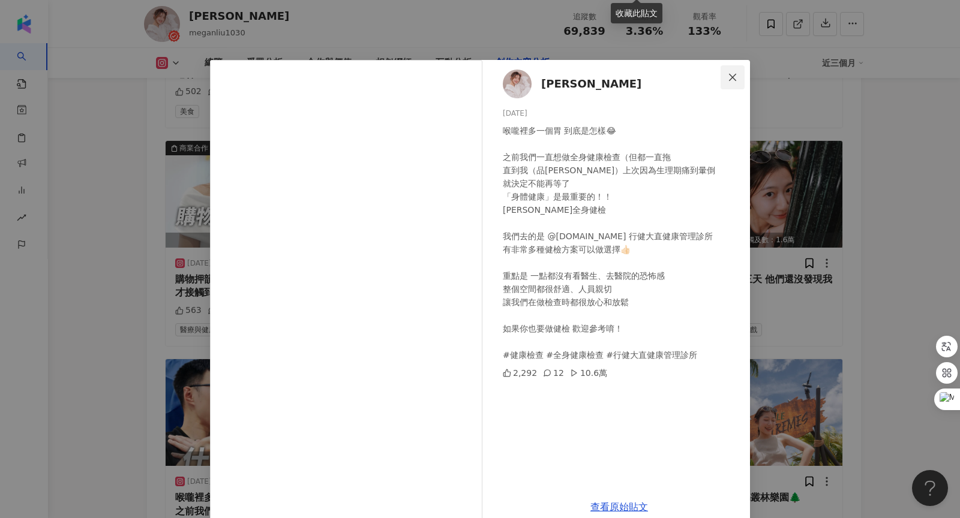
click at [733, 74] on icon "close" at bounding box center [733, 78] width 10 height 10
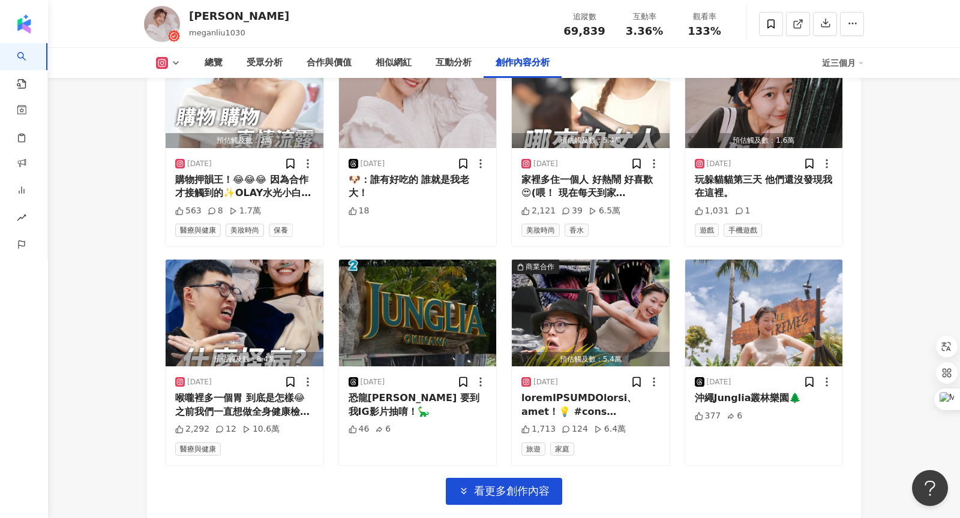
scroll to position [4124, 0]
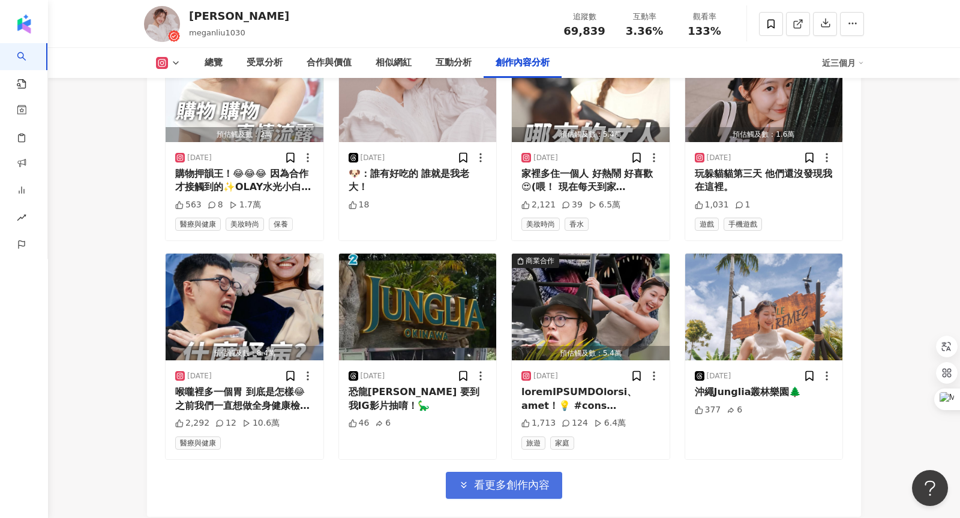
click at [512, 479] on span "看更多創作內容" at bounding box center [512, 485] width 76 height 13
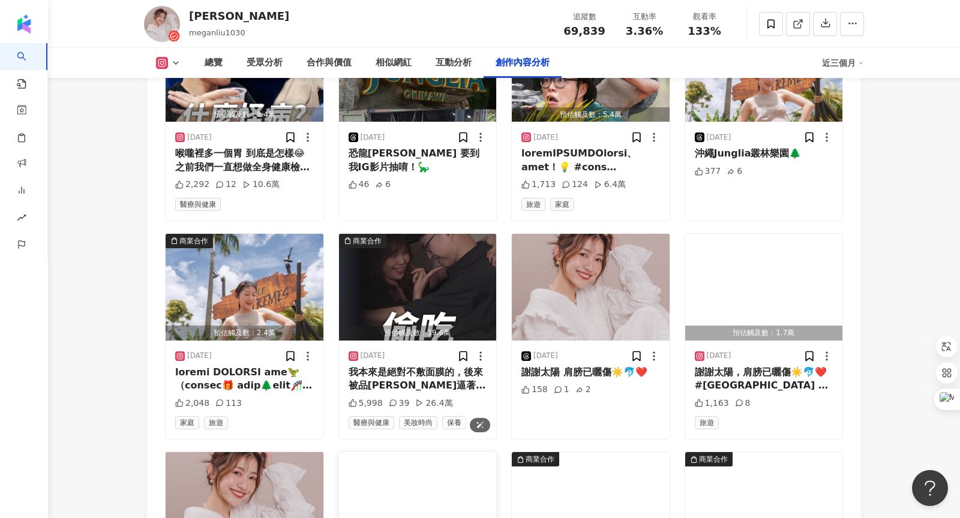
scroll to position [4452, 0]
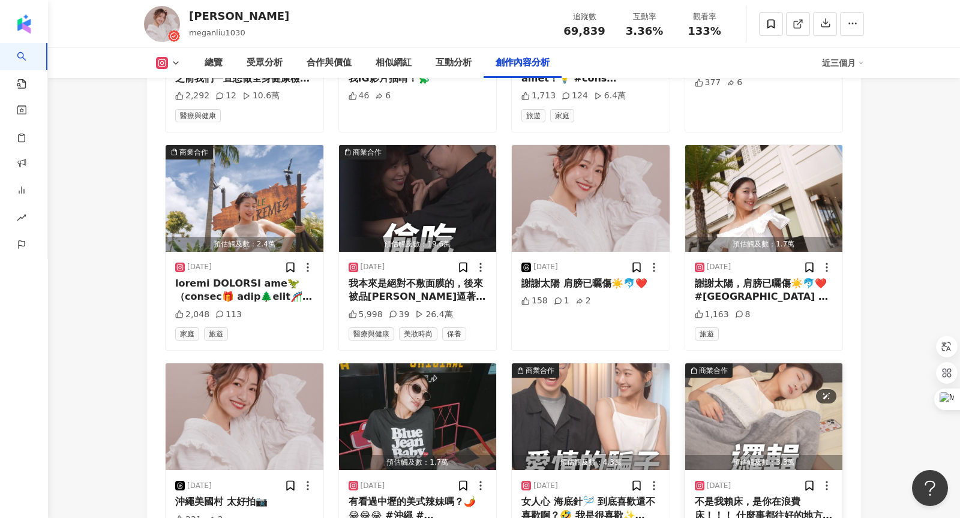
click at [776, 364] on img "button" at bounding box center [764, 417] width 158 height 107
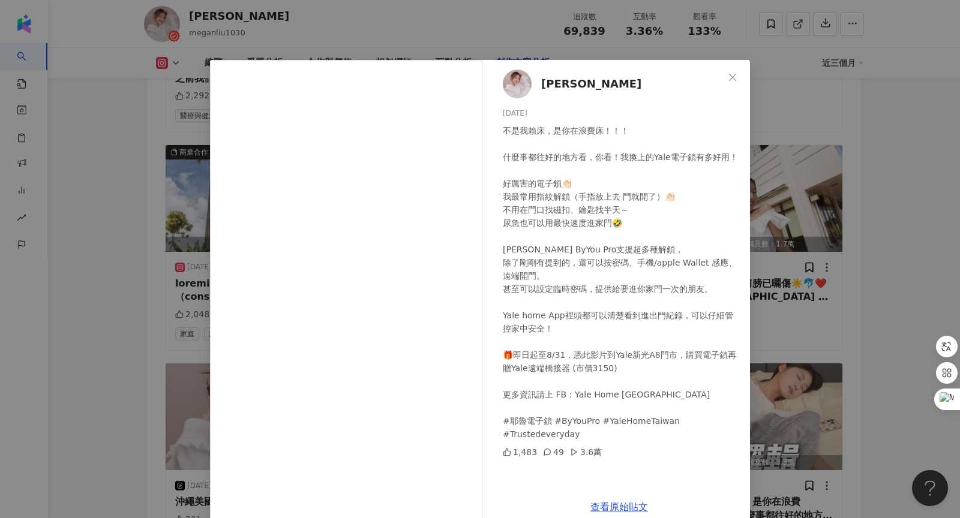
click at [729, 76] on icon "close" at bounding box center [733, 78] width 10 height 10
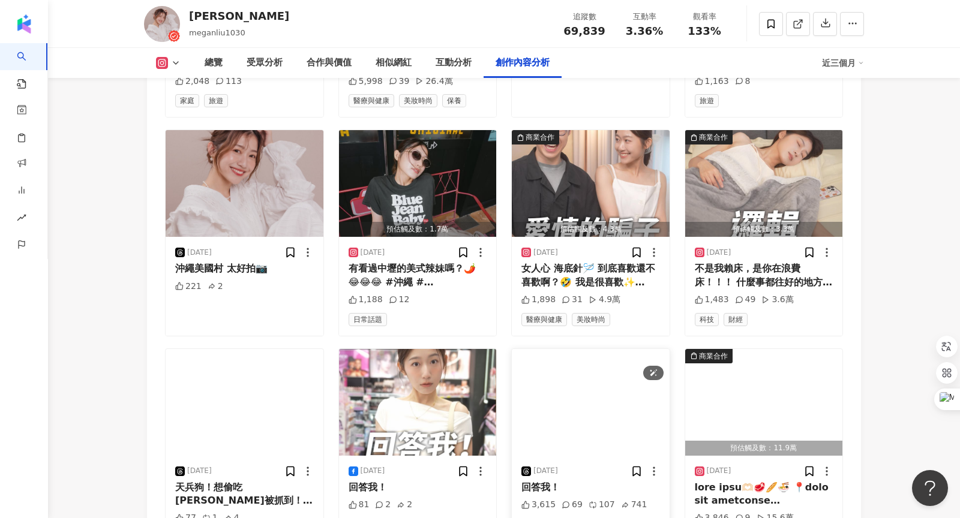
scroll to position [4696, 0]
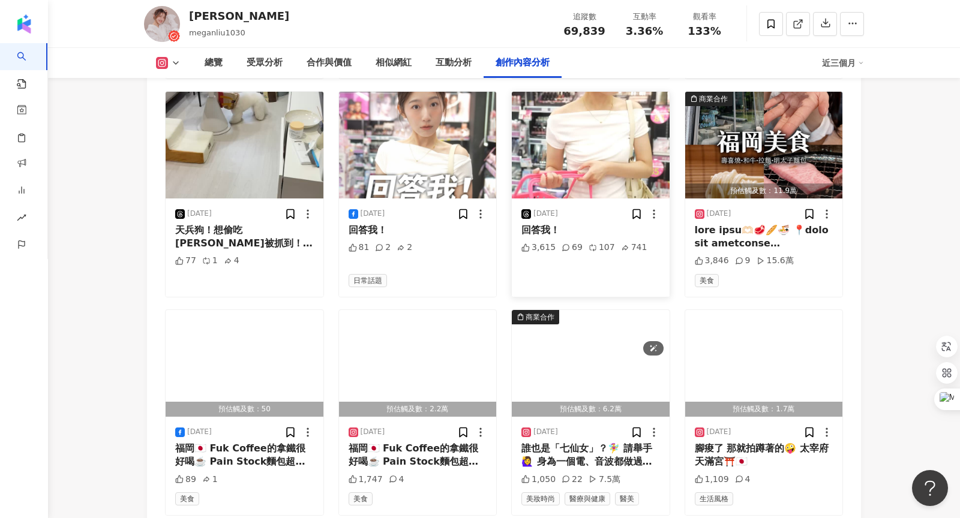
scroll to position [4944, 0]
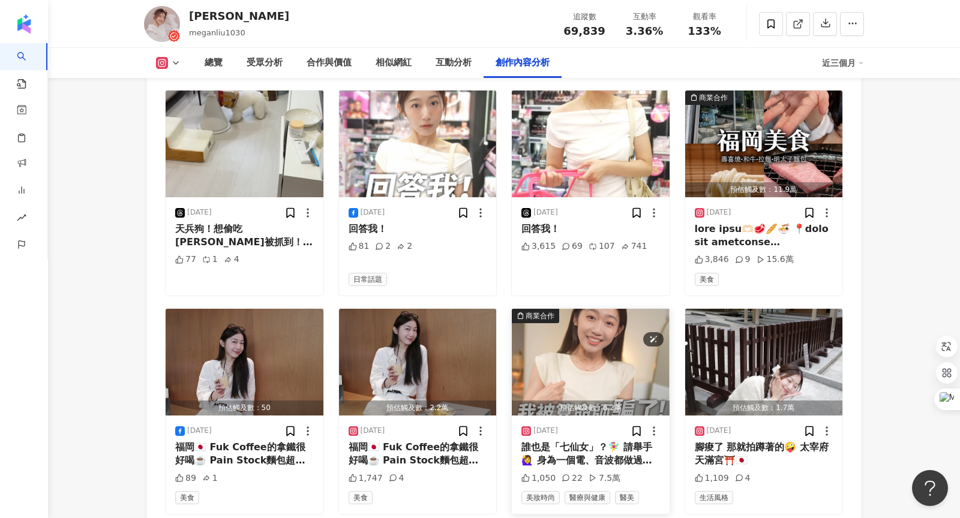
click at [606, 309] on img "button" at bounding box center [591, 362] width 158 height 107
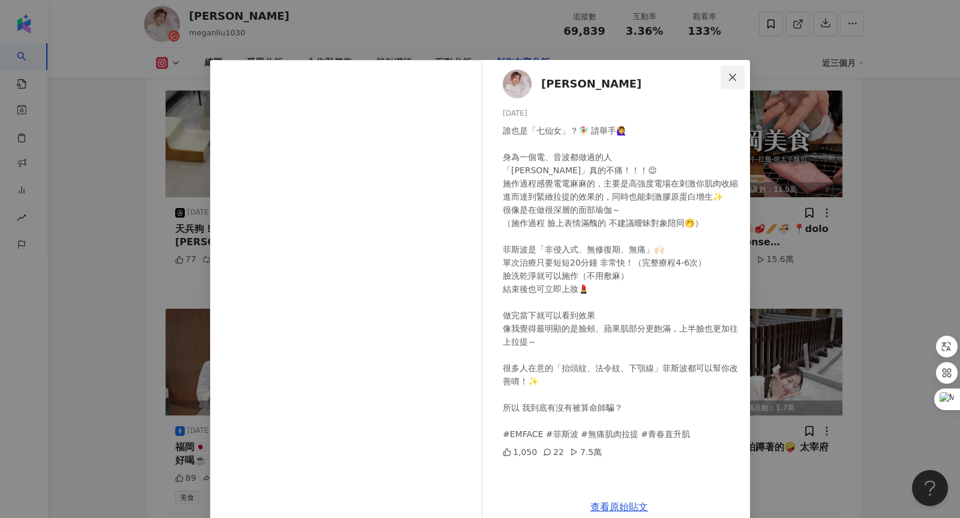
click at [738, 73] on span "Close" at bounding box center [733, 78] width 24 height 10
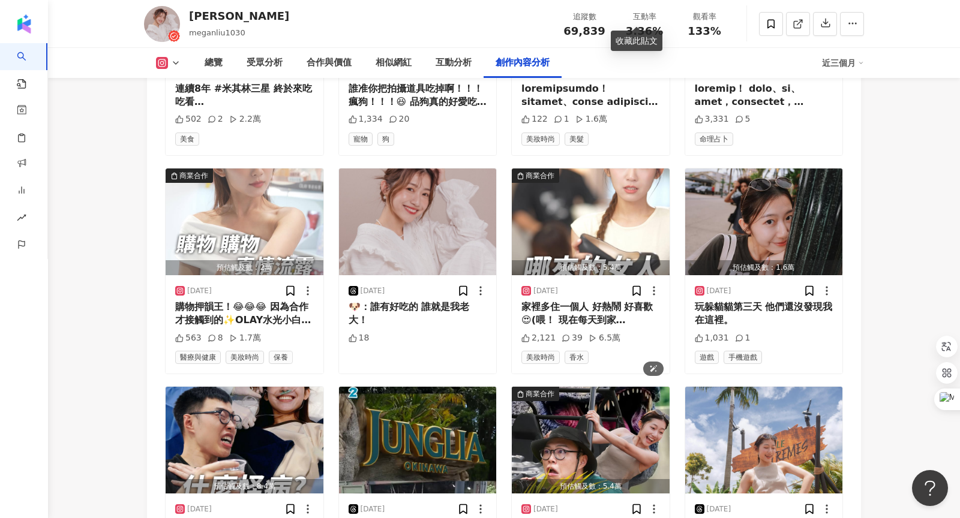
scroll to position [3968, 0]
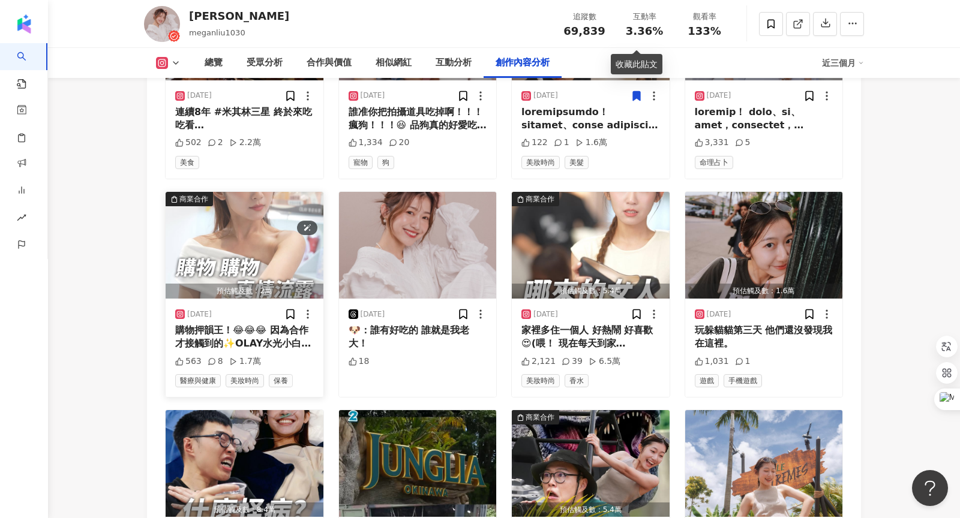
click at [267, 192] on img "button" at bounding box center [245, 245] width 158 height 107
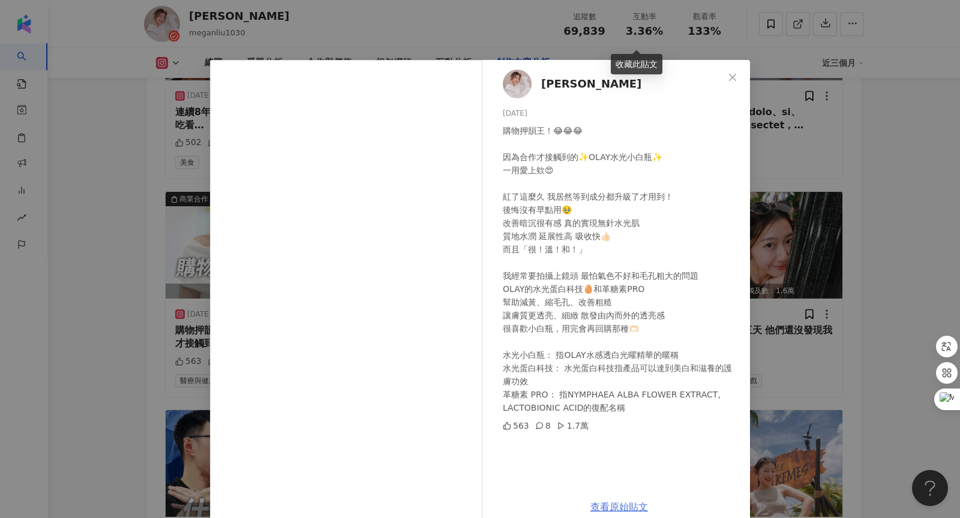
click at [617, 505] on link "查看原始貼文" at bounding box center [619, 507] width 58 height 11
click at [736, 80] on icon "close" at bounding box center [733, 78] width 10 height 10
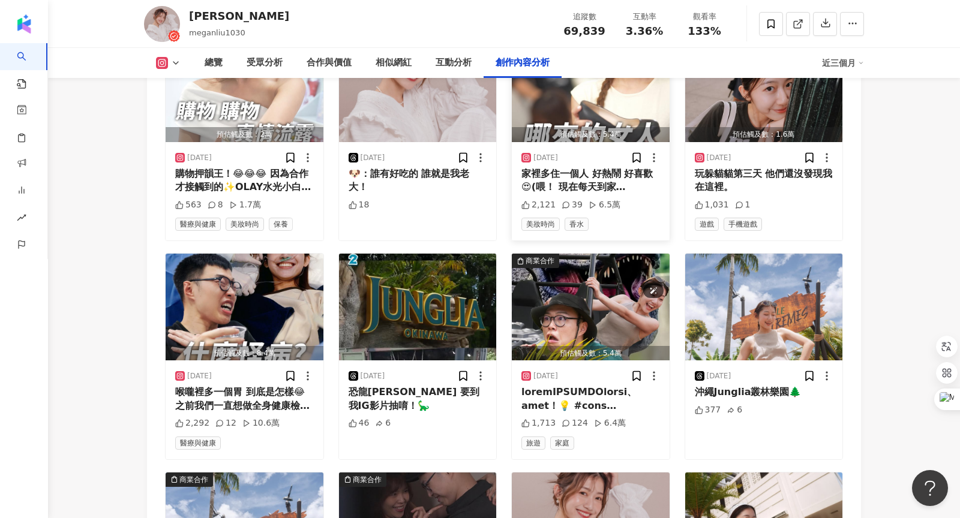
scroll to position [4128, 0]
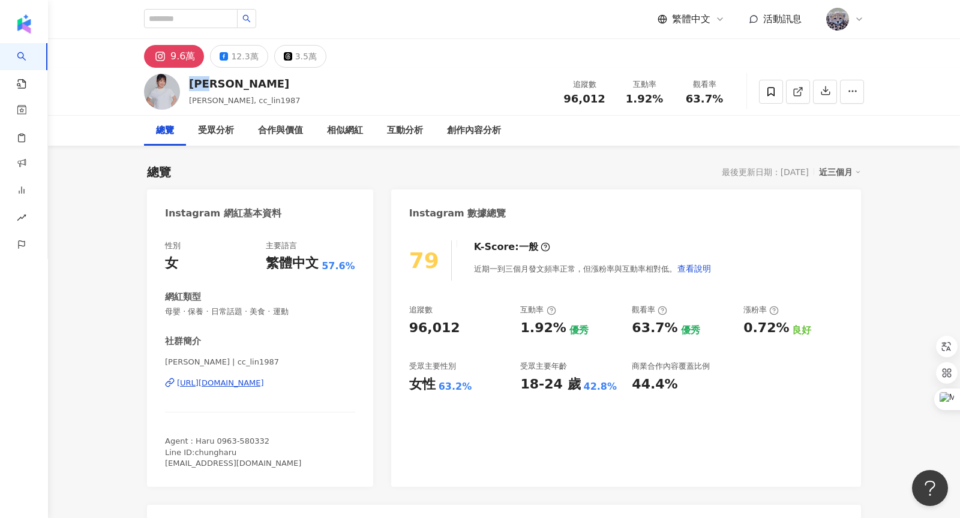
drag, startPoint x: 190, startPoint y: 85, endPoint x: 227, endPoint y: 84, distance: 37.2
click at [227, 84] on div "[PERSON_NAME]" at bounding box center [245, 83] width 112 height 15
copy div "[PERSON_NAME]"
click at [311, 355] on div "社群簡介 [PERSON_NAME] | cc_lin1987 [URL][DOMAIN_NAME] Agent : Haru 0963-580332 Lin…" at bounding box center [260, 402] width 190 height 134
drag, startPoint x: 569, startPoint y: 98, endPoint x: 601, endPoint y: 98, distance: 31.8
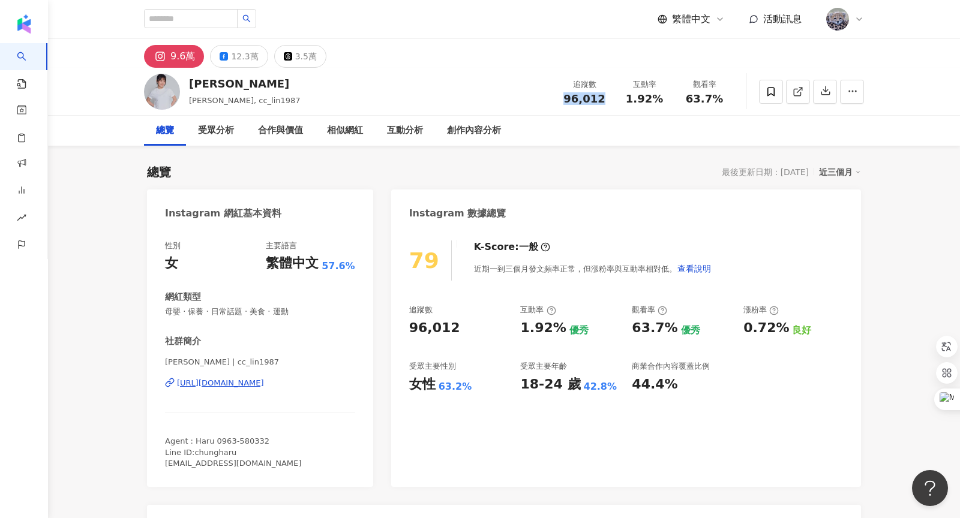
click at [601, 98] on span "96,012" at bounding box center [583, 98] width 41 height 13
copy span "96,012"
drag, startPoint x: 689, startPoint y: 101, endPoint x: 730, endPoint y: 98, distance: 40.4
click at [730, 98] on div "觀看率 63.7%" at bounding box center [704, 92] width 60 height 26
copy span "63.7%"
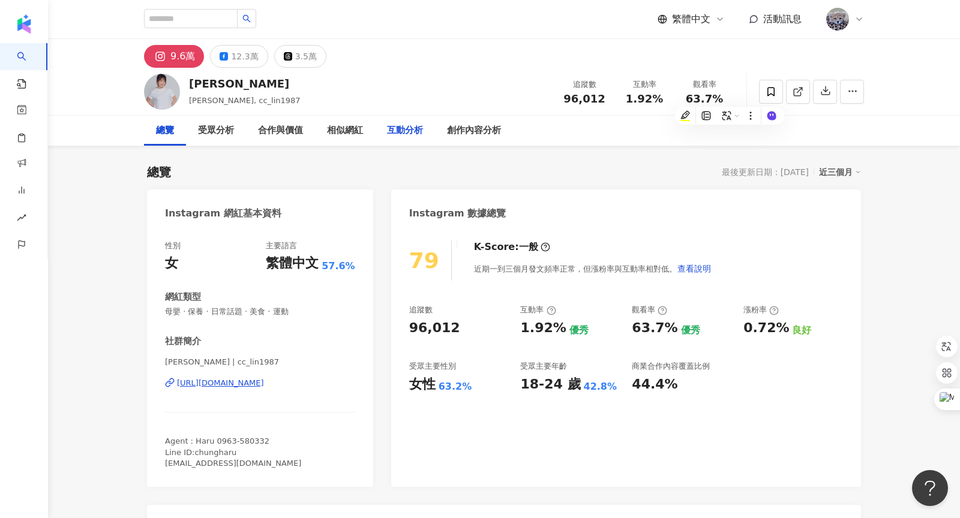
click at [413, 128] on div "互動分析" at bounding box center [405, 131] width 36 height 14
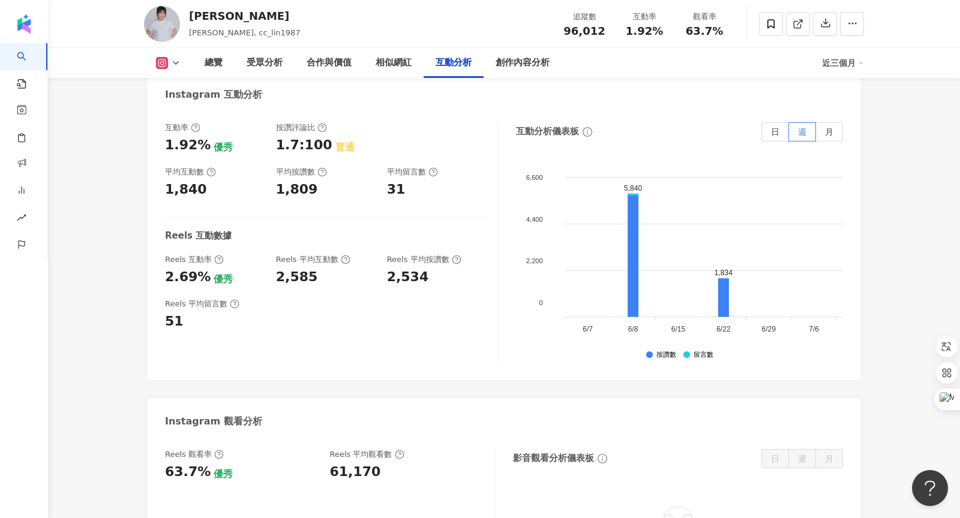
scroll to position [2435, 0]
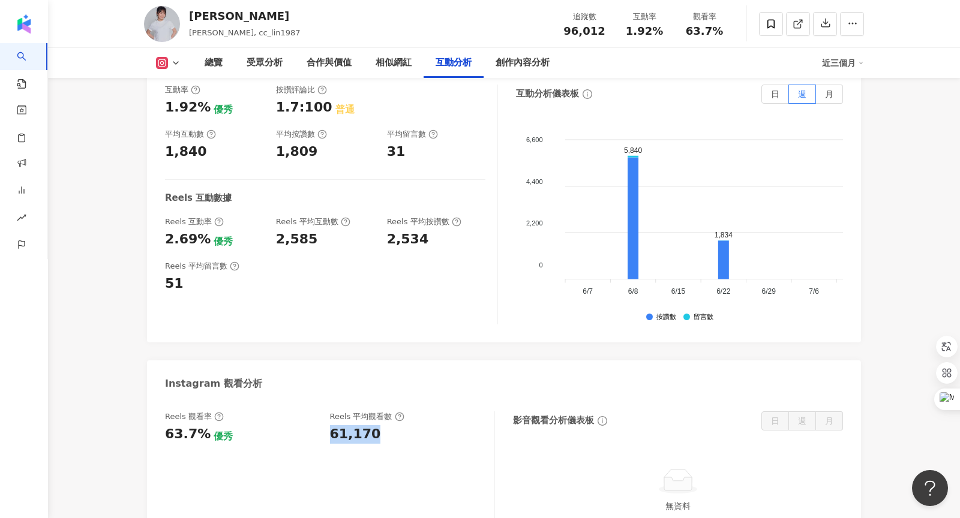
drag, startPoint x: 331, startPoint y: 422, endPoint x: 391, endPoint y: 421, distance: 60.0
click at [391, 425] on div "61,170" at bounding box center [406, 434] width 153 height 19
copy div "61,170"
click at [515, 65] on div "創作內容分析" at bounding box center [523, 63] width 54 height 14
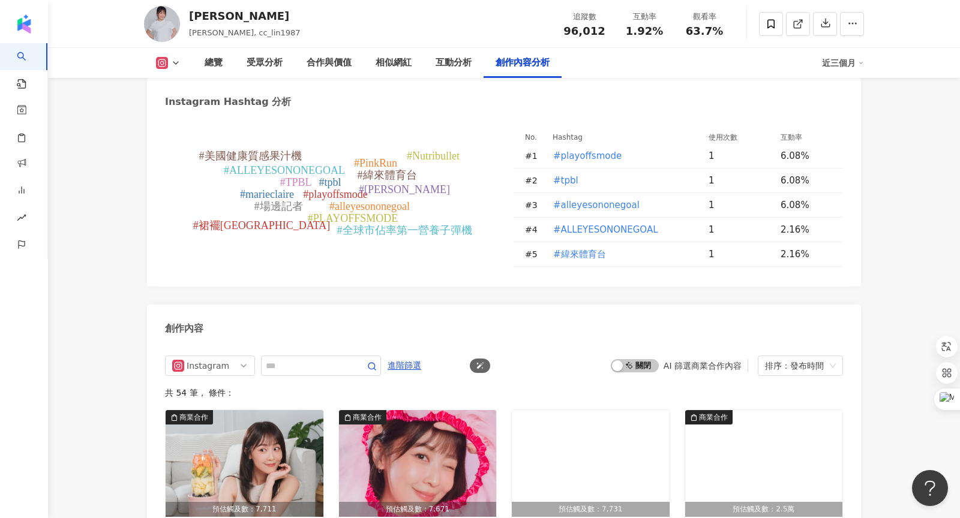
scroll to position [3444, 0]
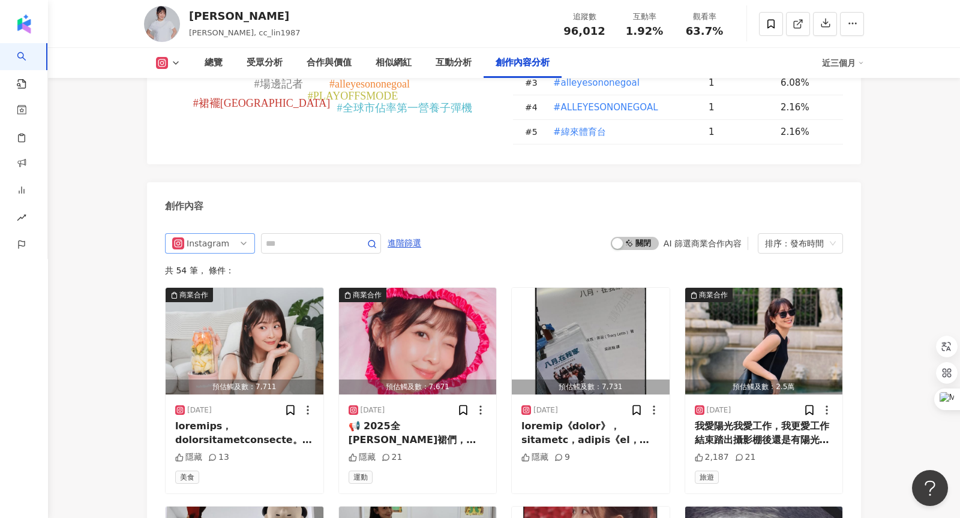
click at [226, 234] on span "Instagram" at bounding box center [210, 243] width 76 height 19
click at [215, 262] on div "不分平台" at bounding box center [208, 268] width 39 height 13
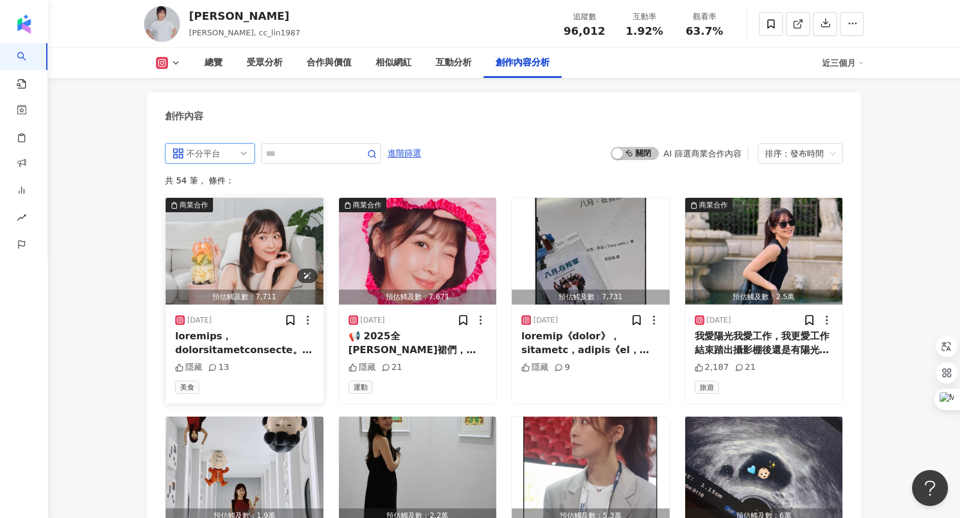
click at [309, 229] on div "商業合作 預估觸及數：7,711 [DATE] 隱藏 13 美食 商業合作 預估觸及數：7,671 [DATE] 📢 2025全[PERSON_NAME]裙們…" at bounding box center [504, 519] width 678 height 644
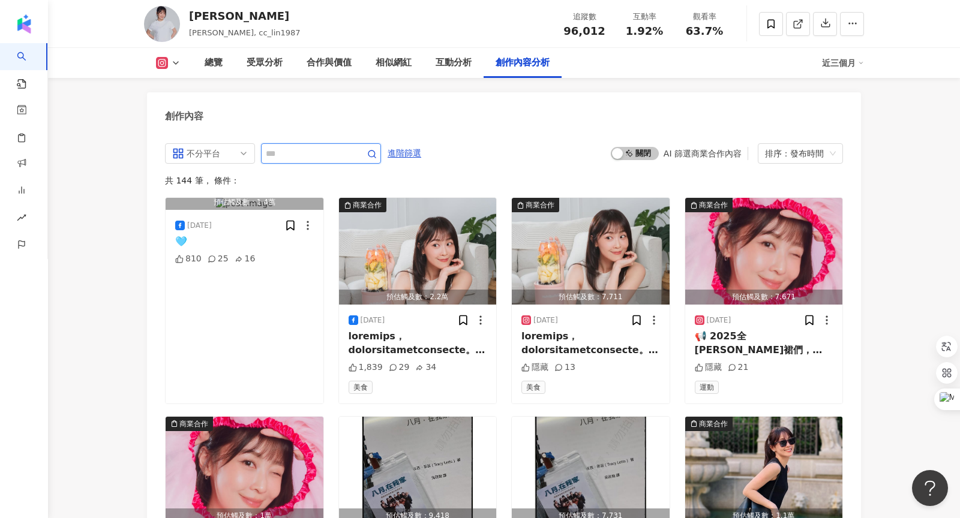
click at [301, 146] on input "text" at bounding box center [308, 153] width 84 height 14
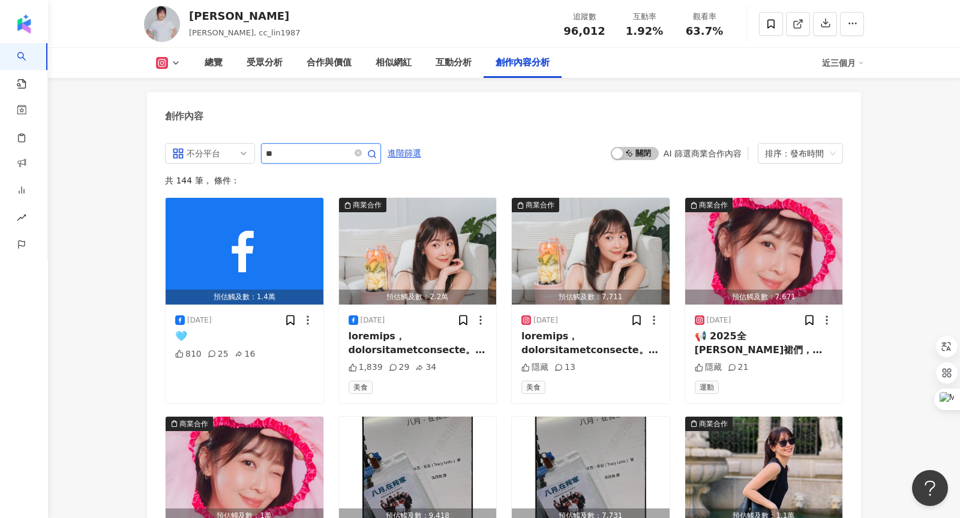
type input "**"
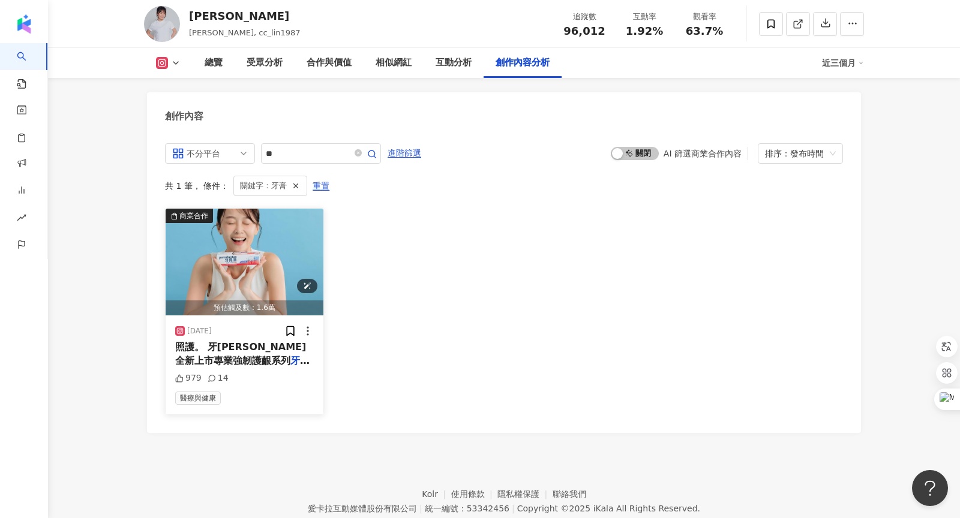
click at [245, 284] on img "button" at bounding box center [245, 262] width 158 height 107
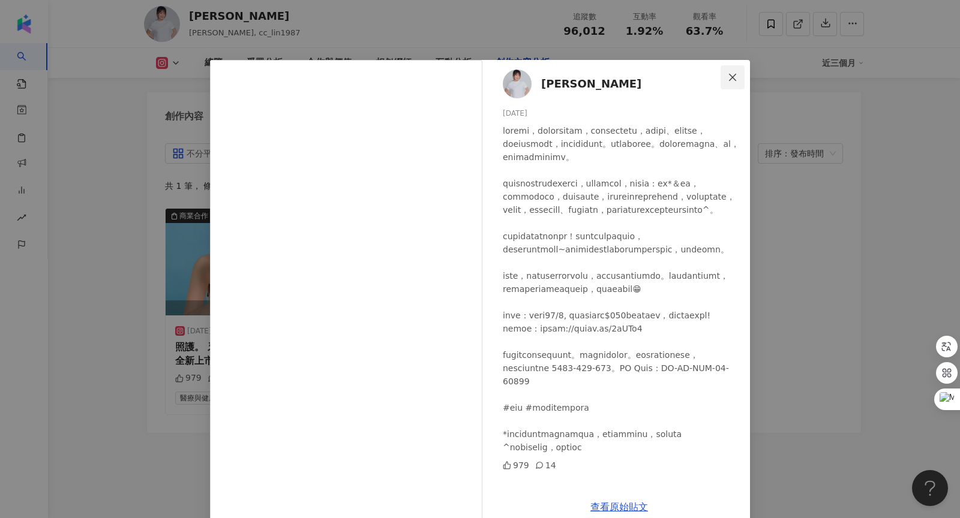
click at [735, 80] on icon "close" at bounding box center [732, 76] width 7 height 7
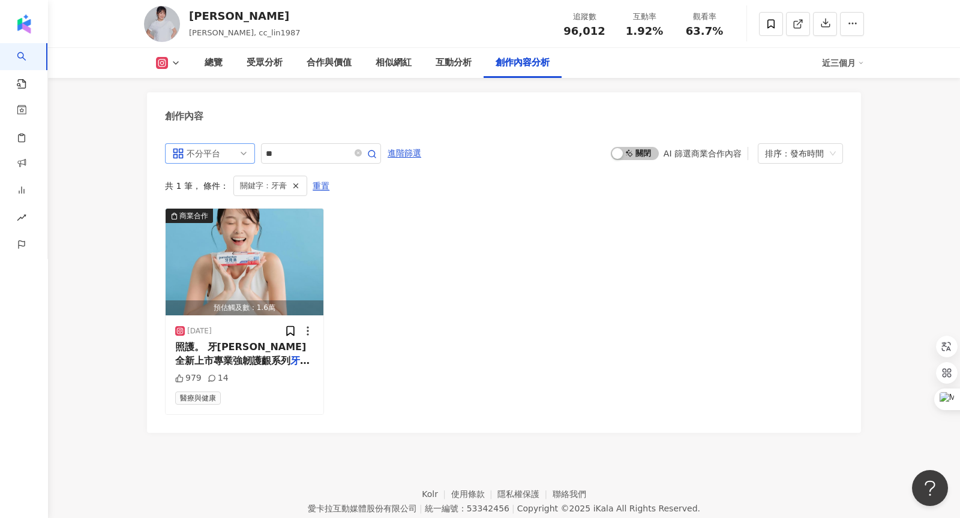
click at [218, 144] on div "不分平台" at bounding box center [206, 153] width 39 height 19
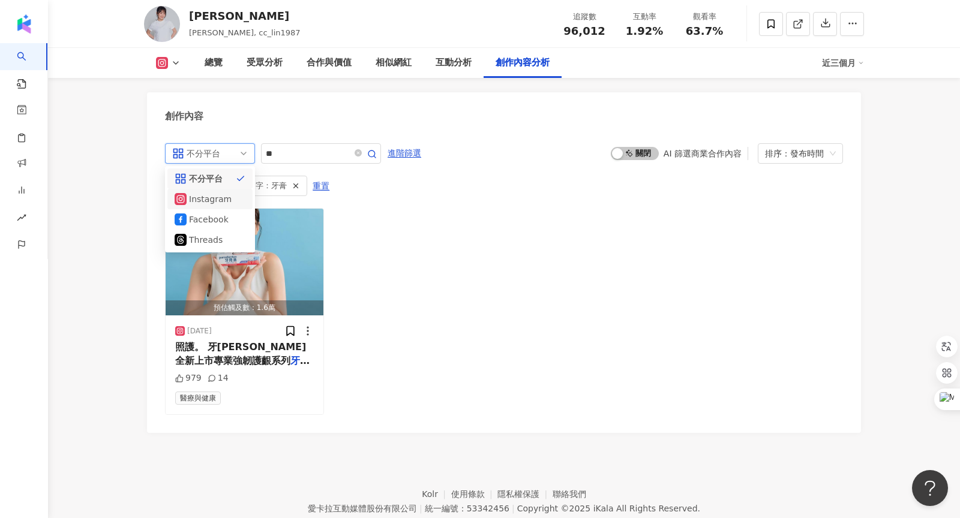
click at [217, 193] on div "Instagram" at bounding box center [208, 199] width 39 height 13
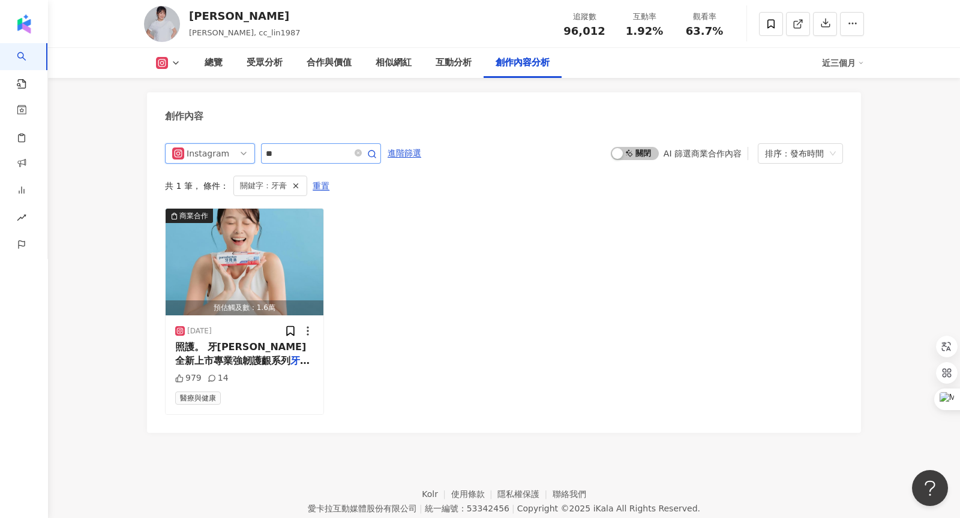
click at [365, 146] on span at bounding box center [364, 153] width 24 height 14
click at [364, 146] on span at bounding box center [364, 153] width 24 height 14
click at [358, 149] on icon "close-circle" at bounding box center [358, 152] width 7 height 7
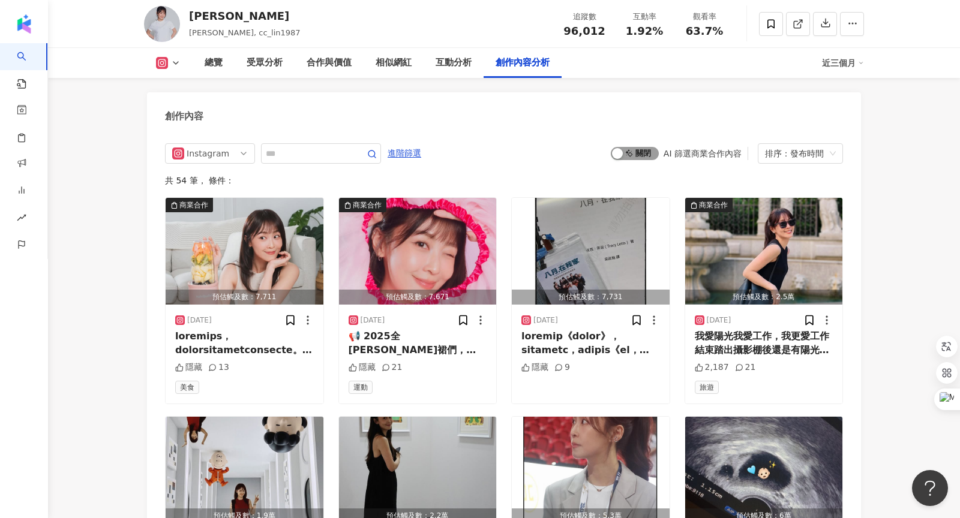
click at [646, 147] on span "啟動 關閉" at bounding box center [635, 153] width 48 height 13
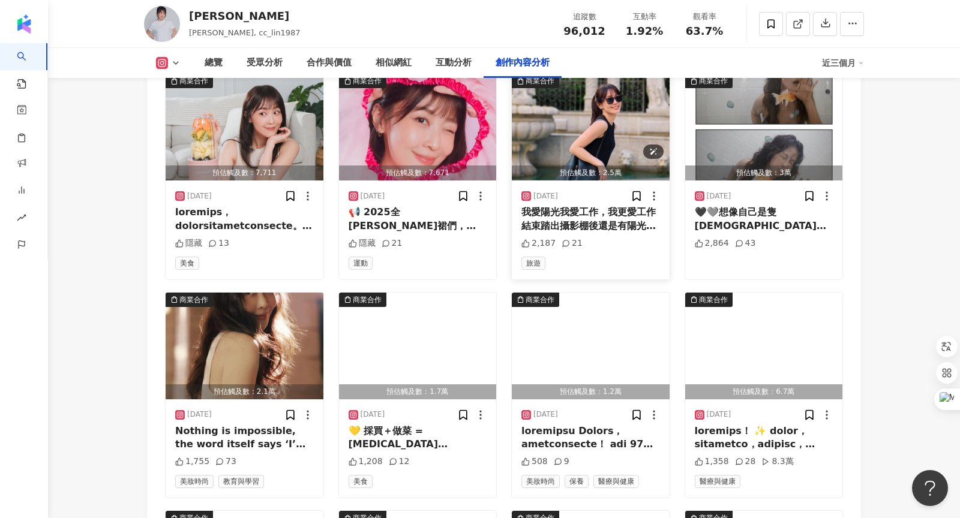
scroll to position [3660, 0]
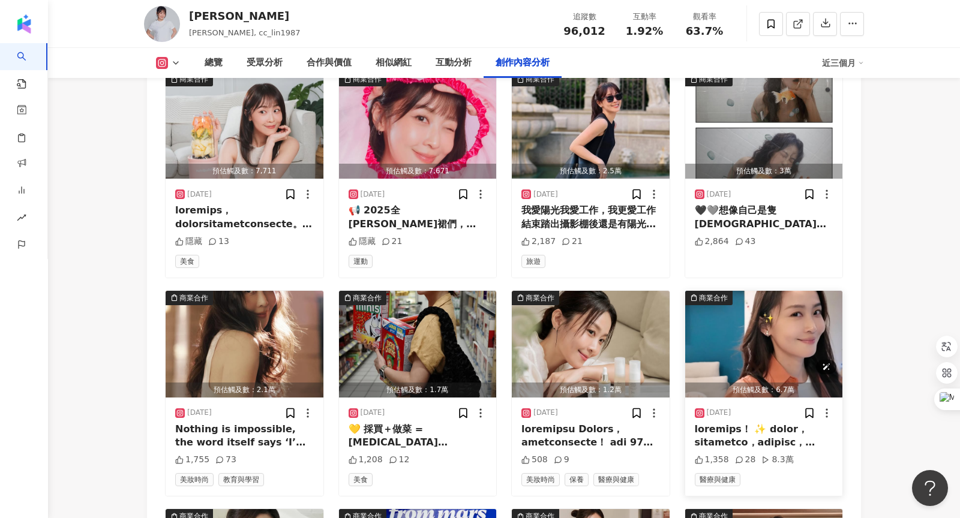
click at [764, 313] on img "button" at bounding box center [764, 344] width 158 height 107
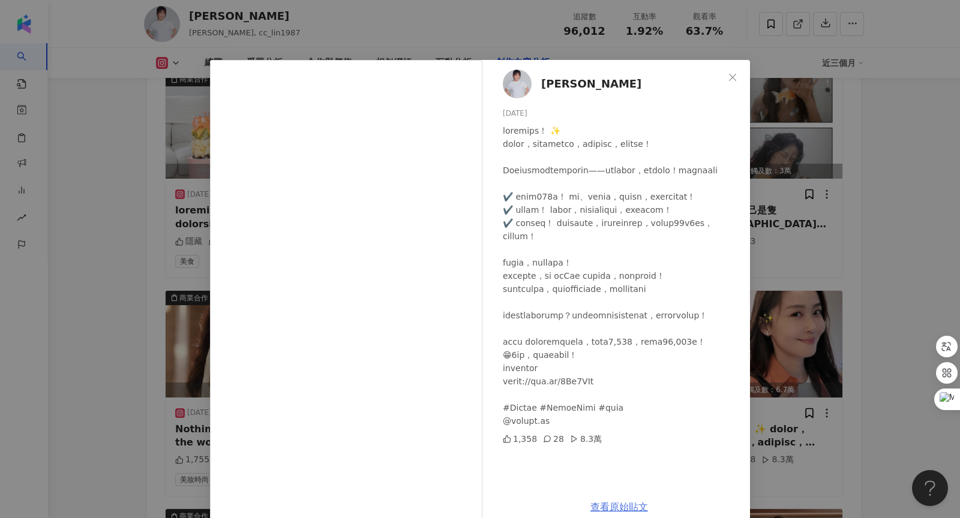
click at [613, 506] on link "查看原始貼文" at bounding box center [619, 507] width 58 height 11
click at [735, 73] on icon "close" at bounding box center [733, 78] width 10 height 10
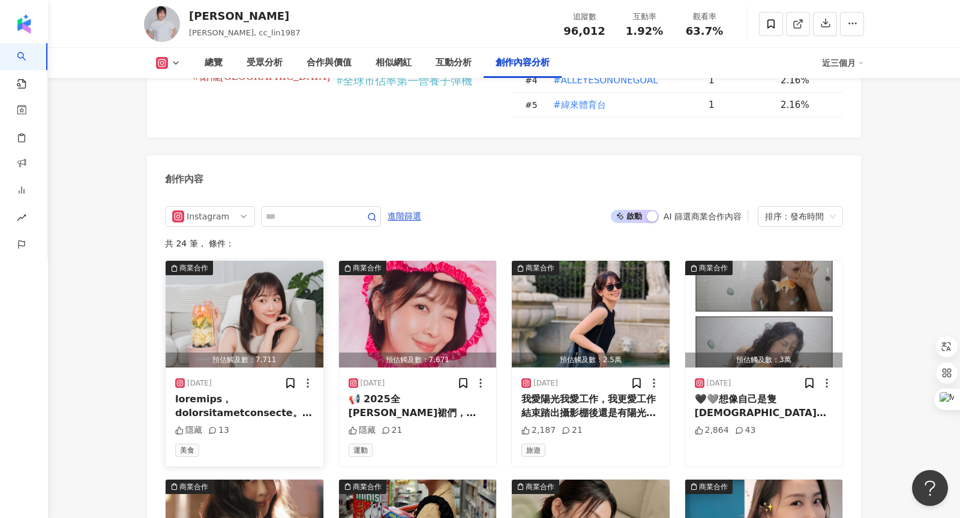
scroll to position [3270, 0]
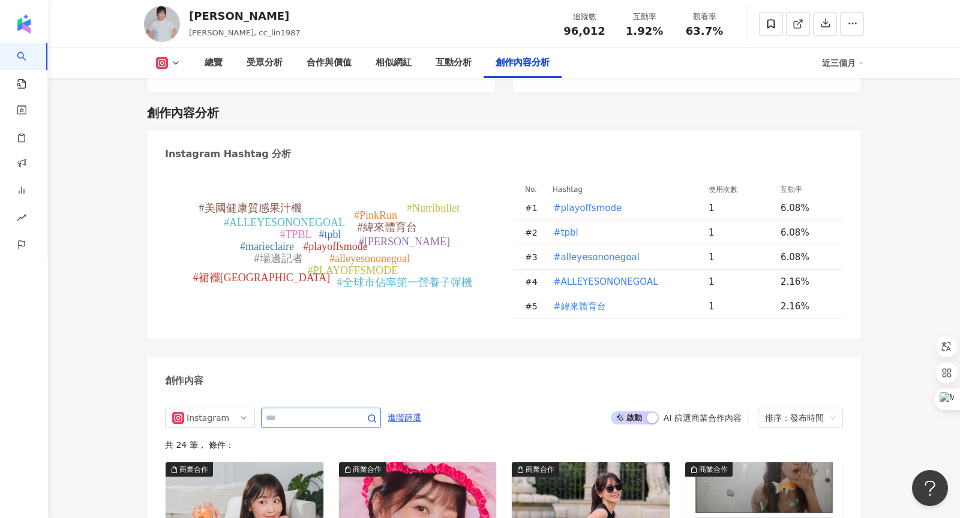
click at [283, 411] on input "text" at bounding box center [308, 418] width 84 height 14
type input "*"
type input "**"
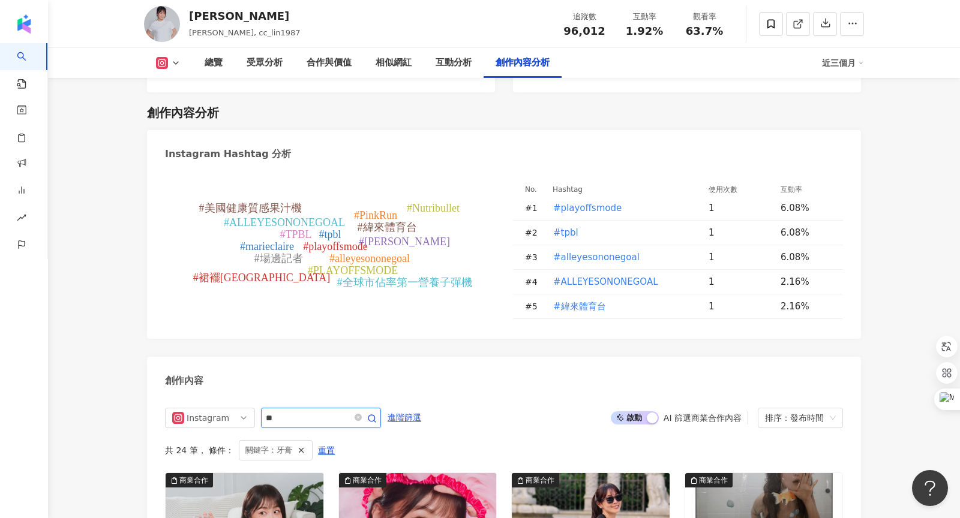
scroll to position [3534, 0]
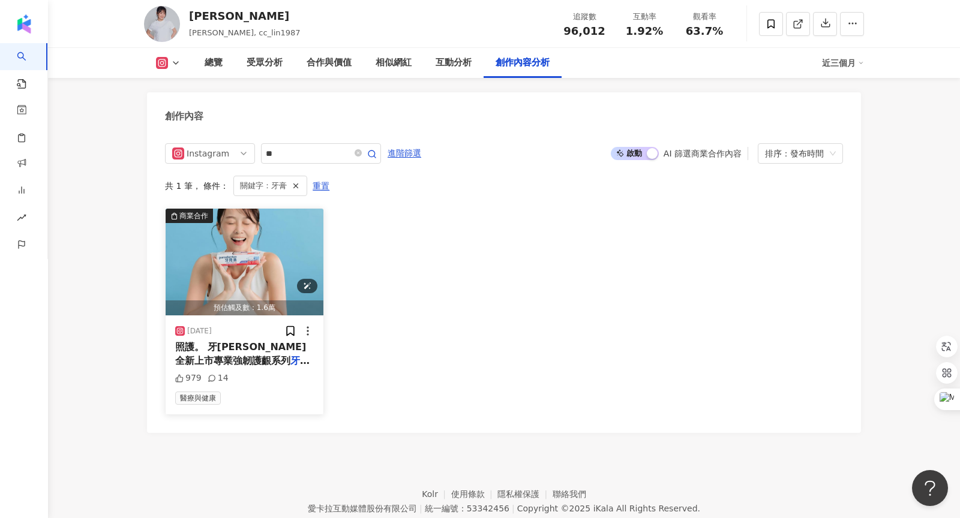
click at [243, 256] on img "button" at bounding box center [245, 262] width 158 height 107
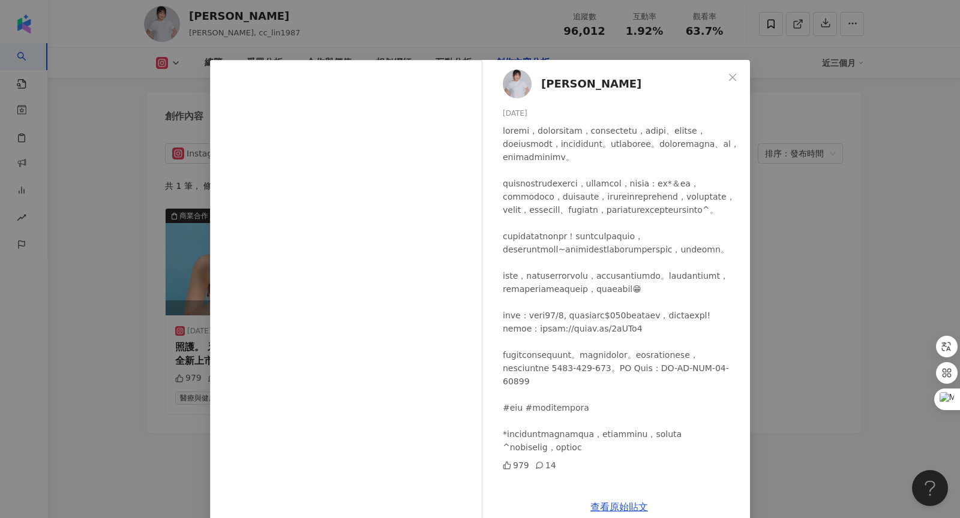
scroll to position [74, 0]
drag, startPoint x: 542, startPoint y: 414, endPoint x: 656, endPoint y: 413, distance: 114.0
click at [656, 413] on div at bounding box center [622, 289] width 238 height 330
copy div "周適專業強韌護齦系列"
click at [792, 347] on div "林昀希 2024/10/15 979 14 查看原始貼文" at bounding box center [480, 259] width 960 height 518
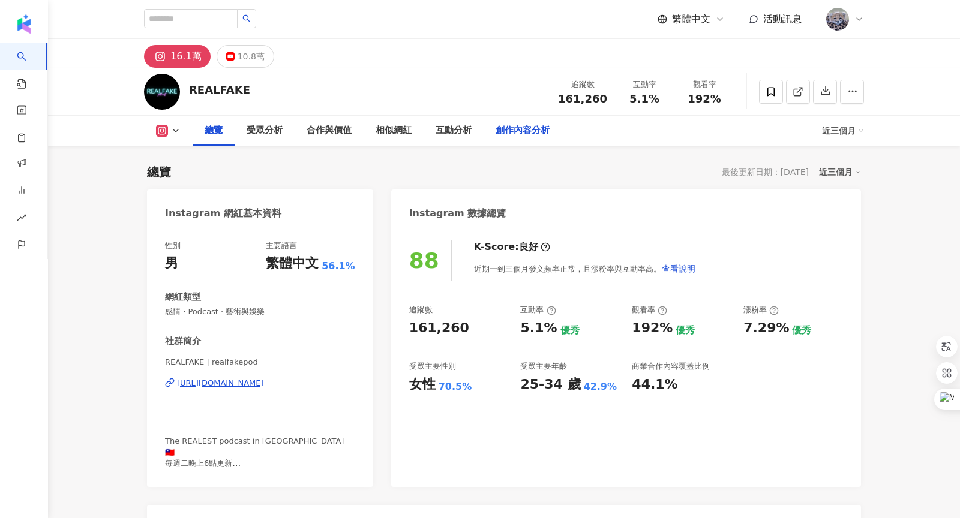
click at [524, 134] on div "創作內容分析" at bounding box center [523, 131] width 54 height 14
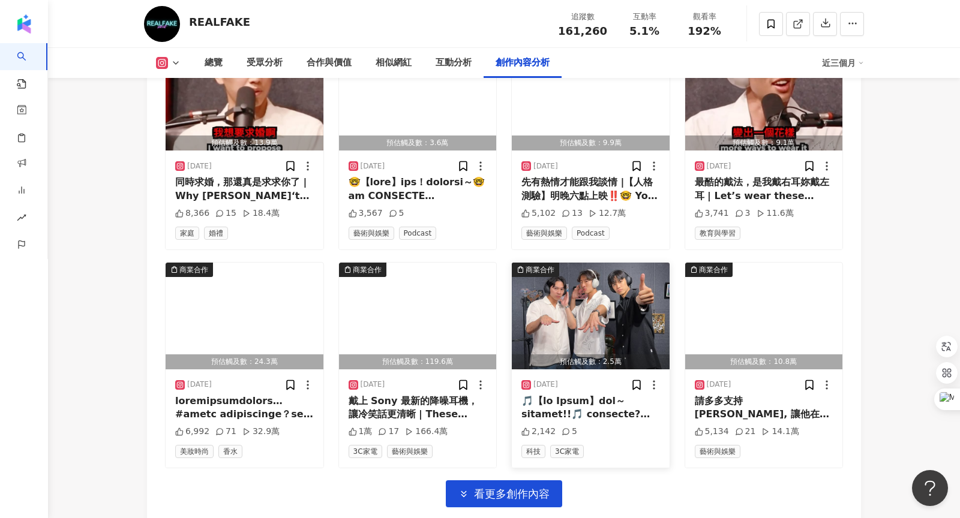
scroll to position [4086, 0]
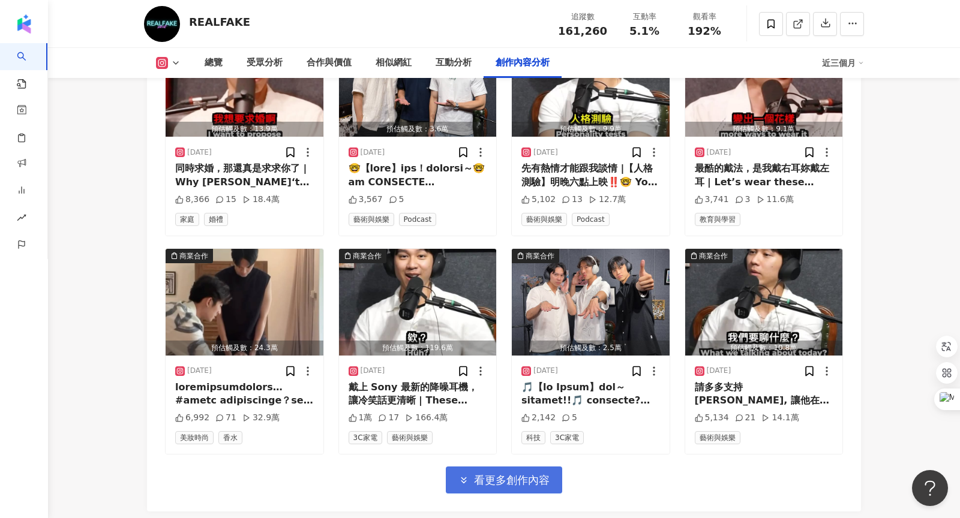
click at [512, 467] on button "看更多創作內容" at bounding box center [504, 480] width 116 height 27
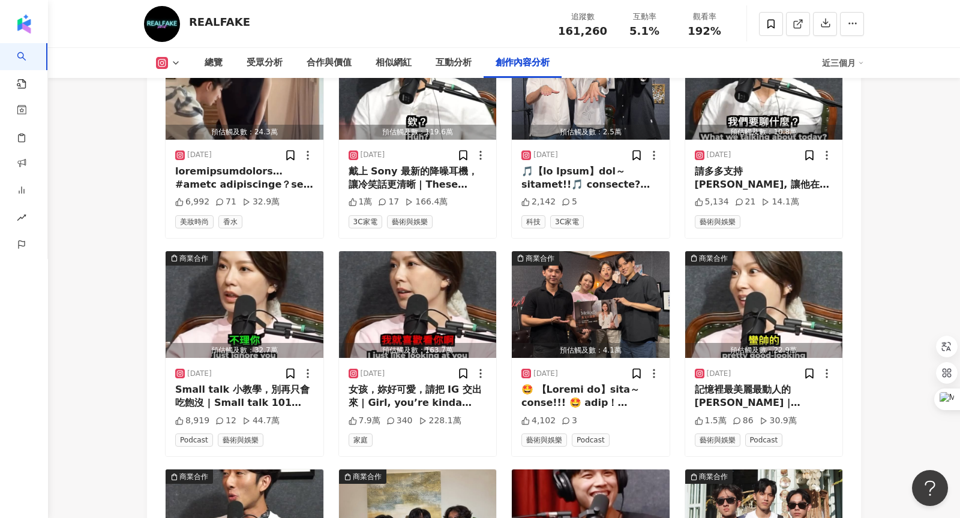
scroll to position [4434, 0]
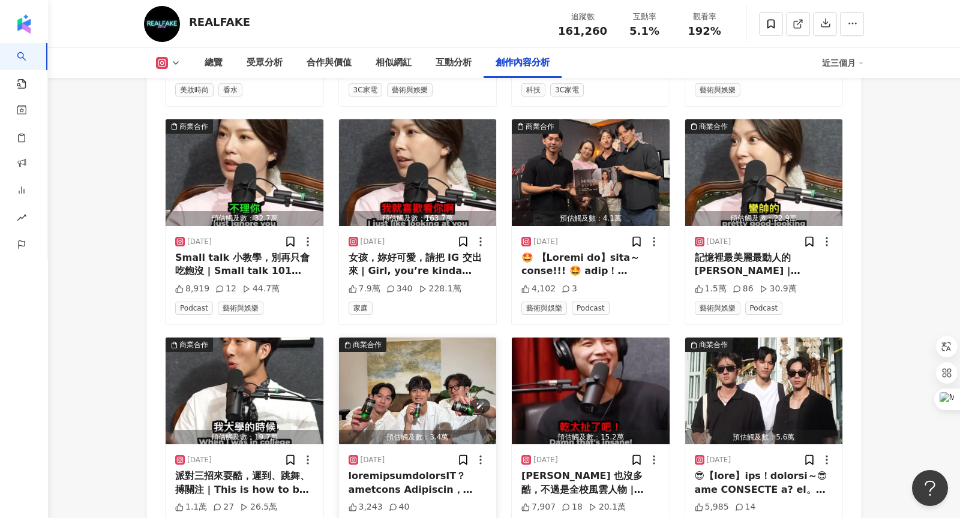
click at [472, 389] on img "button" at bounding box center [418, 391] width 158 height 107
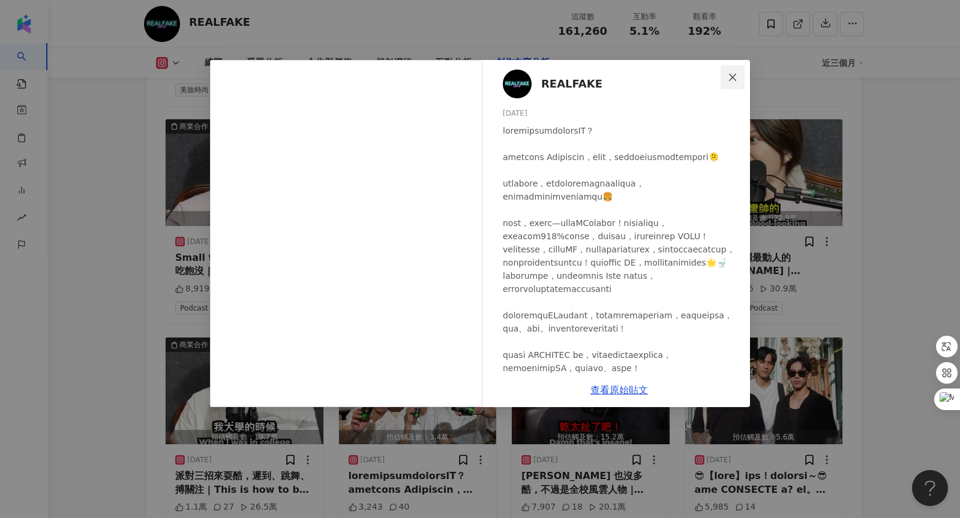
click at [736, 79] on icon "close" at bounding box center [733, 78] width 10 height 10
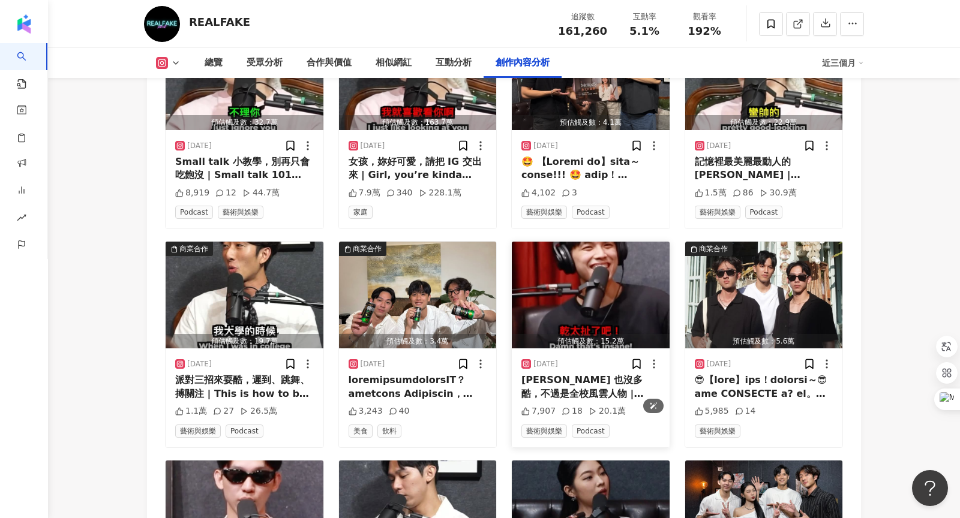
scroll to position [4559, 0]
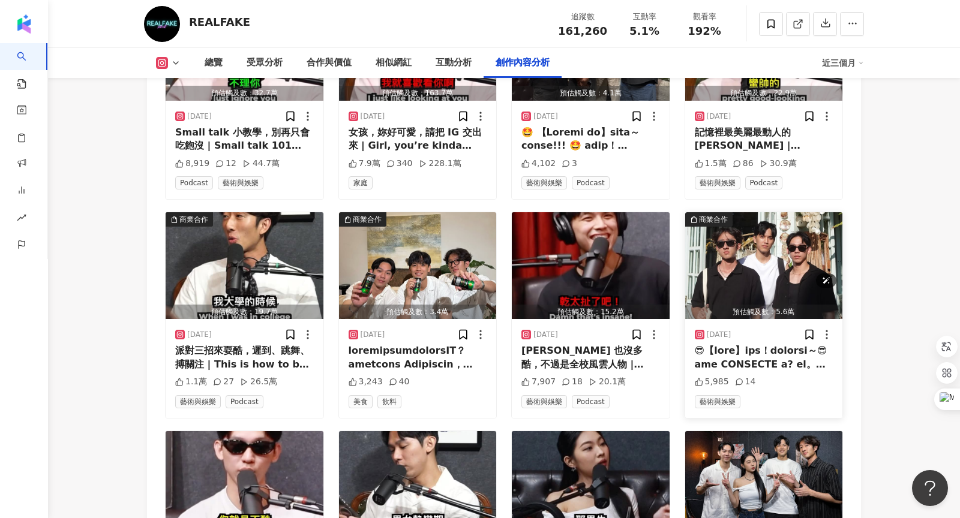
click at [743, 221] on img "button" at bounding box center [764, 265] width 158 height 107
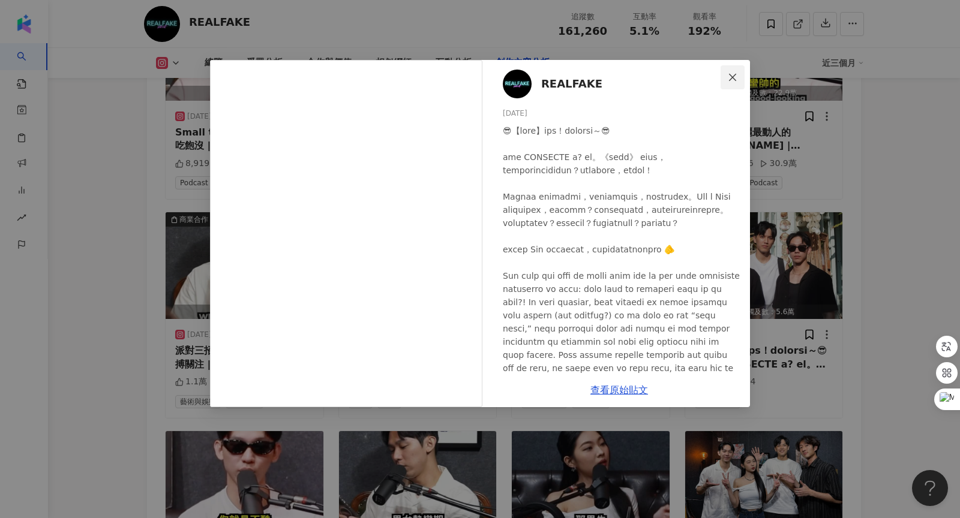
click at [733, 77] on icon "close" at bounding box center [732, 76] width 7 height 7
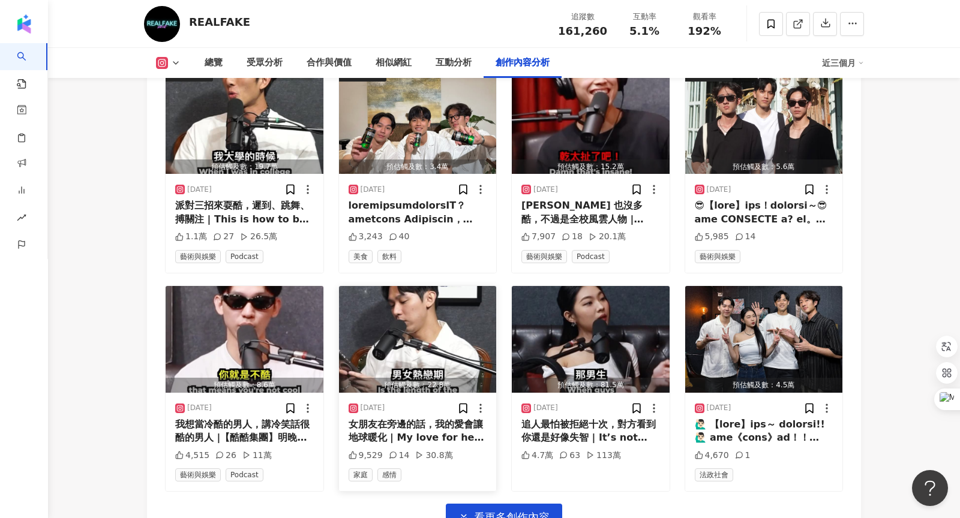
scroll to position [4711, 0]
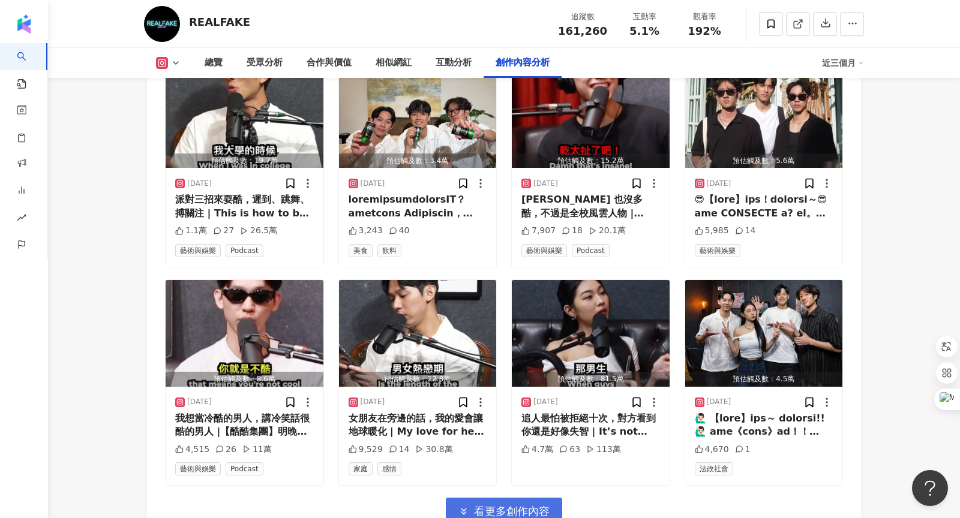
click at [496, 505] on span "看更多創作內容" at bounding box center [512, 511] width 76 height 13
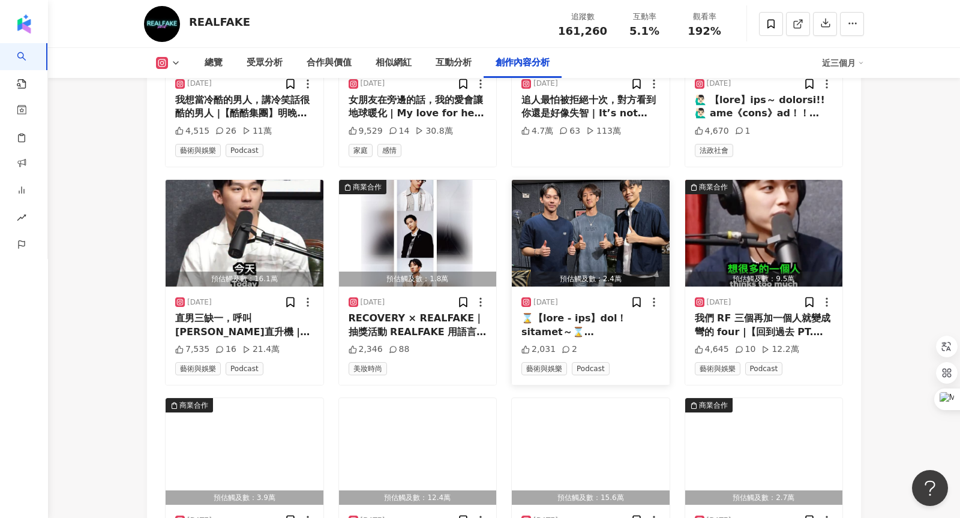
scroll to position [5120, 0]
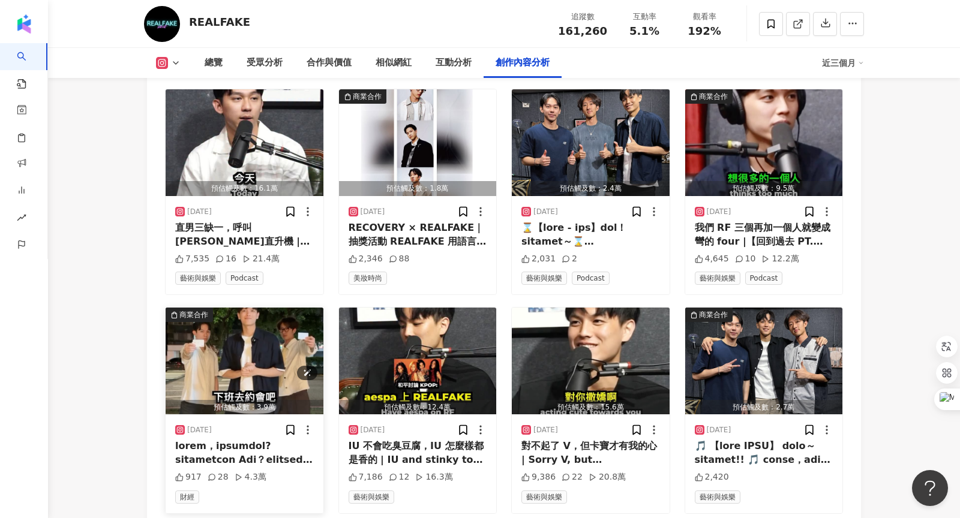
click at [211, 357] on img "button" at bounding box center [245, 361] width 158 height 107
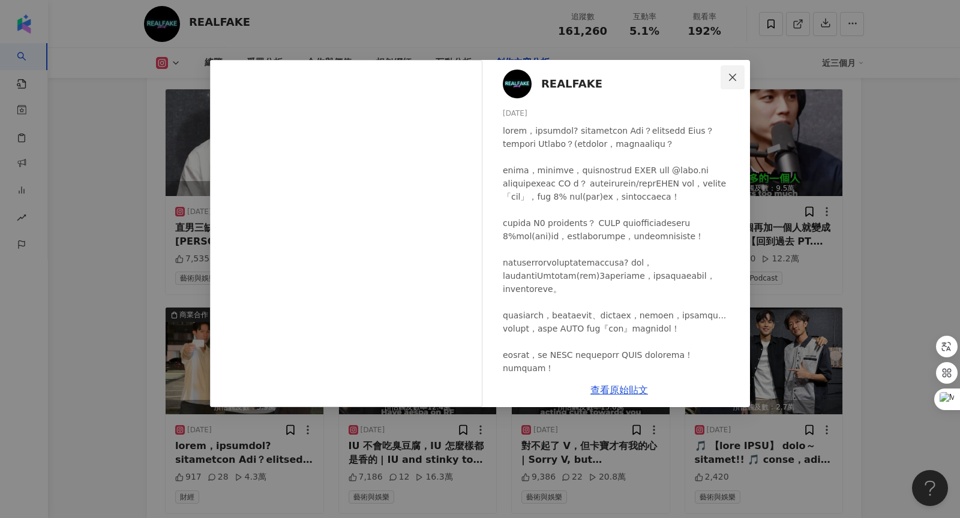
click at [733, 77] on icon "close" at bounding box center [732, 76] width 7 height 7
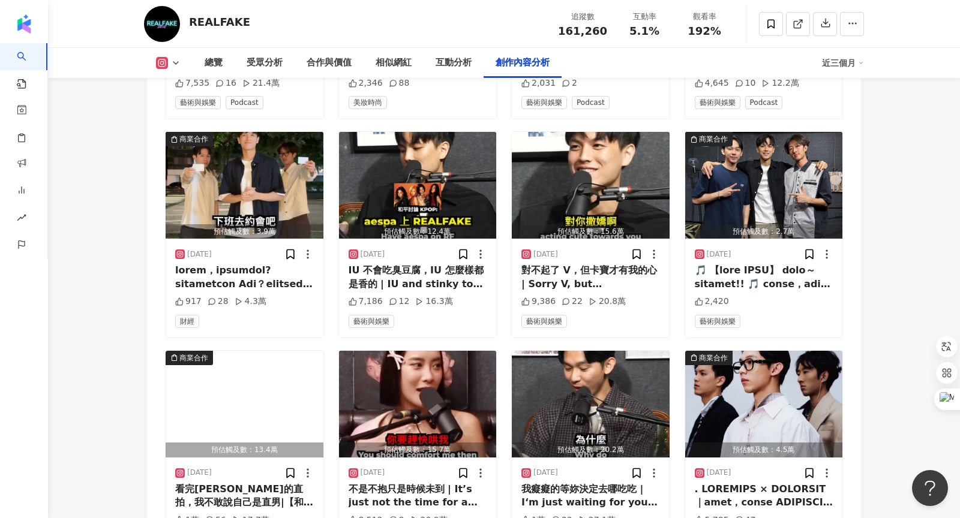
scroll to position [5387, 0]
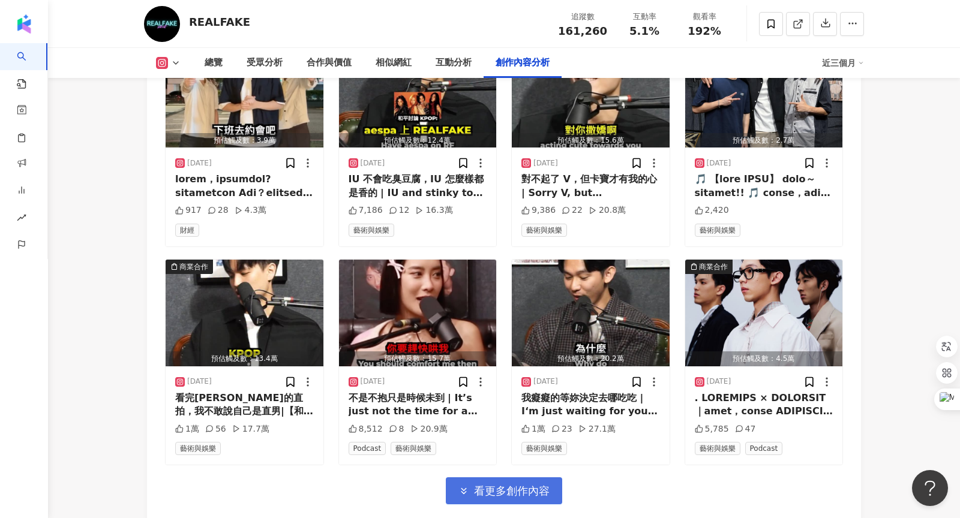
click at [513, 485] on span "看更多創作內容" at bounding box center [512, 491] width 76 height 13
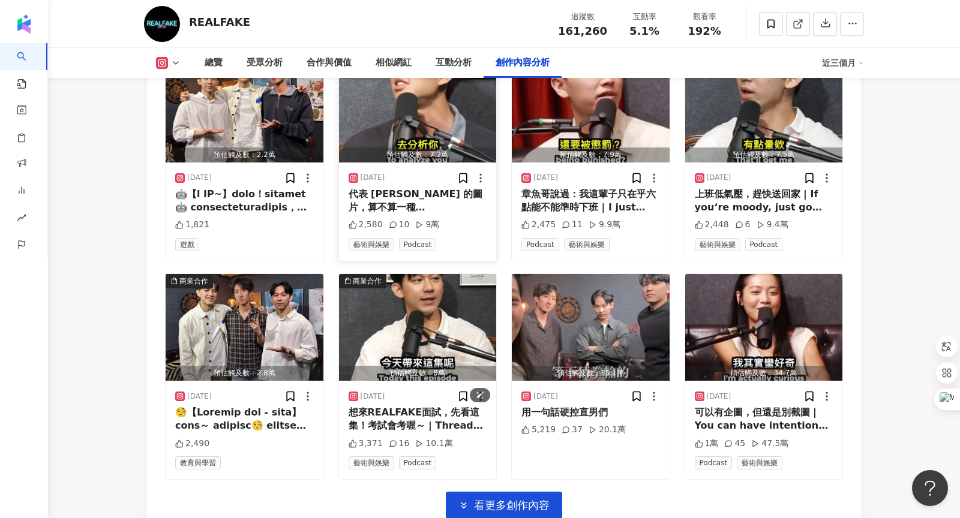
scroll to position [6090, 0]
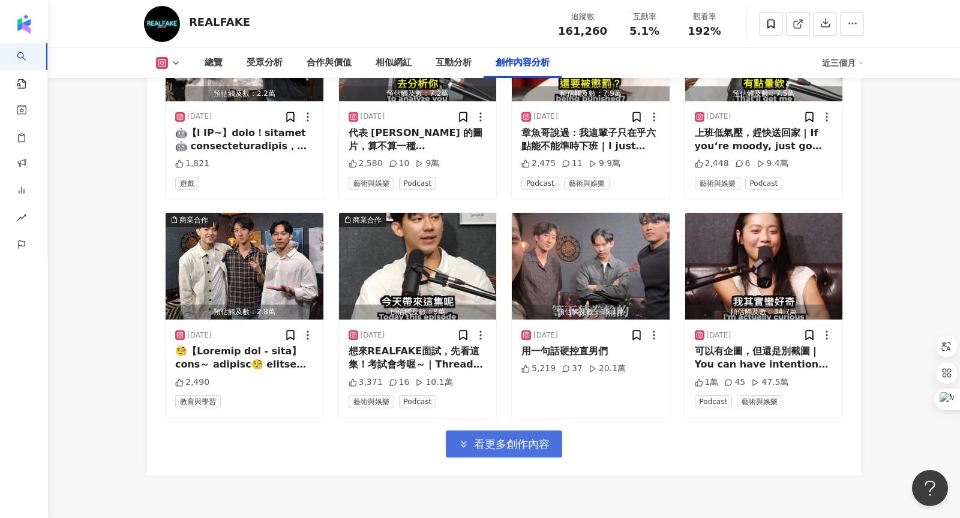
click at [520, 438] on span "看更多創作內容" at bounding box center [512, 444] width 76 height 13
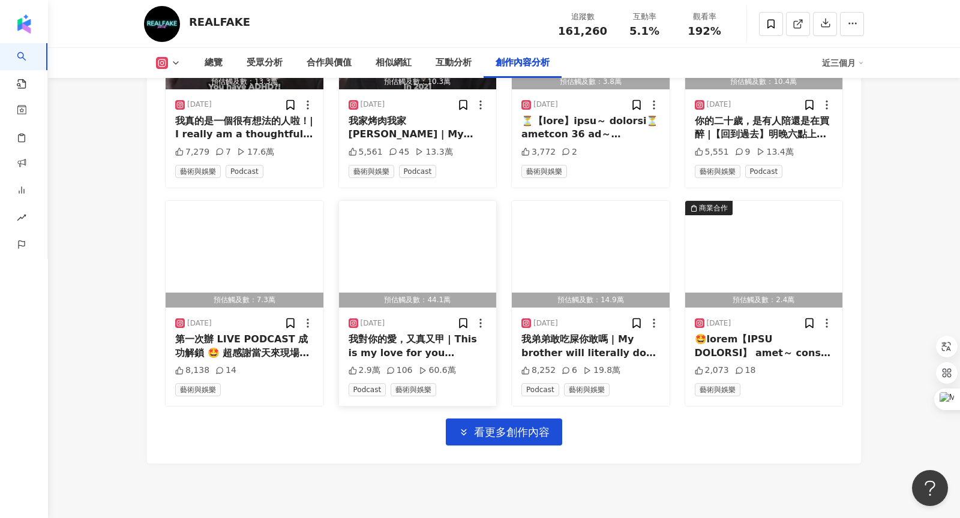
scroll to position [6770, 0]
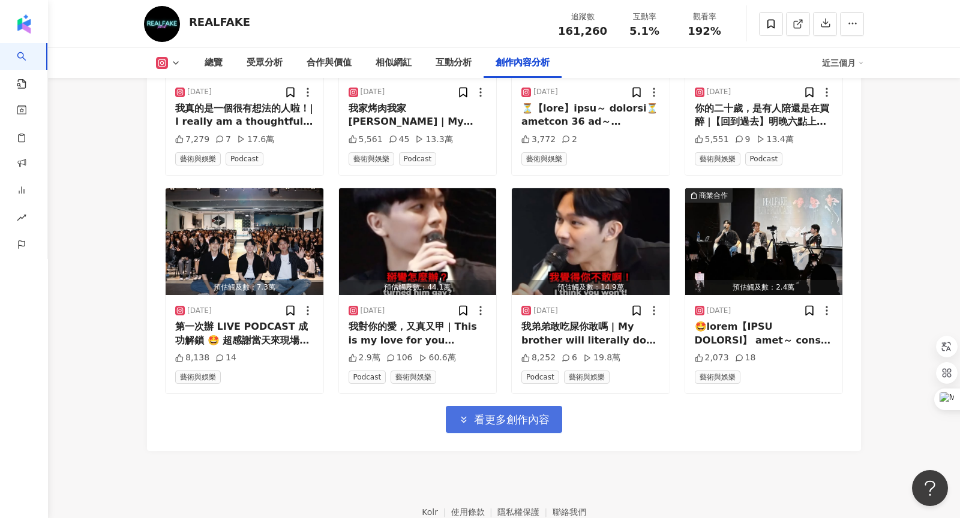
click at [484, 413] on span "看更多創作內容" at bounding box center [512, 419] width 76 height 13
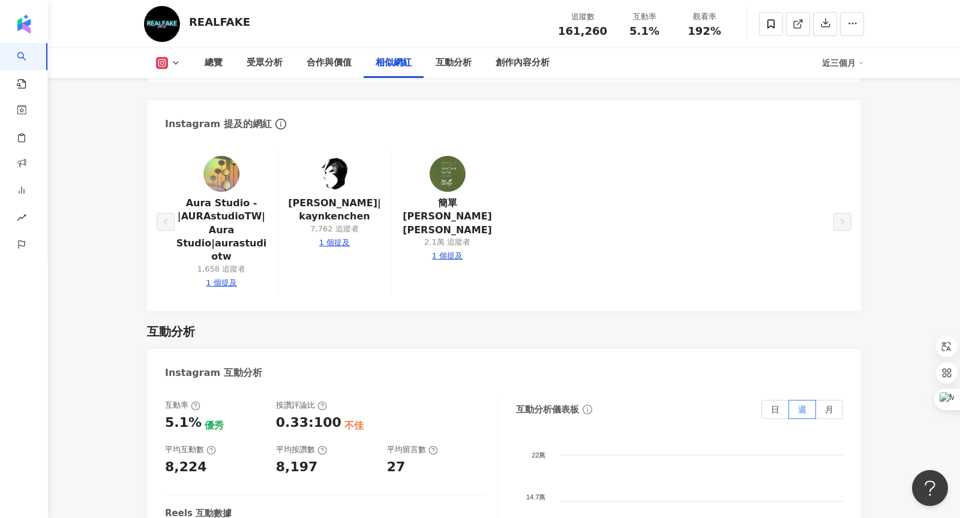
scroll to position [2355, 0]
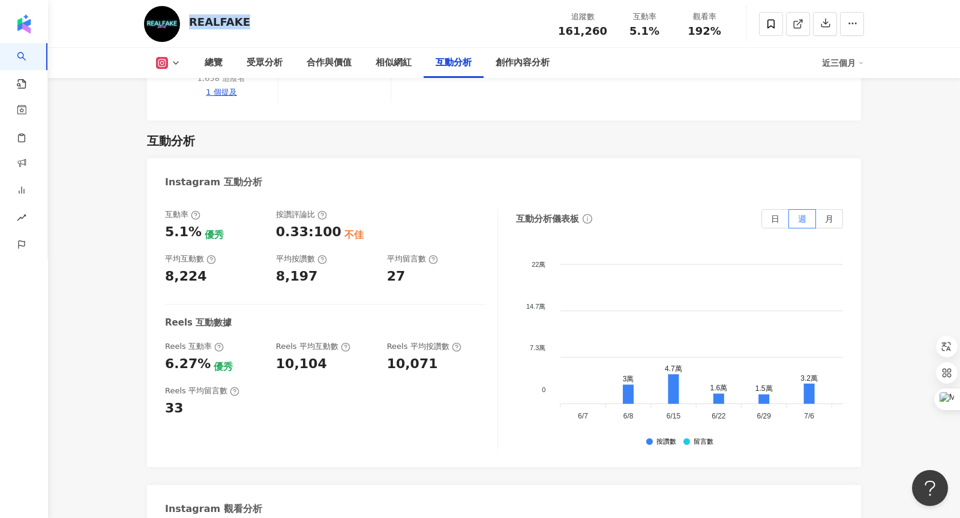
drag, startPoint x: 191, startPoint y: 22, endPoint x: 257, endPoint y: 19, distance: 66.1
click at [257, 19] on div "REALFAKE 追蹤數 161,260 互動率 5.1% 觀看率 192%" at bounding box center [504, 23] width 768 height 47
copy div "REALFAKE"
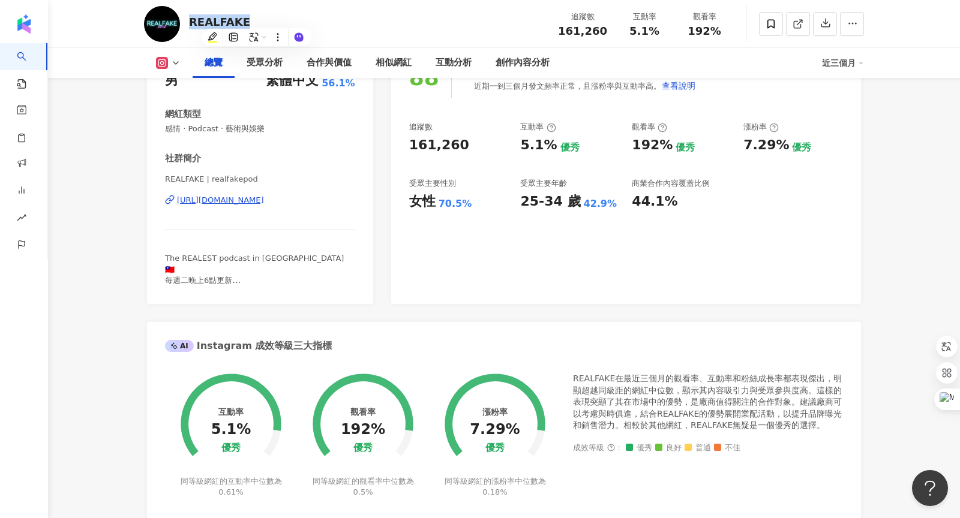
scroll to position [65, 0]
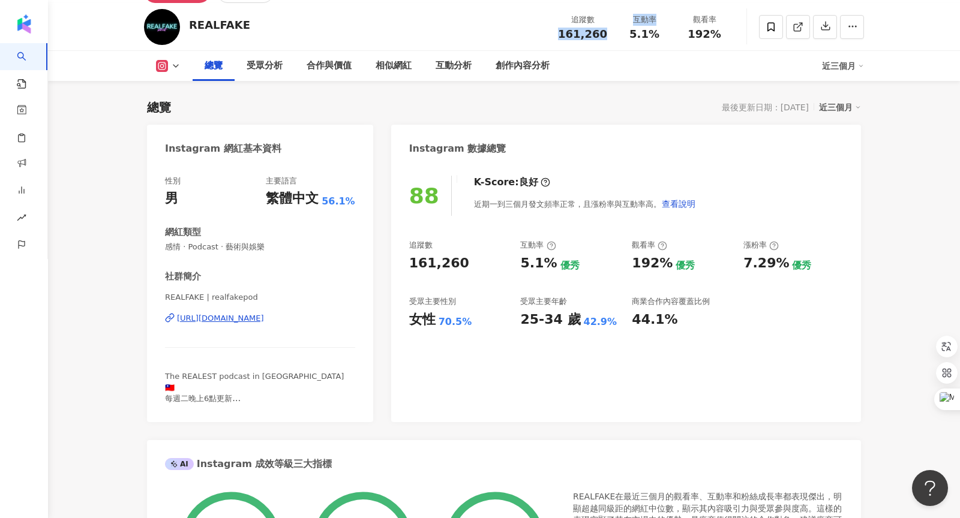
drag, startPoint x: 566, startPoint y: 34, endPoint x: 616, endPoint y: 34, distance: 49.2
click at [616, 34] on div "追蹤數 161,260 互動率 5.1% 觀看率 192%" at bounding box center [643, 26] width 184 height 35
click at [590, 35] on span "161,260" at bounding box center [582, 34] width 49 height 13
drag, startPoint x: 567, startPoint y: 34, endPoint x: 613, endPoint y: 31, distance: 45.7
click at [613, 31] on div "追蹤數 161,260" at bounding box center [583, 27] width 64 height 26
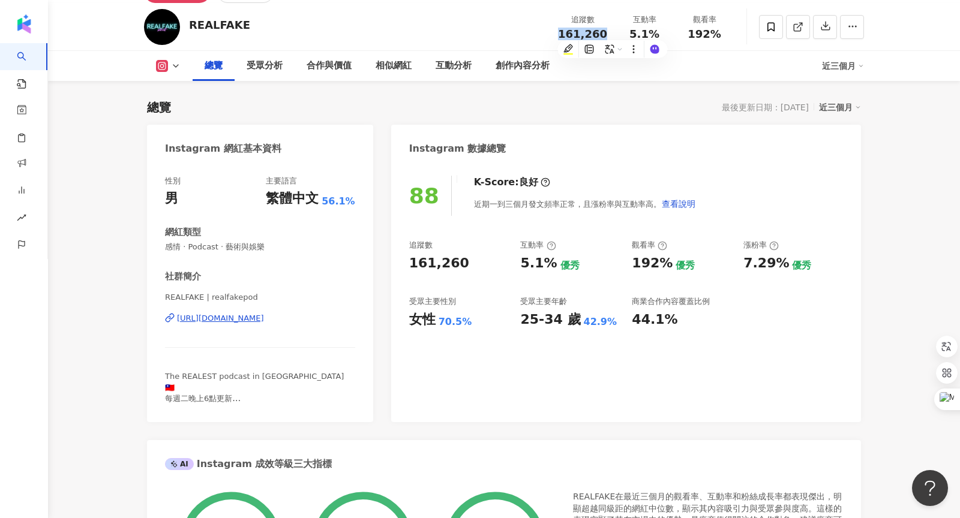
copy span "161,260"
drag, startPoint x: 692, startPoint y: 35, endPoint x: 740, endPoint y: 33, distance: 48.0
click at [740, 33] on div "REALFAKE 追蹤數 161,260 互動率 5.1% 觀看率 192%" at bounding box center [504, 26] width 768 height 47
copy span "192%"
click at [456, 75] on div "互動分析" at bounding box center [454, 66] width 60 height 30
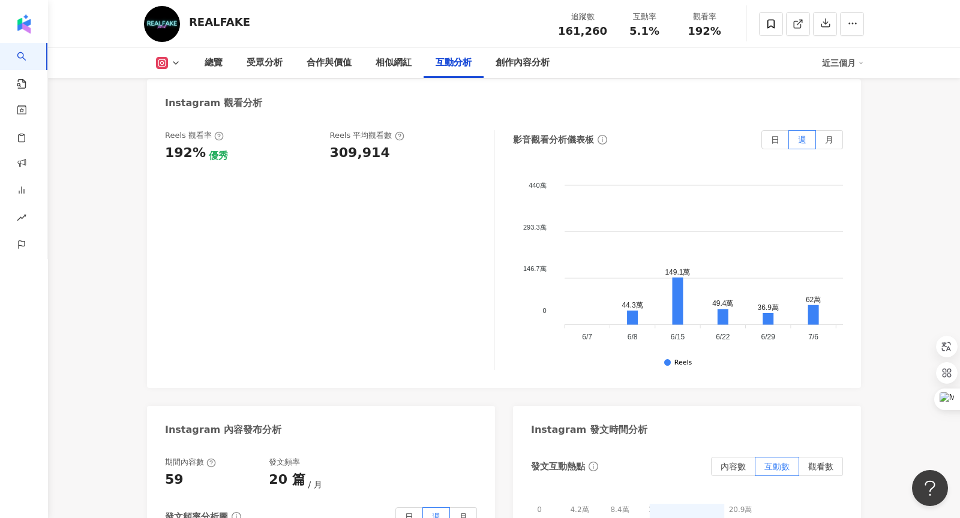
scroll to position [2639, 0]
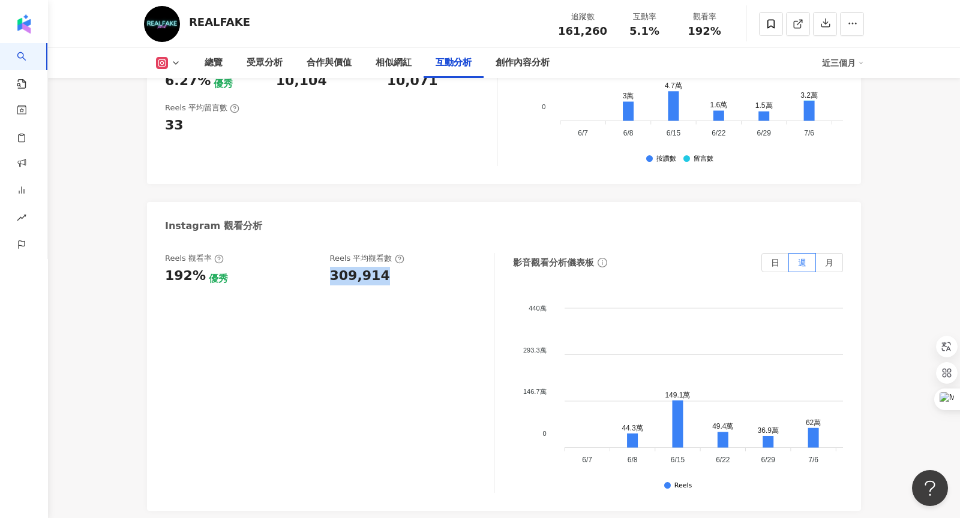
drag, startPoint x: 332, startPoint y: 257, endPoint x: 392, endPoint y: 257, distance: 60.0
click at [392, 267] on div "309,914" at bounding box center [406, 276] width 153 height 19
copy div "309,914"
click at [523, 62] on div "創作內容分析" at bounding box center [523, 63] width 54 height 14
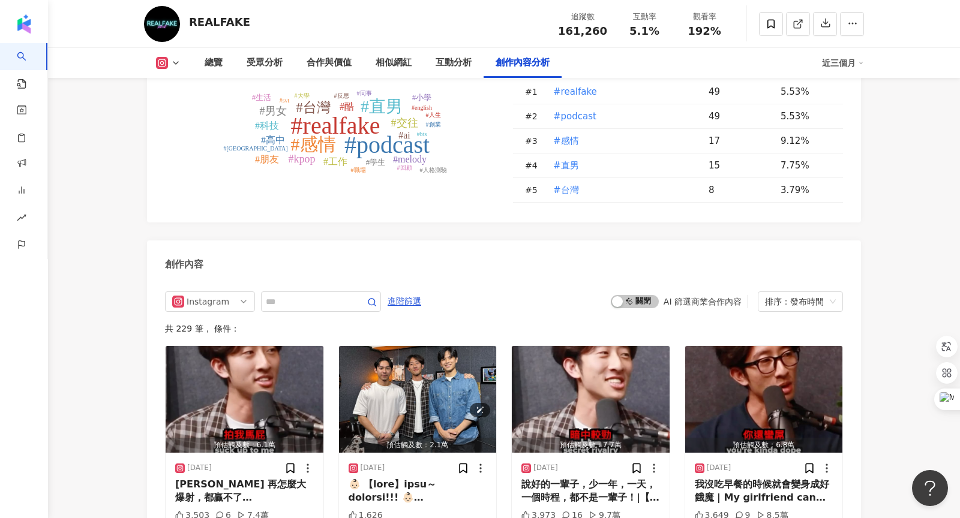
scroll to position [3578, 0]
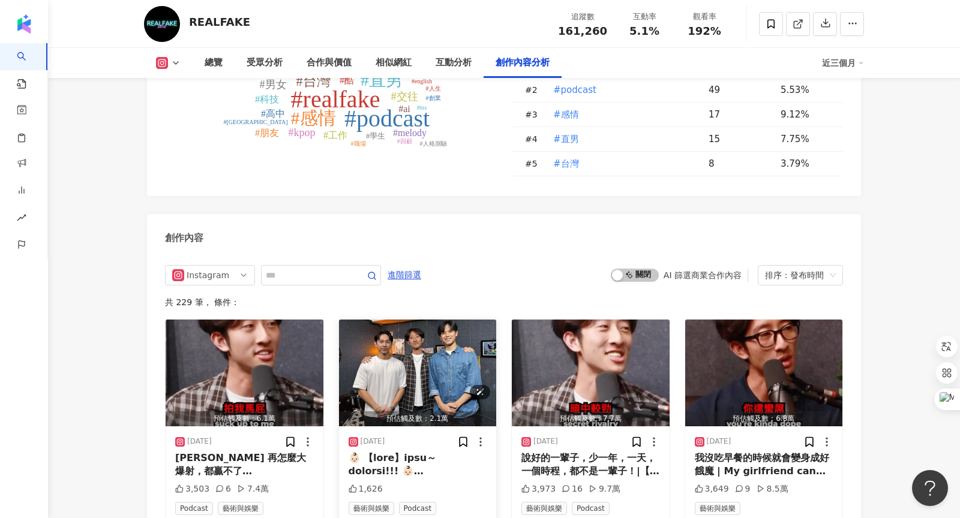
click at [424, 388] on img "button" at bounding box center [418, 373] width 158 height 107
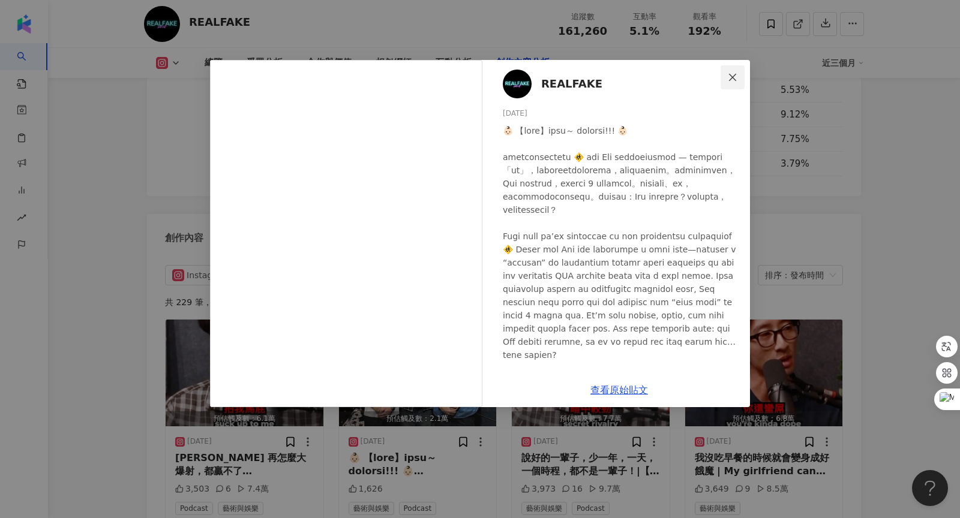
click at [731, 85] on button "Close" at bounding box center [733, 77] width 24 height 24
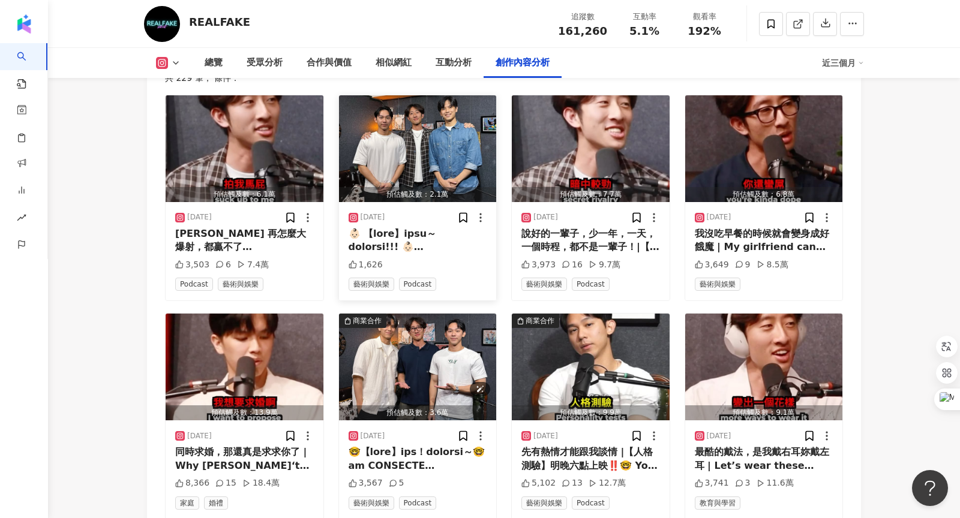
scroll to position [3809, 0]
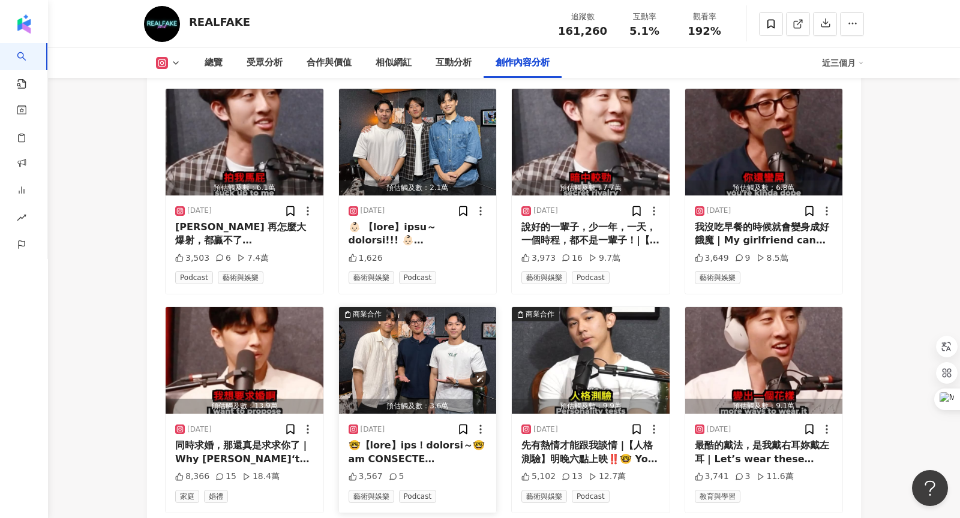
click at [462, 340] on img "button" at bounding box center [418, 360] width 158 height 107
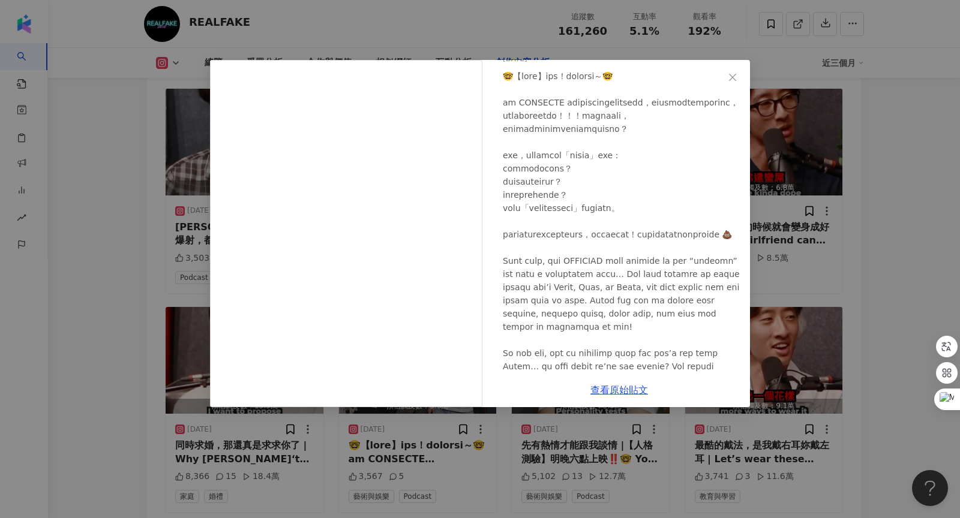
scroll to position [76, 0]
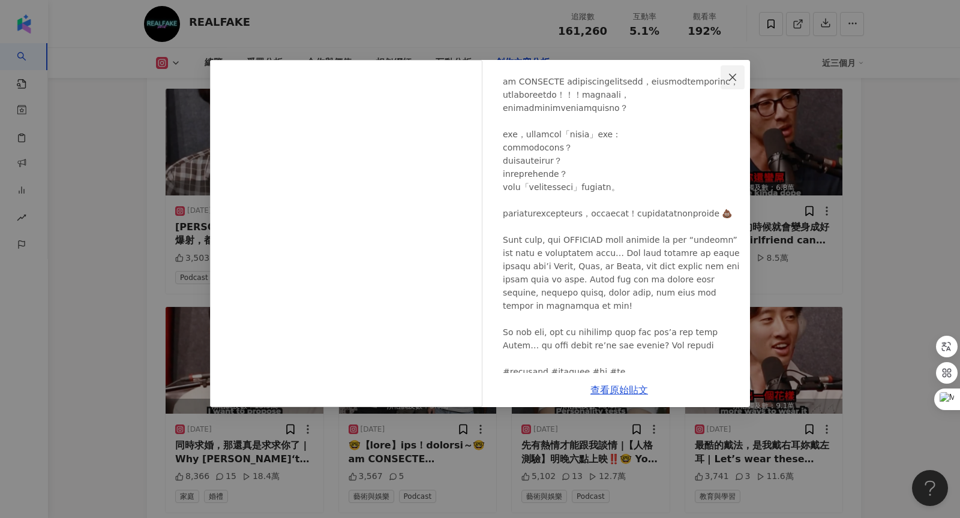
click at [727, 78] on span "Close" at bounding box center [733, 78] width 24 height 10
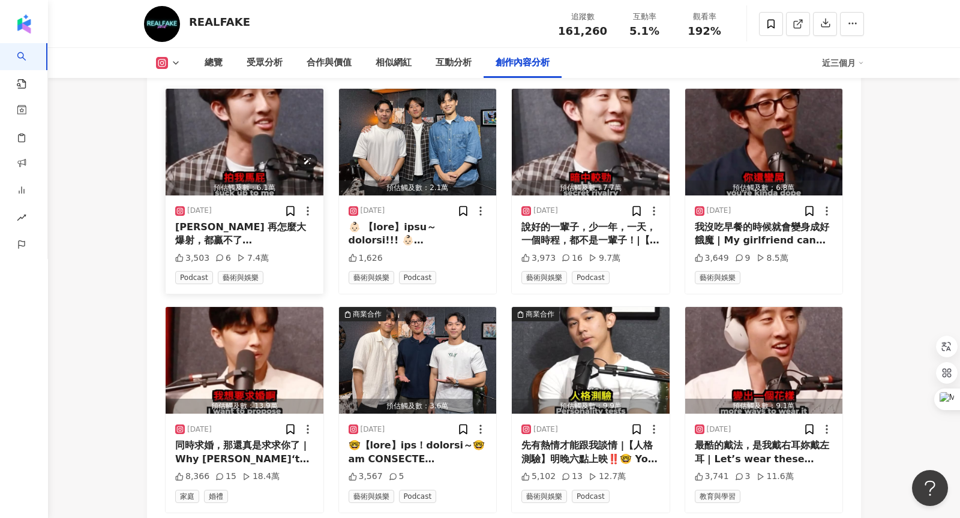
click at [248, 131] on img "button" at bounding box center [245, 142] width 158 height 107
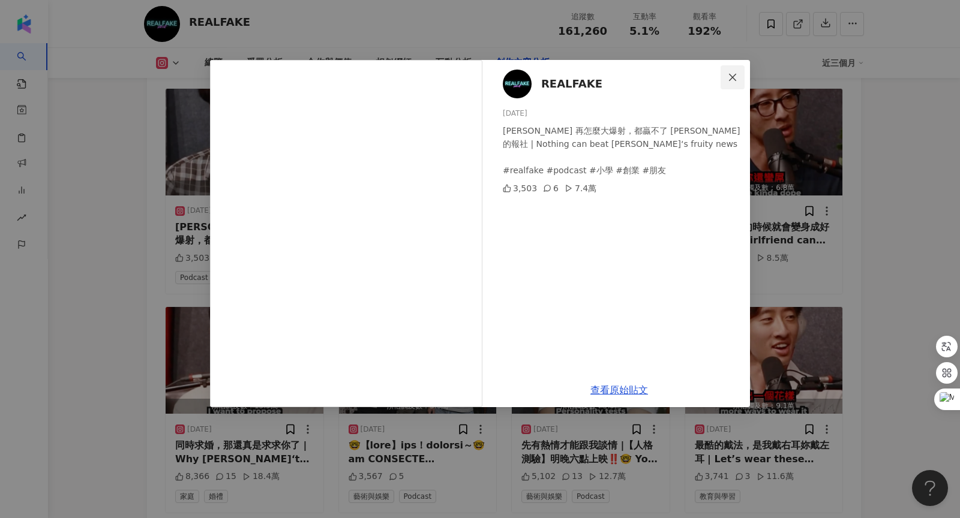
click at [731, 78] on icon "close" at bounding box center [732, 76] width 7 height 7
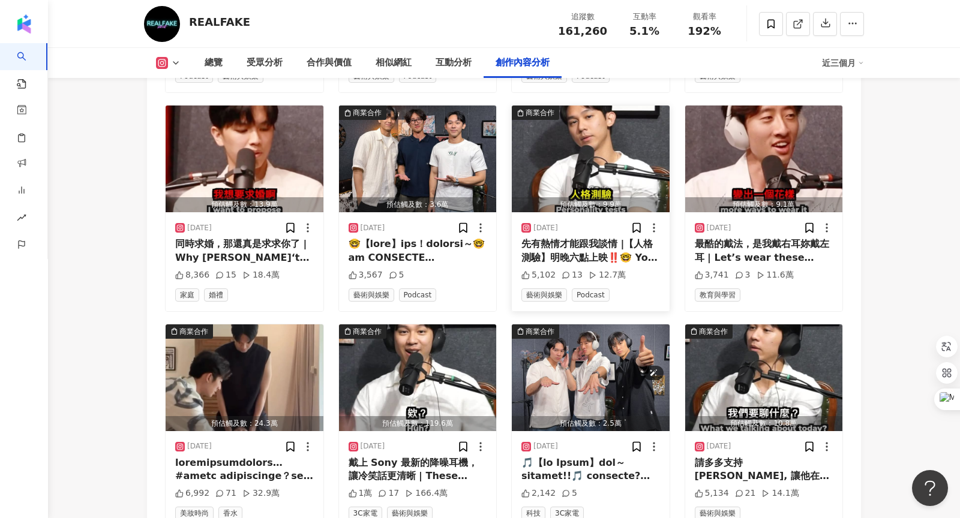
scroll to position [4044, 0]
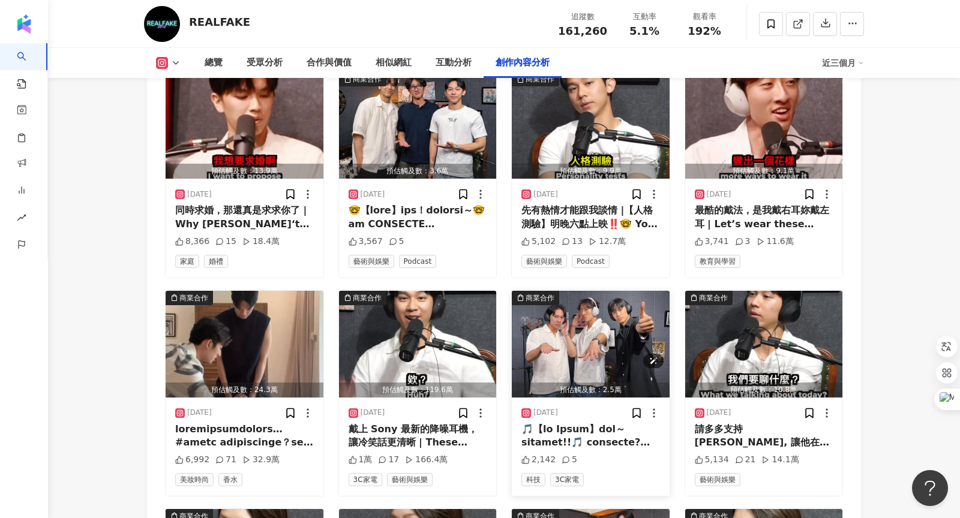
click at [601, 324] on img "button" at bounding box center [591, 344] width 158 height 107
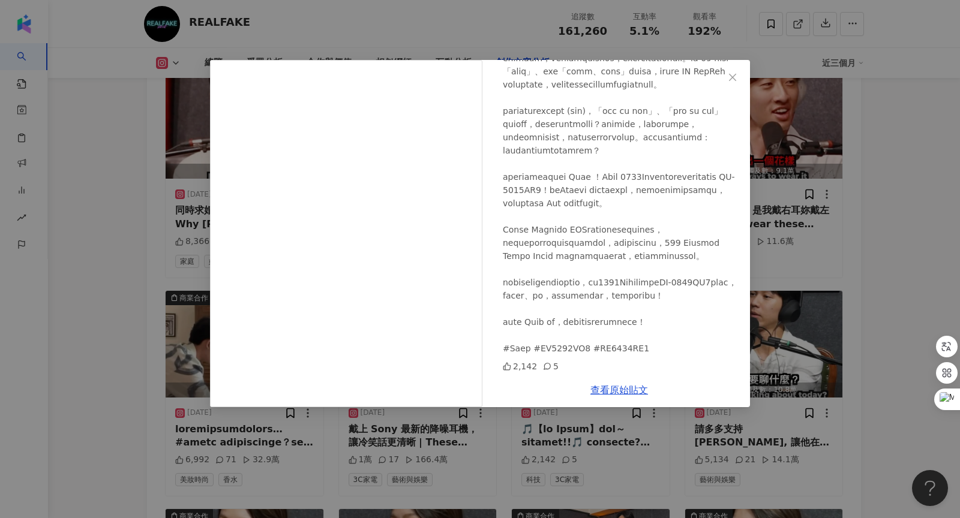
scroll to position [206, 0]
click at [614, 386] on link "查看原始貼文" at bounding box center [619, 390] width 58 height 11
click at [788, 204] on div "REALFAKE [DATE] 2,142 5 查看原始貼文" at bounding box center [480, 259] width 960 height 518
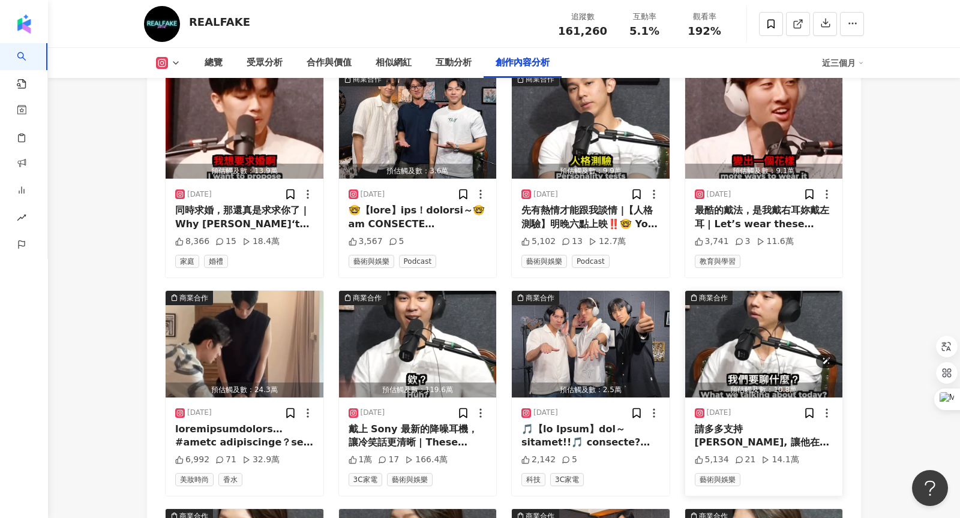
click at [766, 307] on img "button" at bounding box center [764, 344] width 158 height 107
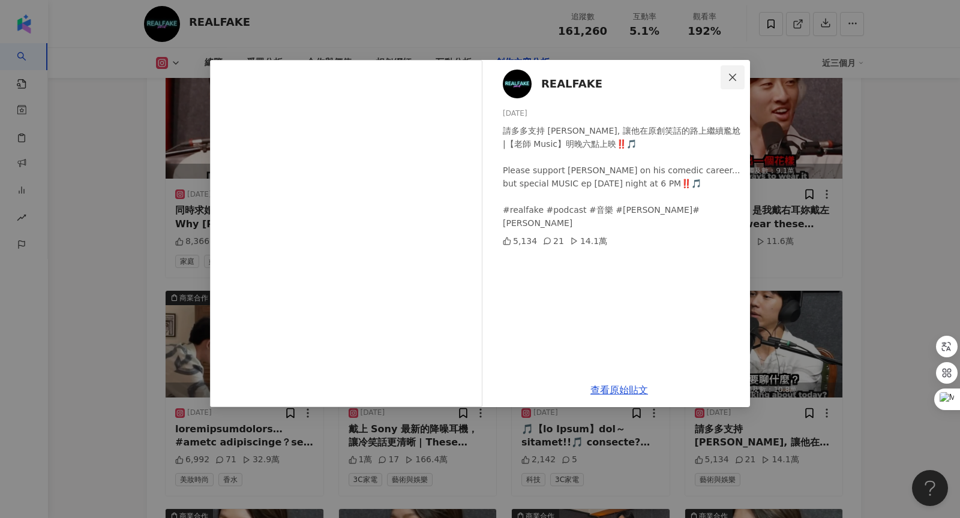
click at [731, 75] on icon "close" at bounding box center [732, 76] width 7 height 7
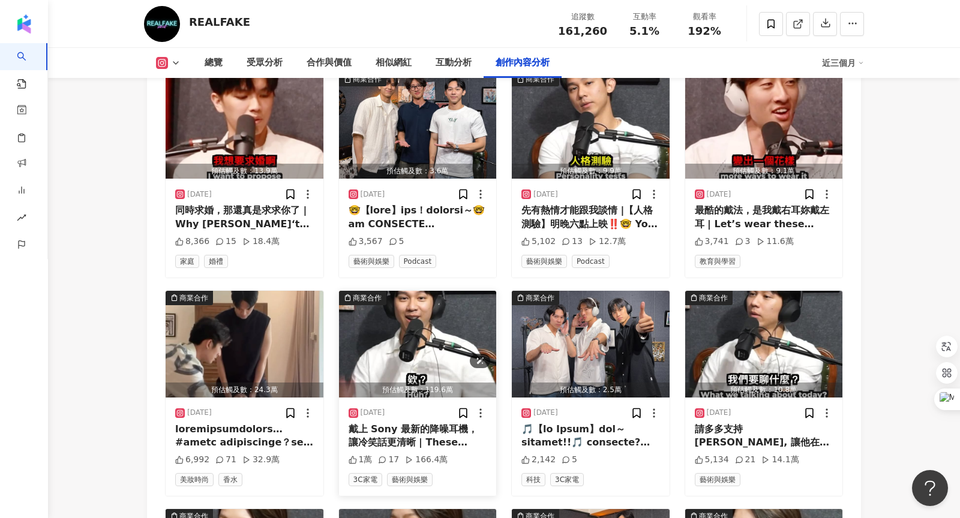
click at [415, 321] on img "button" at bounding box center [418, 344] width 158 height 107
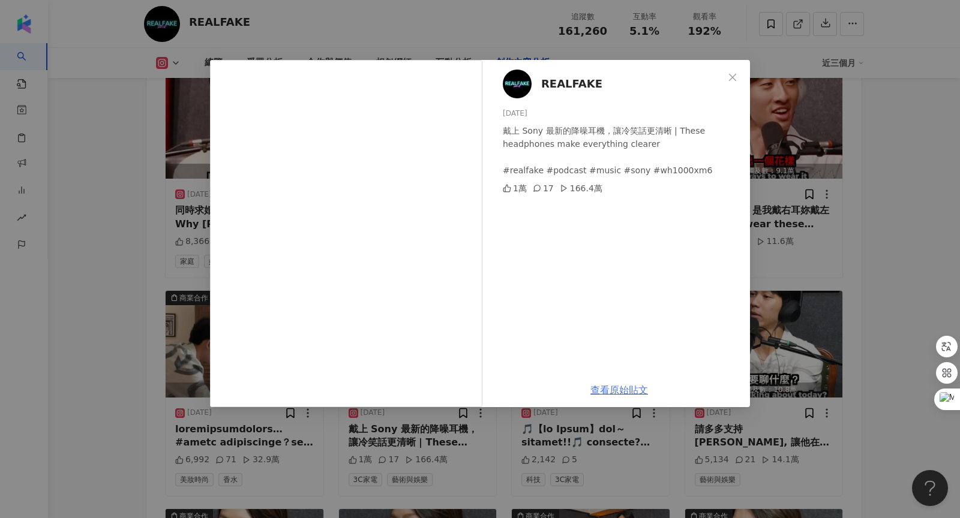
click at [613, 389] on link "查看原始貼文" at bounding box center [619, 390] width 58 height 11
click at [739, 82] on button "Close" at bounding box center [733, 77] width 24 height 24
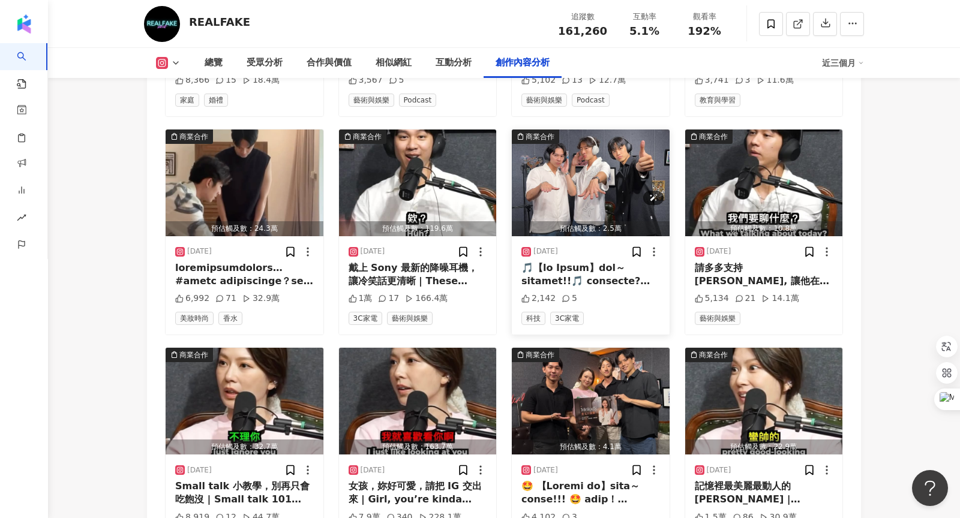
scroll to position [4207, 0]
